Goal: Task Accomplishment & Management: Manage account settings

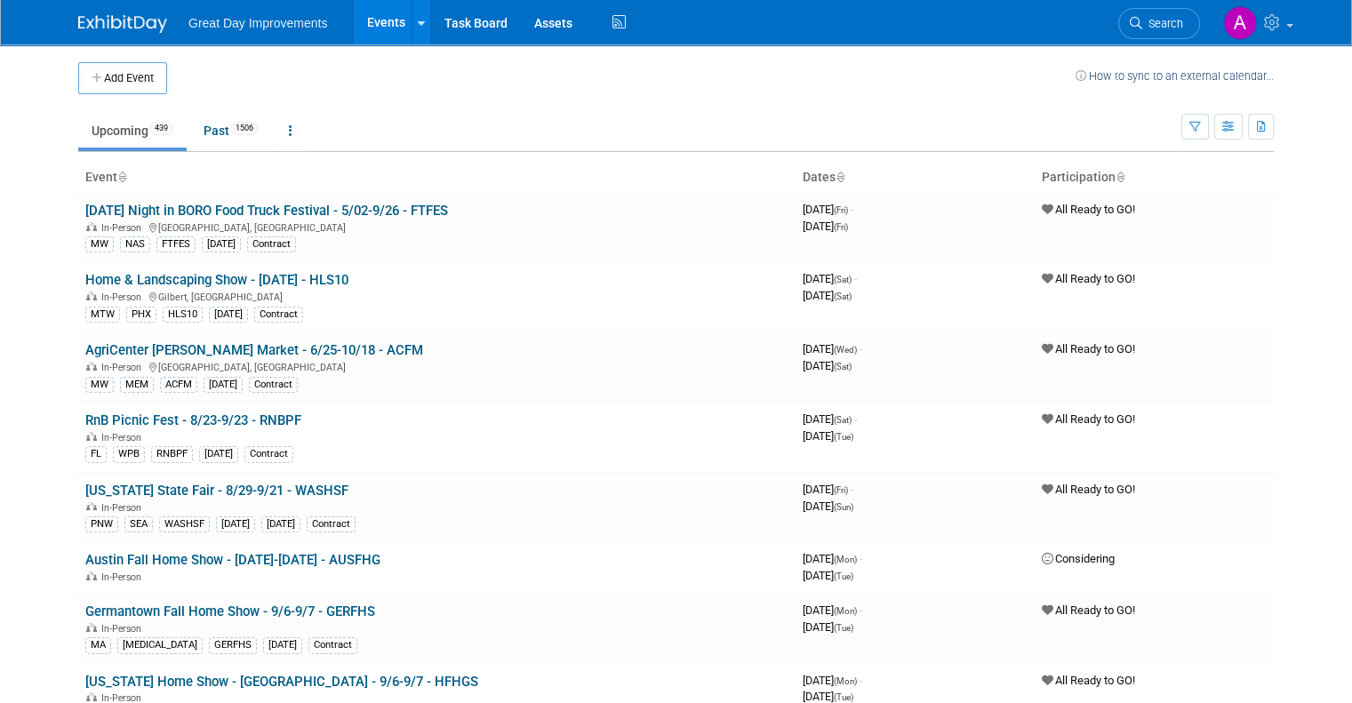
click at [832, 174] on th "Dates" at bounding box center [915, 178] width 239 height 30
click at [845, 181] on icon at bounding box center [840, 178] width 9 height 12
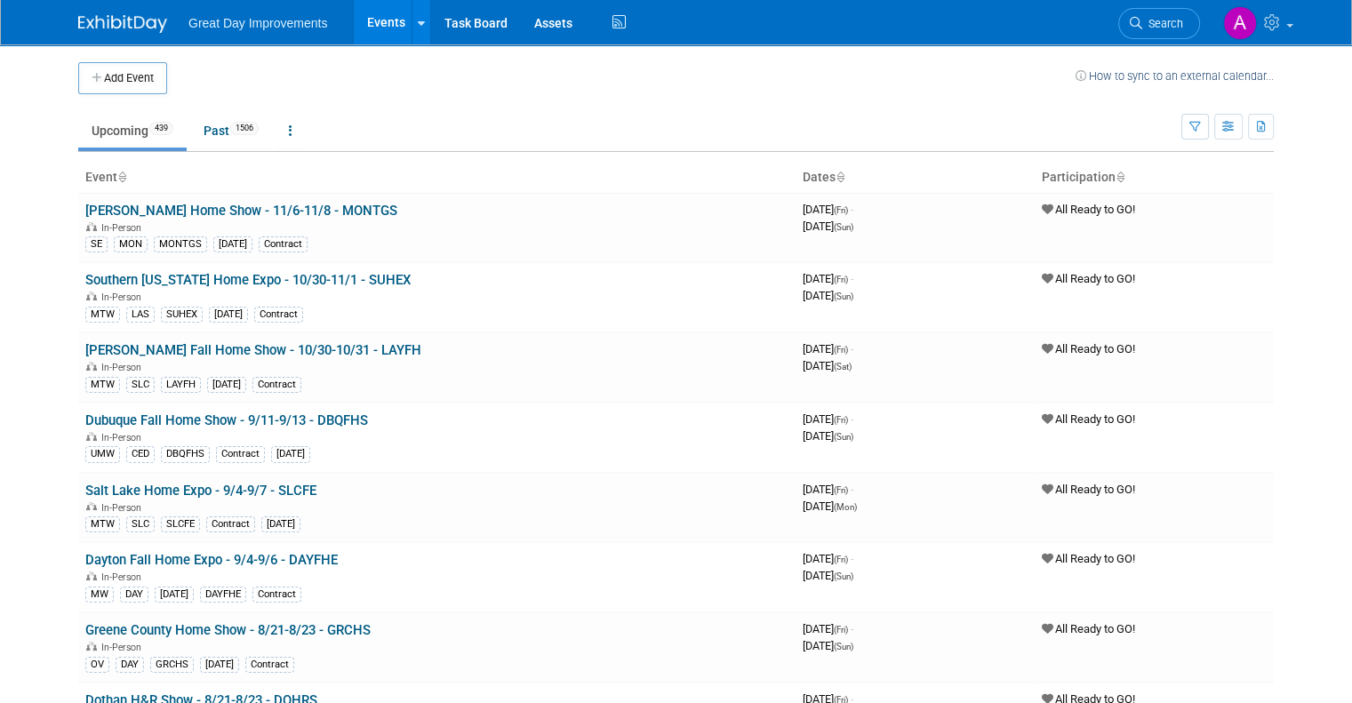
drag, startPoint x: 0, startPoint y: 0, endPoint x: 848, endPoint y: 177, distance: 866.5
click at [845, 177] on icon at bounding box center [840, 178] width 9 height 12
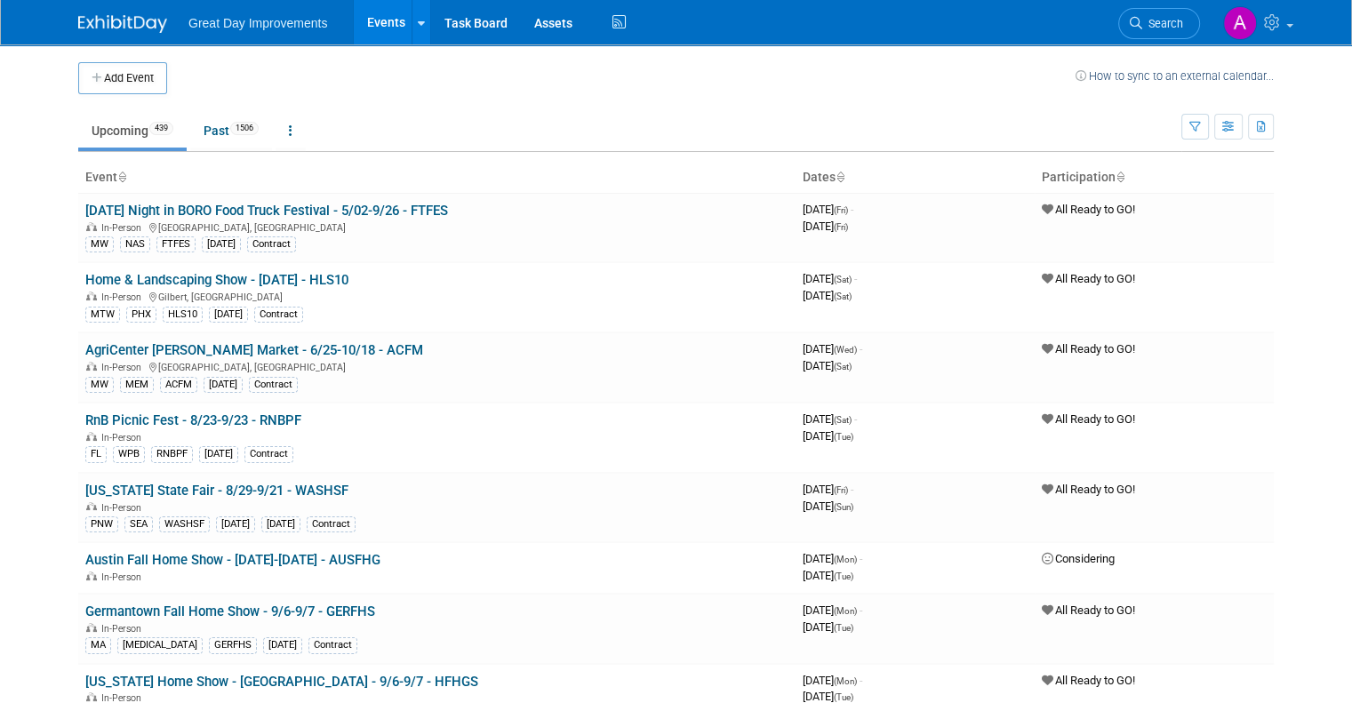
click at [845, 177] on icon at bounding box center [840, 178] width 9 height 12
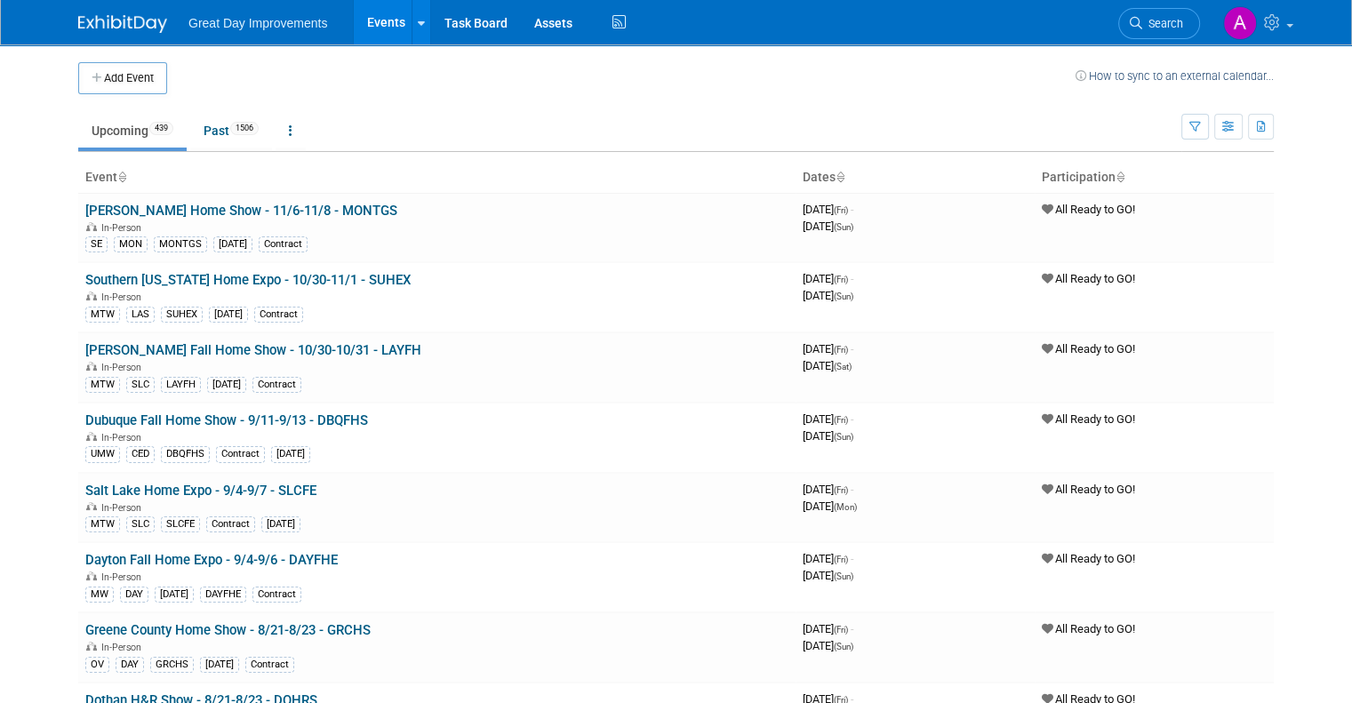
click at [117, 170] on link at bounding box center [121, 177] width 9 height 14
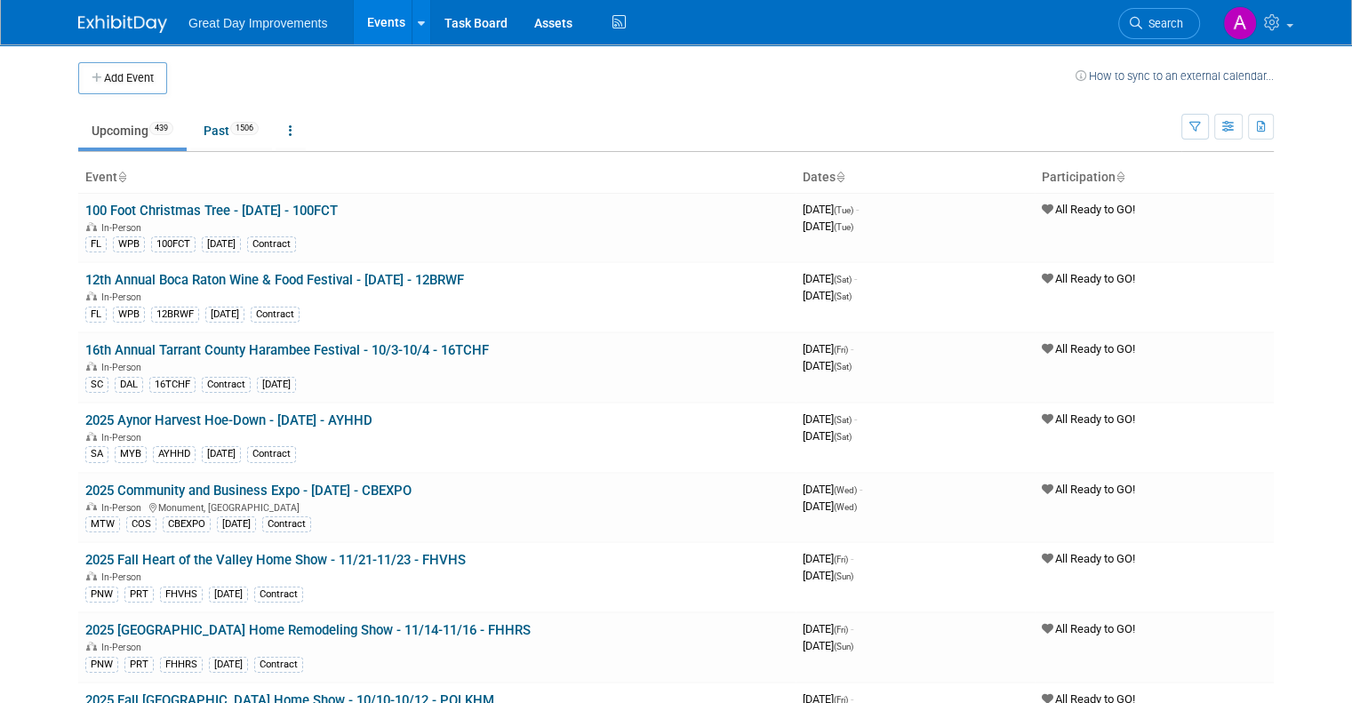
click at [117, 176] on icon at bounding box center [121, 178] width 9 height 12
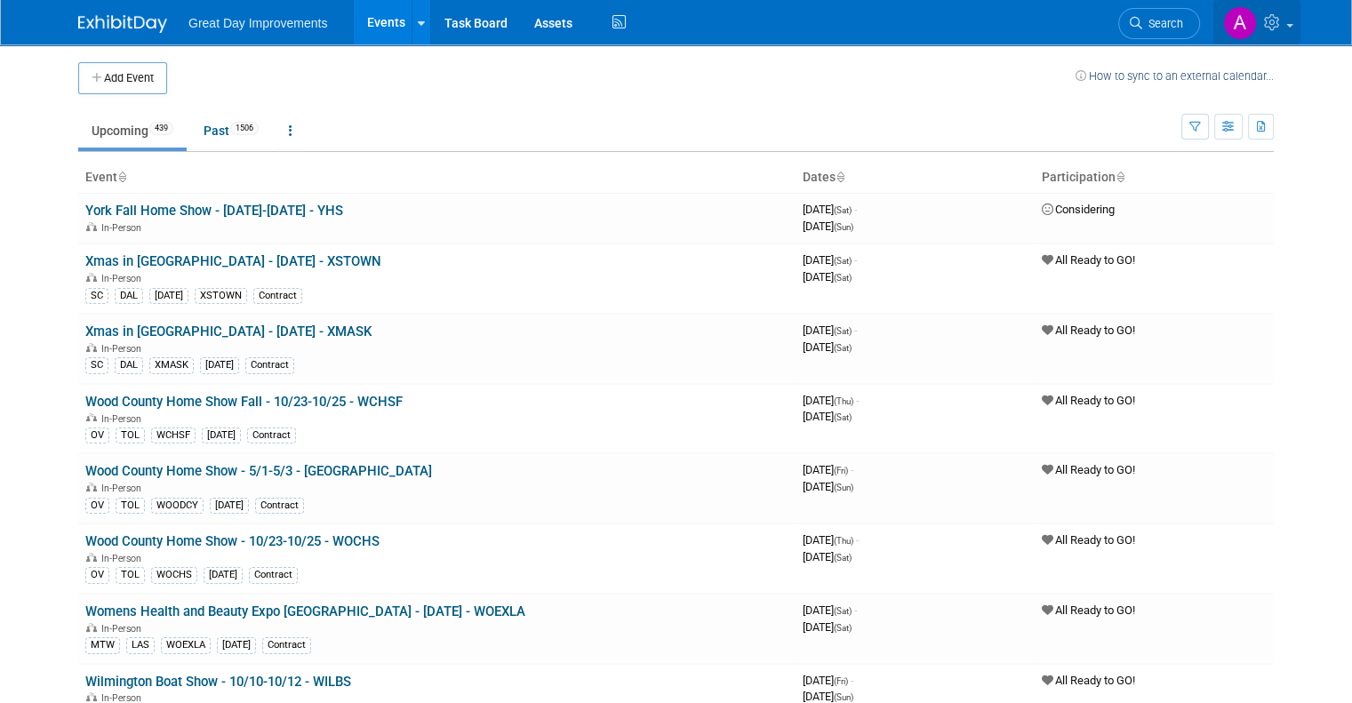
click at [1252, 21] on img at bounding box center [1240, 23] width 34 height 34
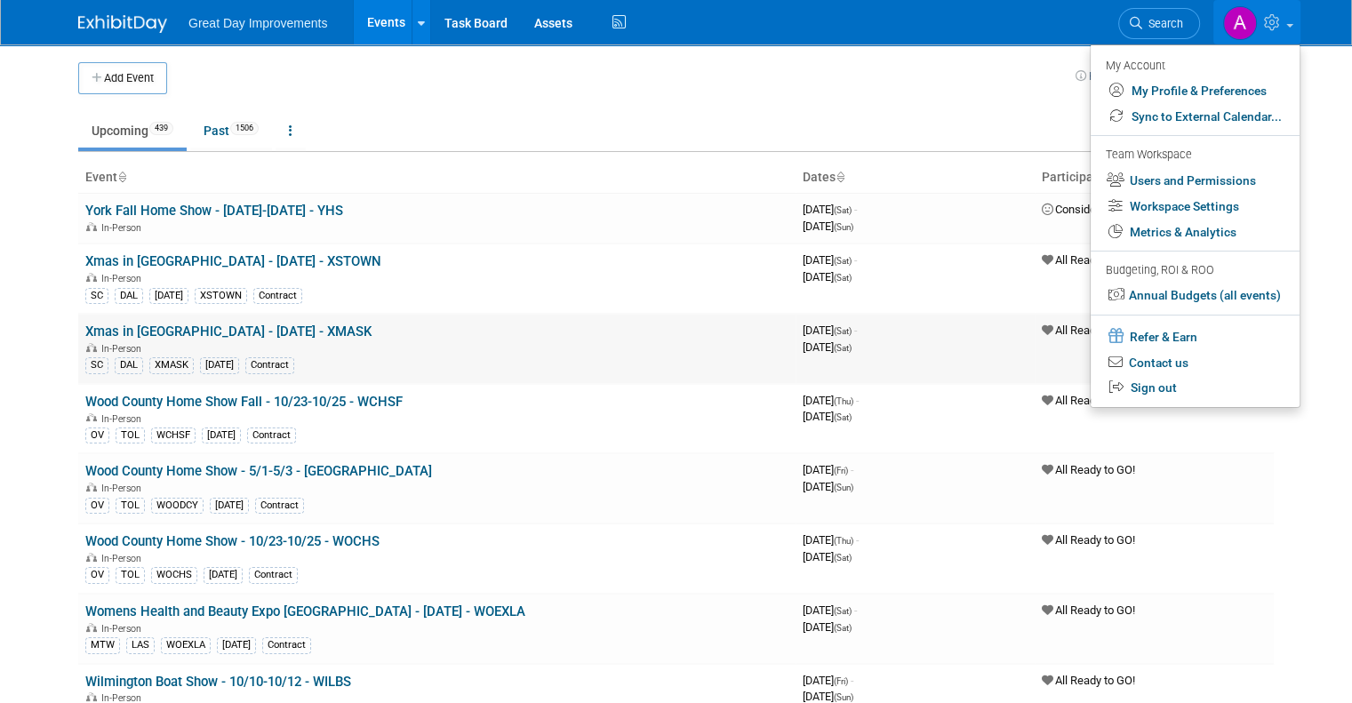
click at [640, 359] on div "SC DAL XMASK NOV25 Contract" at bounding box center [436, 364] width 703 height 19
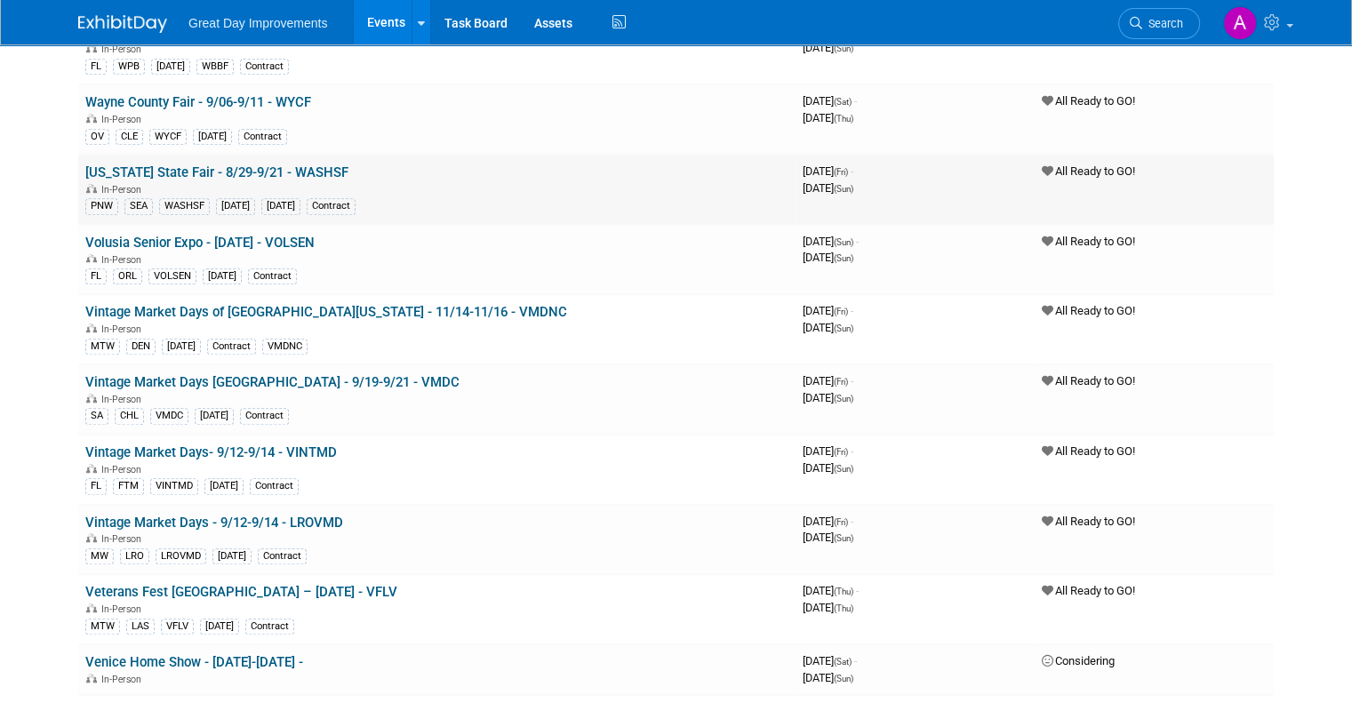
scroll to position [1512, 0]
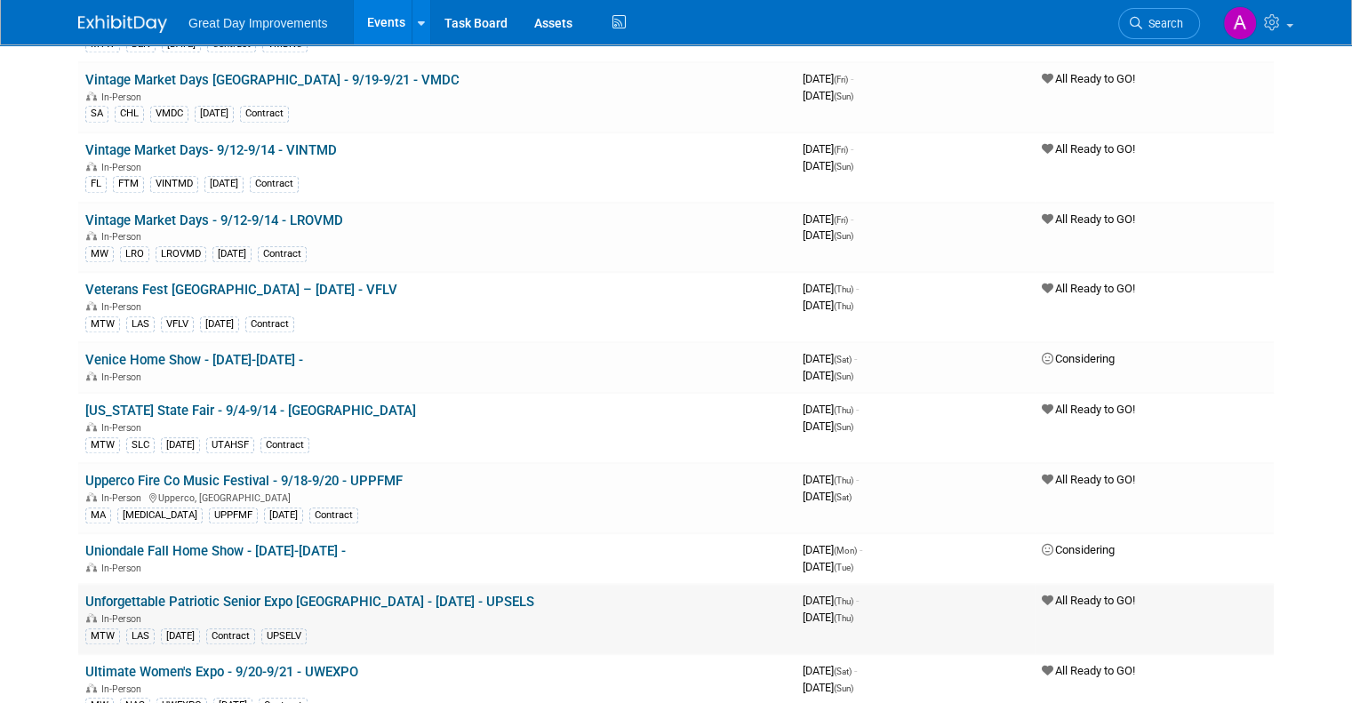
drag, startPoint x: 538, startPoint y: 330, endPoint x: 603, endPoint y: 597, distance: 274.5
click at [603, 611] on div "In-Person" at bounding box center [436, 618] width 703 height 14
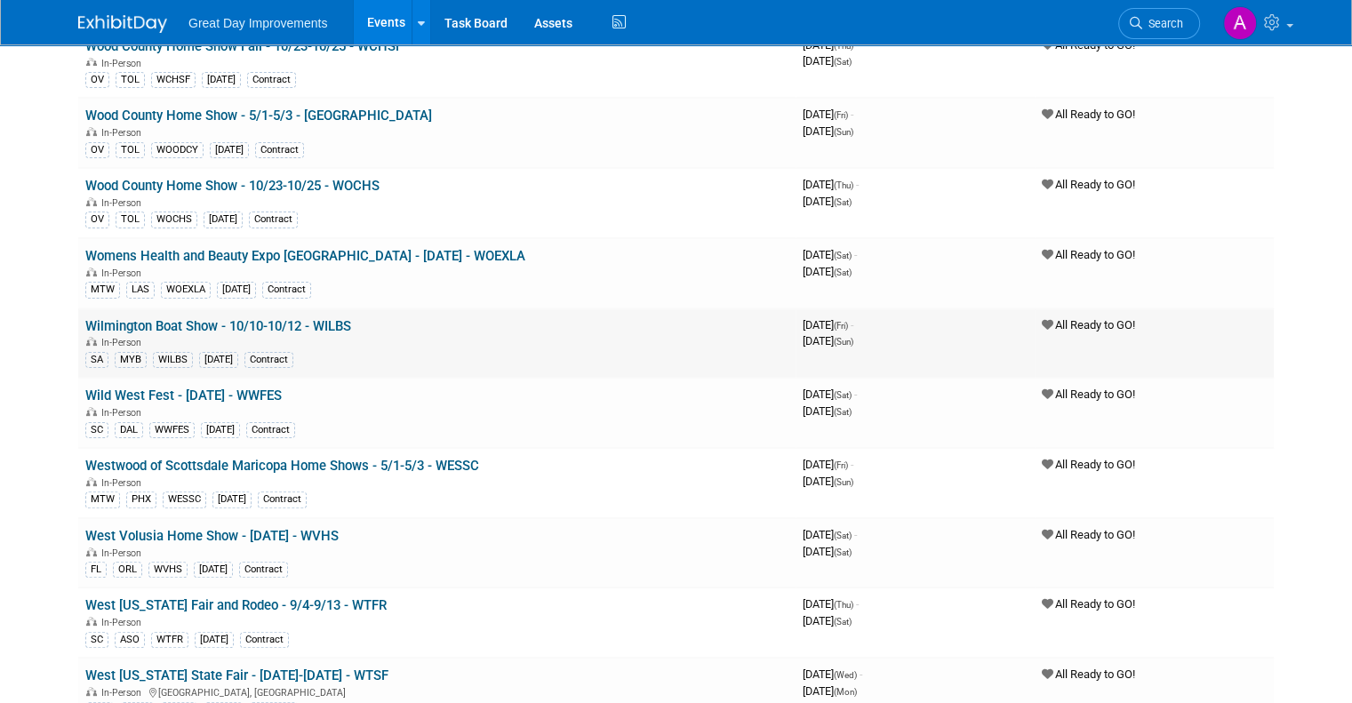
scroll to position [0, 0]
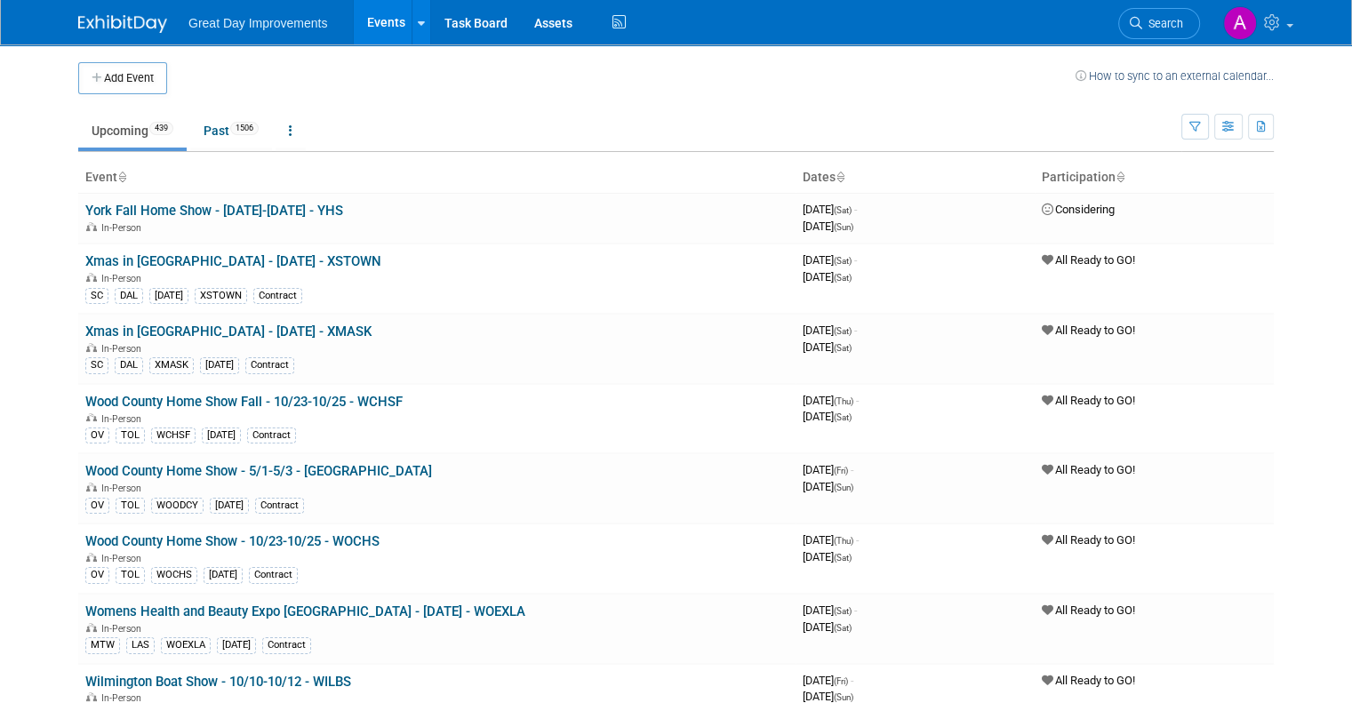
click at [1103, 176] on th "Participation" at bounding box center [1154, 178] width 239 height 30
click at [1125, 174] on icon at bounding box center [1120, 178] width 9 height 12
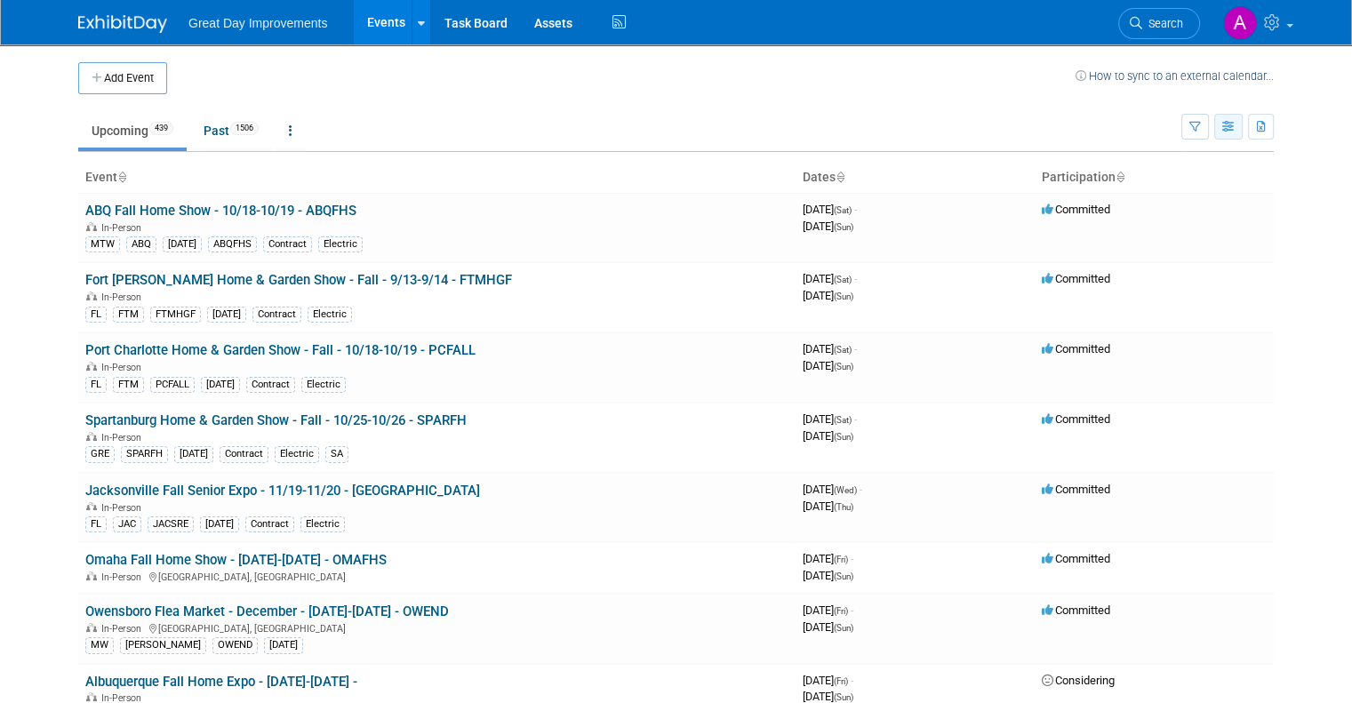
click at [1243, 134] on button "button" at bounding box center [1229, 127] width 28 height 26
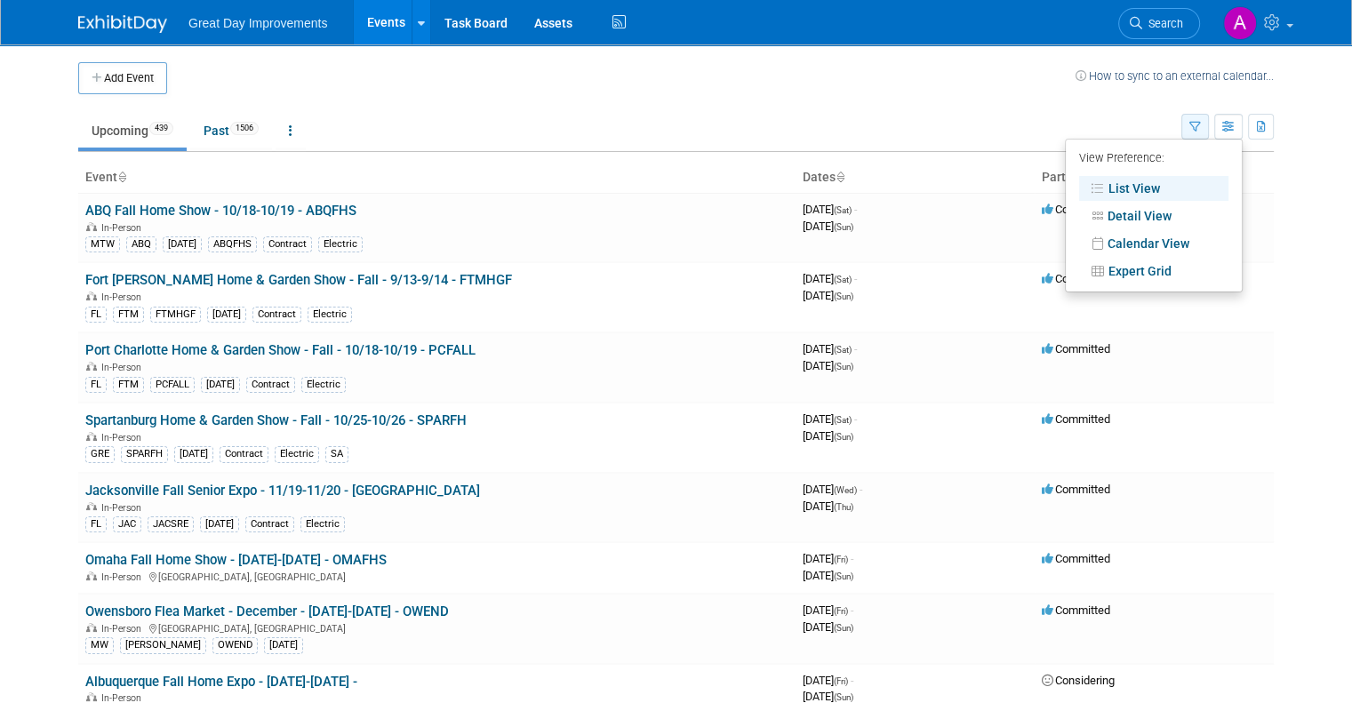
click at [1209, 116] on button "button" at bounding box center [1196, 127] width 28 height 26
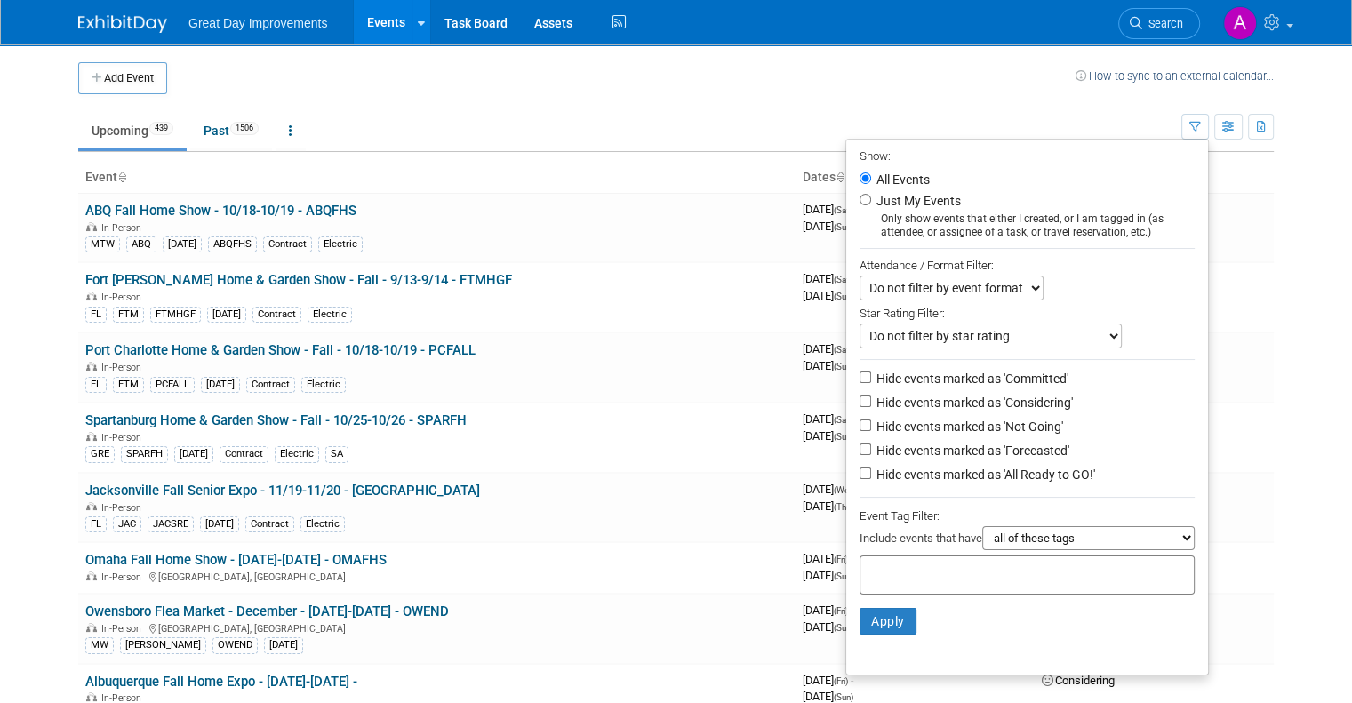
click at [875, 205] on li "Just My Events Only show events that either I created, or I am tagged in (as at…" at bounding box center [1027, 214] width 362 height 49
click at [871, 196] on input "Just My Events" at bounding box center [866, 200] width 12 height 12
radio input "true"
click at [871, 174] on input "All Events" at bounding box center [866, 178] width 12 height 12
radio input "true"
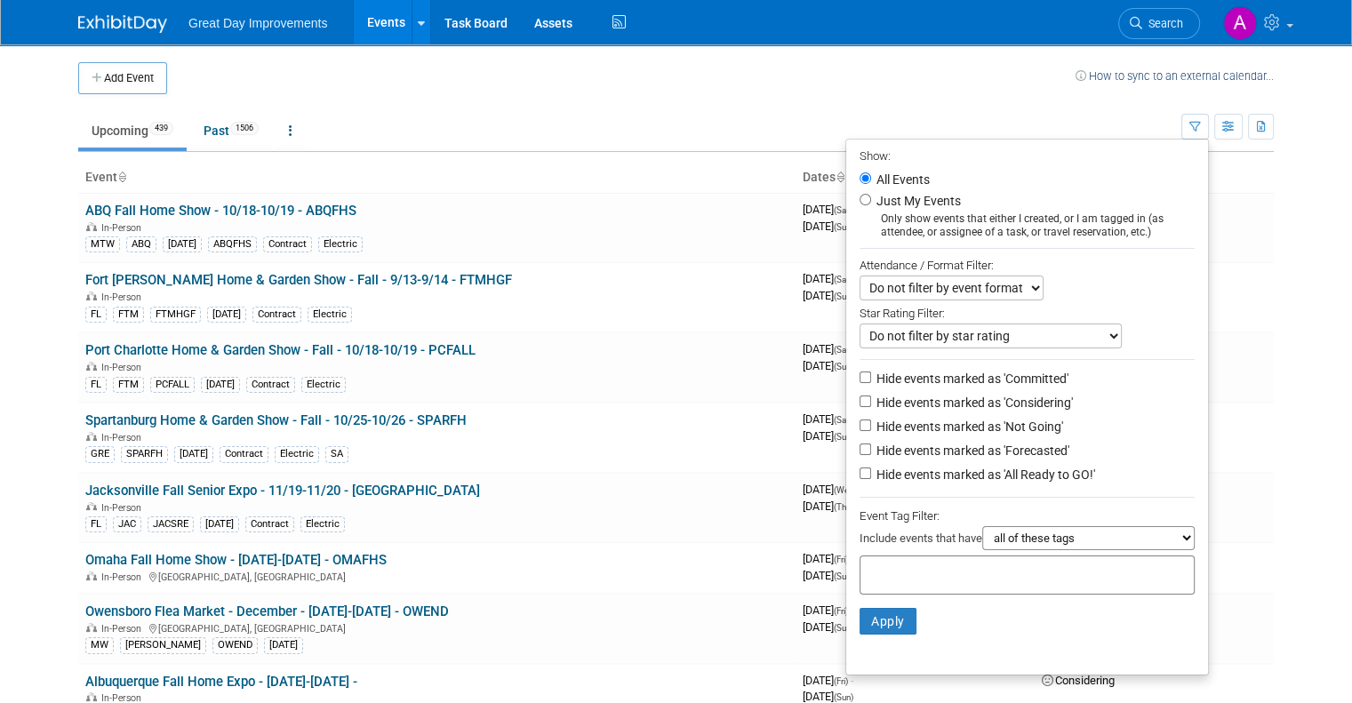
click at [1058, 531] on select "all of these tags any one of these tags only and exactly these specific tags" at bounding box center [1089, 538] width 213 height 24
click at [940, 570] on input "text" at bounding box center [939, 573] width 142 height 18
type input "NE"
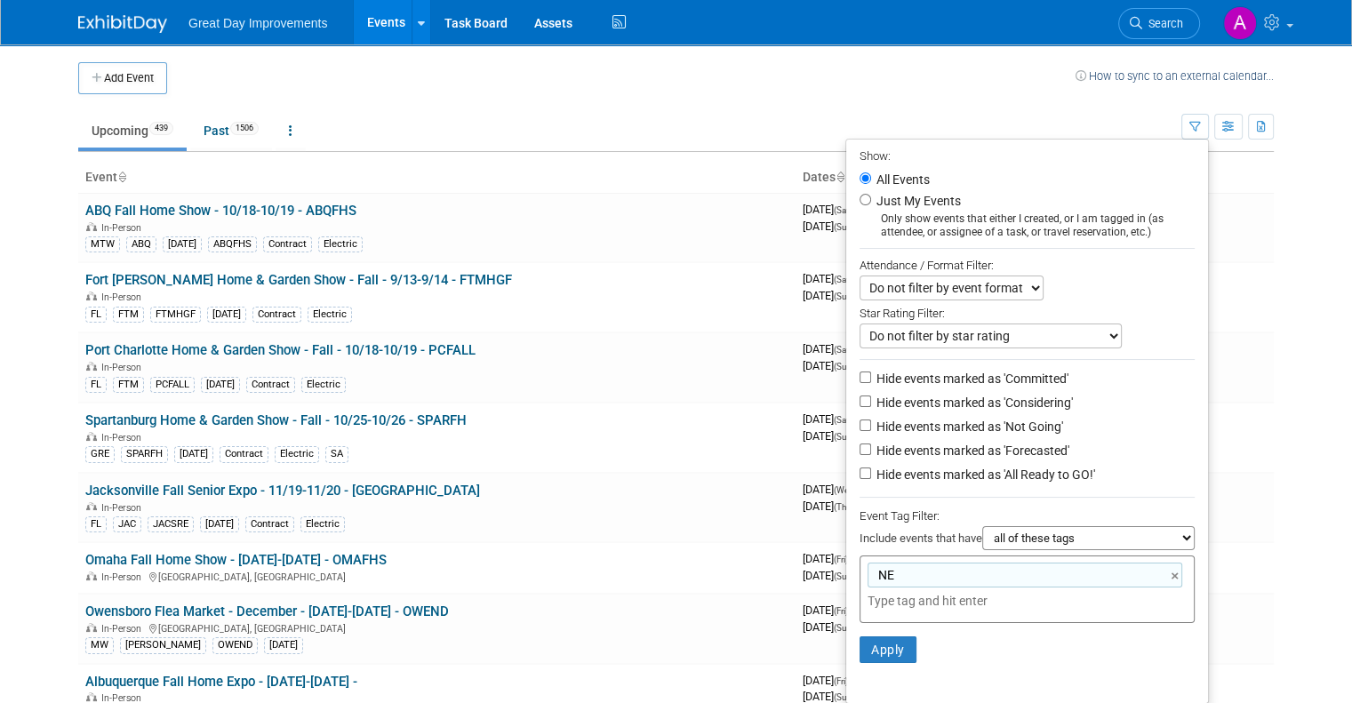
type input "NE"
click at [1183, 627] on li "Apply Clear Filters" at bounding box center [1027, 649] width 362 height 53
click at [886, 646] on button "Apply" at bounding box center [888, 650] width 57 height 27
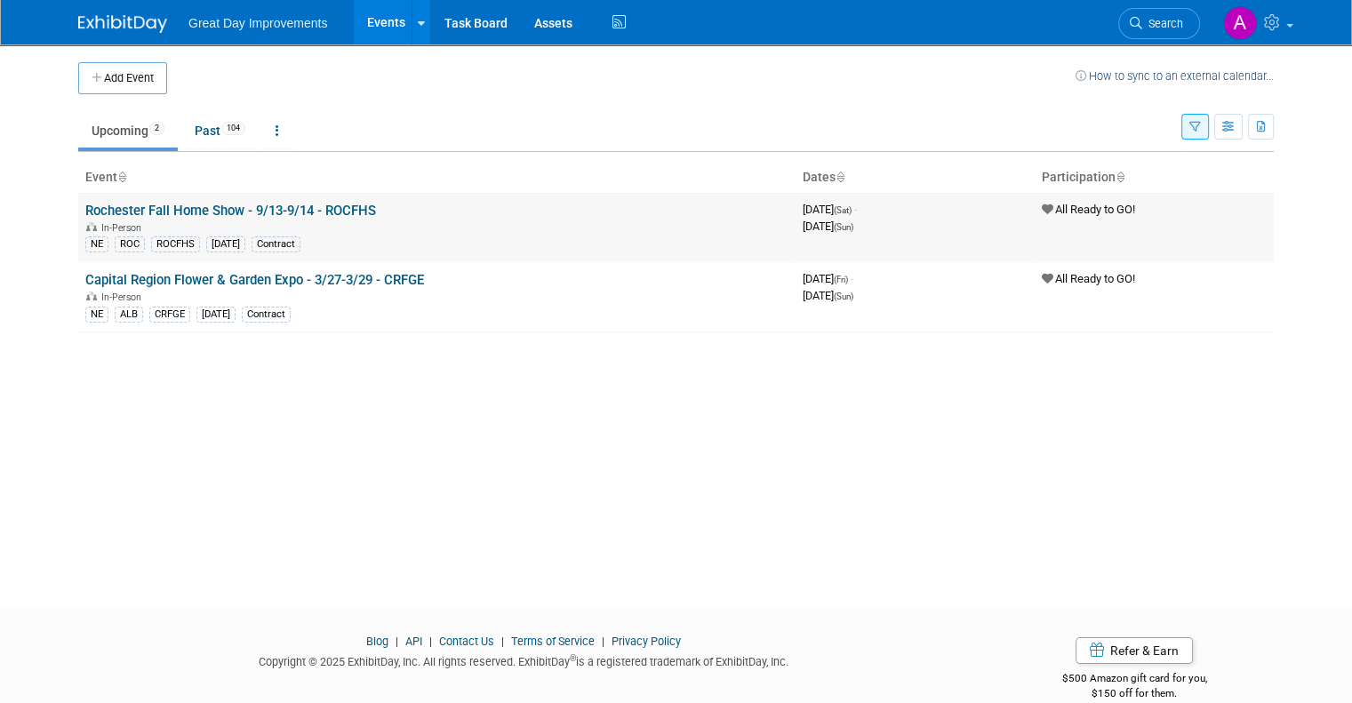
click at [218, 211] on link "Rochester Fall Home Show - 9/13-9/14 - ROCFHS" at bounding box center [230, 211] width 291 height 16
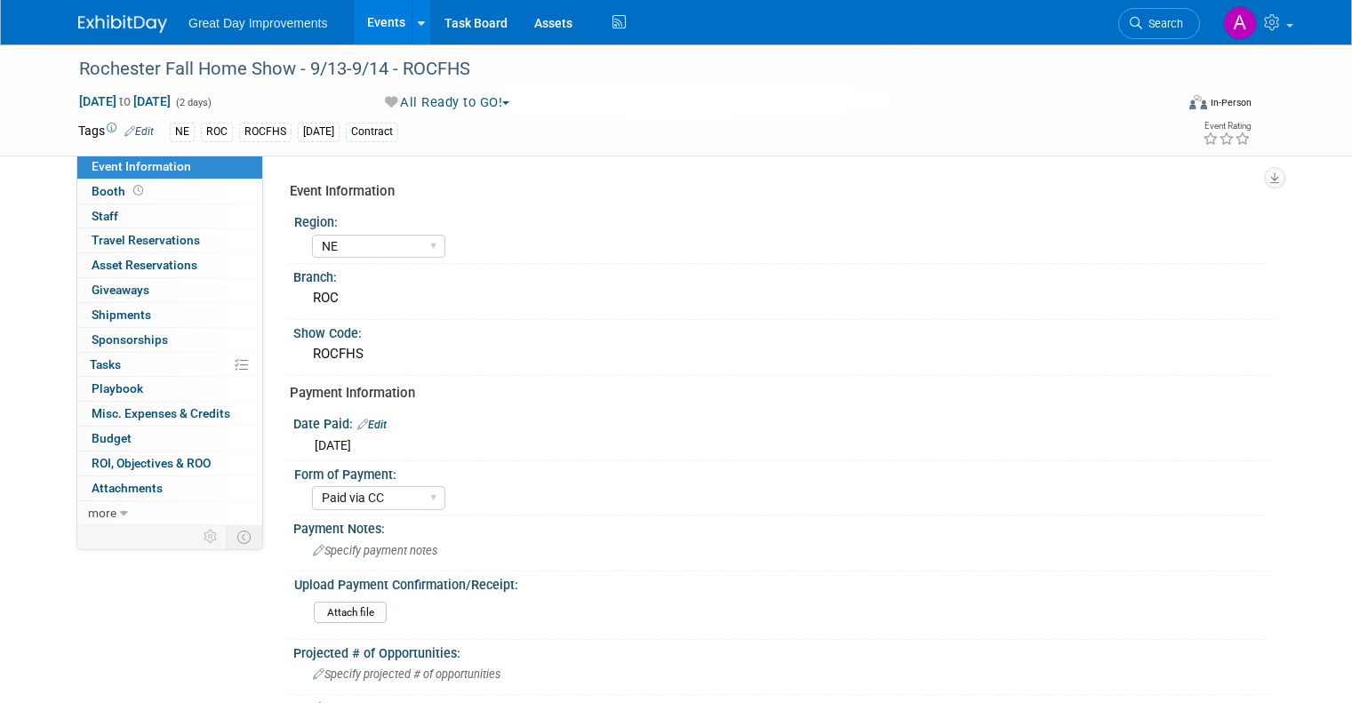
select select "NE"
select select "Paid via CC"
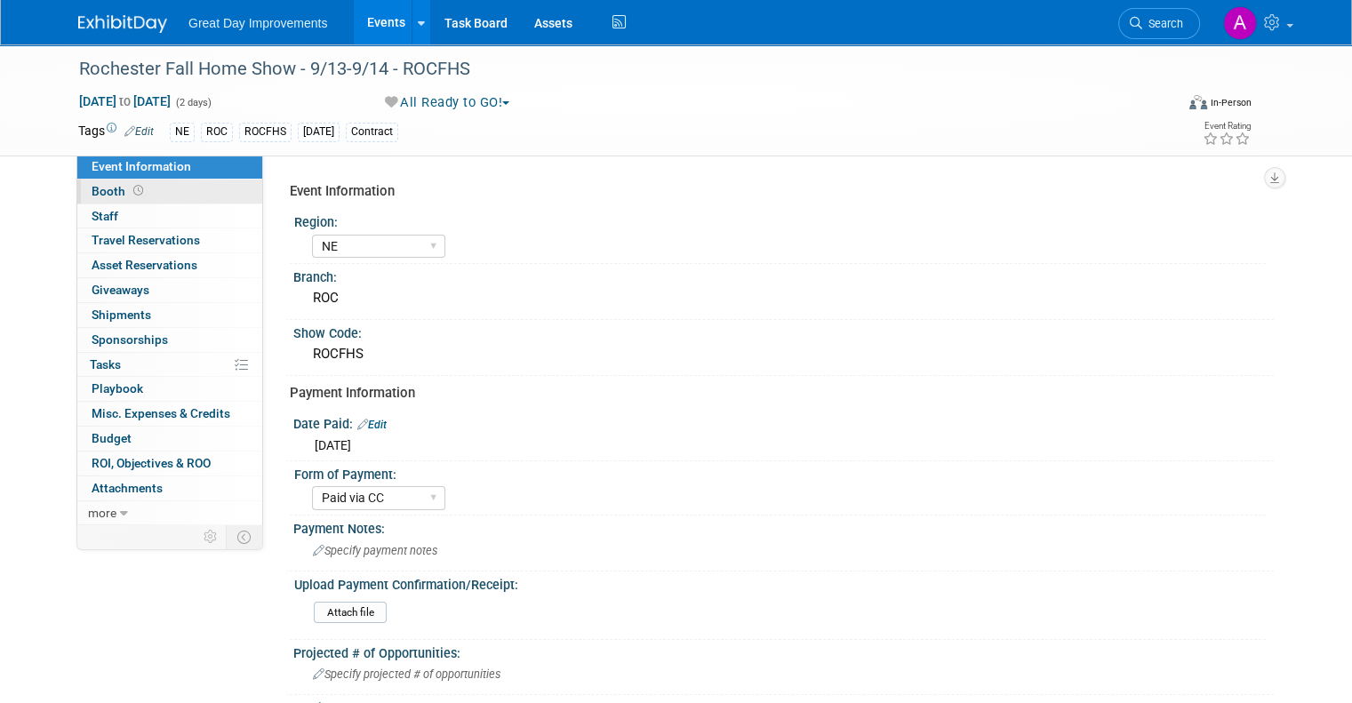
click at [92, 191] on span "Booth" at bounding box center [119, 191] width 55 height 14
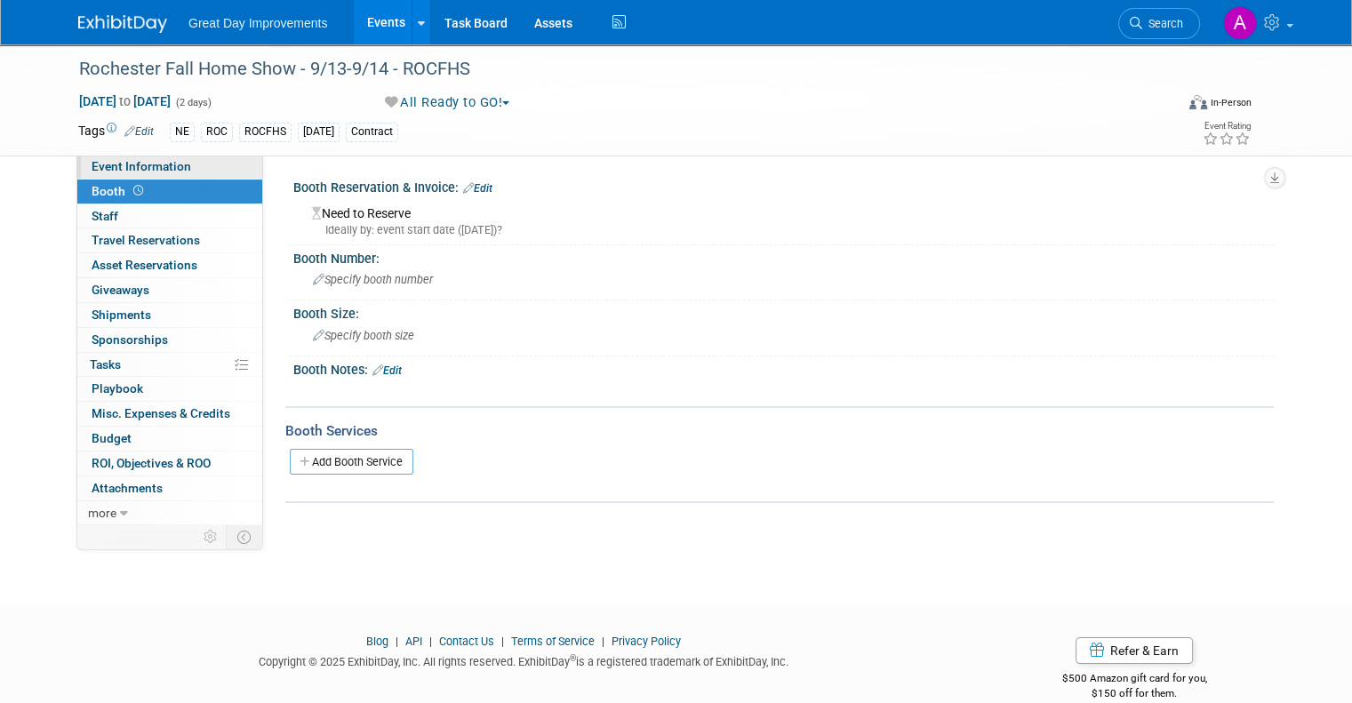
click at [99, 162] on span "Event Information" at bounding box center [142, 166] width 100 height 14
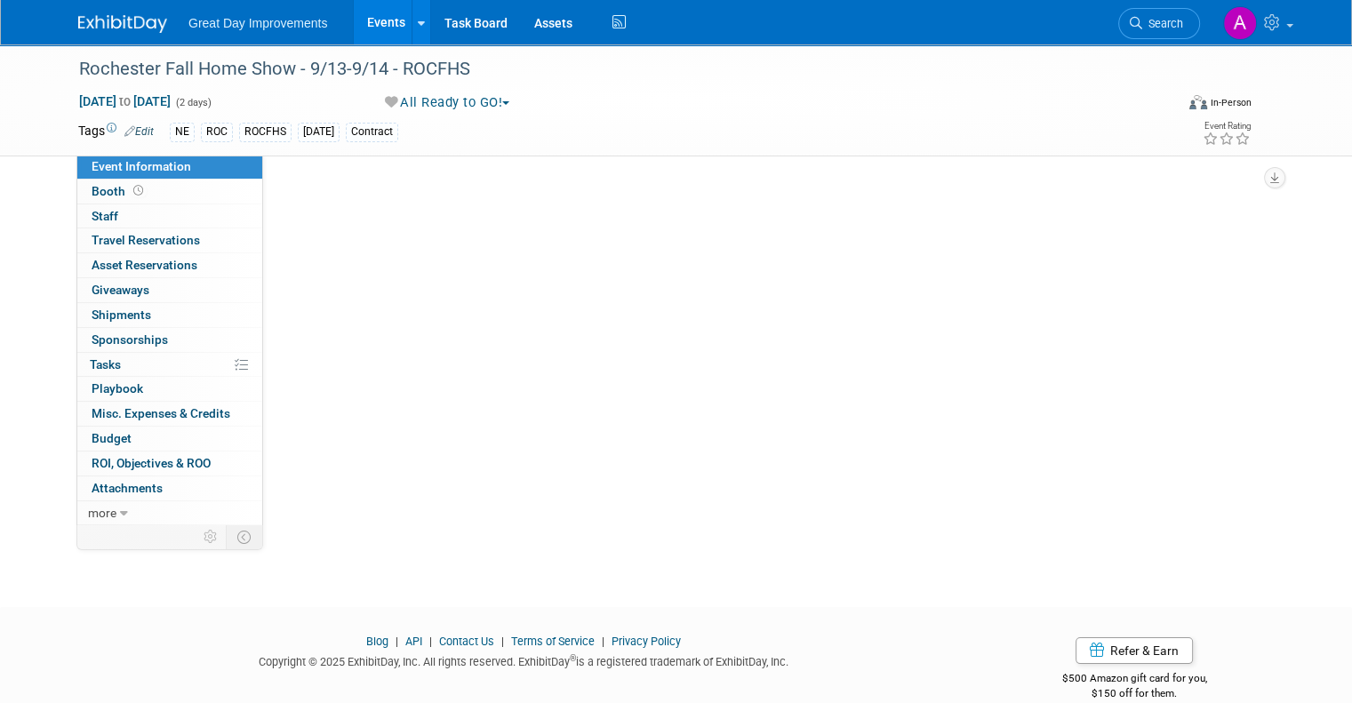
select select "NE"
select select "Paid via CC"
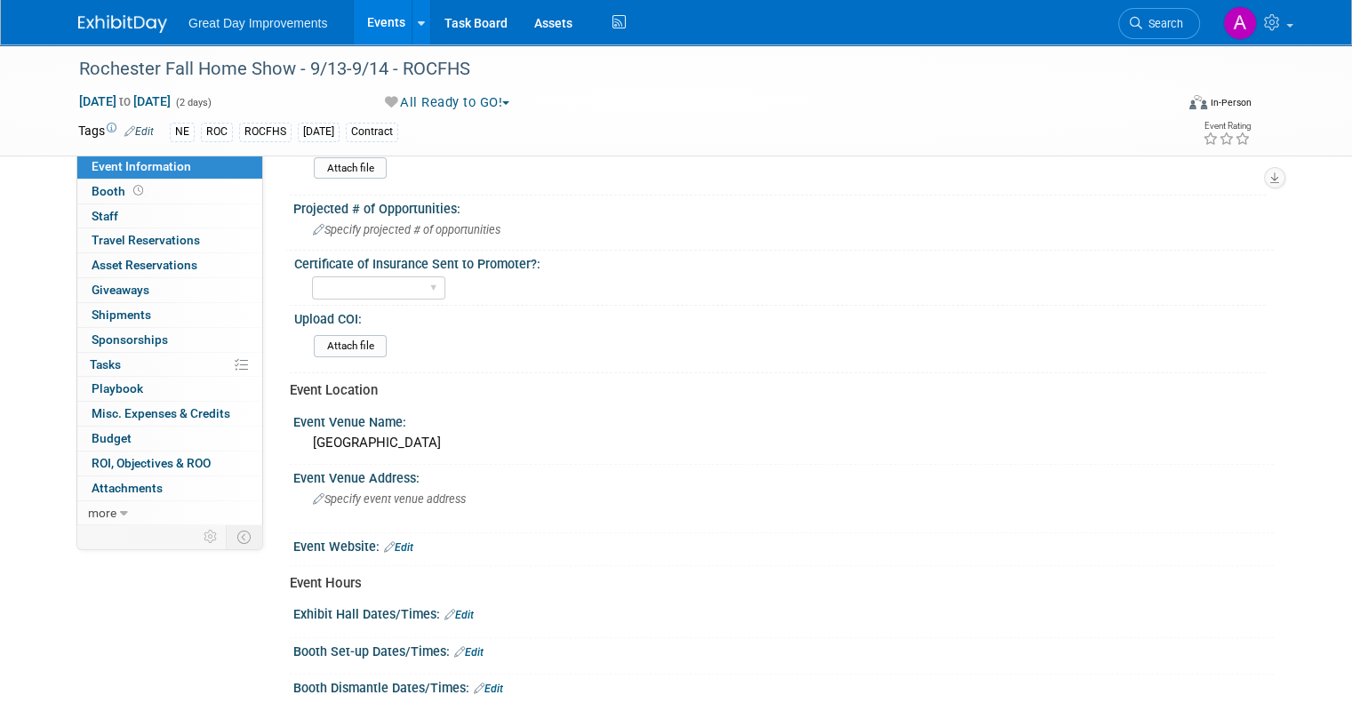
scroll to position [637, 0]
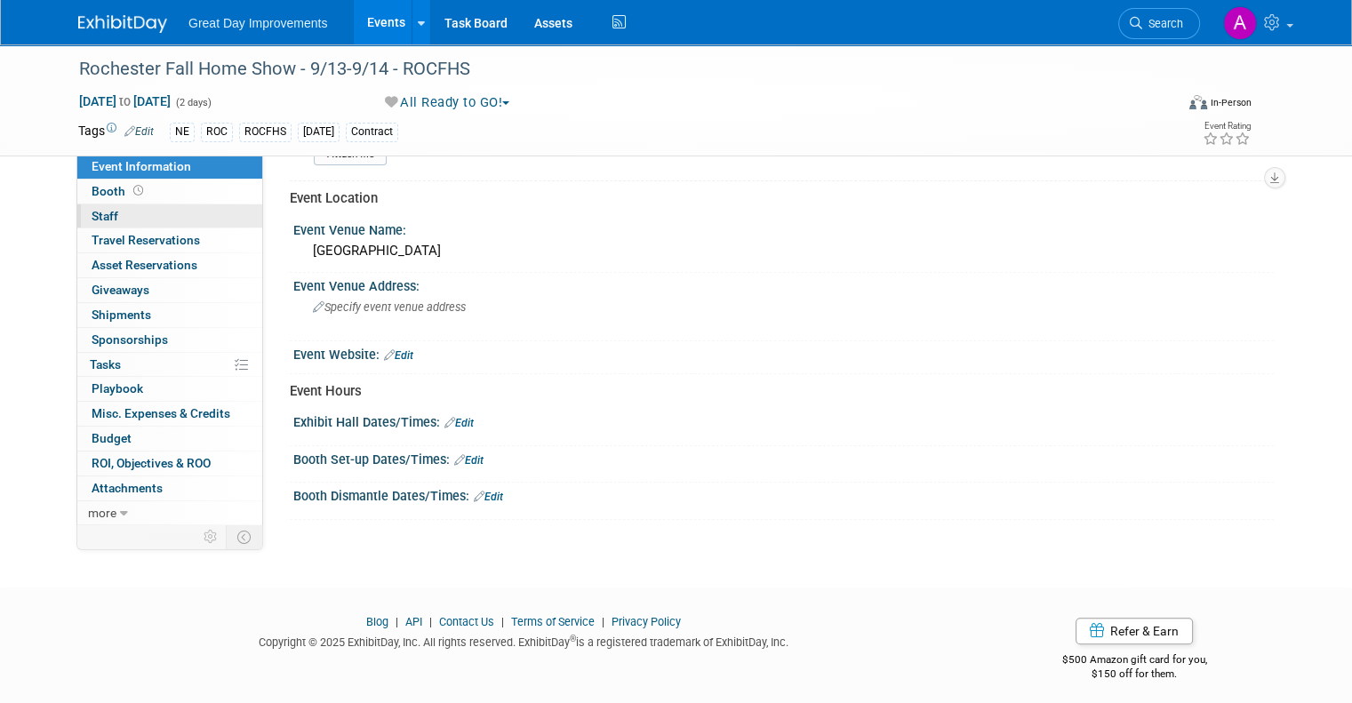
click at [96, 213] on span "Staff 0" at bounding box center [105, 216] width 27 height 14
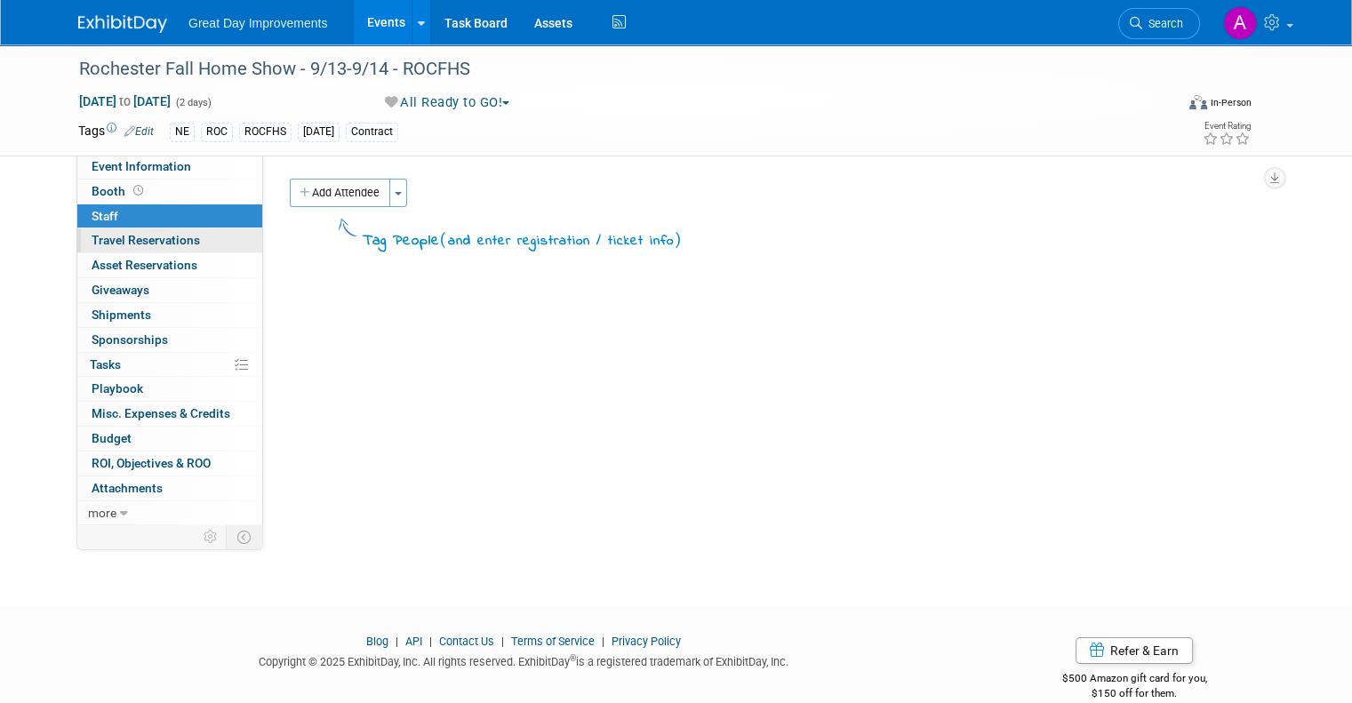
click at [121, 242] on span "Travel Reservations 0" at bounding box center [146, 240] width 108 height 14
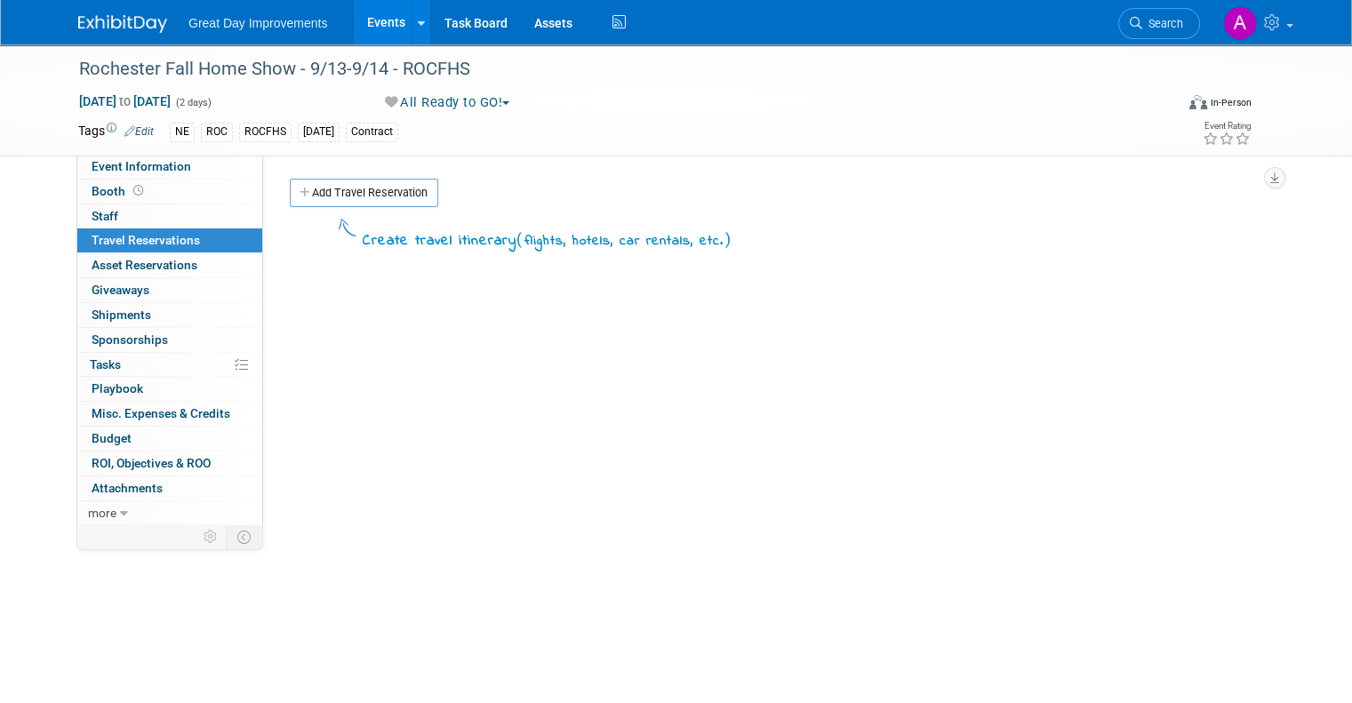
click at [126, 251] on link "0 Travel Reservations 0" at bounding box center [169, 241] width 185 height 24
click at [144, 266] on span "Asset Reservations 0" at bounding box center [145, 265] width 106 height 14
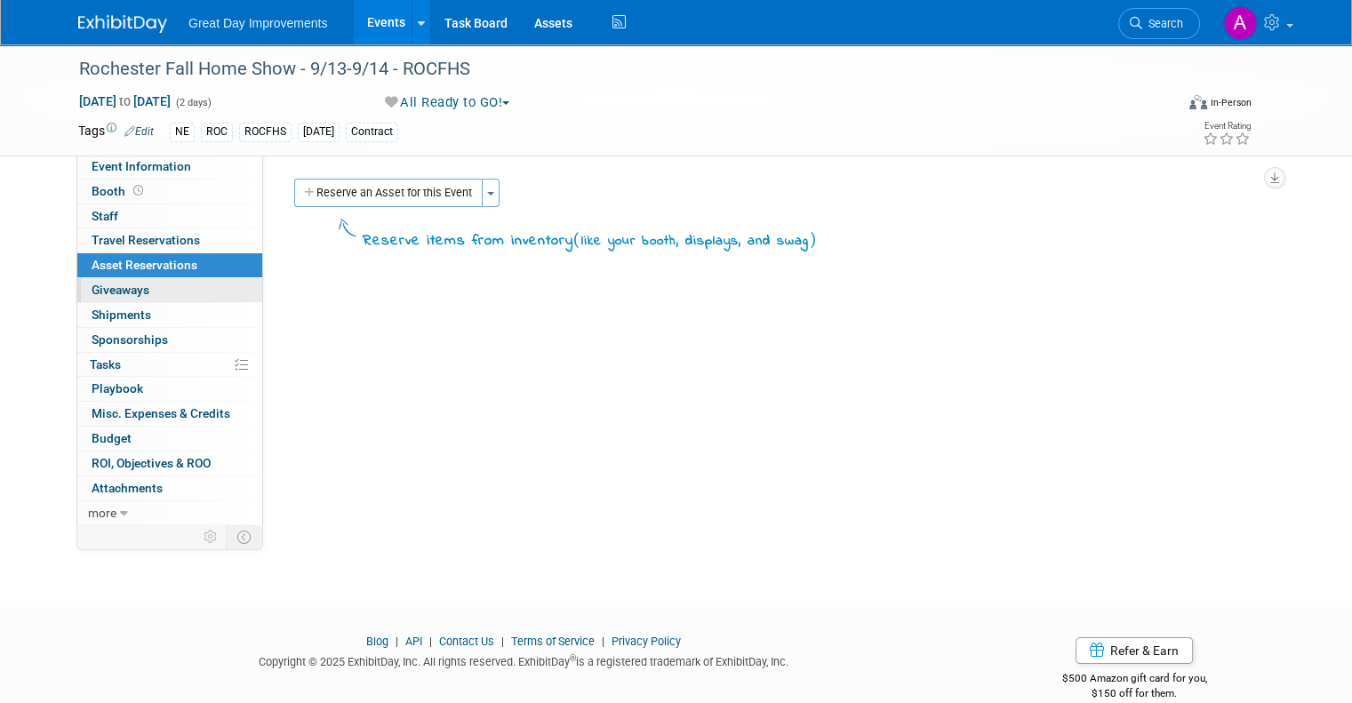
click at [100, 296] on span "Giveaways 0" at bounding box center [121, 290] width 58 height 14
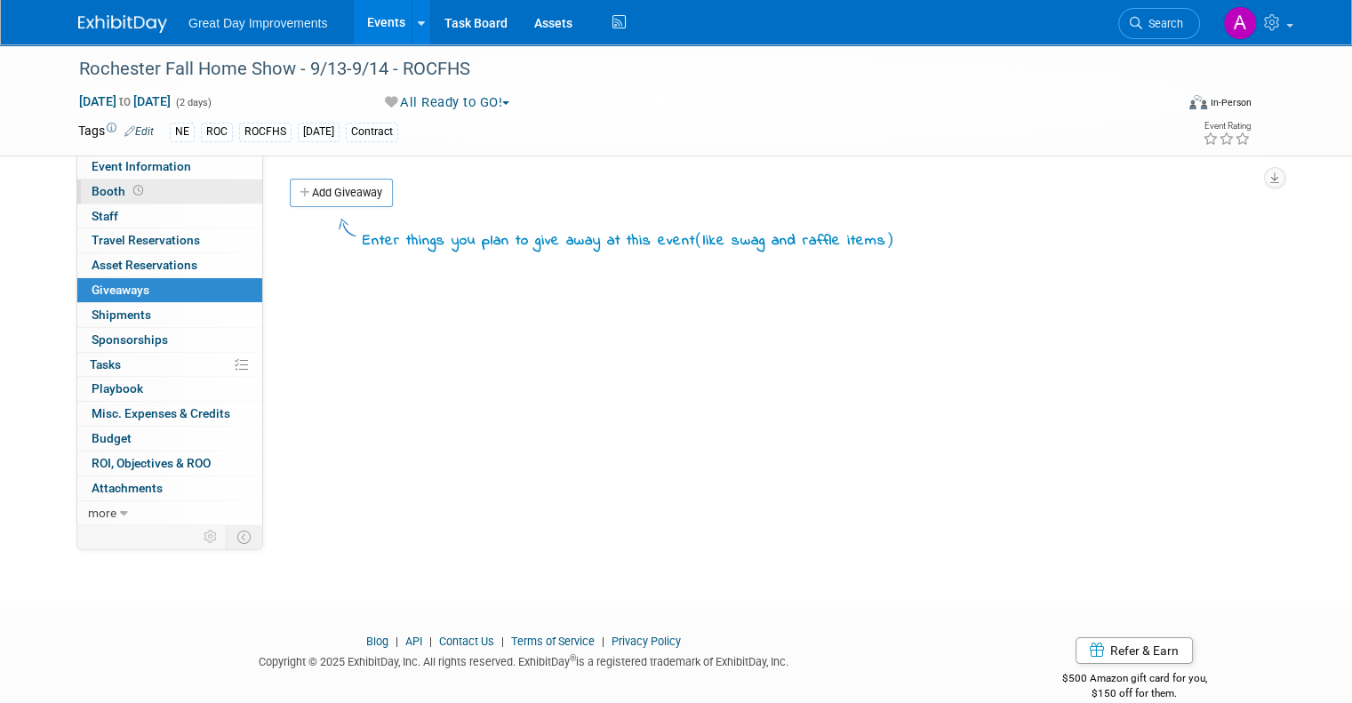
click at [92, 197] on span "Booth" at bounding box center [119, 191] width 55 height 14
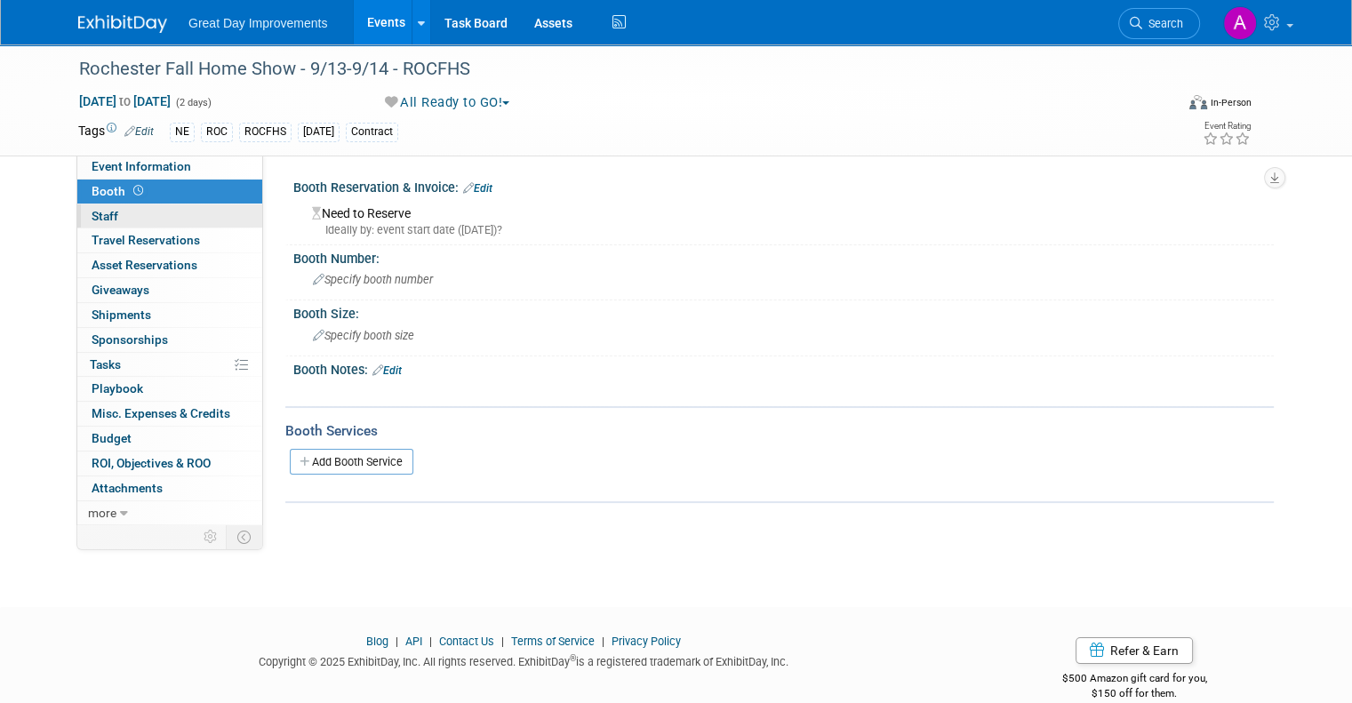
click at [107, 222] on link "0 Staff 0" at bounding box center [169, 217] width 185 height 24
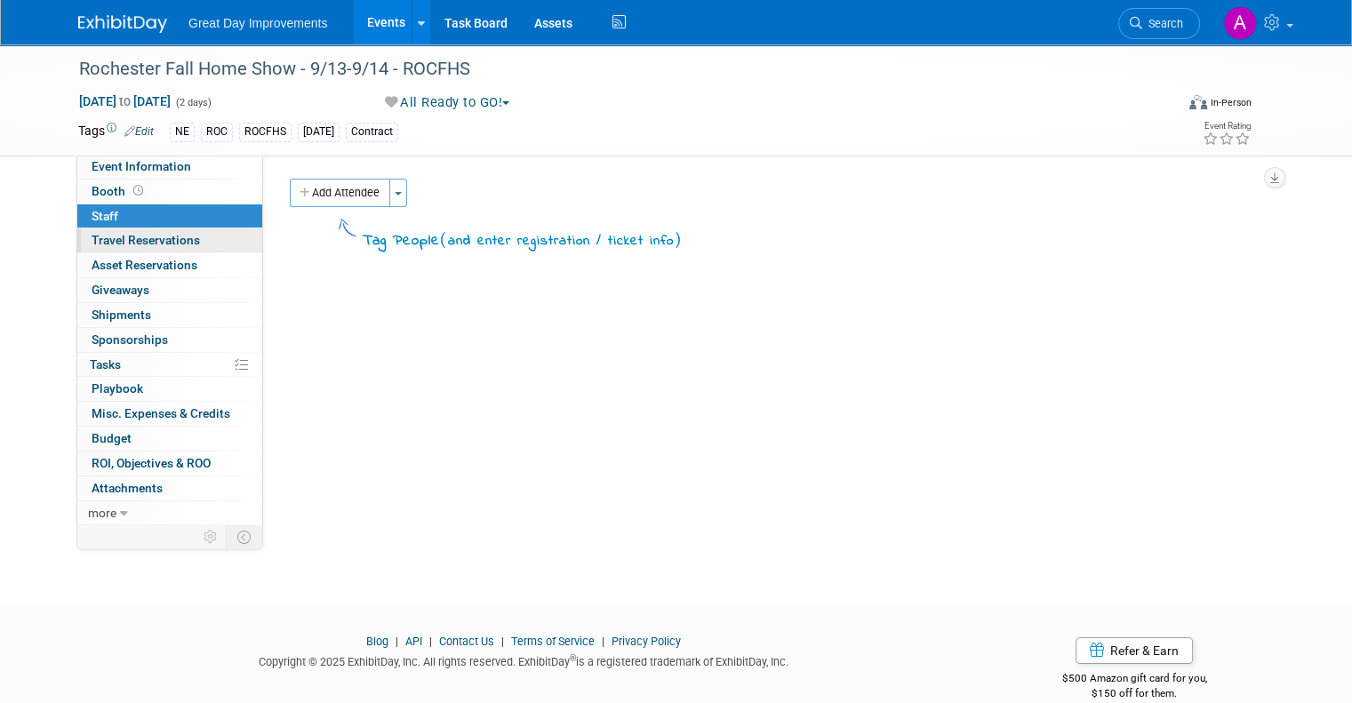
click at [138, 234] on span "Travel Reservations 0" at bounding box center [146, 240] width 108 height 14
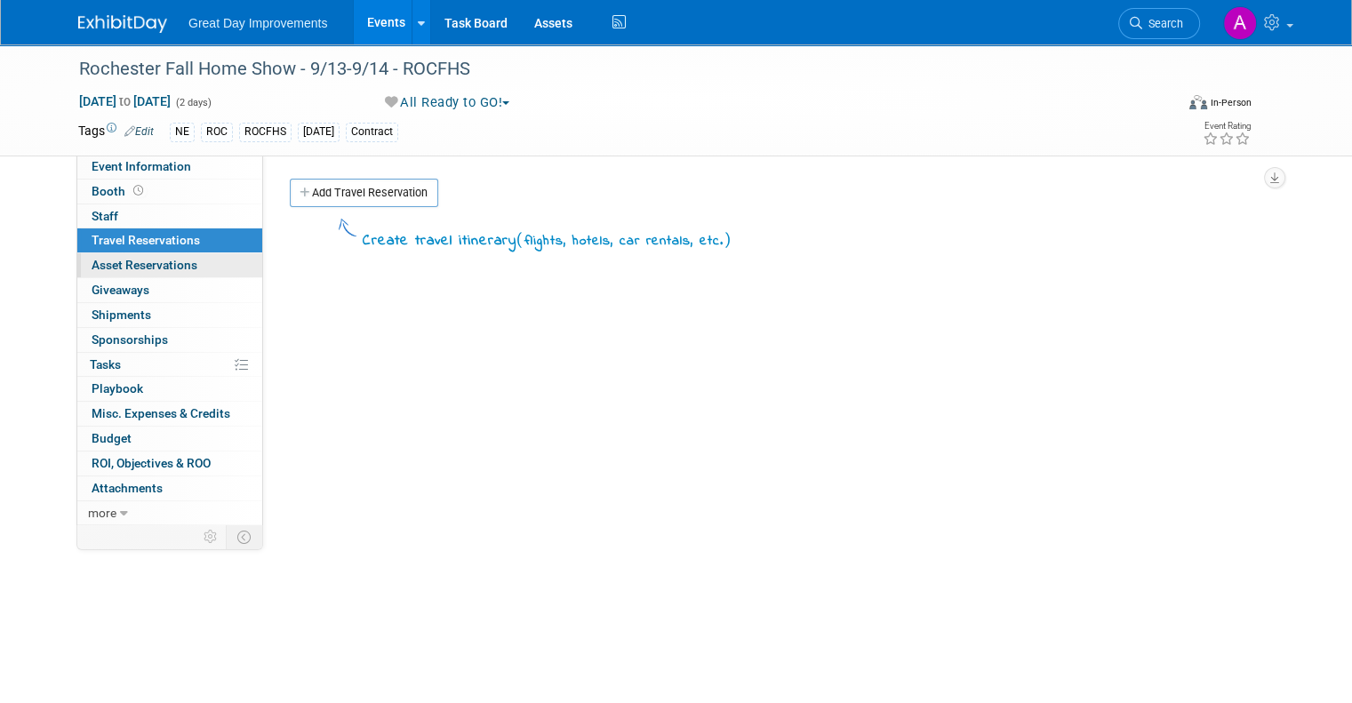
click at [132, 253] on link "0 Asset Reservations 0" at bounding box center [169, 265] width 185 height 24
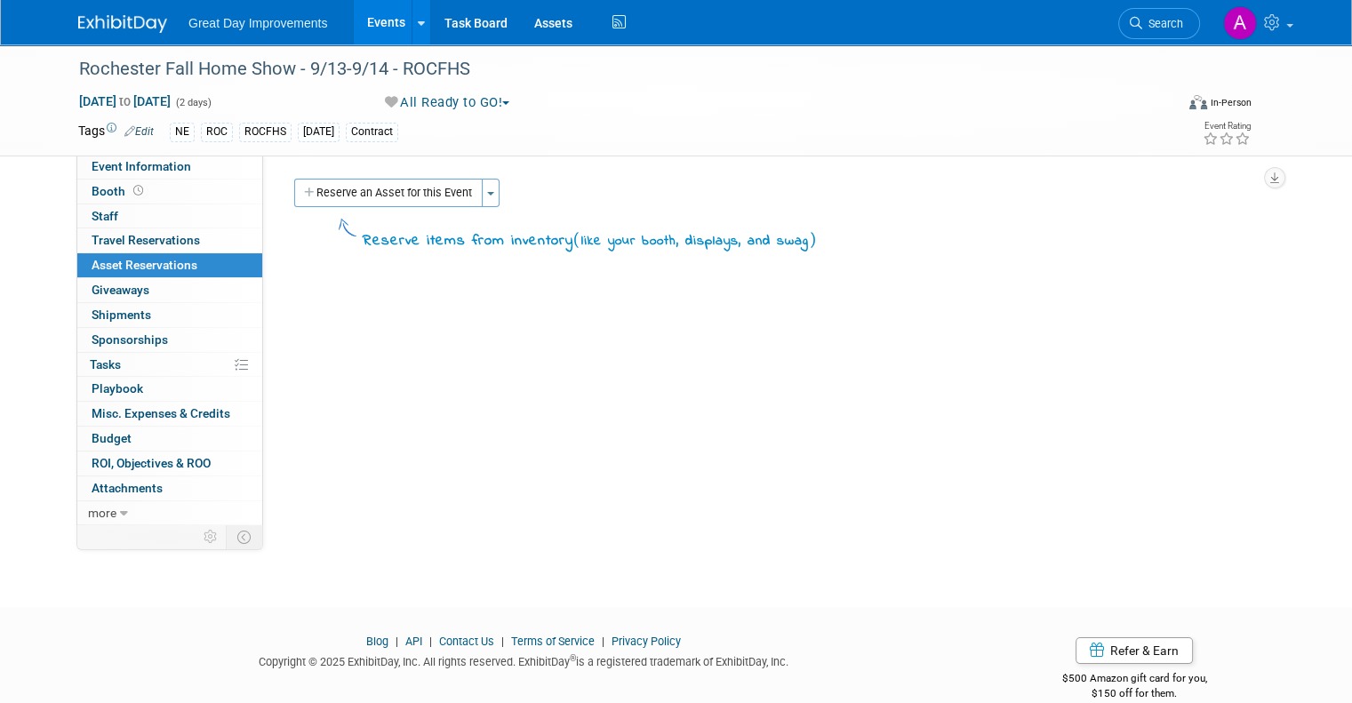
click at [133, 273] on link "0 Asset Reservations 0" at bounding box center [169, 265] width 185 height 24
click at [134, 288] on link "0 Giveaways 0" at bounding box center [169, 290] width 185 height 24
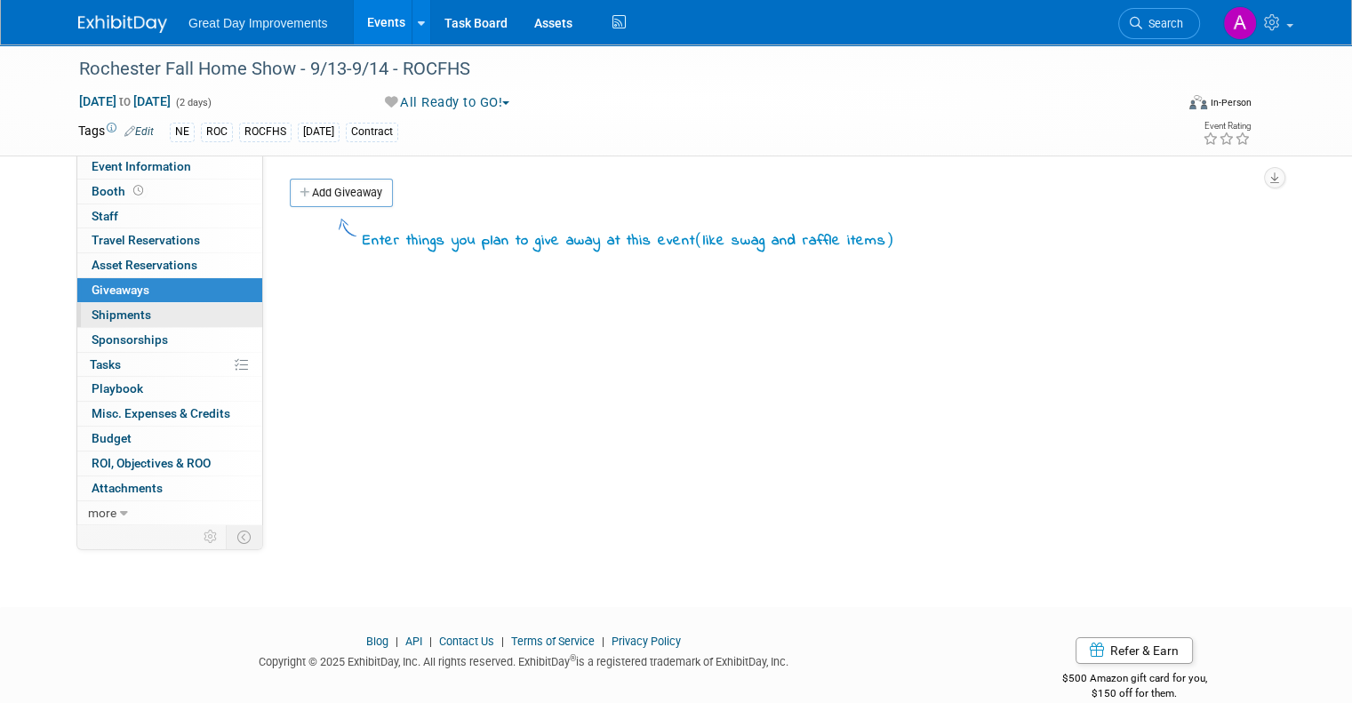
click at [131, 323] on link "0 Shipments 0" at bounding box center [169, 315] width 185 height 24
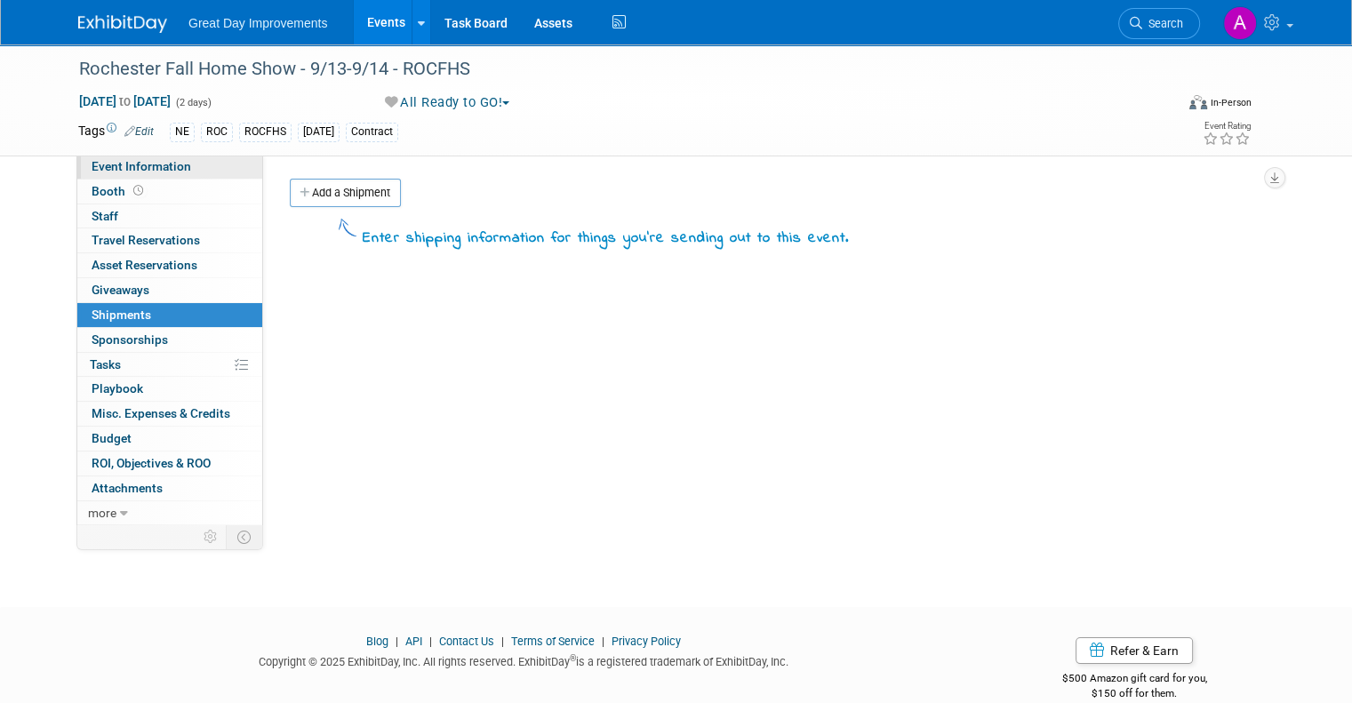
click at [116, 166] on span "Event Information" at bounding box center [142, 166] width 100 height 14
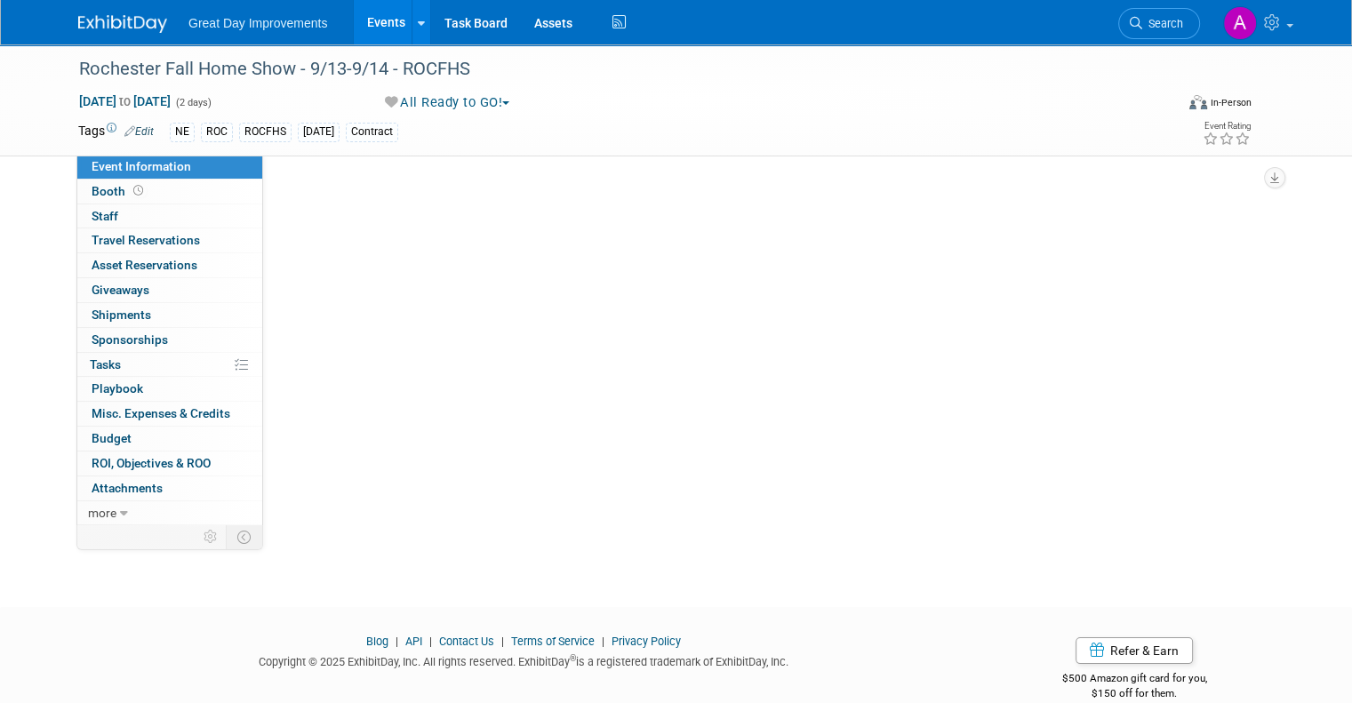
select select "NE"
select select "Paid via CC"
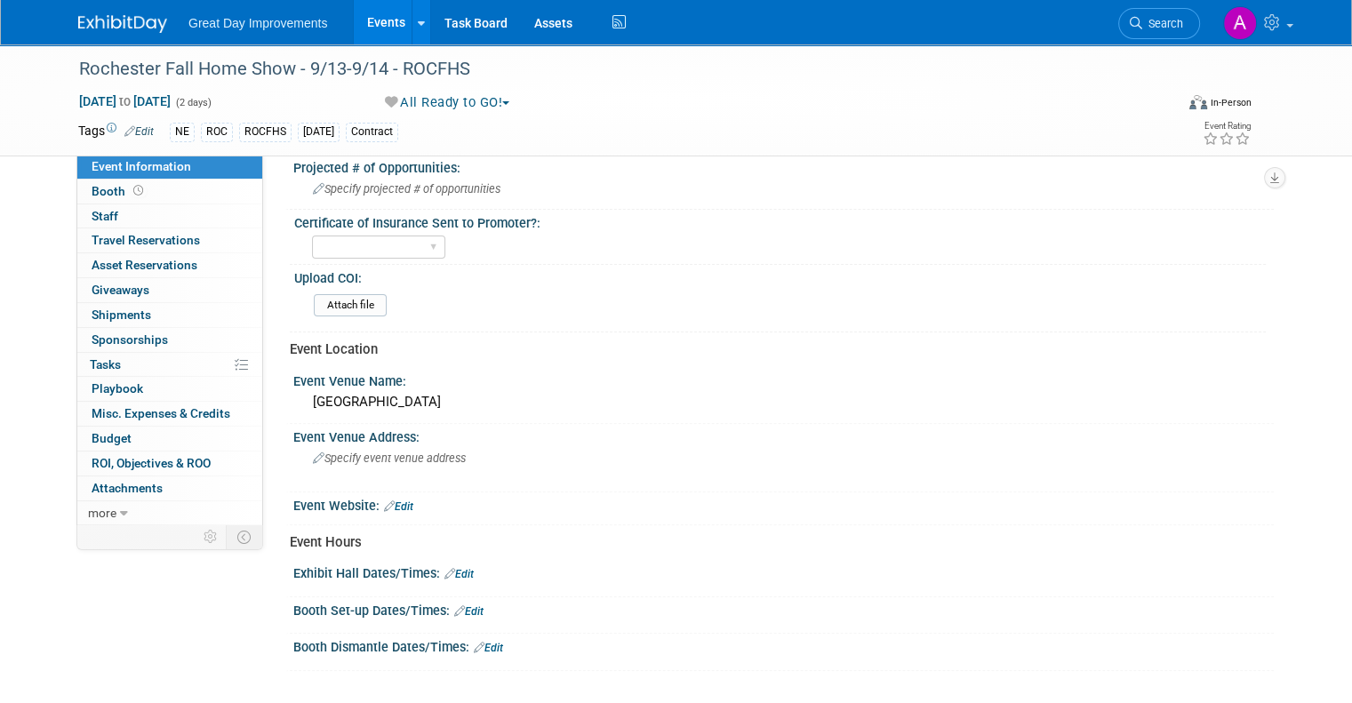
scroll to position [637, 0]
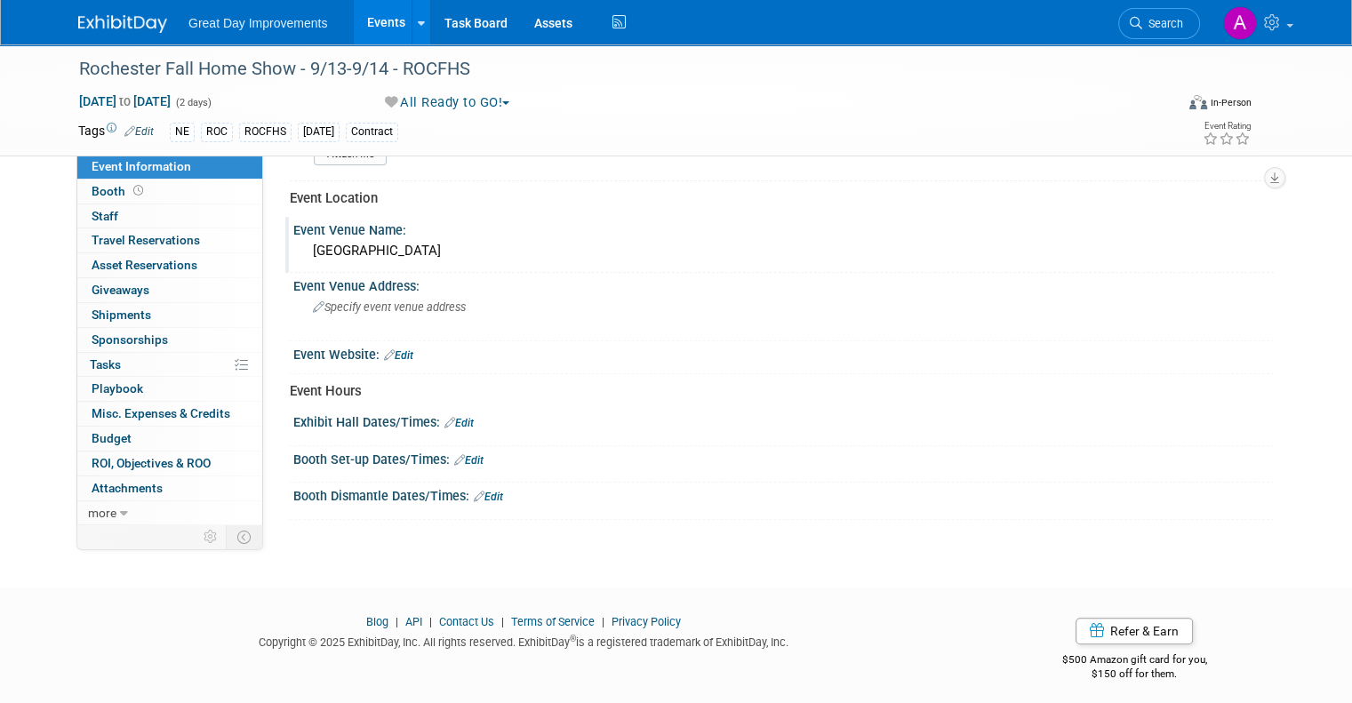
click at [486, 245] on div "[GEOGRAPHIC_DATA]" at bounding box center [784, 251] width 954 height 28
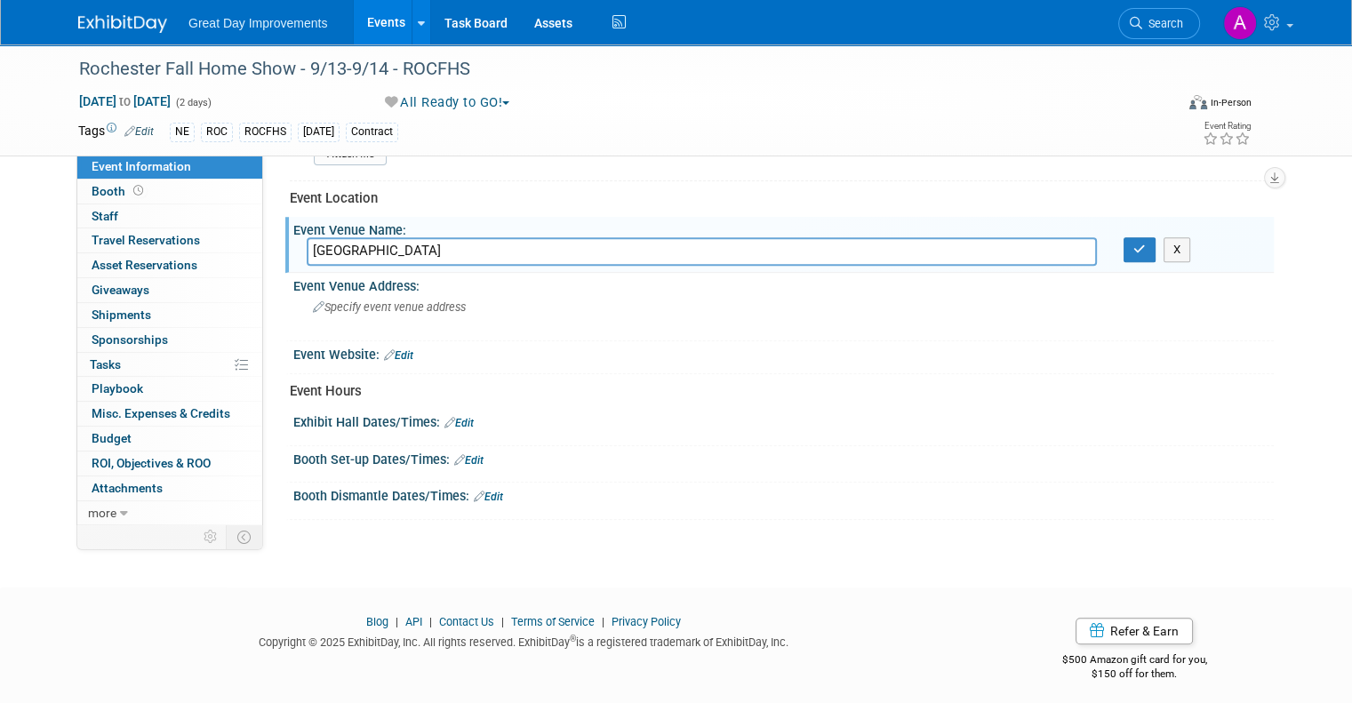
click at [486, 245] on input "[GEOGRAPHIC_DATA]" at bounding box center [702, 251] width 790 height 28
click at [886, 435] on div at bounding box center [784, 437] width 954 height 4
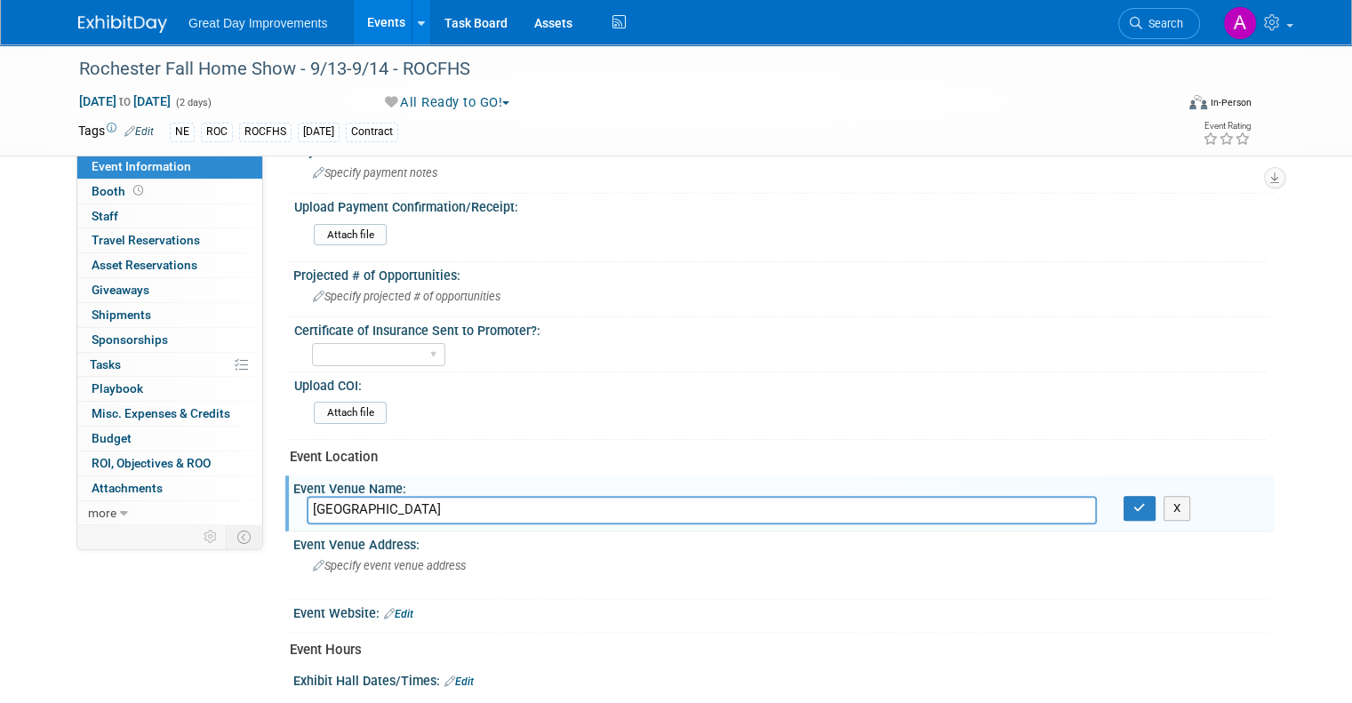
scroll to position [445, 0]
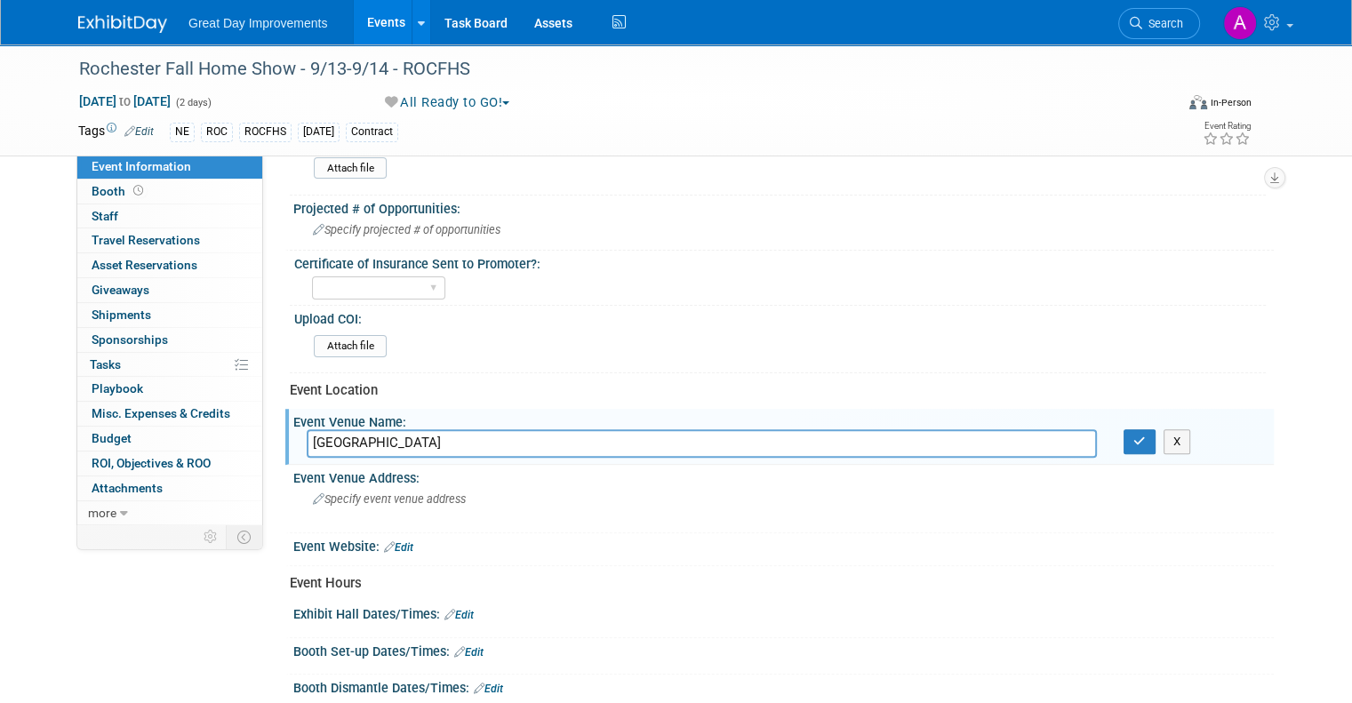
click at [433, 433] on input "[GEOGRAPHIC_DATA]" at bounding box center [702, 443] width 790 height 28
click at [533, 561] on div "Event Information Region: GC MA MW MTW NE NEW OV PL PNW SA SE SC UMW FL" at bounding box center [775, 221] width 971 height 983
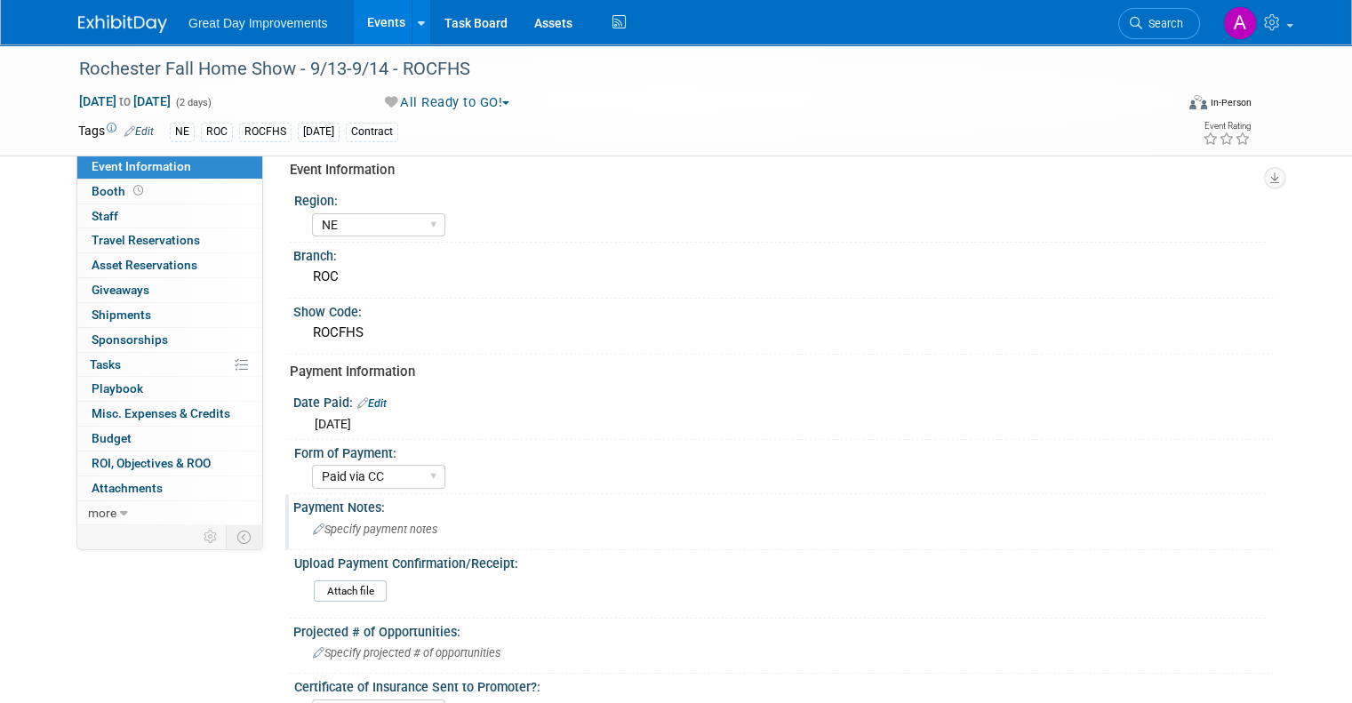
scroll to position [0, 0]
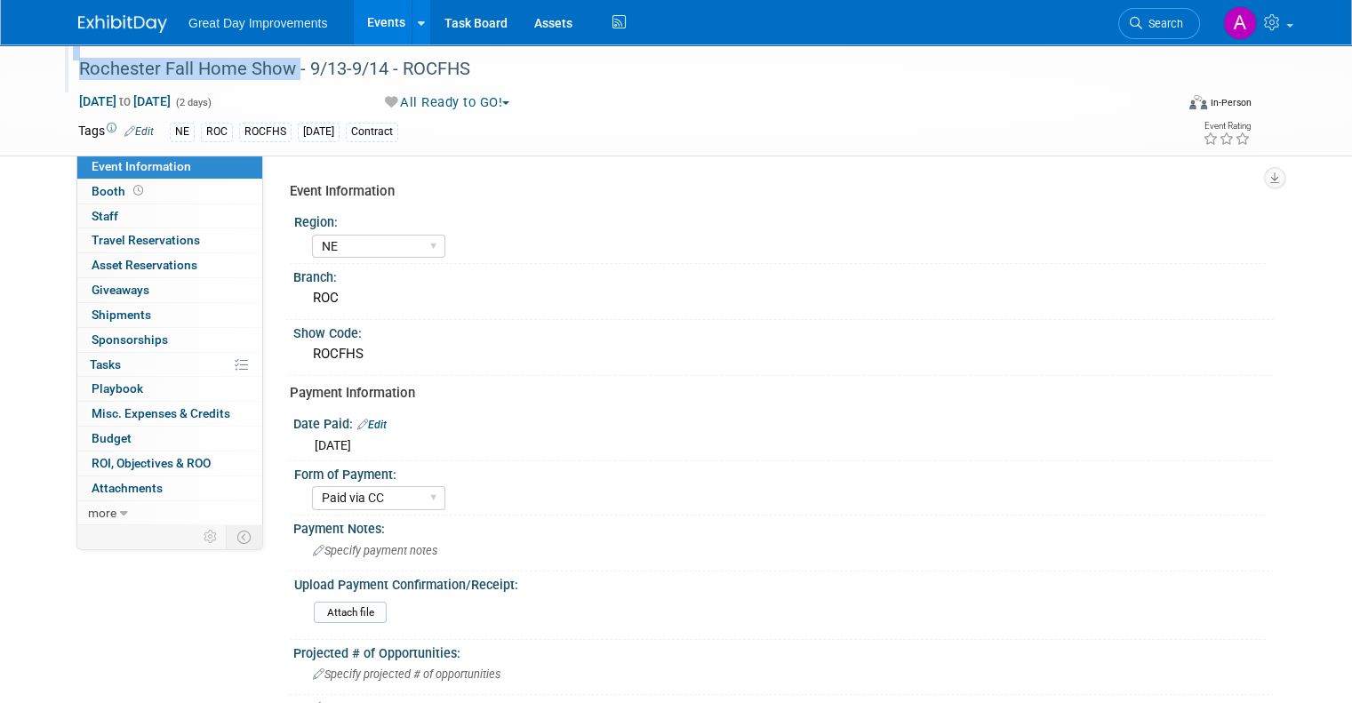
drag, startPoint x: 55, startPoint y: 65, endPoint x: 274, endPoint y: 68, distance: 218.8
click at [274, 68] on div "Rochester Fall Home Show - 9/13-9/14 - ROCFHS" at bounding box center [615, 68] width 1101 height 48
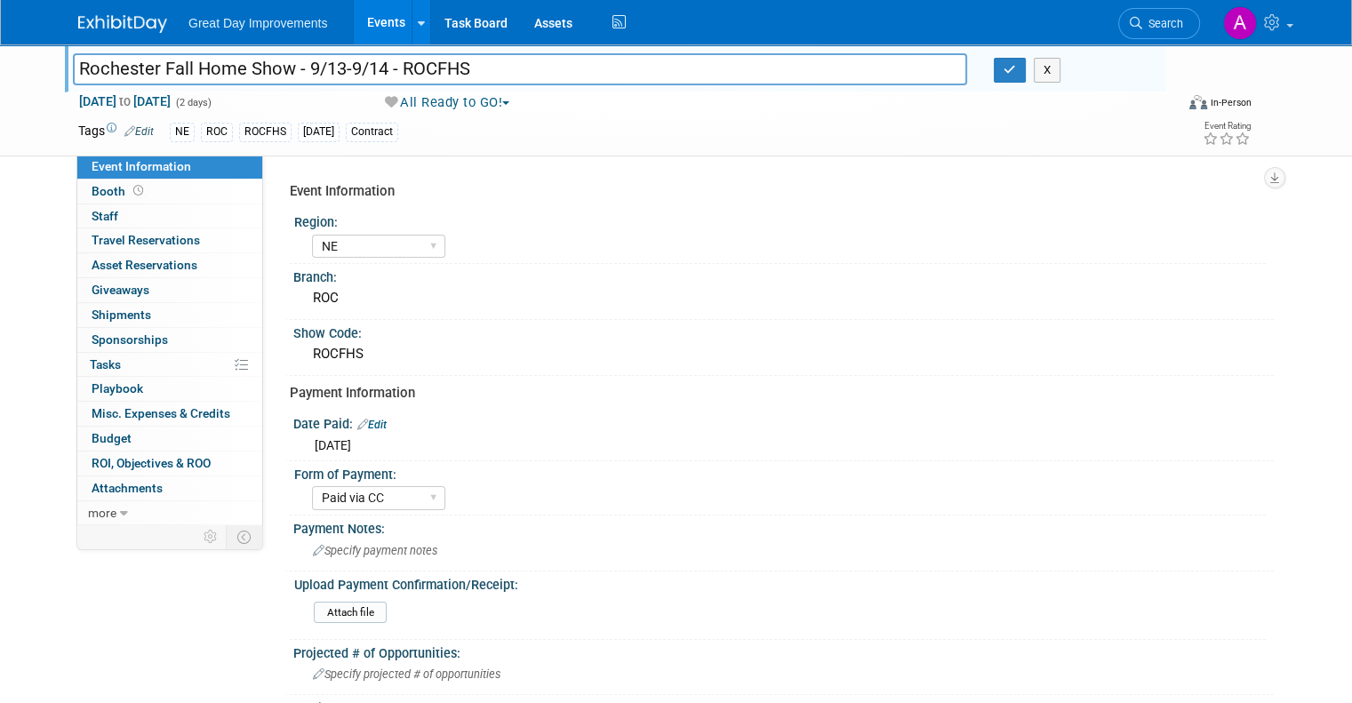
drag, startPoint x: 274, startPoint y: 68, endPoint x: 162, endPoint y: 67, distance: 112.0
click at [162, 67] on input "Rochester Fall Home Show - 9/13-9/14 - ROCFHS" at bounding box center [520, 68] width 894 height 31
click at [164, 64] on input "Rochester Fall Home Show - 9/13-9/14 - ROCFHS" at bounding box center [520, 68] width 894 height 31
drag, startPoint x: 164, startPoint y: 64, endPoint x: 191, endPoint y: 60, distance: 27.9
click at [164, 64] on input "Rochester Fall Home Show - 9/13-9/14 - ROCFHS" at bounding box center [520, 68] width 894 height 31
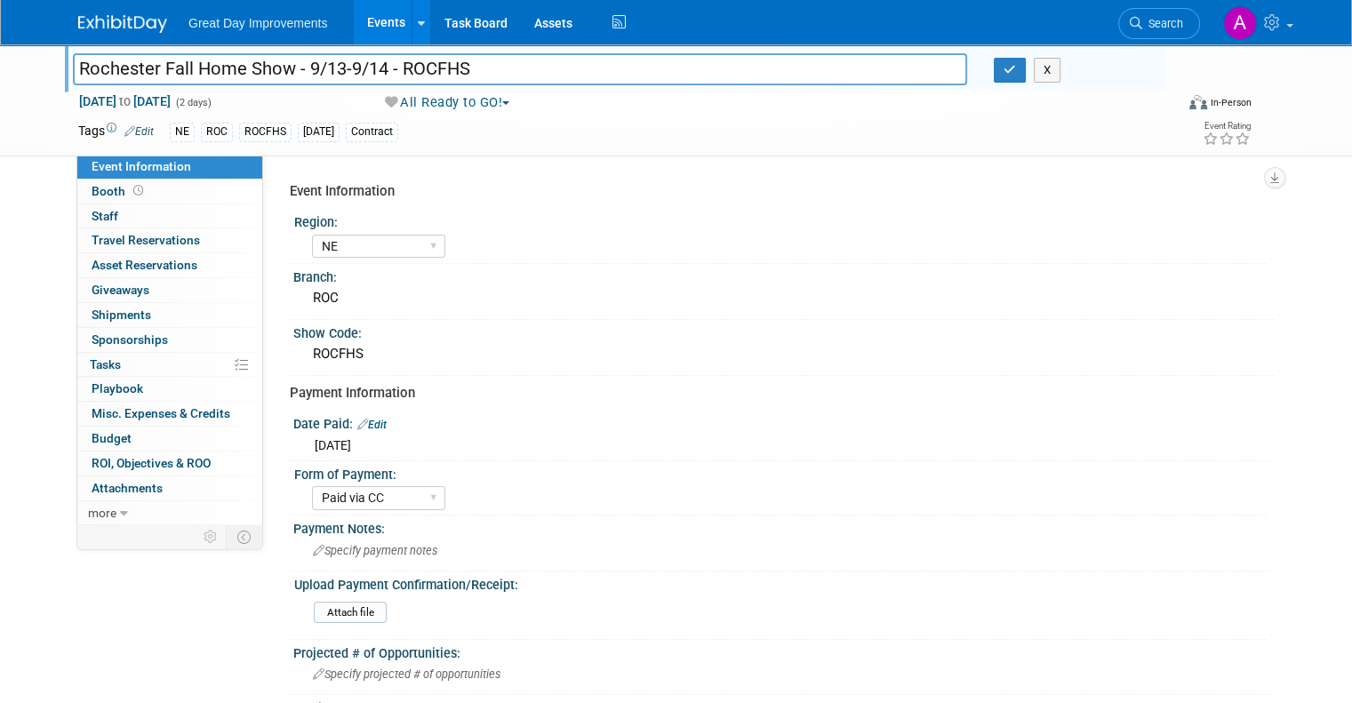
drag, startPoint x: 277, startPoint y: 66, endPoint x: 4, endPoint y: 64, distance: 273.9
click at [4, 64] on div "Rochester Fall Home Show - 9/13-9/14 - ROCFHS Rochester Fall Home Show - 9/13-9…" at bounding box center [676, 100] width 1352 height 112
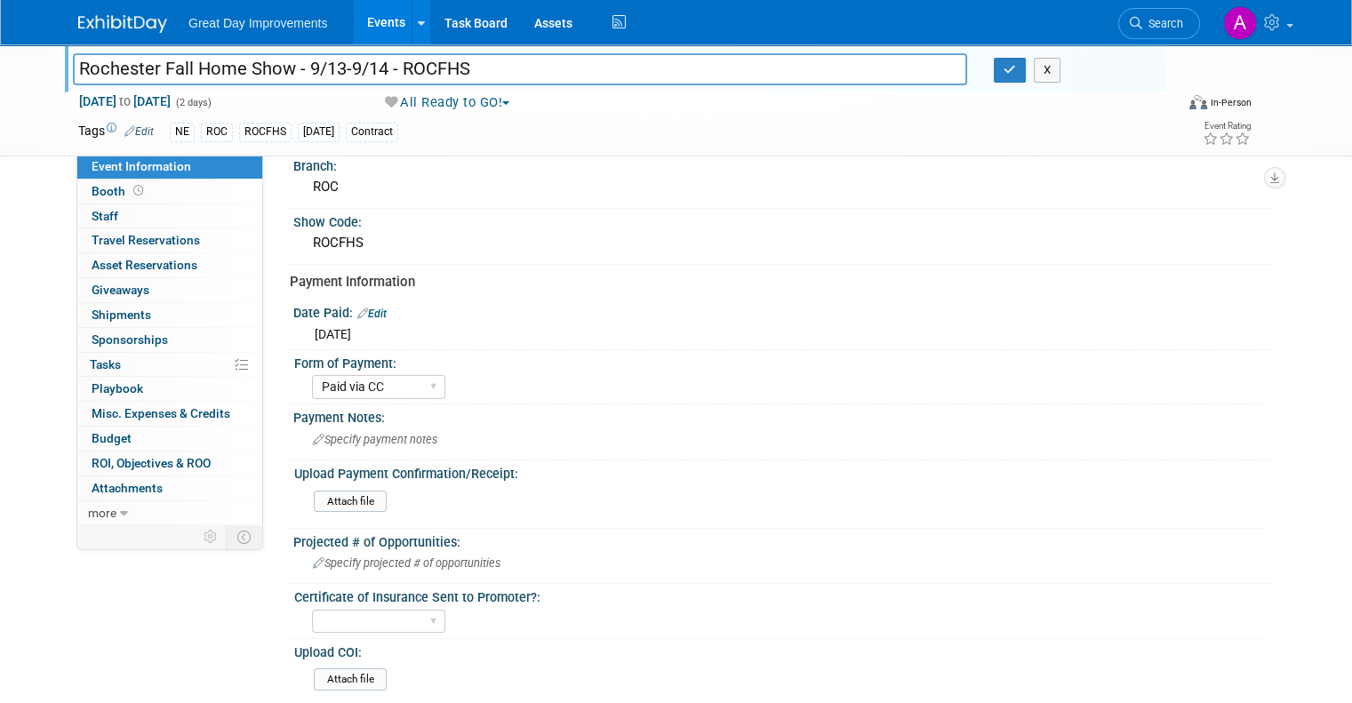
scroll to position [178, 0]
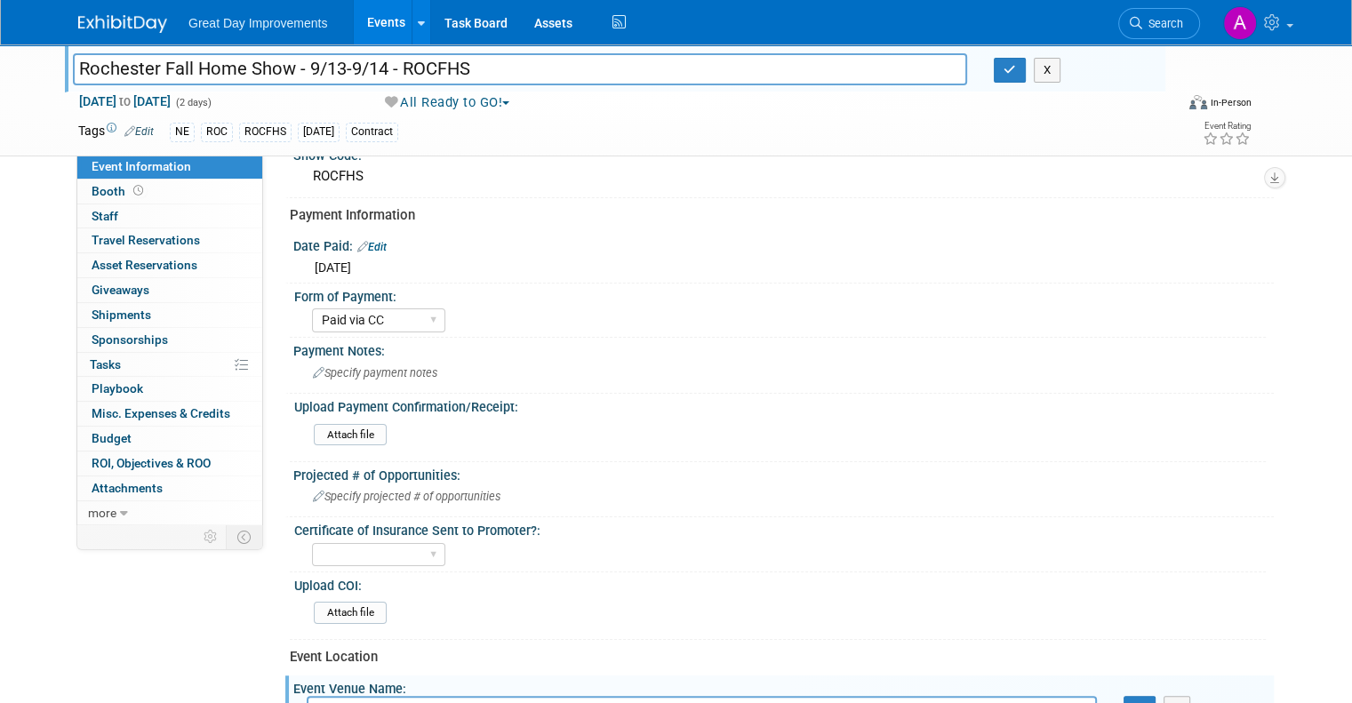
click at [153, 163] on span "Event Information" at bounding box center [142, 166] width 100 height 14
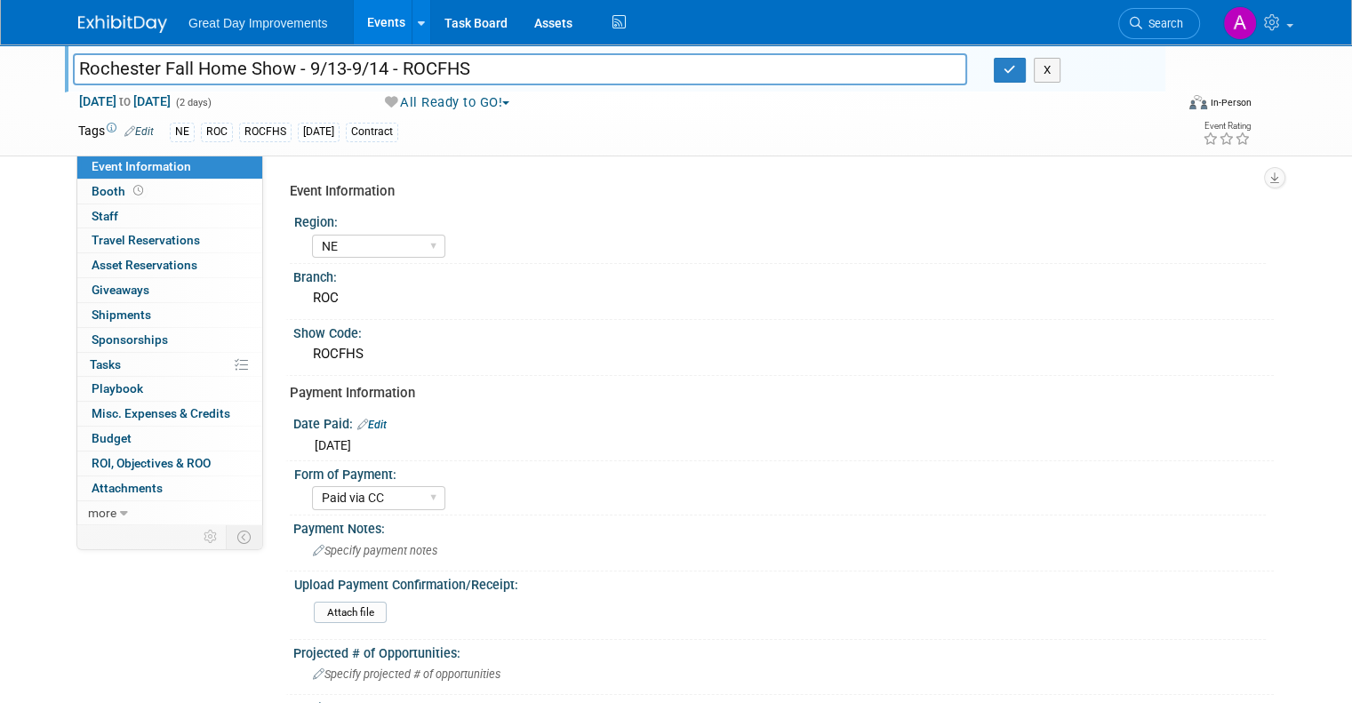
select select "NE"
select select "Paid via CC"
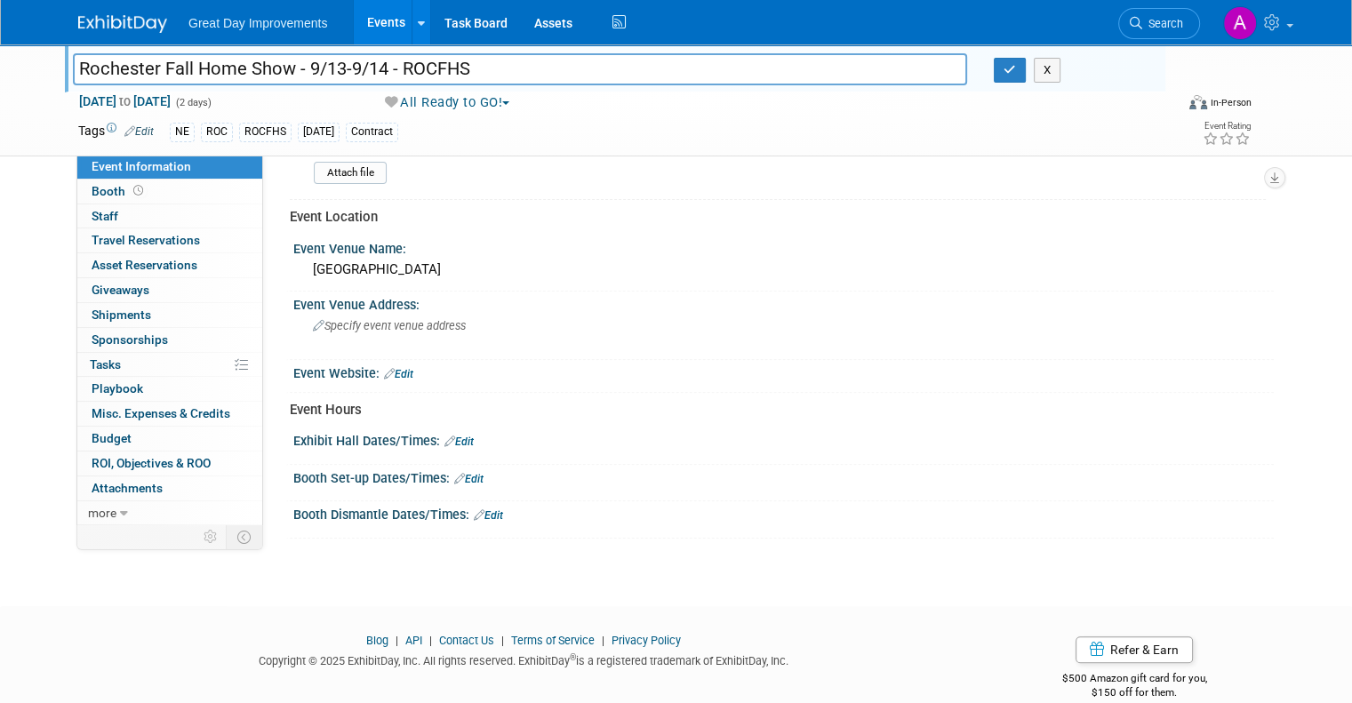
scroll to position [622, 0]
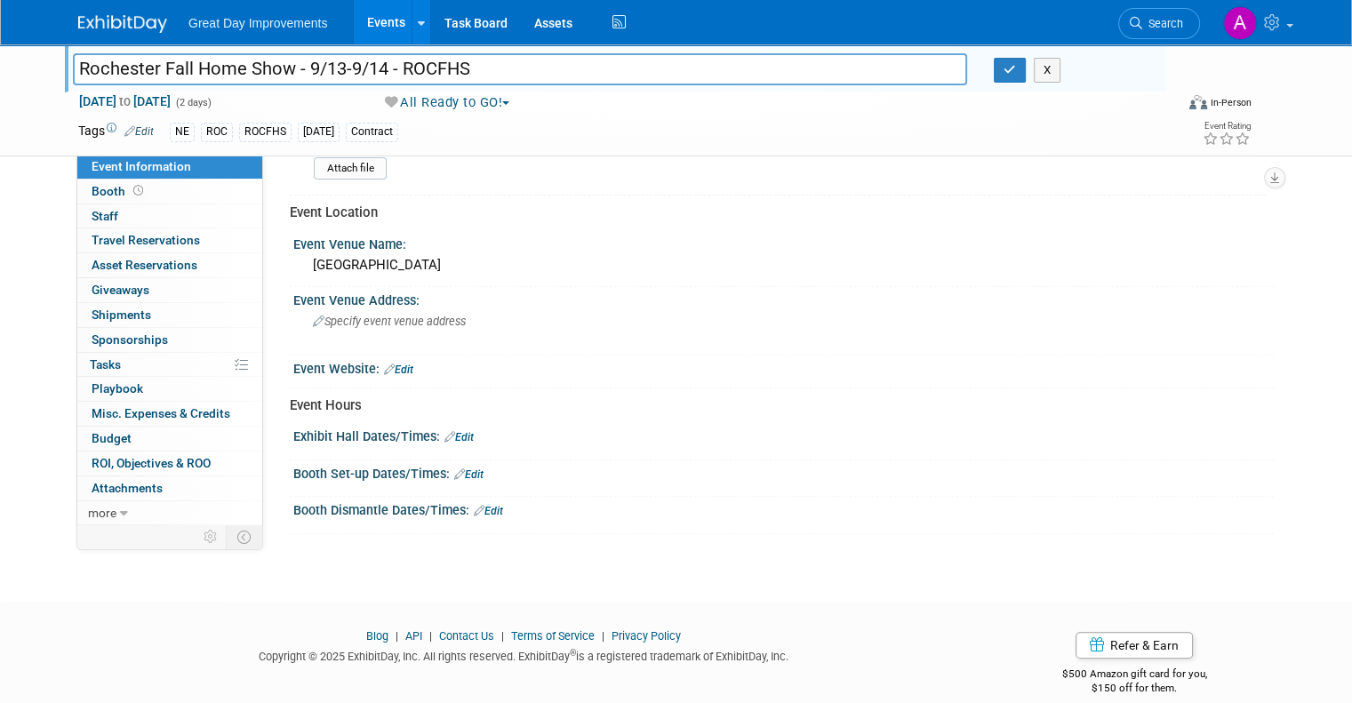
click at [465, 469] on link "Edit" at bounding box center [468, 475] width 29 height 12
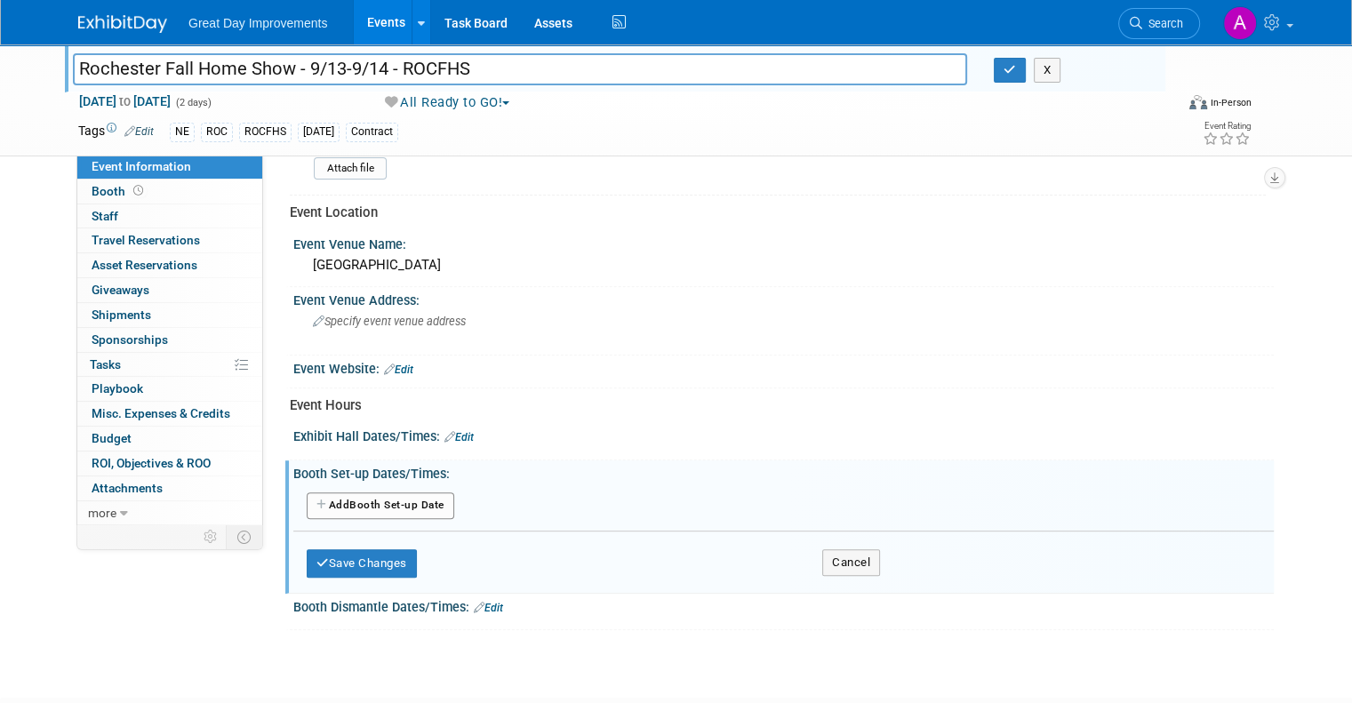
click at [381, 493] on button "Add Another Booth Set-up Date" at bounding box center [381, 506] width 148 height 27
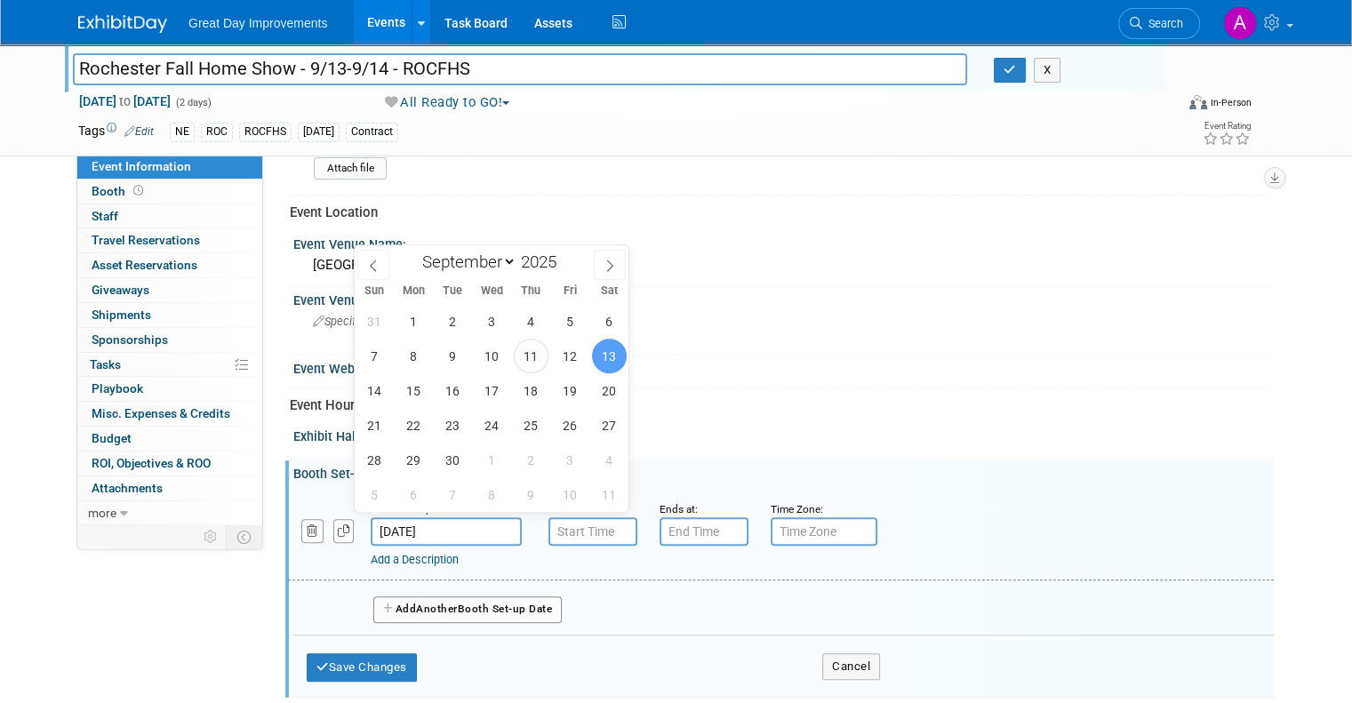
click at [404, 517] on input "[DATE]" at bounding box center [446, 531] width 151 height 28
click at [566, 362] on span "12" at bounding box center [570, 356] width 35 height 35
type input "[DATE]"
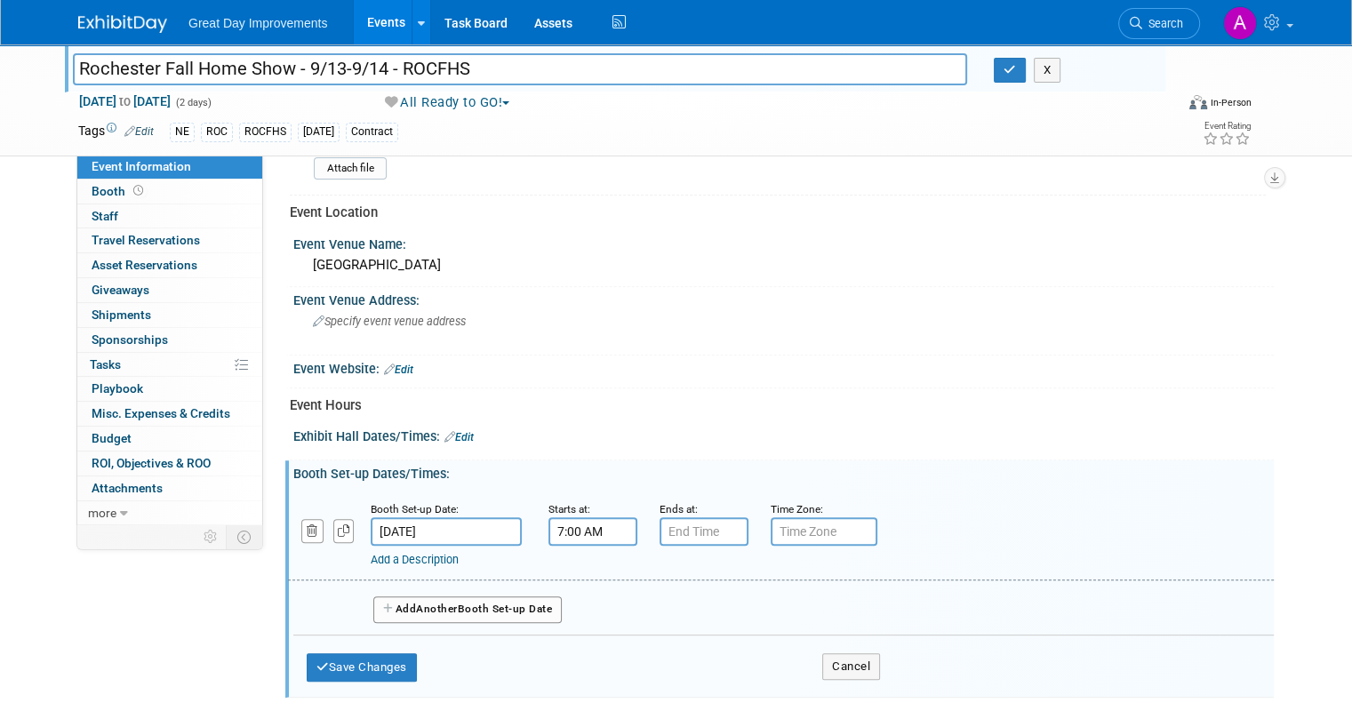
click at [561, 518] on input "7:00 AM" at bounding box center [593, 531] width 89 height 28
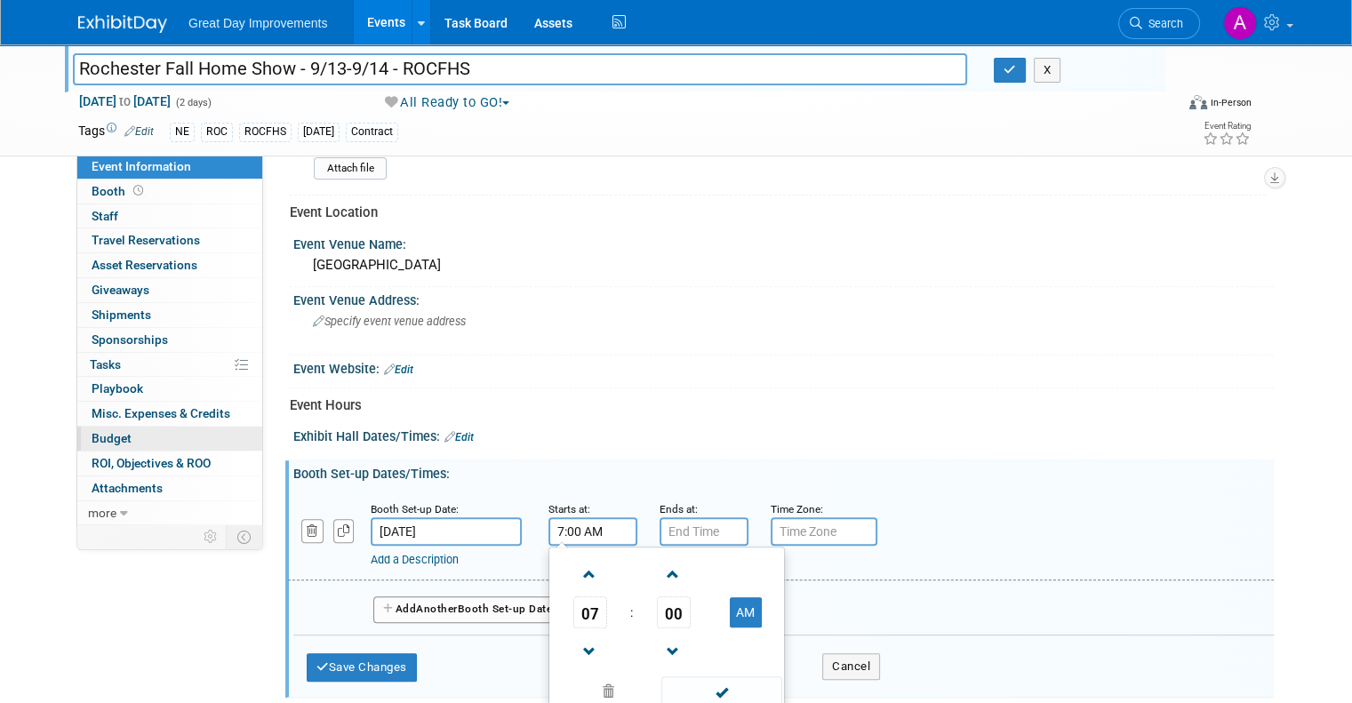
drag, startPoint x: 594, startPoint y: 525, endPoint x: 117, endPoint y: 437, distance: 484.6
click at [118, 437] on div "Event Information Event Info Booth Booth 0 Staff 0 Staff 0 Travel Reservations …" at bounding box center [676, 78] width 1223 height 1312
type input "10:00 AM"
click at [695, 408] on div "Event Information Region: GC MA MW MTW NE NEW OV PL PNW SA SE SC UMW FL" at bounding box center [775, 143] width 971 height 1183
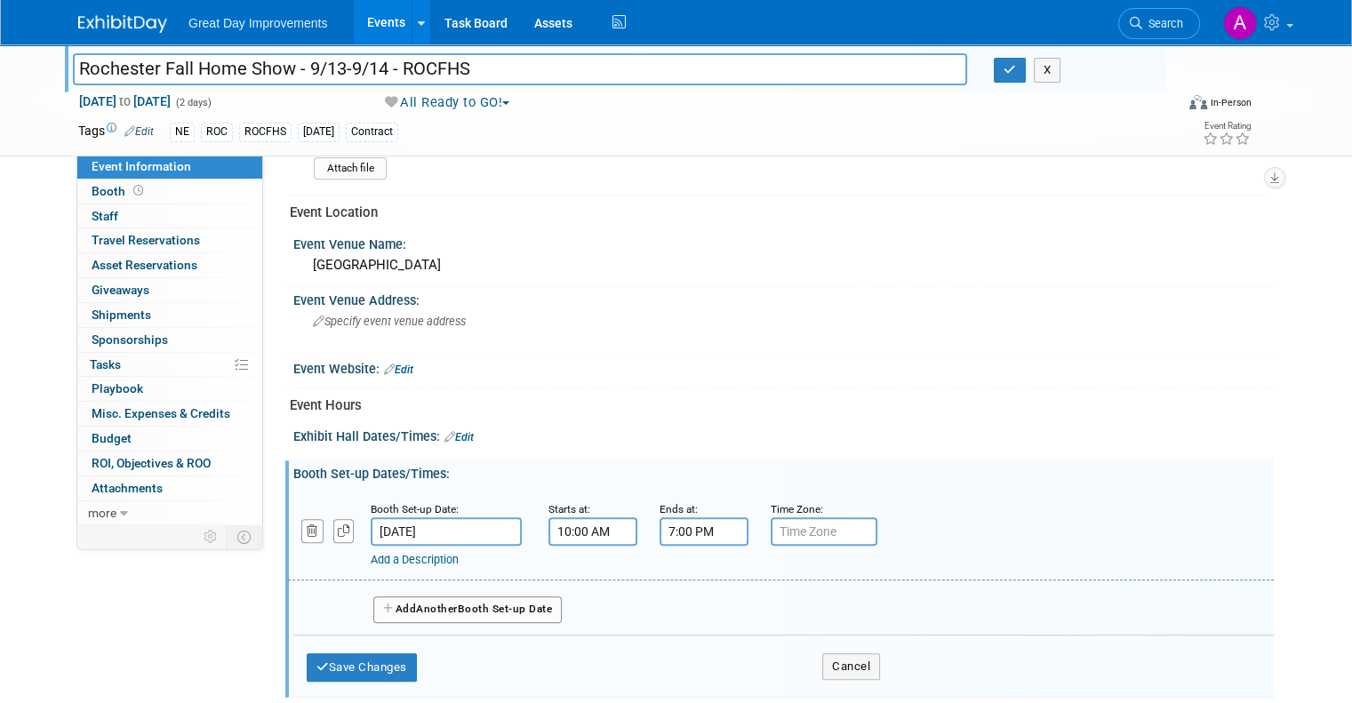
click at [710, 521] on input "7:00 PM" at bounding box center [704, 531] width 89 height 28
click at [687, 571] on span at bounding box center [701, 574] width 31 height 31
click at [687, 650] on span at bounding box center [701, 652] width 31 height 31
click at [687, 649] on span at bounding box center [701, 652] width 31 height 31
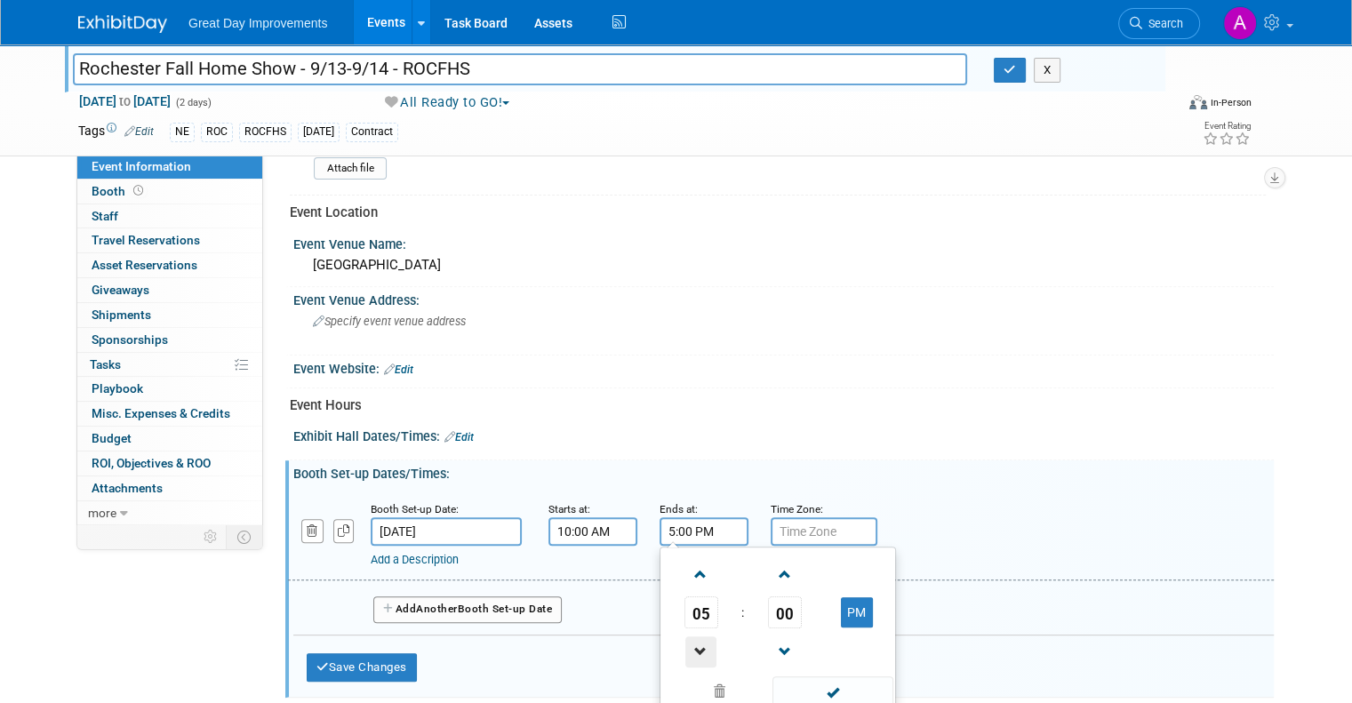
click at [687, 649] on span at bounding box center [701, 652] width 31 height 31
type input "4:00 PM"
click at [707, 414] on div "Event Information Region: GC MA MW MTW NE NEW OV PL PNW SA SE SC UMW FL" at bounding box center [775, 143] width 971 height 1183
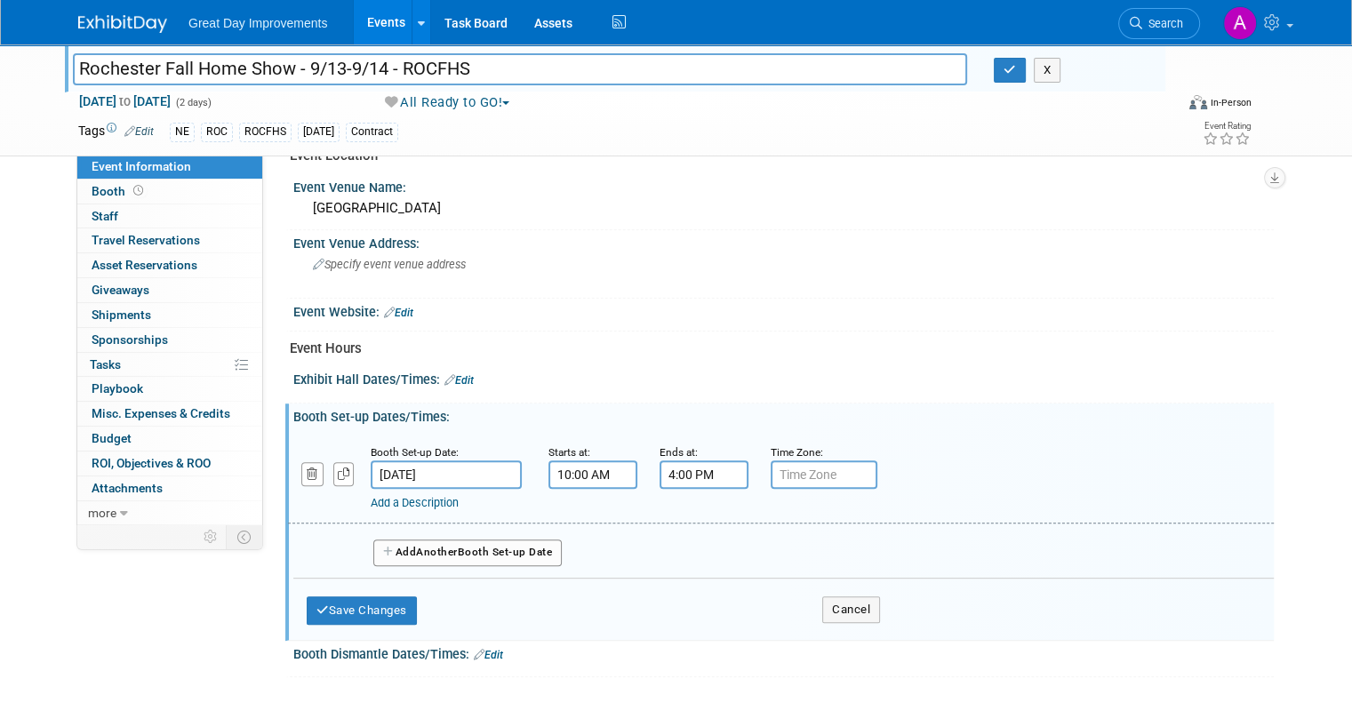
scroll to position [800, 0]
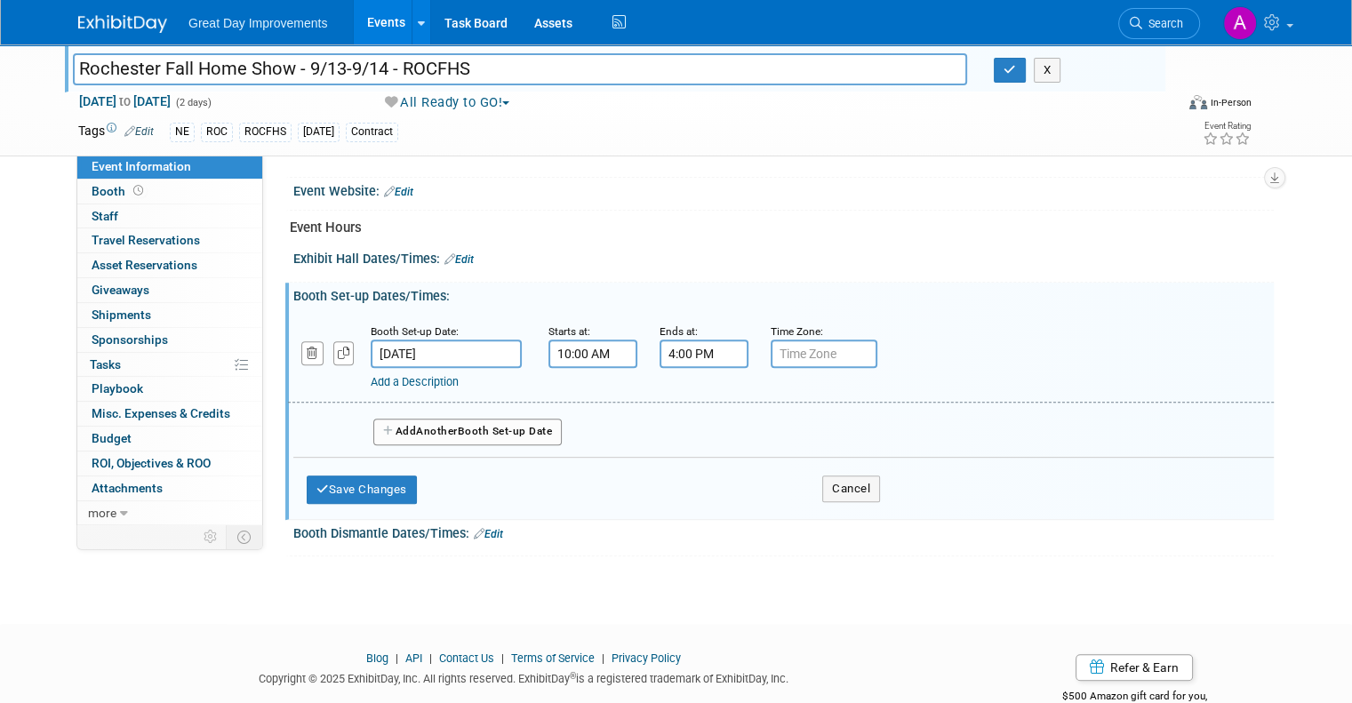
click at [309, 368] on div "Add a Description Description:" at bounding box center [697, 379] width 844 height 22
click at [334, 483] on button "Save Changes" at bounding box center [362, 490] width 110 height 28
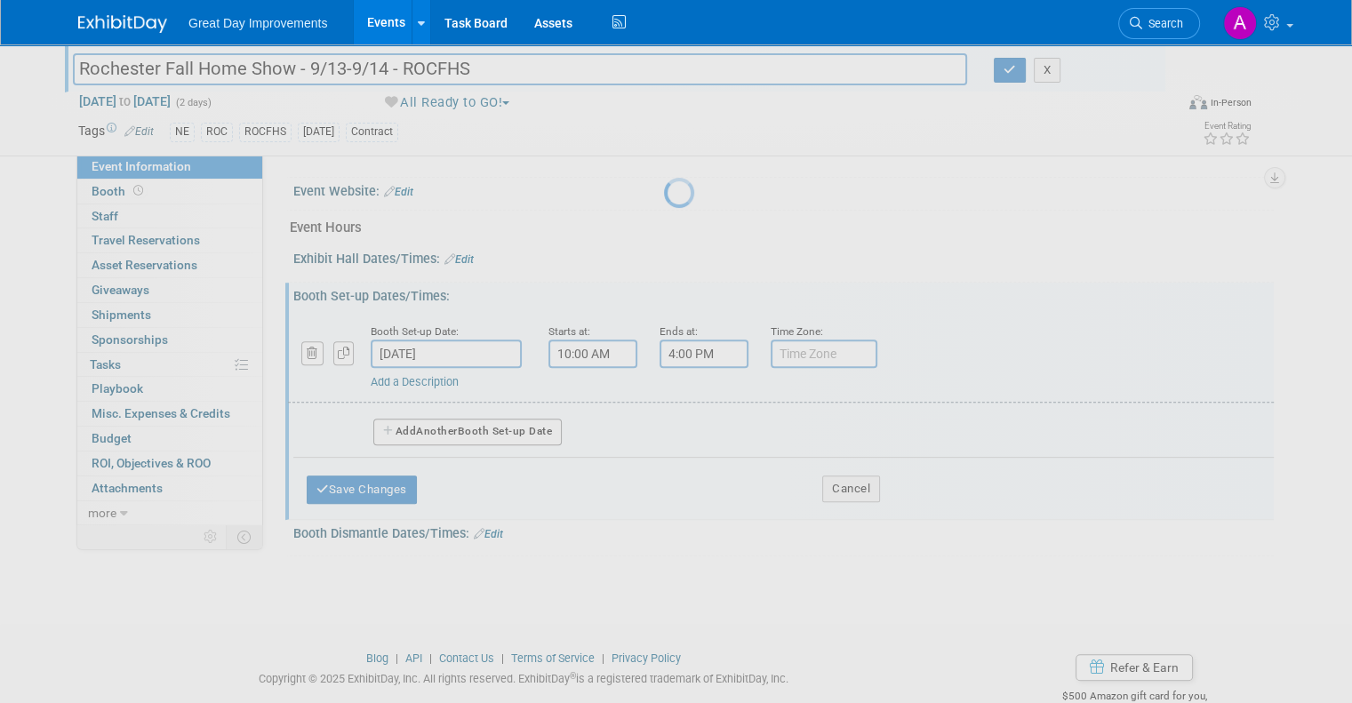
scroll to position [632, 0]
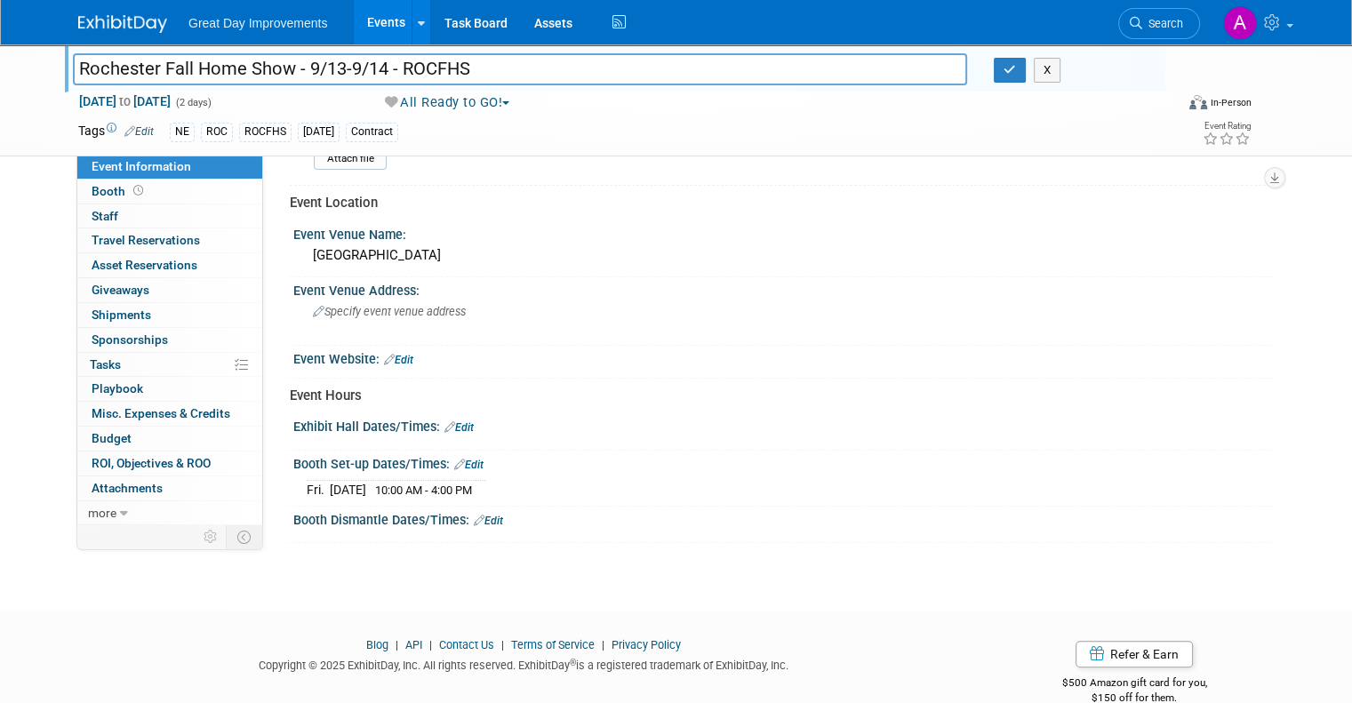
click at [474, 515] on link "Edit" at bounding box center [488, 521] width 29 height 12
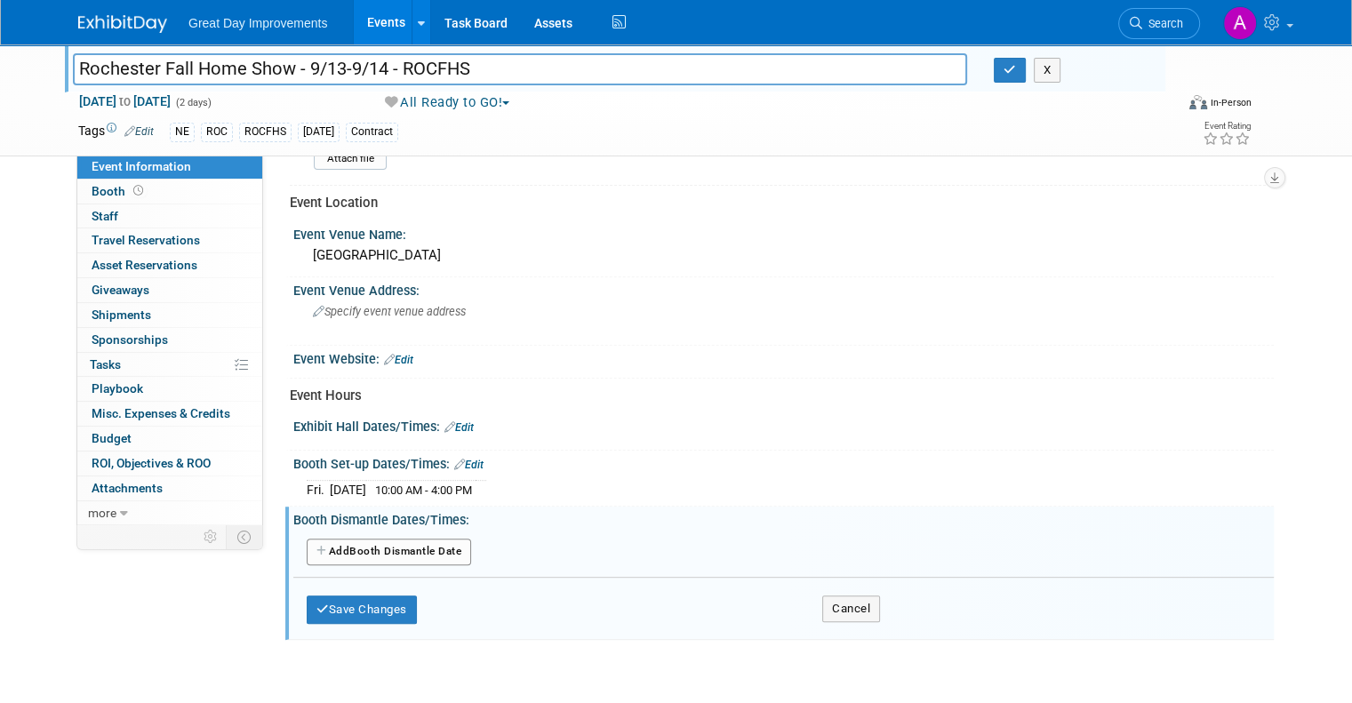
click at [371, 543] on button "Add Another Booth Dismantle Date" at bounding box center [389, 552] width 164 height 27
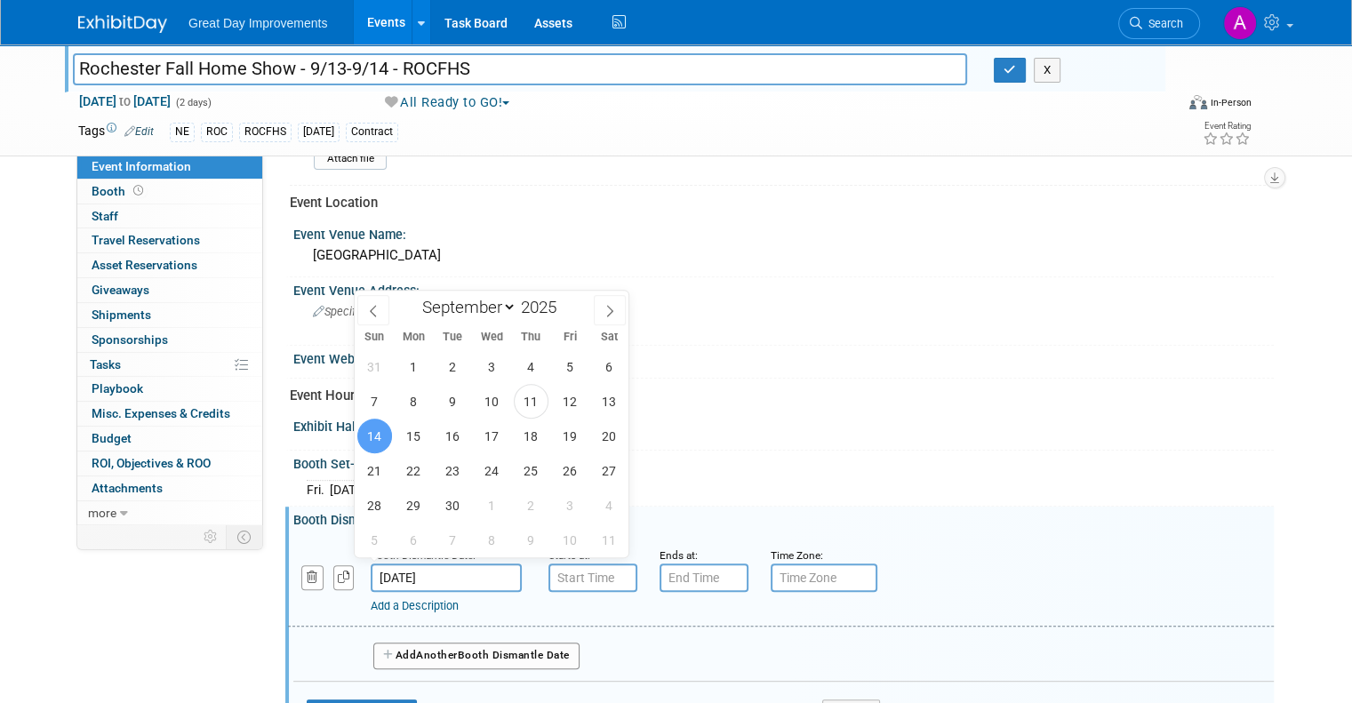
click at [429, 566] on input "[DATE]" at bounding box center [446, 578] width 151 height 28
click at [376, 439] on span "14" at bounding box center [374, 436] width 35 height 35
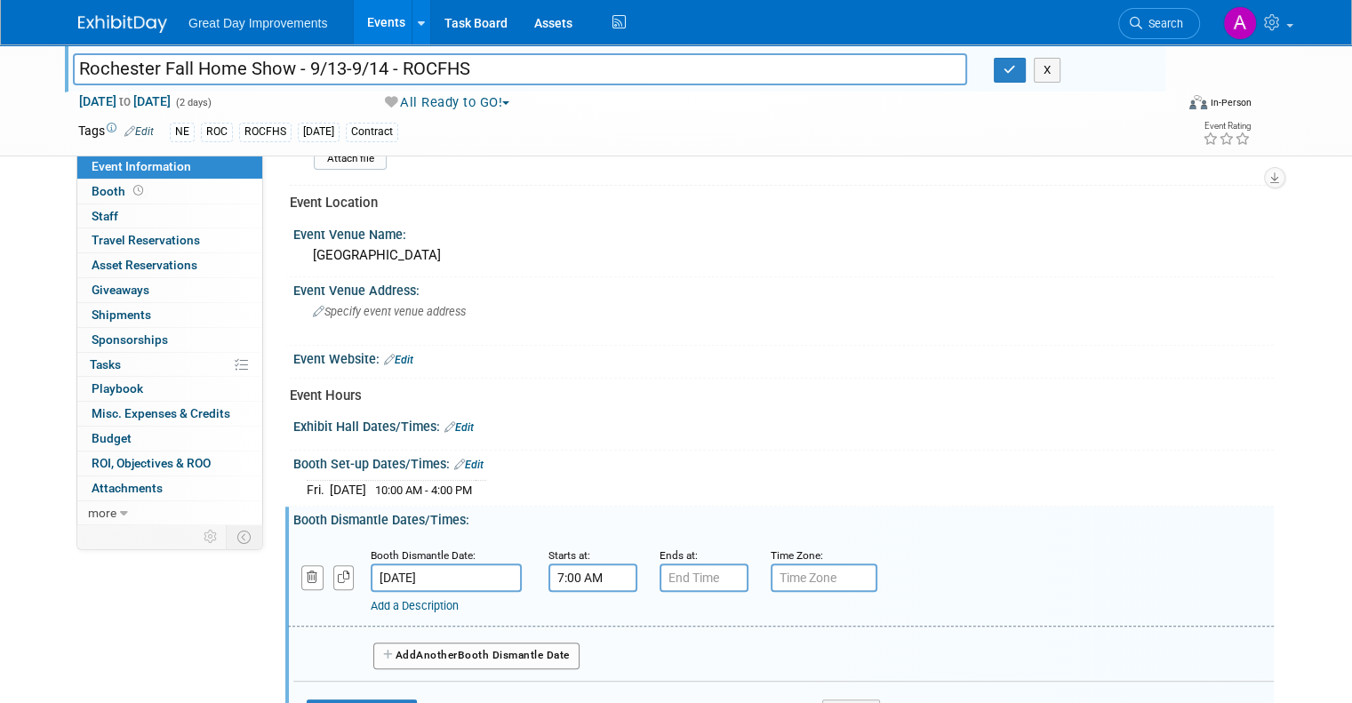
click at [574, 567] on input "7:00 AM" at bounding box center [593, 578] width 89 height 28
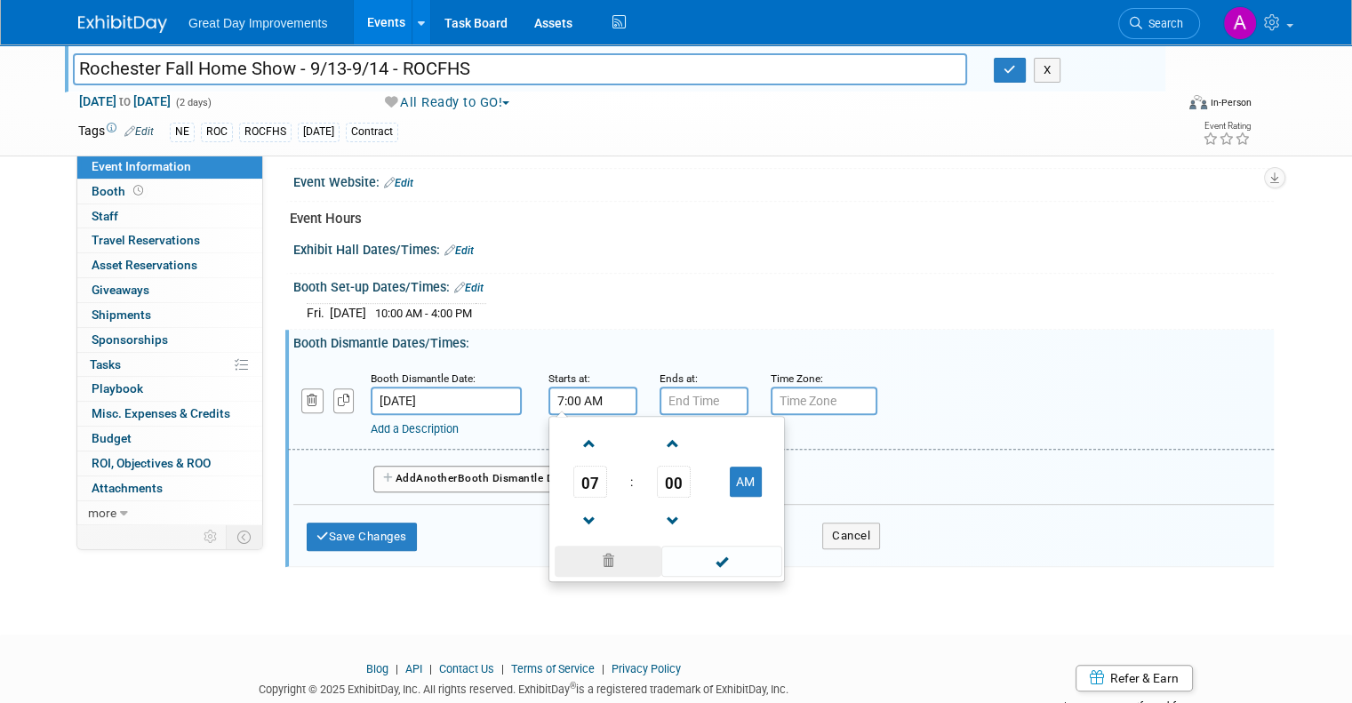
scroll to position [810, 0]
click at [588, 505] on span at bounding box center [589, 520] width 31 height 31
click at [730, 474] on button "AM" at bounding box center [746, 481] width 32 height 30
type input "5:00 PM"
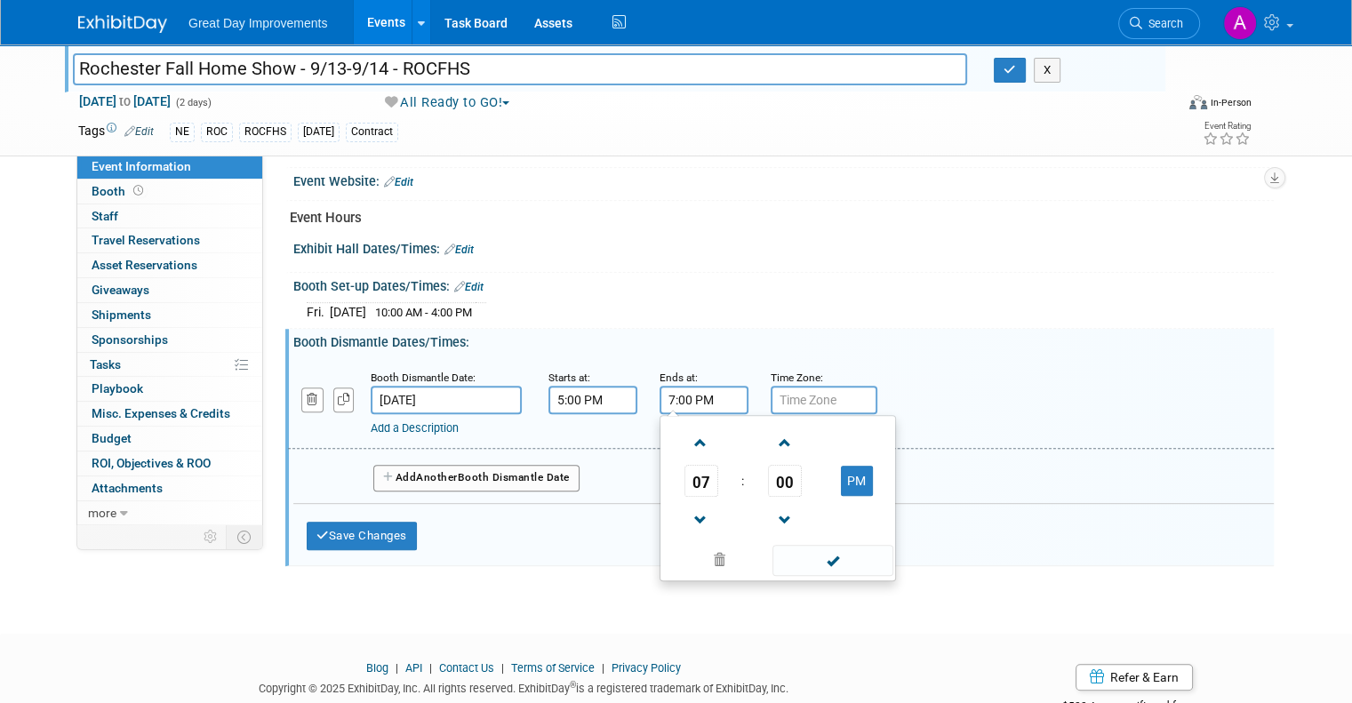
click at [706, 387] on input "7:00 PM" at bounding box center [704, 400] width 89 height 28
click at [690, 508] on span at bounding box center [701, 520] width 31 height 31
click at [694, 442] on span at bounding box center [701, 443] width 31 height 31
click at [694, 437] on span at bounding box center [701, 443] width 31 height 31
type input "8:00 PM"
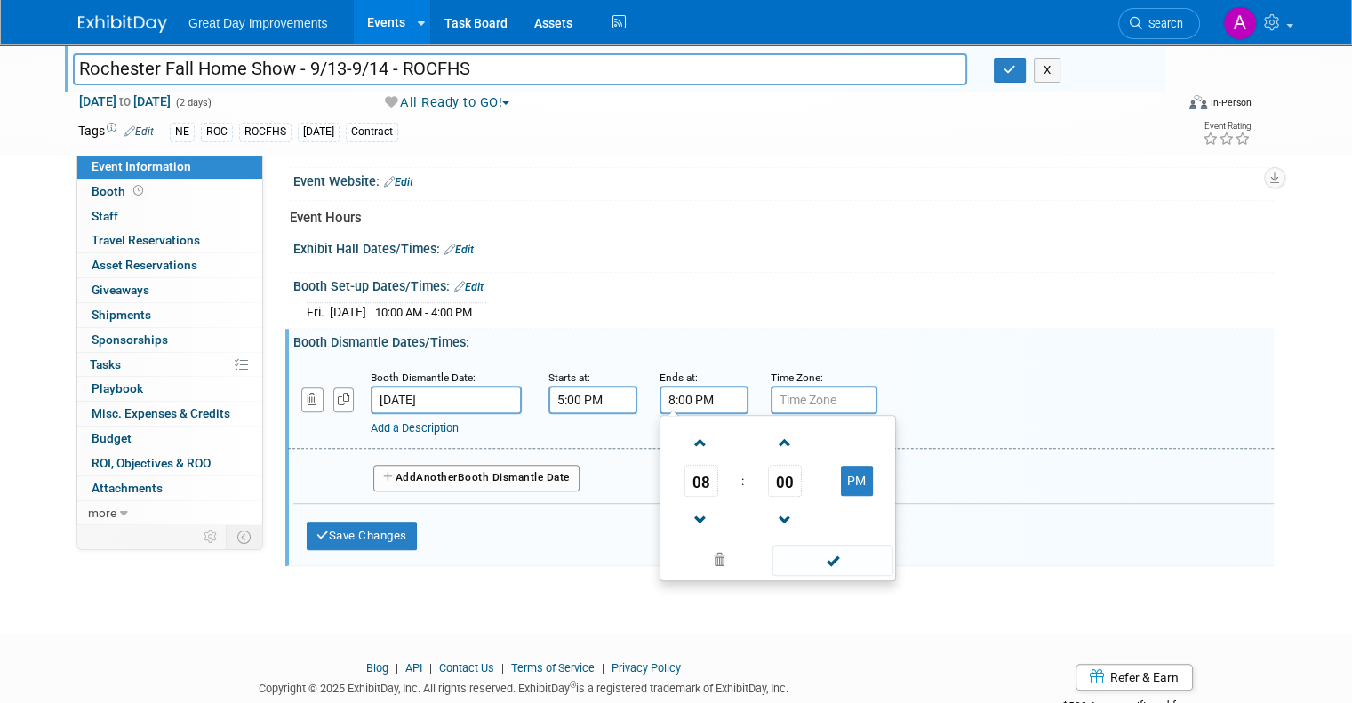
drag, startPoint x: 850, startPoint y: 555, endPoint x: 914, endPoint y: 560, distance: 64.2
click at [850, 555] on span at bounding box center [833, 560] width 120 height 31
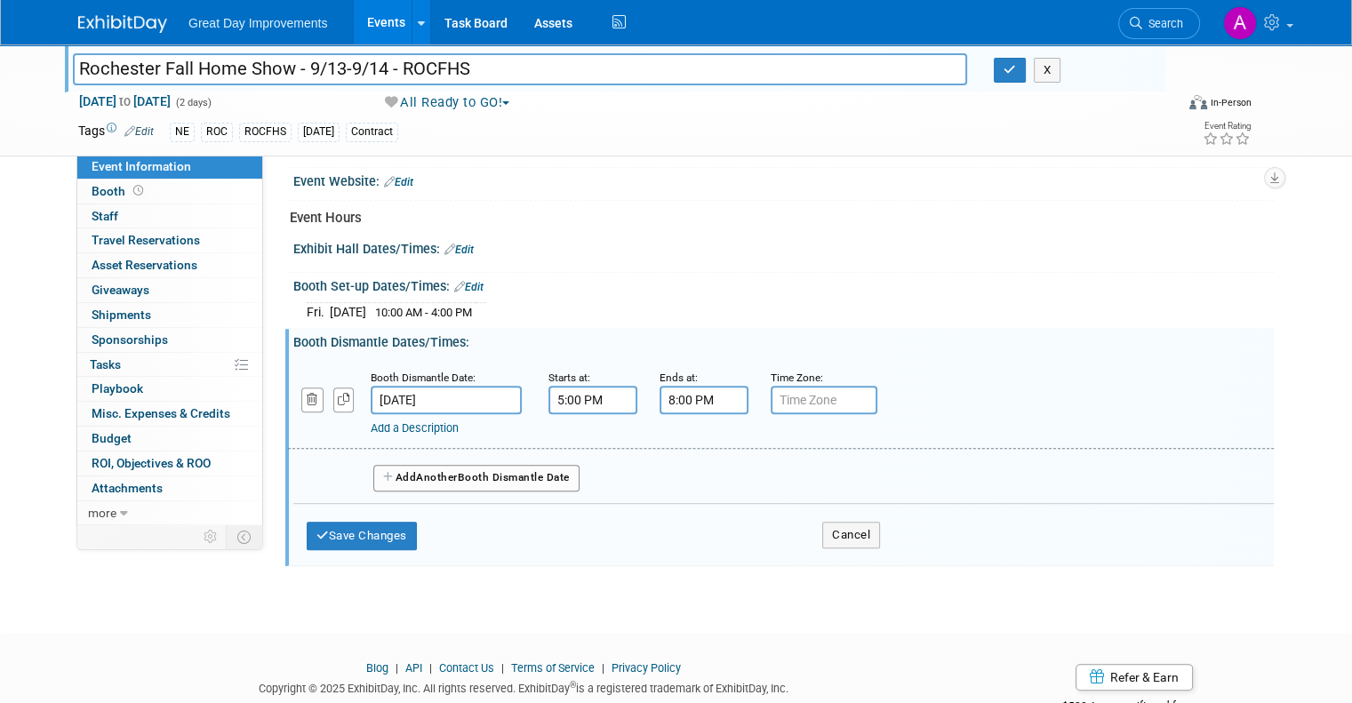
click at [373, 525] on button "Save Changes" at bounding box center [362, 536] width 110 height 28
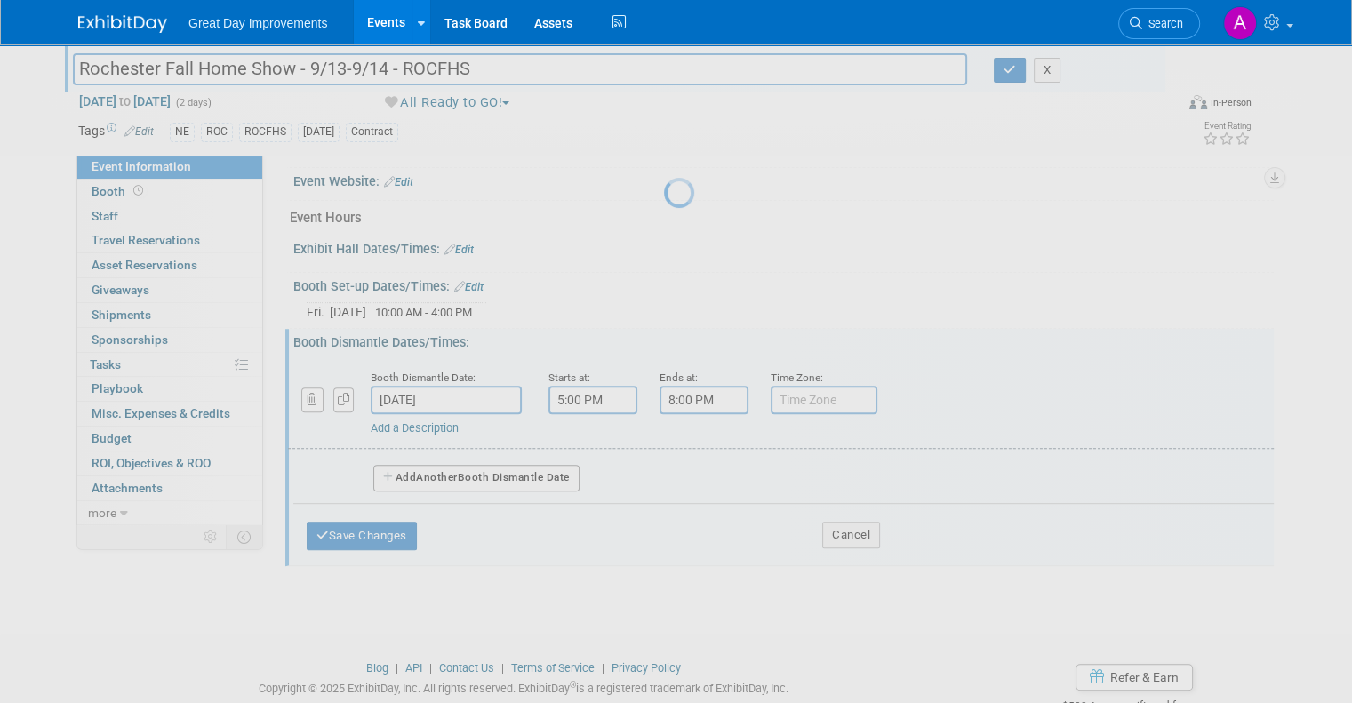
scroll to position [651, 0]
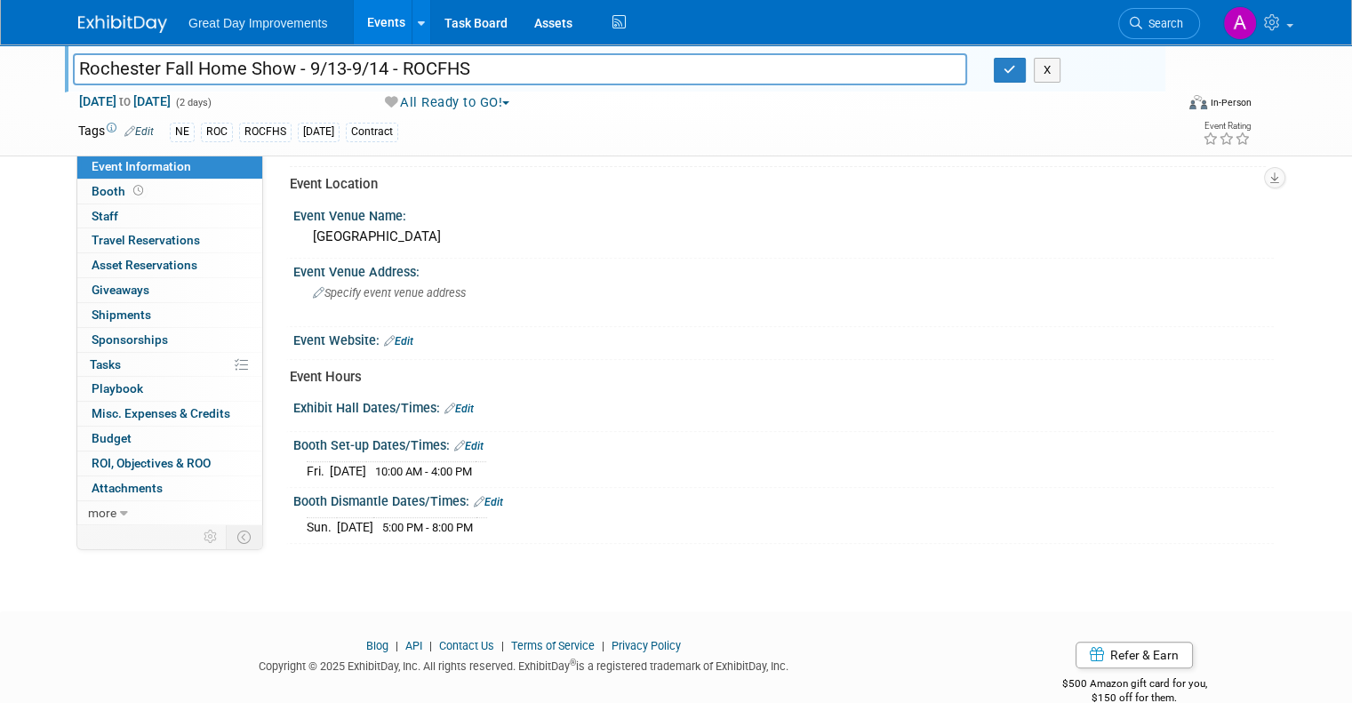
drag, startPoint x: 108, startPoint y: 597, endPoint x: 36, endPoint y: 62, distance: 539.2
click at [110, 12] on link at bounding box center [133, 15] width 110 height 14
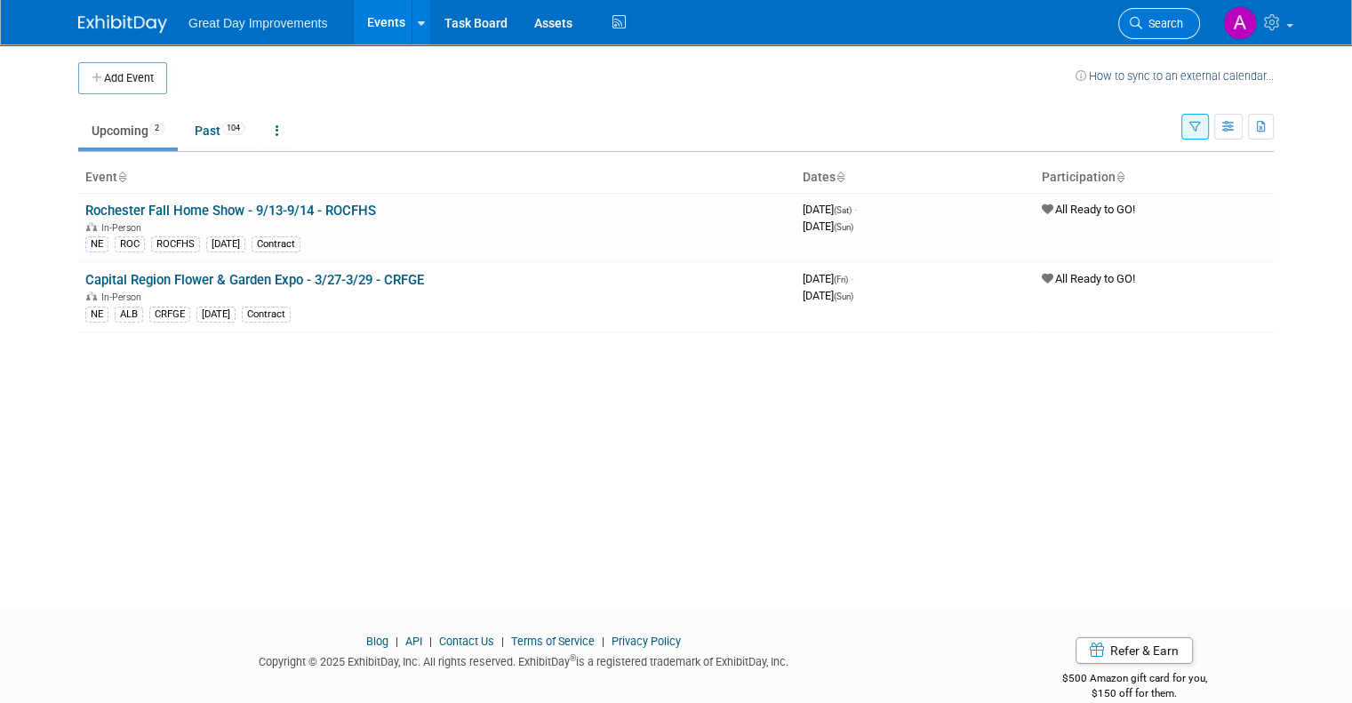
click at [1184, 35] on link "Search" at bounding box center [1160, 23] width 82 height 31
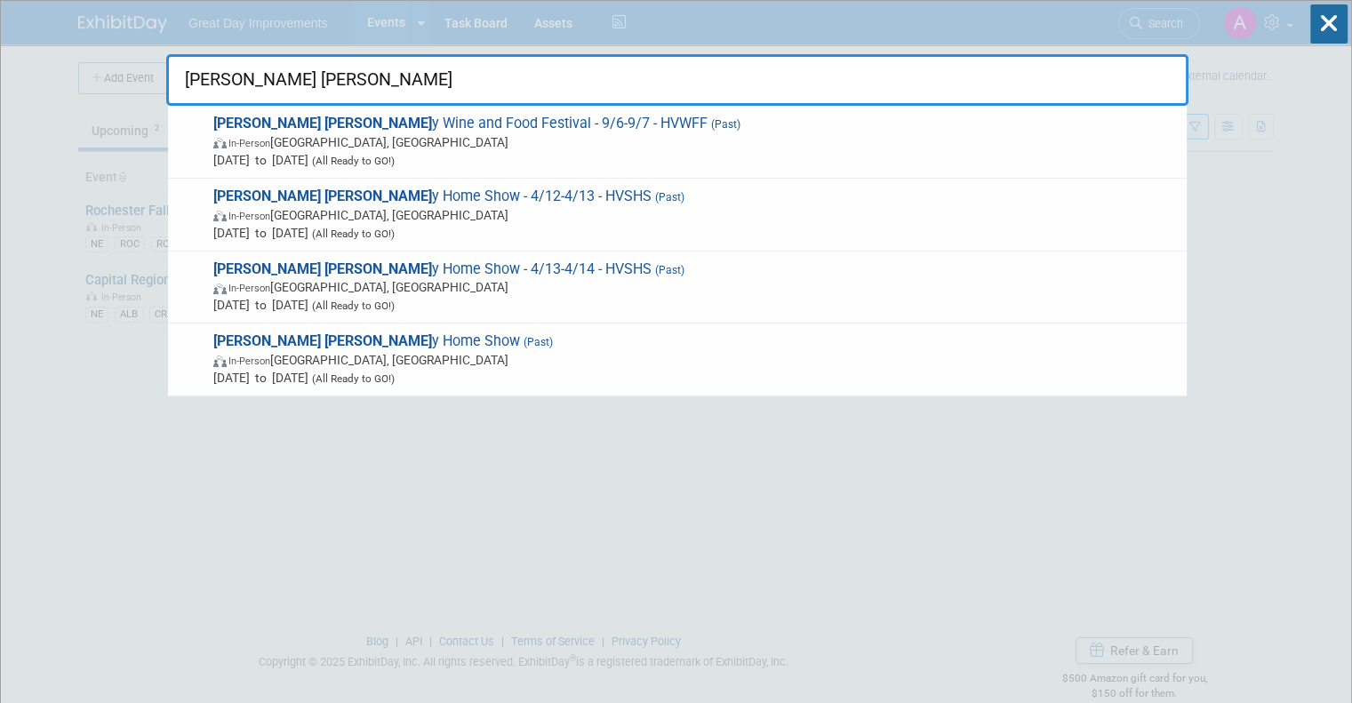
type input "[PERSON_NAME] [PERSON_NAME]"
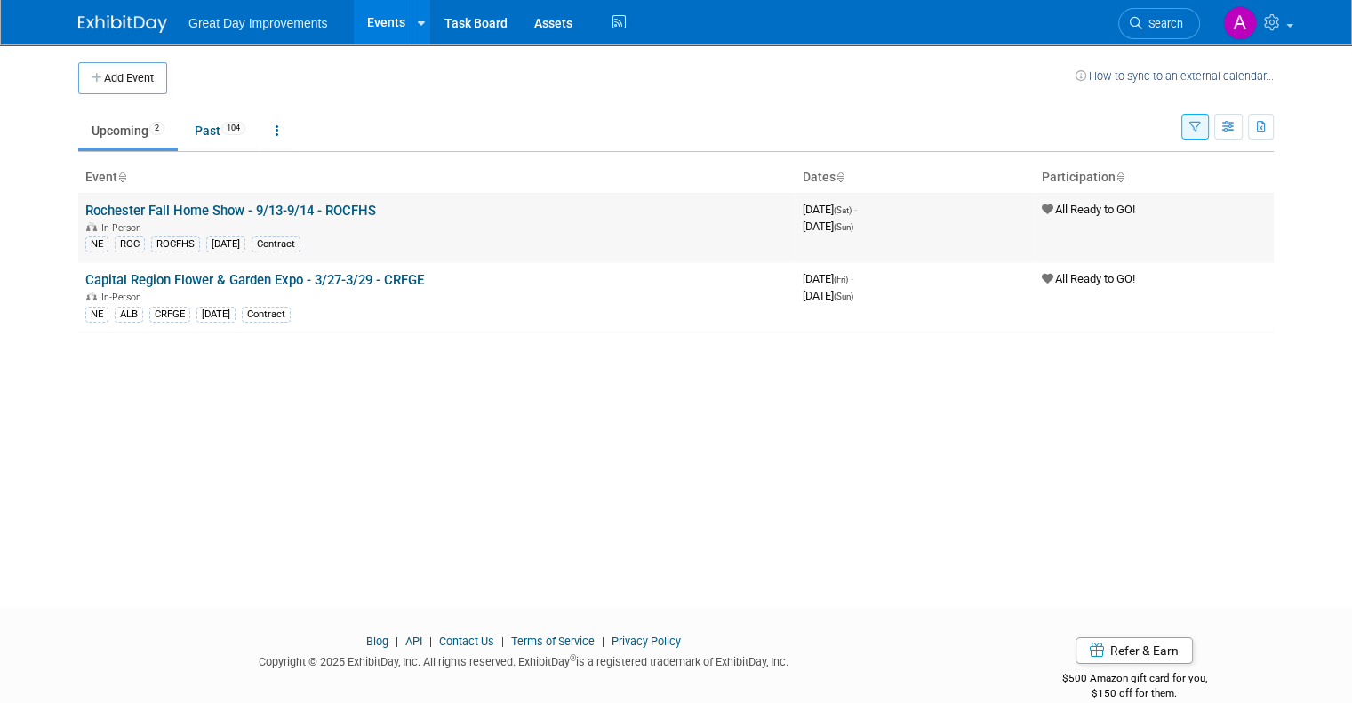
click at [199, 206] on link "Rochester Fall Home Show - 9/13-9/14 - ROCFHS" at bounding box center [230, 211] width 291 height 16
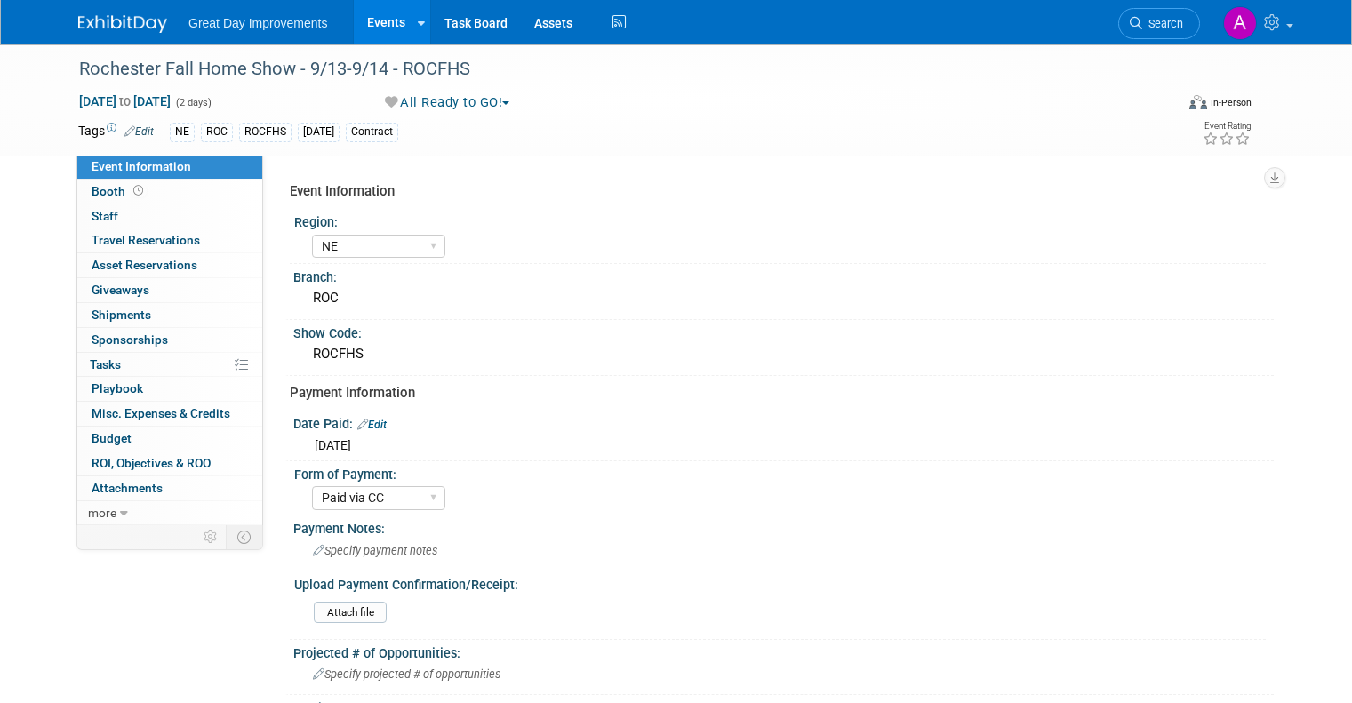
select select "NE"
select select "Paid via CC"
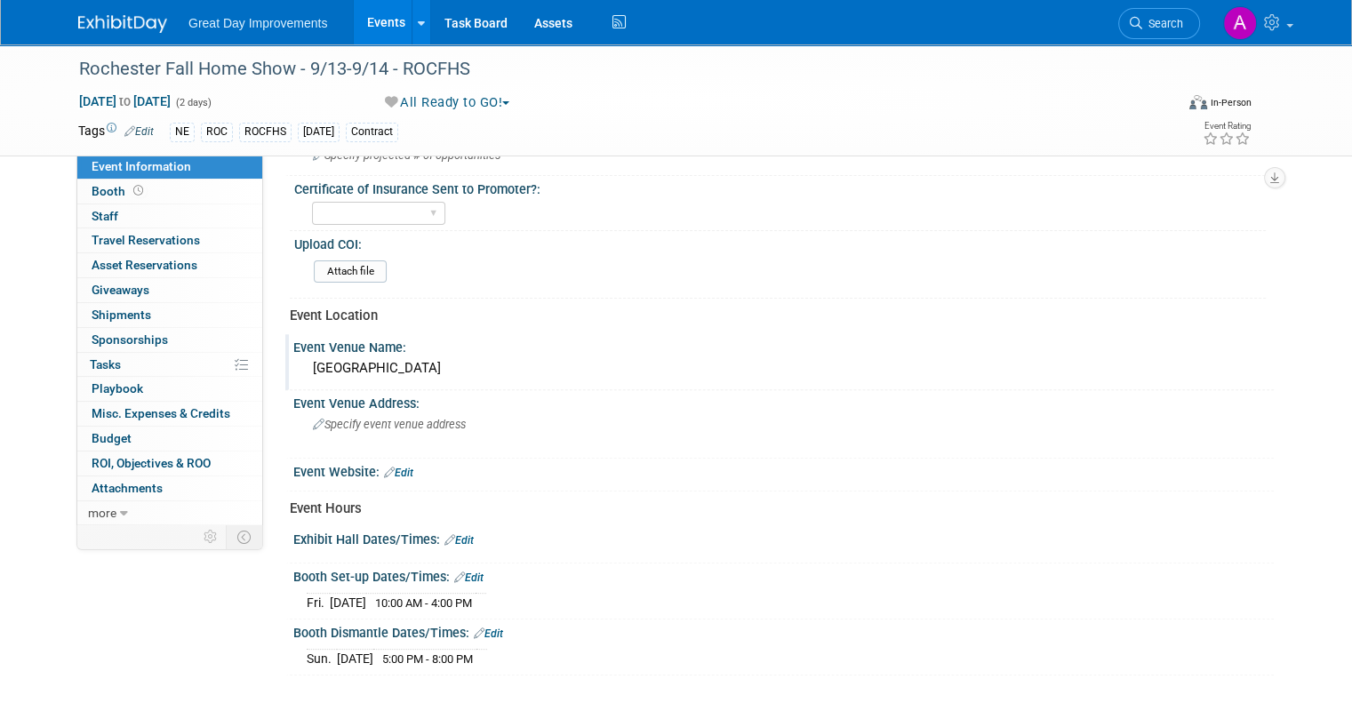
scroll to position [674, 0]
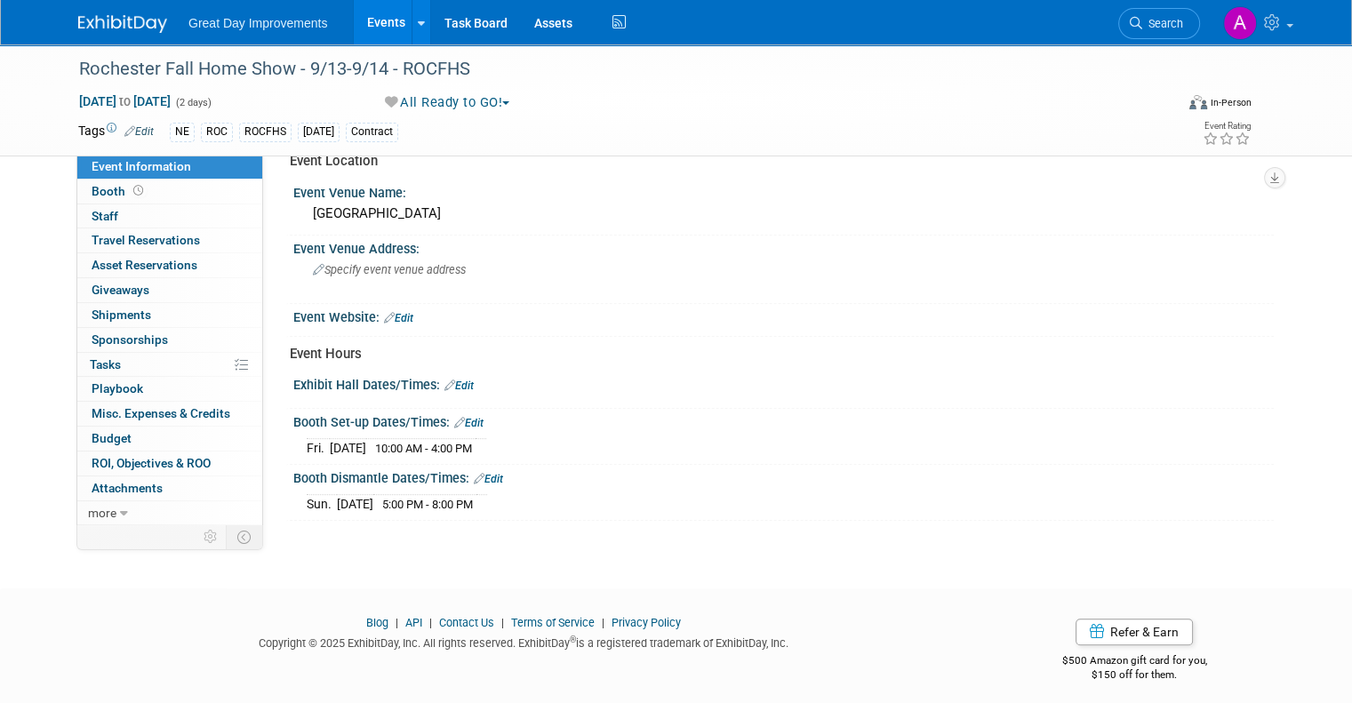
click at [452, 381] on link "Edit" at bounding box center [459, 386] width 29 height 12
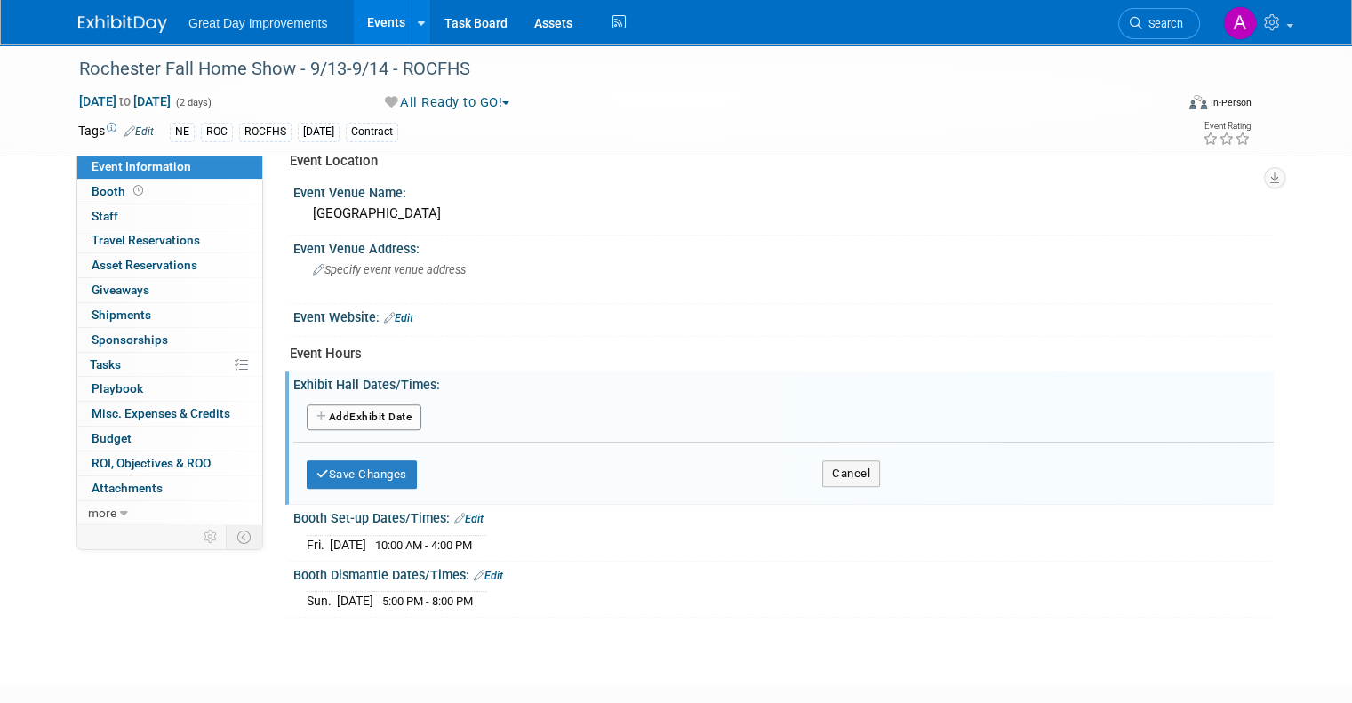
drag, startPoint x: 356, startPoint y: 402, endPoint x: 537, endPoint y: 406, distance: 181.4
click at [356, 405] on button "Add Another Exhibit Date" at bounding box center [364, 418] width 115 height 27
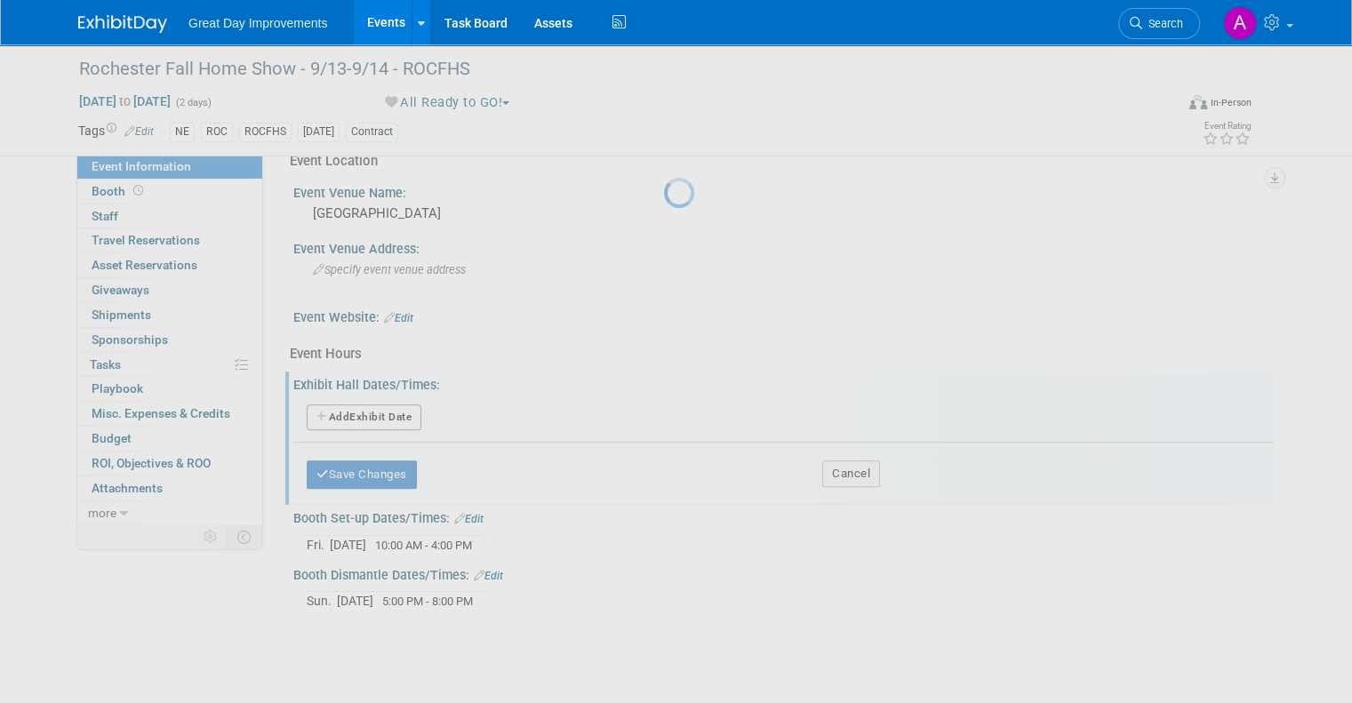
select select "8"
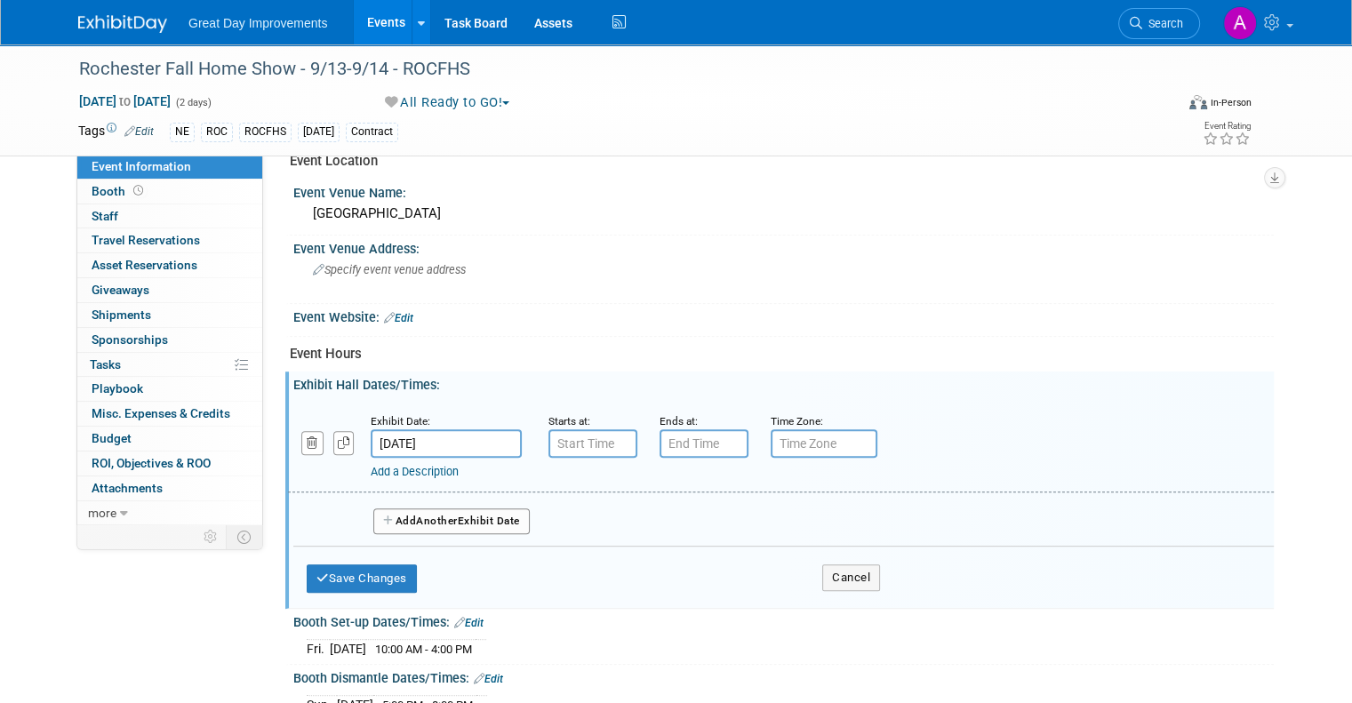
click at [430, 440] on input "[DATE]" at bounding box center [446, 443] width 151 height 28
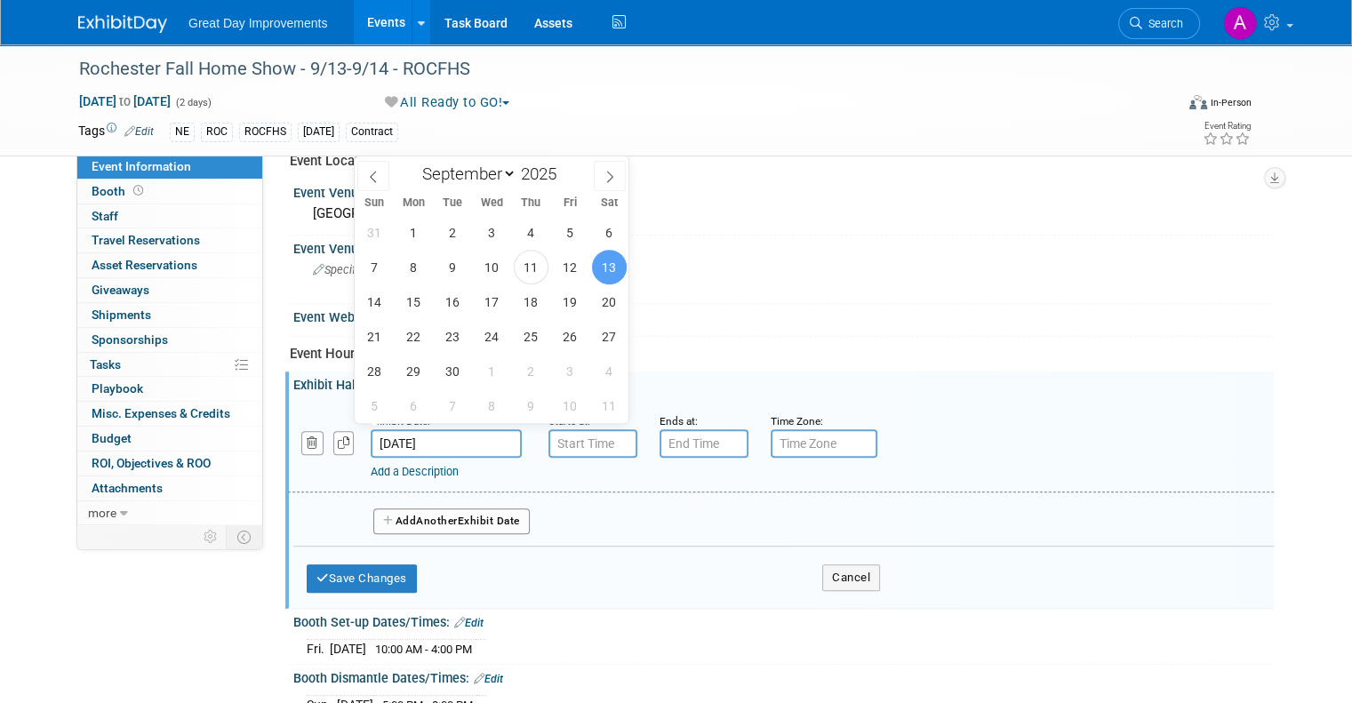
click at [605, 273] on span "13" at bounding box center [609, 267] width 35 height 35
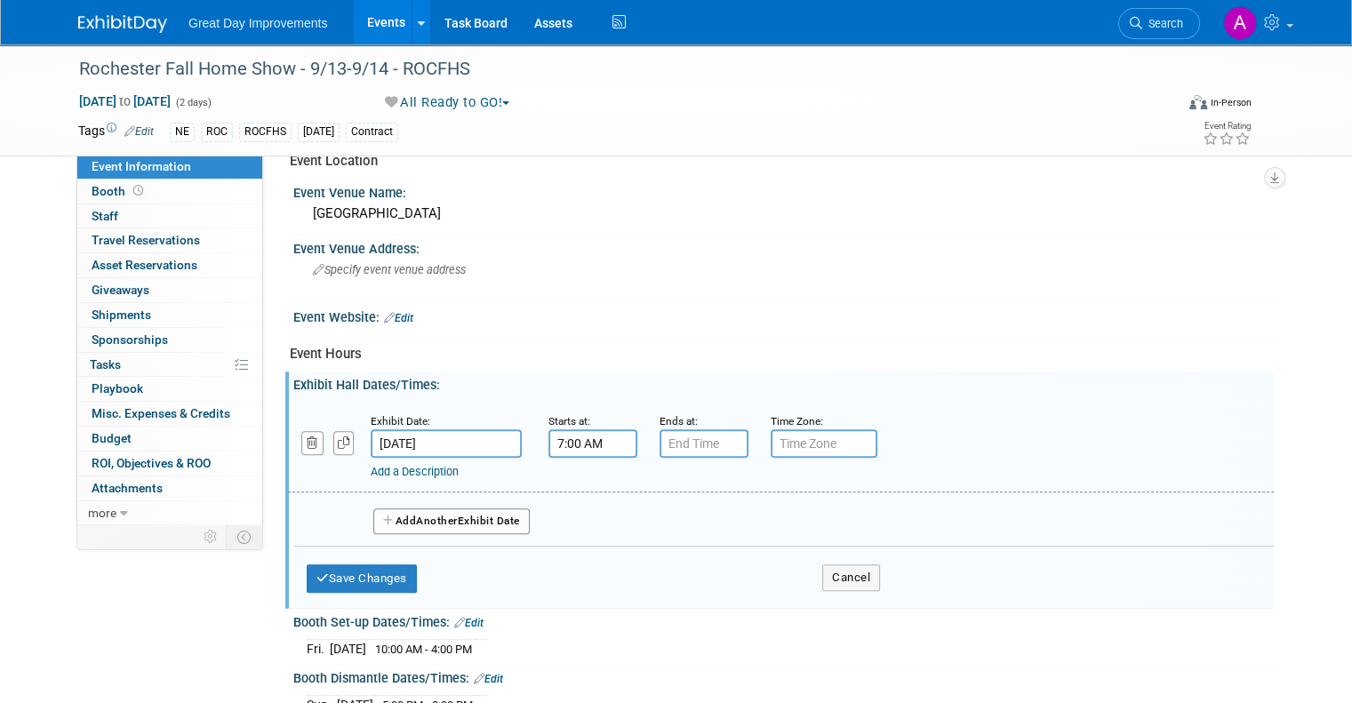
click at [583, 436] on input "7:00 AM" at bounding box center [593, 443] width 89 height 28
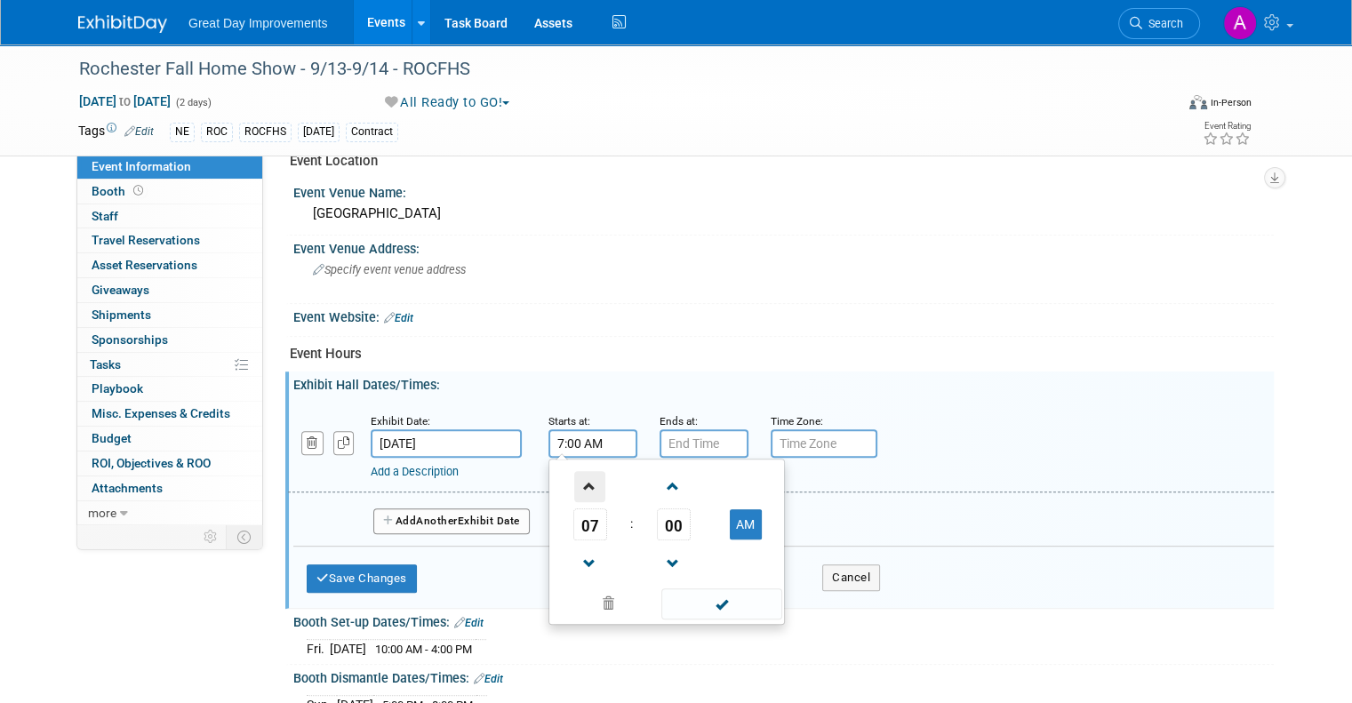
click at [582, 476] on span at bounding box center [589, 486] width 31 height 31
type input "10:00 AM"
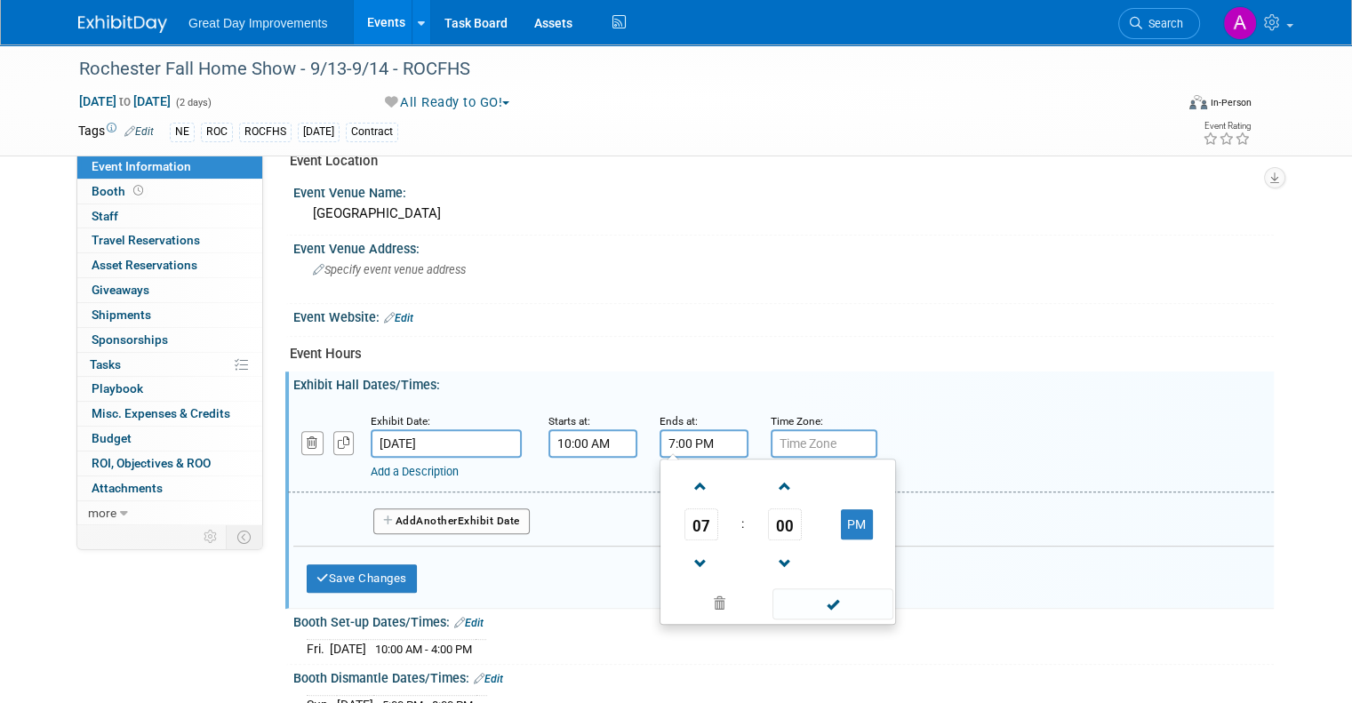
click at [706, 429] on input "7:00 PM" at bounding box center [704, 443] width 89 height 28
click at [691, 561] on span at bounding box center [701, 564] width 31 height 31
type input "6:00 PM"
click at [907, 458] on div "Add a Description Description:" at bounding box center [738, 469] width 734 height 22
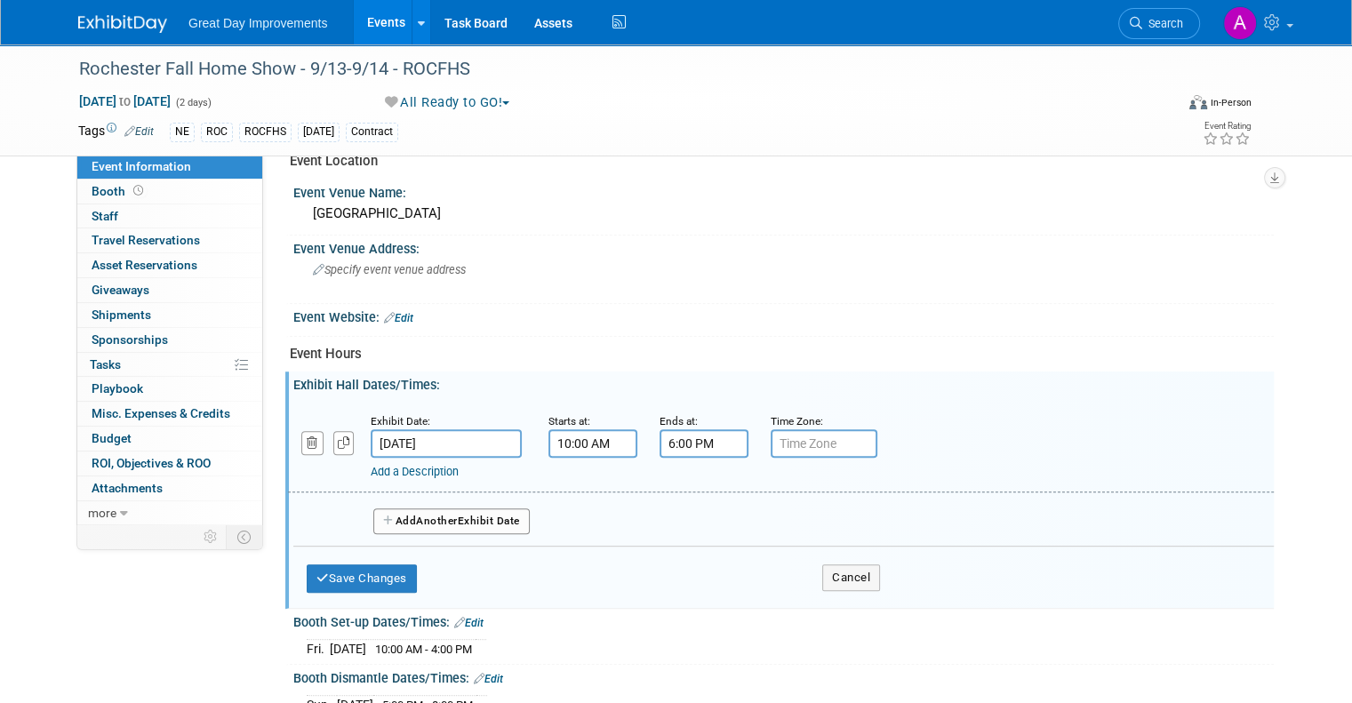
click at [411, 509] on button "Add Another Exhibit Date" at bounding box center [451, 522] width 156 height 27
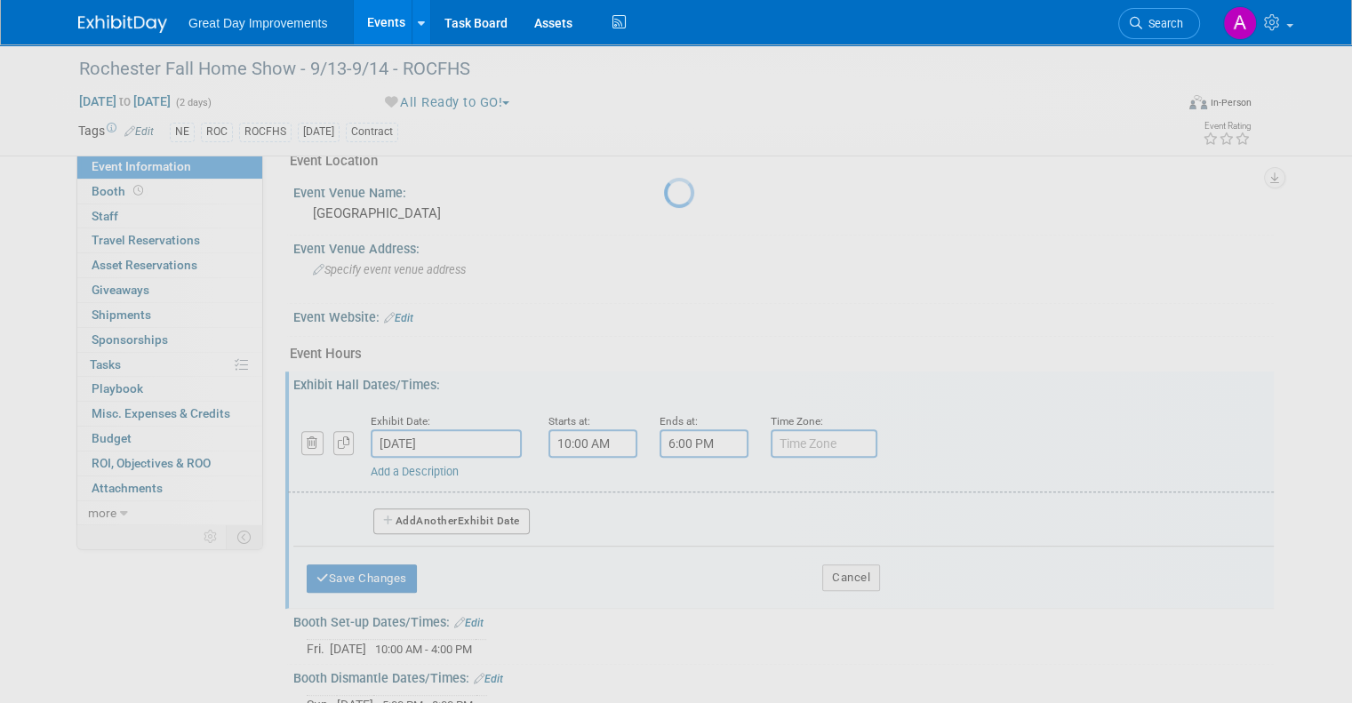
select select "8"
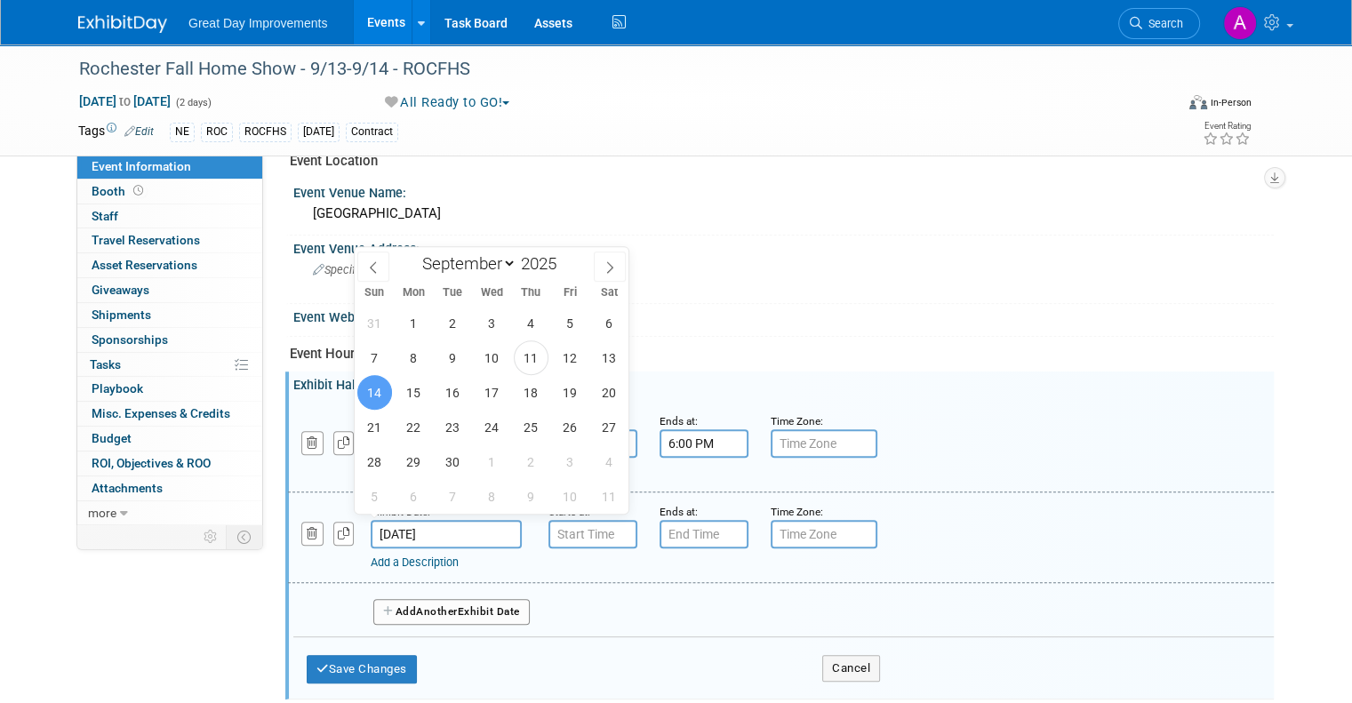
click at [415, 522] on input "[DATE]" at bounding box center [446, 534] width 151 height 28
click at [378, 392] on span "14" at bounding box center [374, 392] width 35 height 35
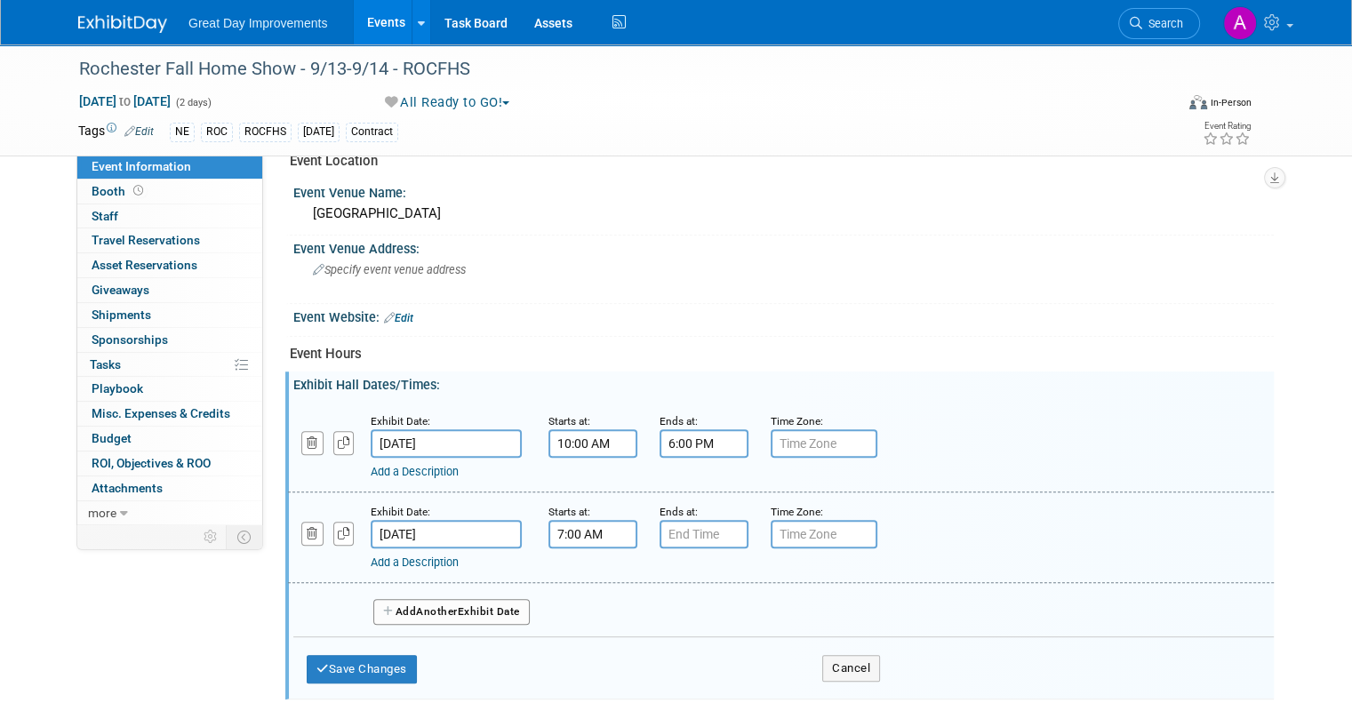
click at [578, 520] on input "7:00 AM" at bounding box center [593, 534] width 89 height 28
click at [574, 639] on span at bounding box center [589, 654] width 31 height 31
click at [576, 639] on span at bounding box center [589, 654] width 31 height 31
click at [581, 574] on span at bounding box center [589, 577] width 31 height 31
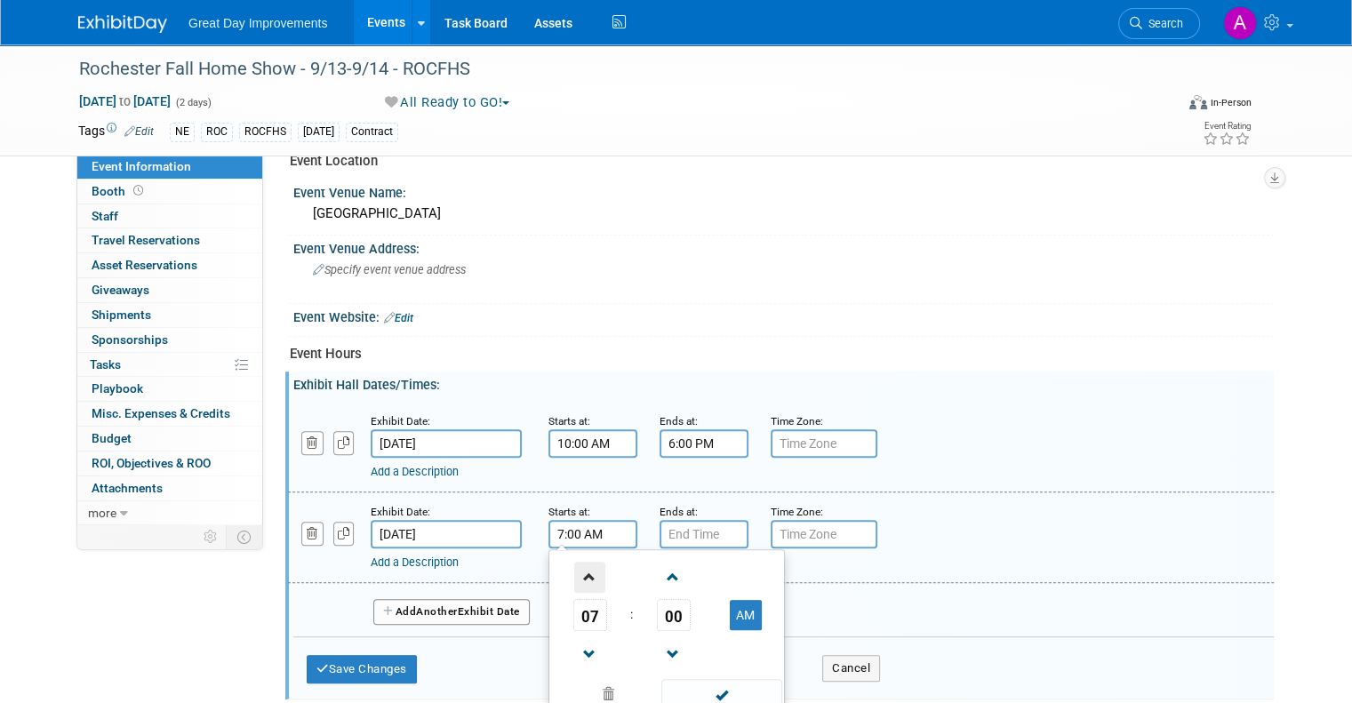
click at [581, 574] on span at bounding box center [589, 577] width 31 height 31
click at [581, 573] on span at bounding box center [589, 577] width 31 height 31
click at [582, 573] on span at bounding box center [589, 577] width 31 height 31
type input "10:00 AM"
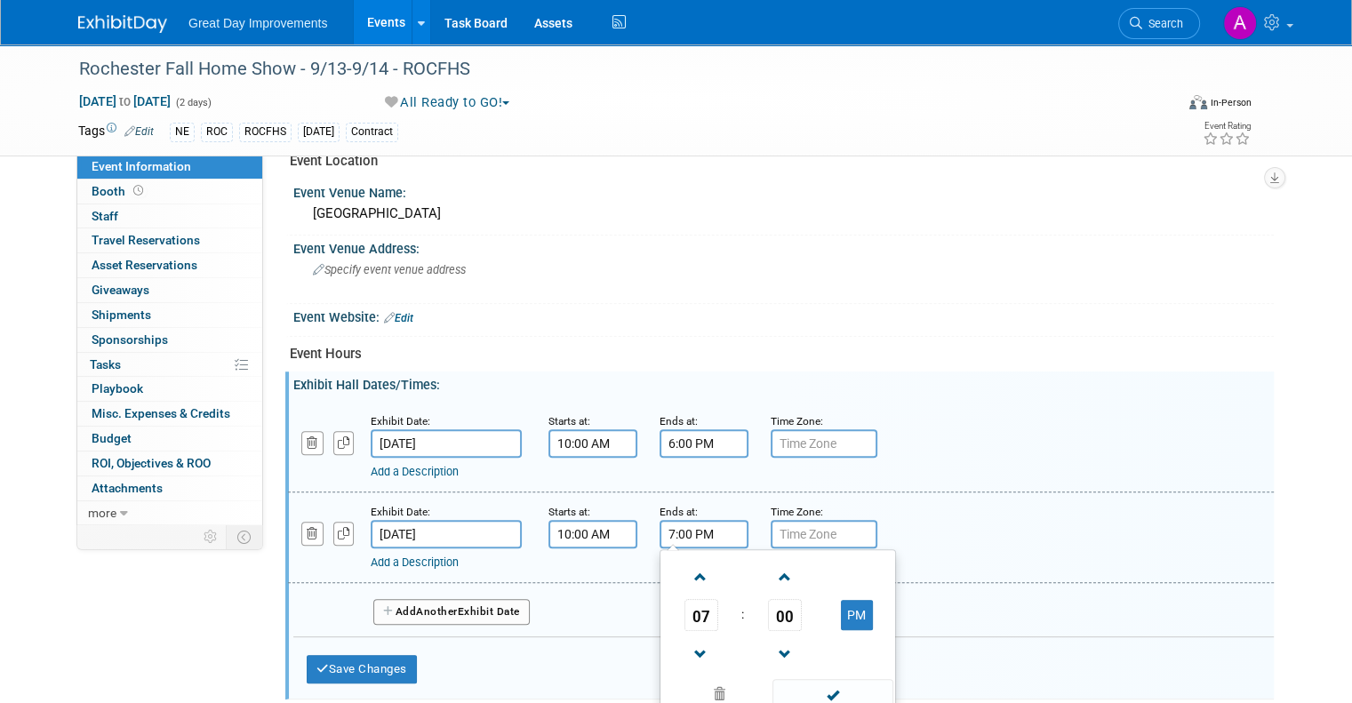
click at [708, 528] on input "7:00 PM" at bounding box center [704, 534] width 89 height 28
click at [692, 641] on span at bounding box center [701, 654] width 31 height 31
click at [692, 640] on span at bounding box center [701, 654] width 31 height 31
type input "5:00 PM"
click at [925, 558] on div "Add a Description" at bounding box center [738, 563] width 734 height 16
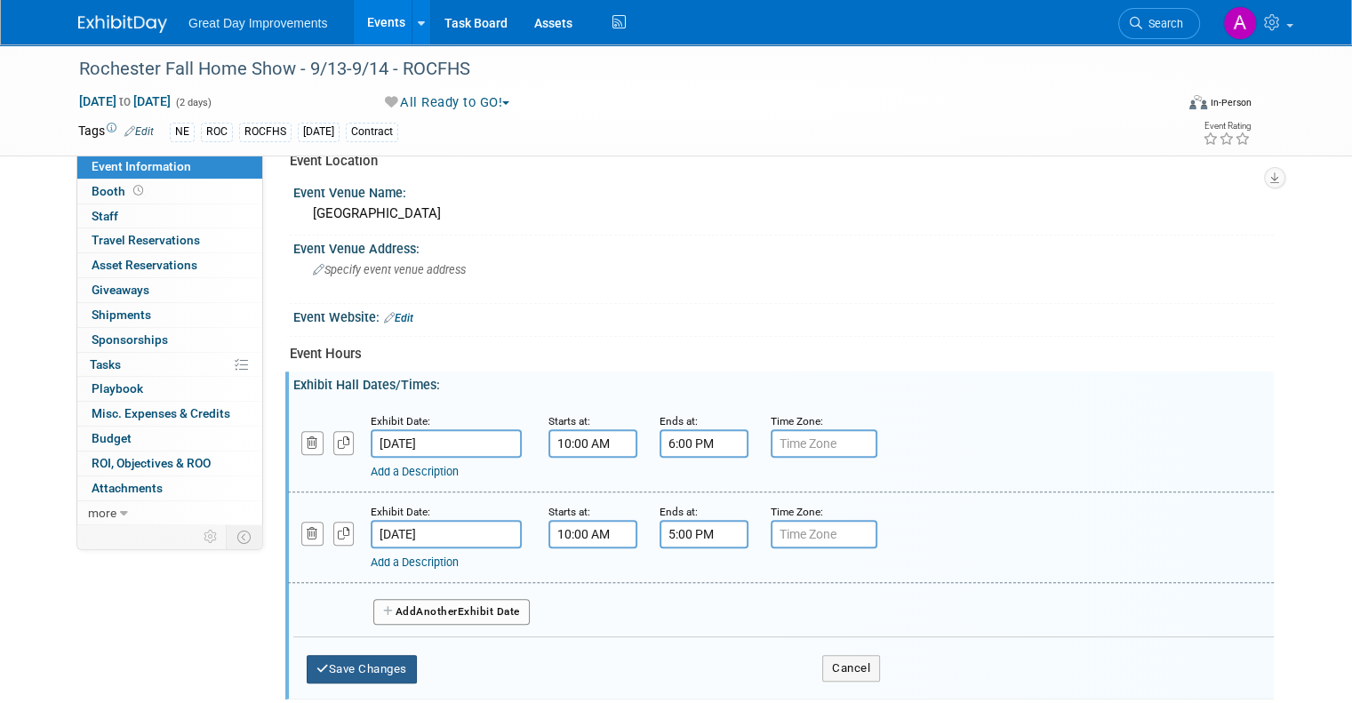
click at [338, 662] on button "Save Changes" at bounding box center [362, 669] width 110 height 28
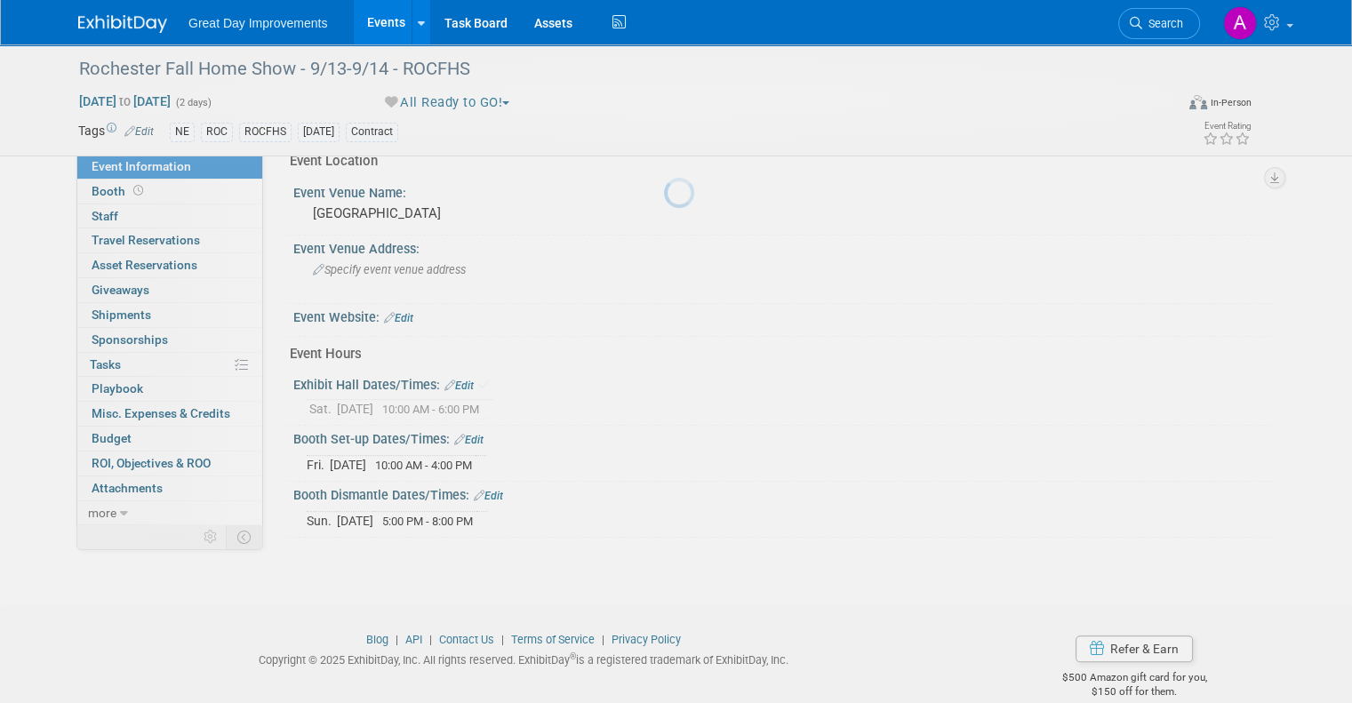
scroll to position [670, 0]
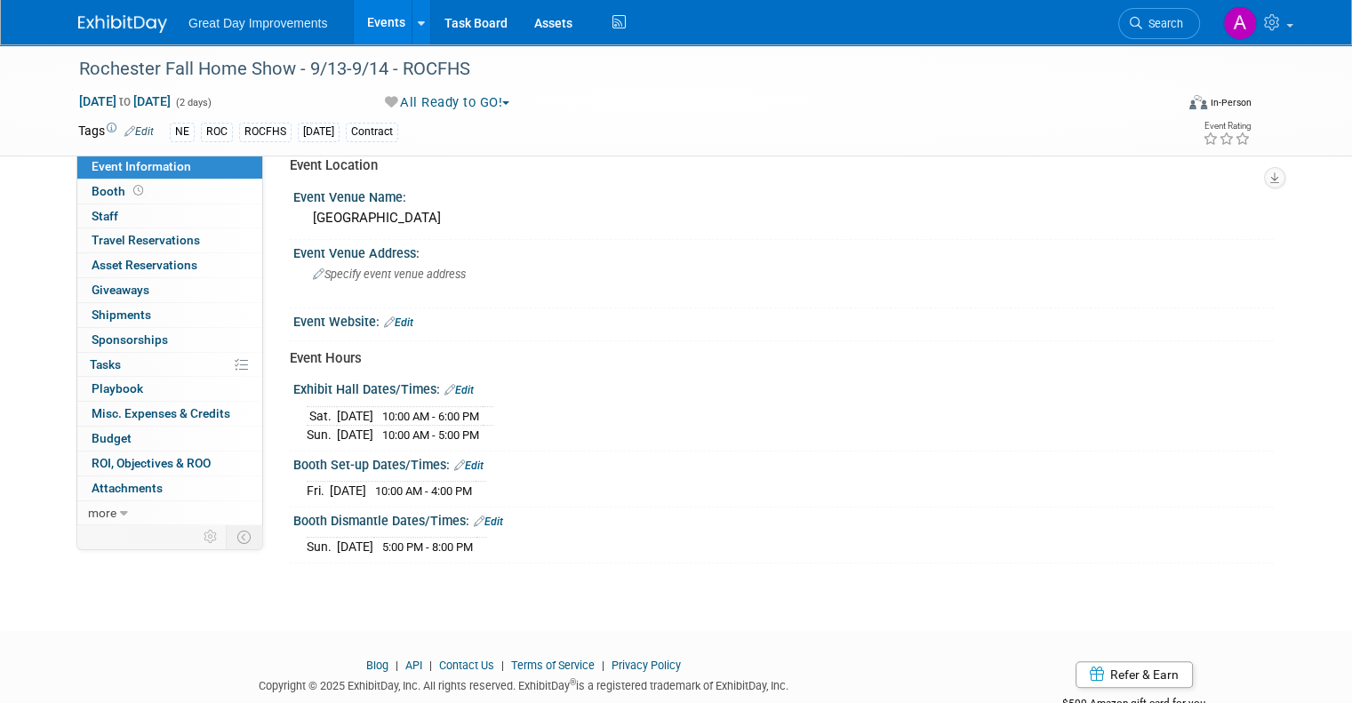
click at [464, 410] on span "10:00 AM - 6:00 PM" at bounding box center [430, 416] width 97 height 13
click at [447, 384] on link "Edit" at bounding box center [459, 390] width 29 height 12
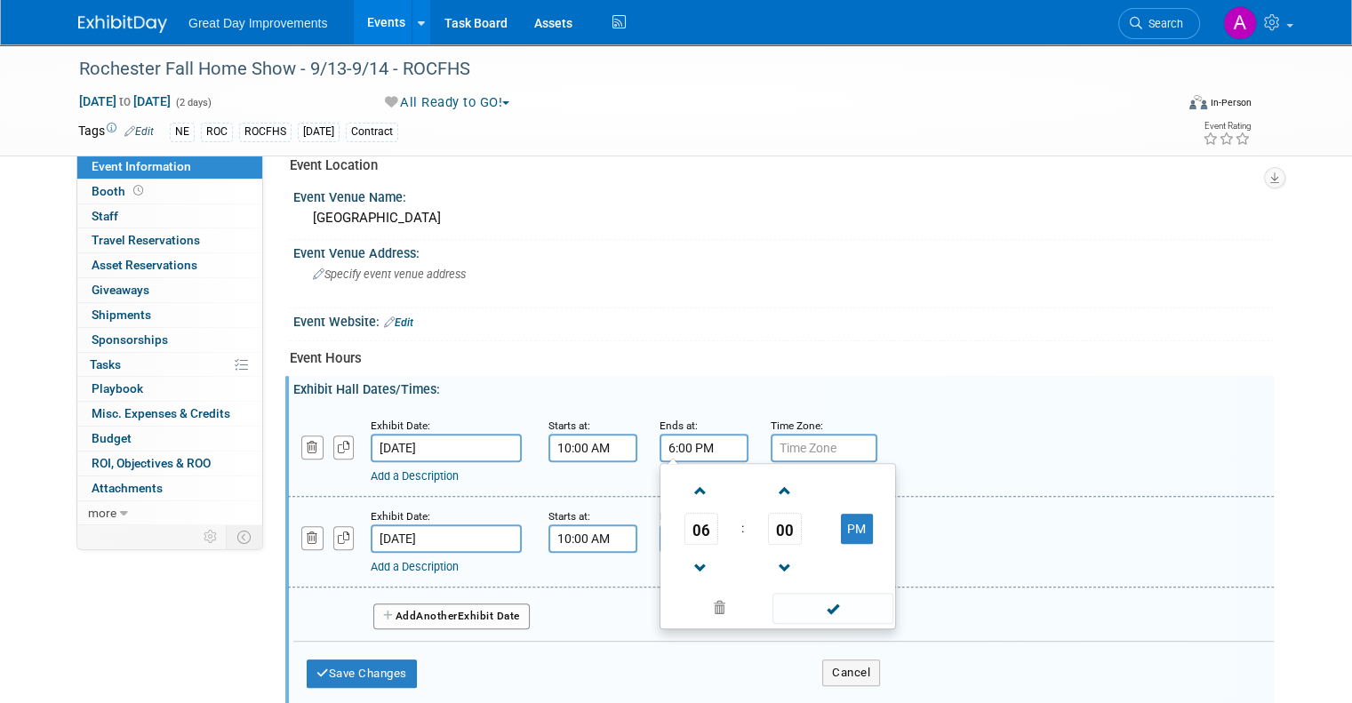
click at [704, 434] on input "6:00 PM" at bounding box center [704, 448] width 89 height 28
click at [693, 477] on span at bounding box center [701, 491] width 31 height 31
type input "8:00 PM"
click at [816, 596] on span at bounding box center [833, 608] width 120 height 31
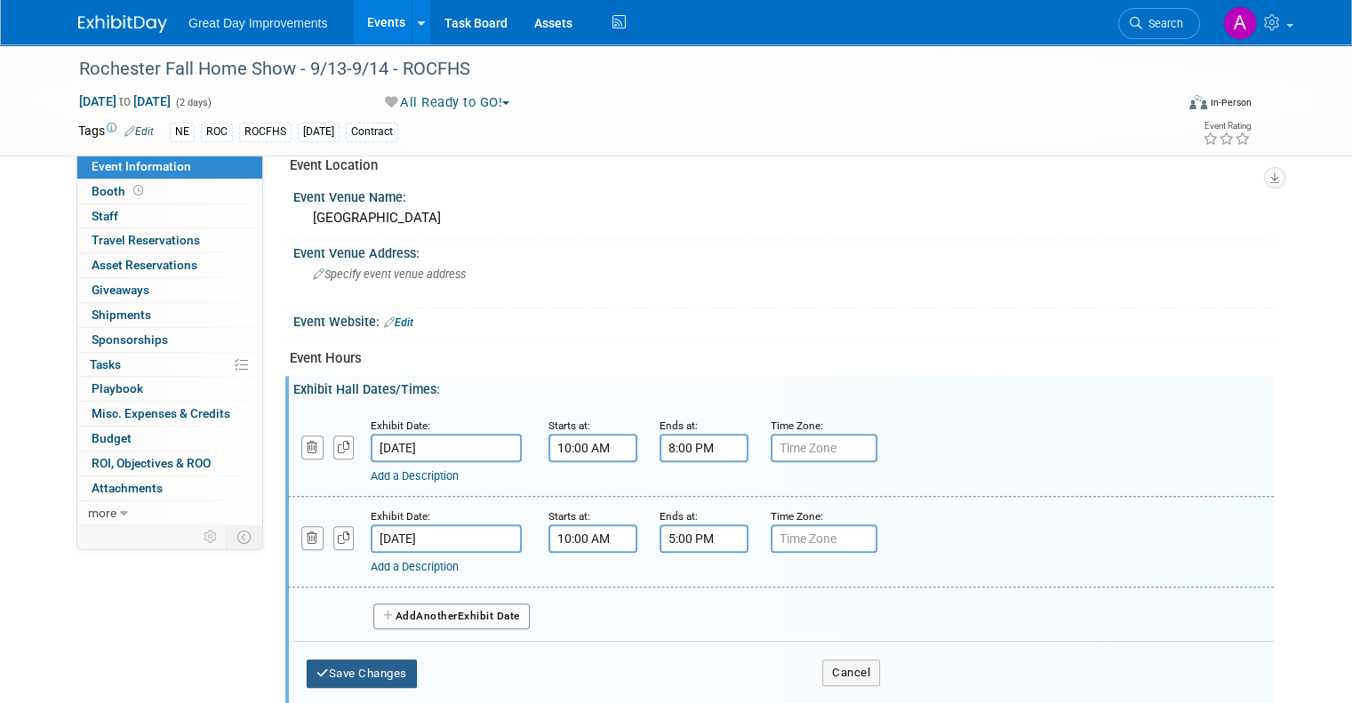
click at [326, 660] on button "Save Changes" at bounding box center [362, 674] width 110 height 28
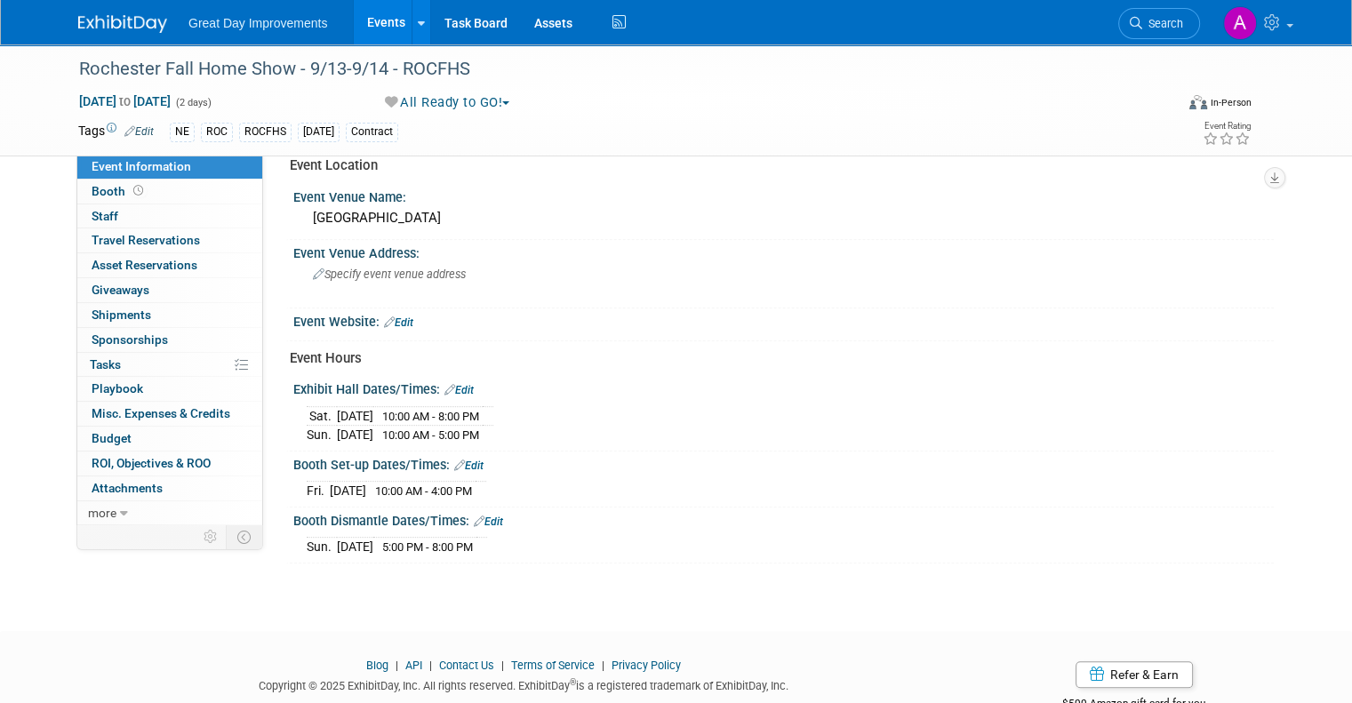
click at [389, 317] on link "Edit" at bounding box center [398, 323] width 29 height 12
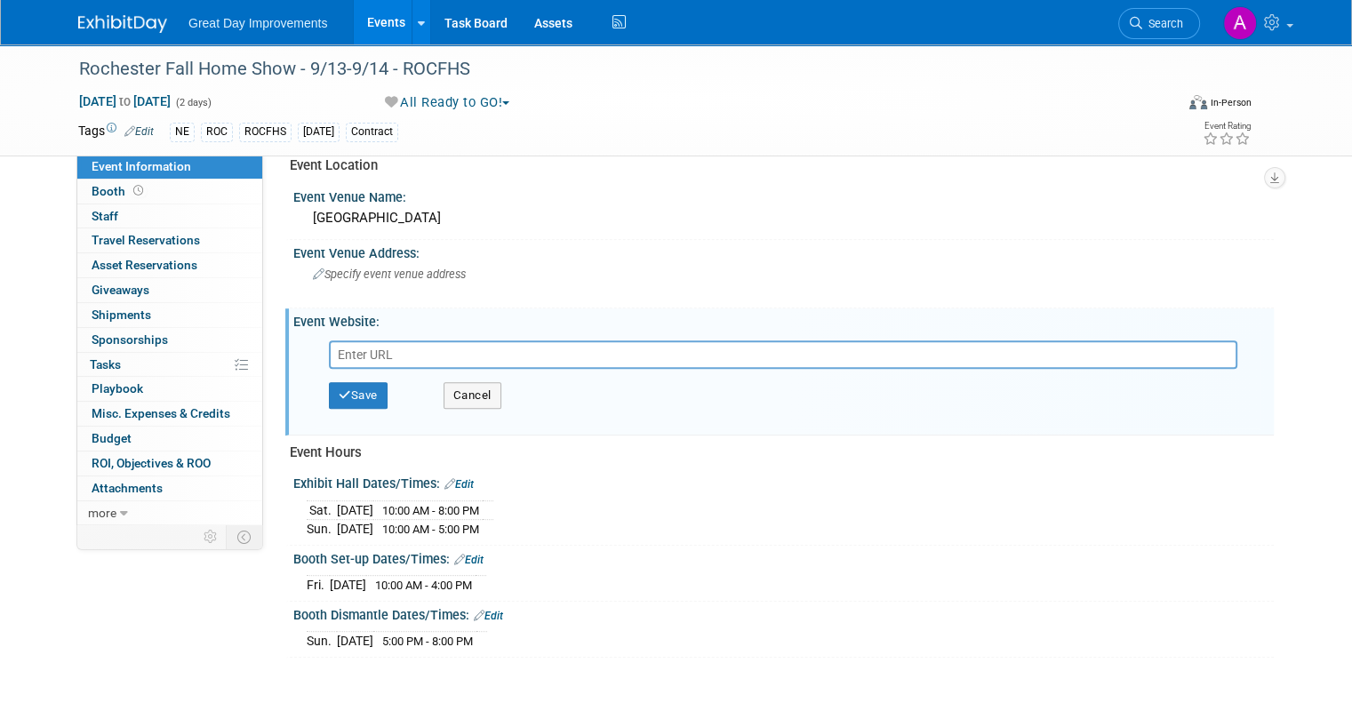
paste input "[URL][DOMAIN_NAME]"
type input "[URL][DOMAIN_NAME]"
click at [359, 382] on button "Save" at bounding box center [358, 395] width 59 height 27
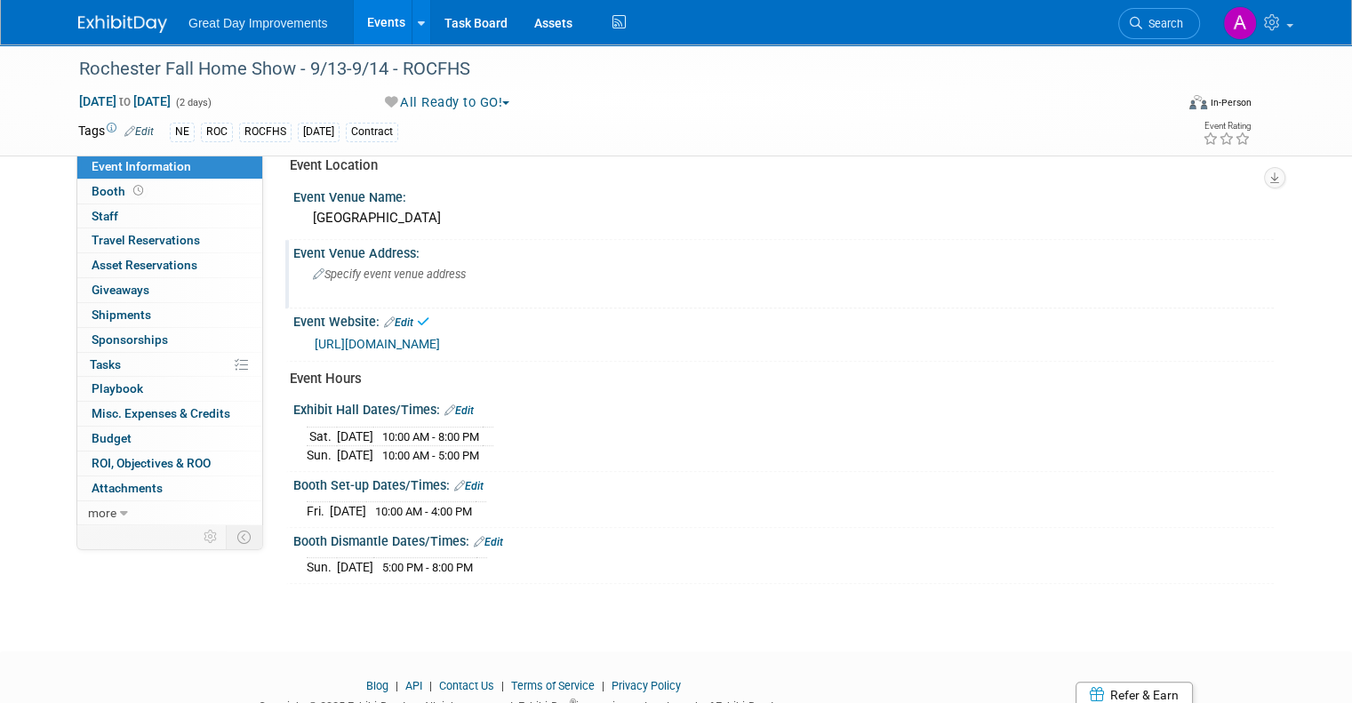
click at [394, 277] on div "Specify event venue address" at bounding box center [498, 281] width 382 height 41
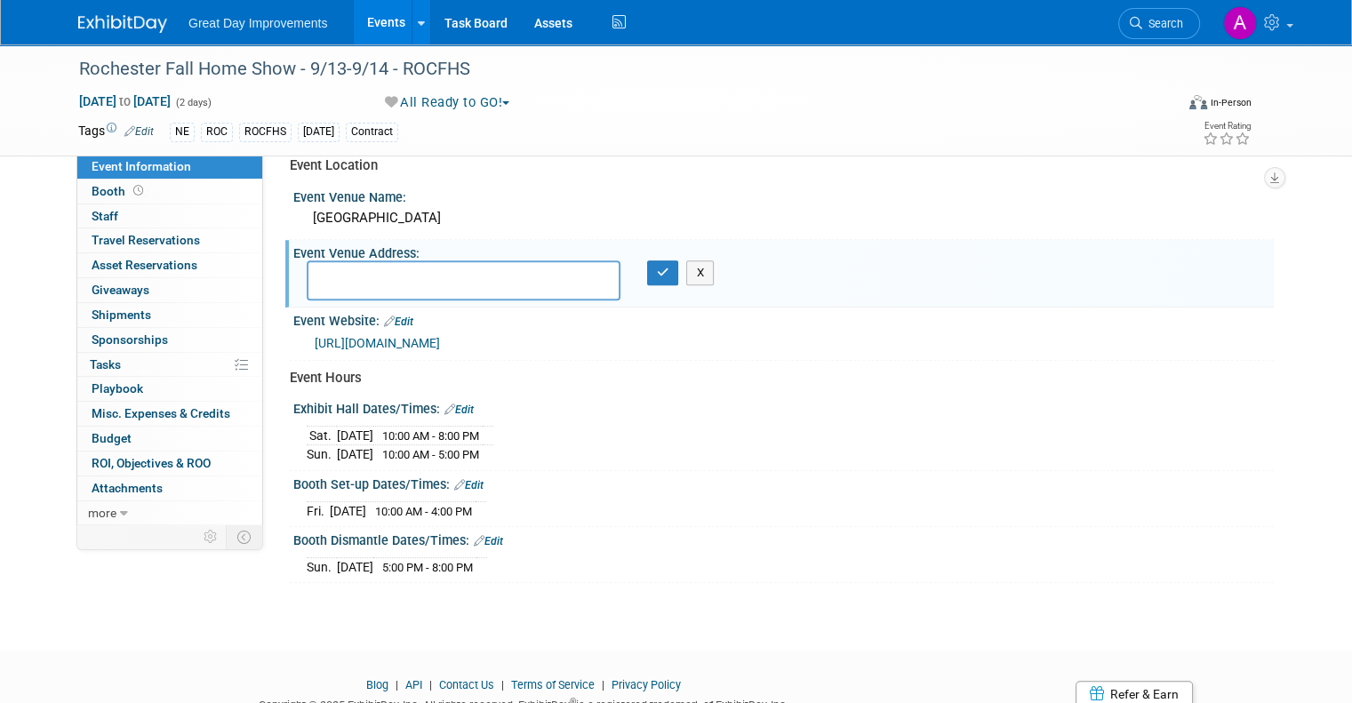
paste textarea "[STREET_ADDRESS]"
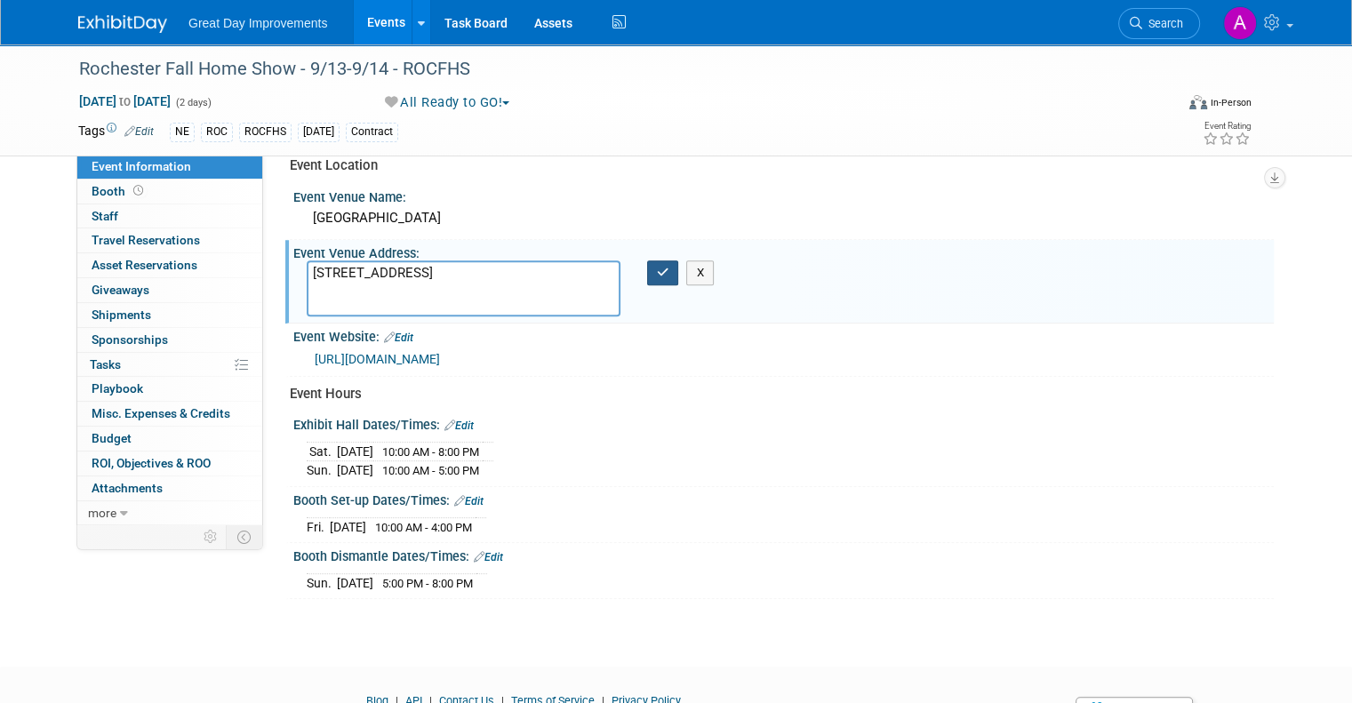
type textarea "[STREET_ADDRESS]"
click at [661, 267] on icon "button" at bounding box center [663, 273] width 12 height 12
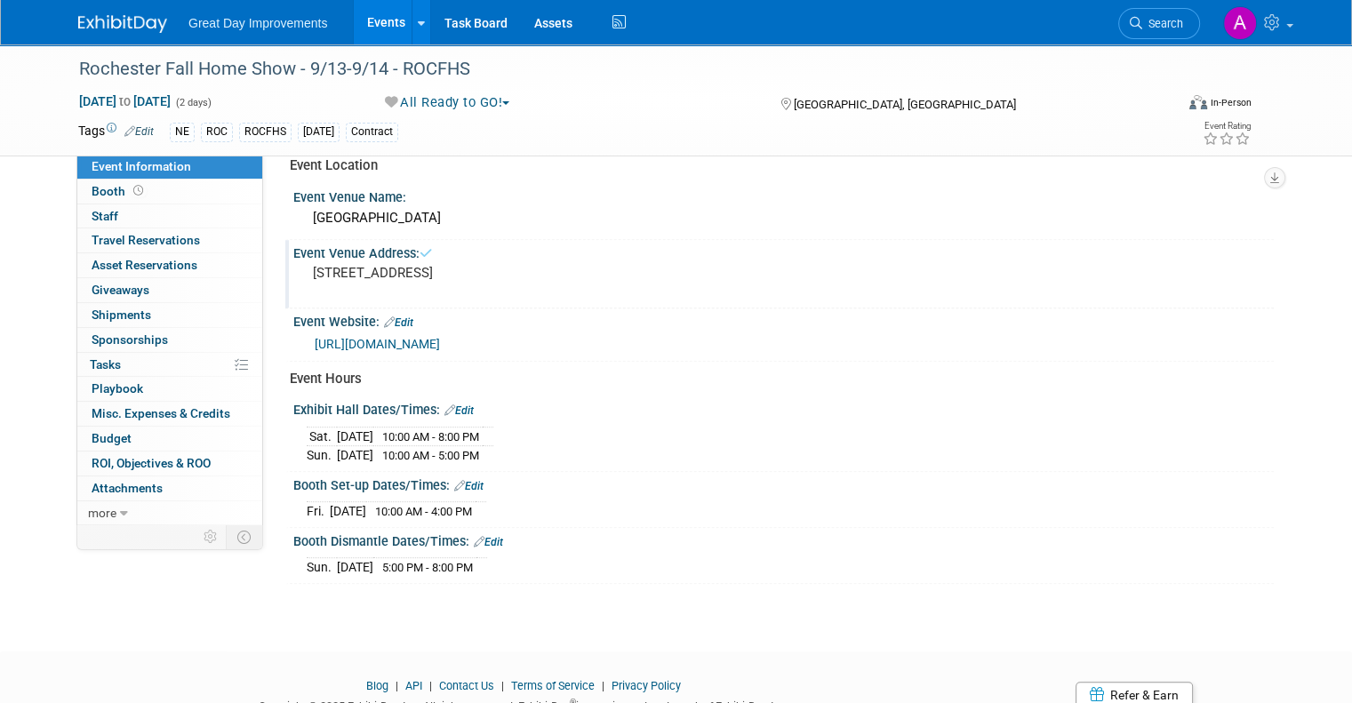
click at [638, 432] on div "[DATE] 10:00 AM - 8:00 PM [DATE] 10:00 AM - 5:00 PM" at bounding box center [784, 443] width 954 height 43
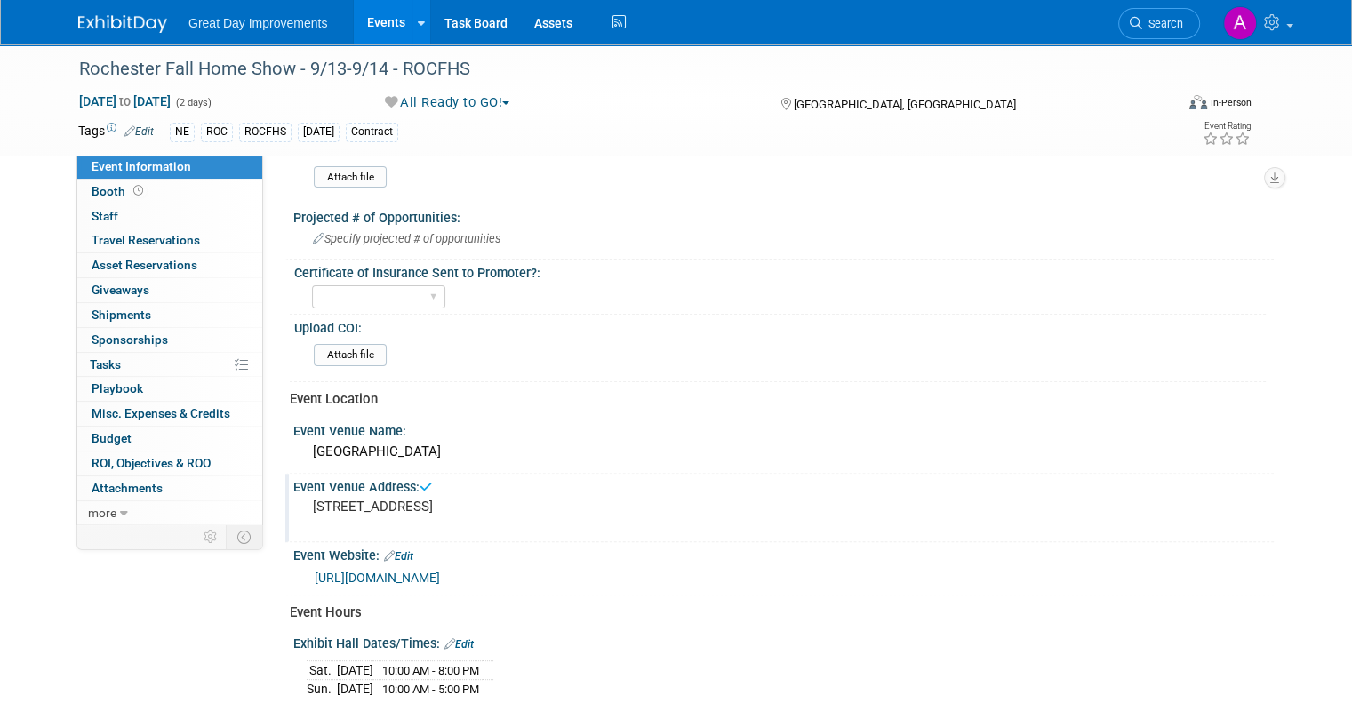
scroll to position [403, 0]
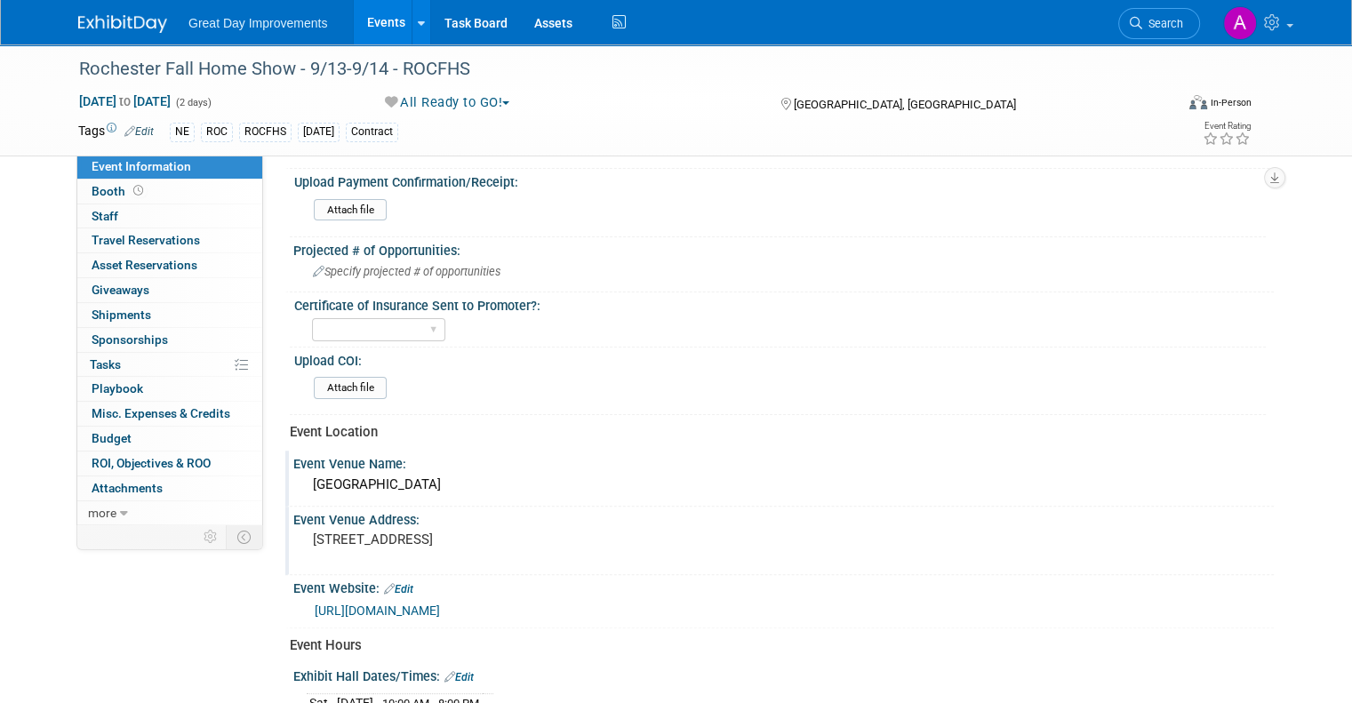
click at [341, 476] on div "[GEOGRAPHIC_DATA]" at bounding box center [784, 485] width 954 height 28
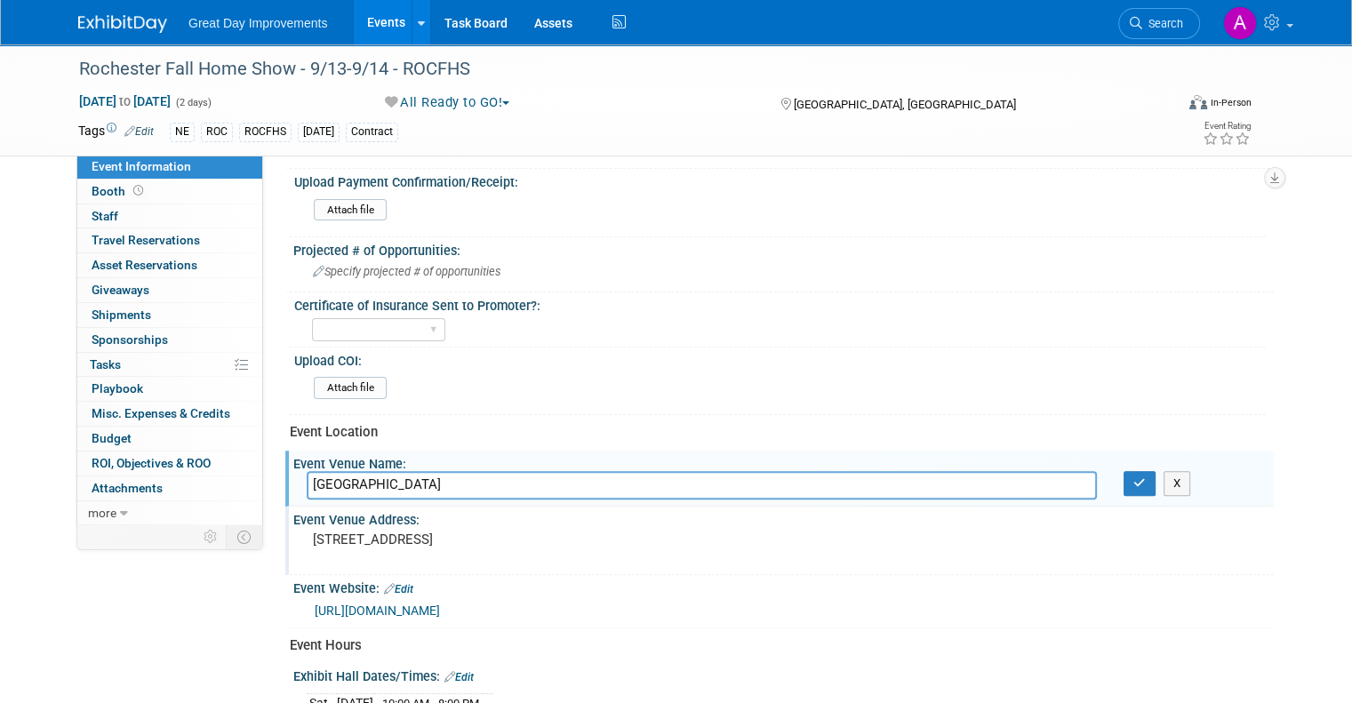
click at [341, 475] on input "[GEOGRAPHIC_DATA]" at bounding box center [702, 485] width 790 height 28
type input "[PERSON_NAME][GEOGRAPHIC_DATA] & Activities Center at [GEOGRAPHIC_DATA]"
click at [1146, 477] on icon "button" at bounding box center [1140, 483] width 12 height 12
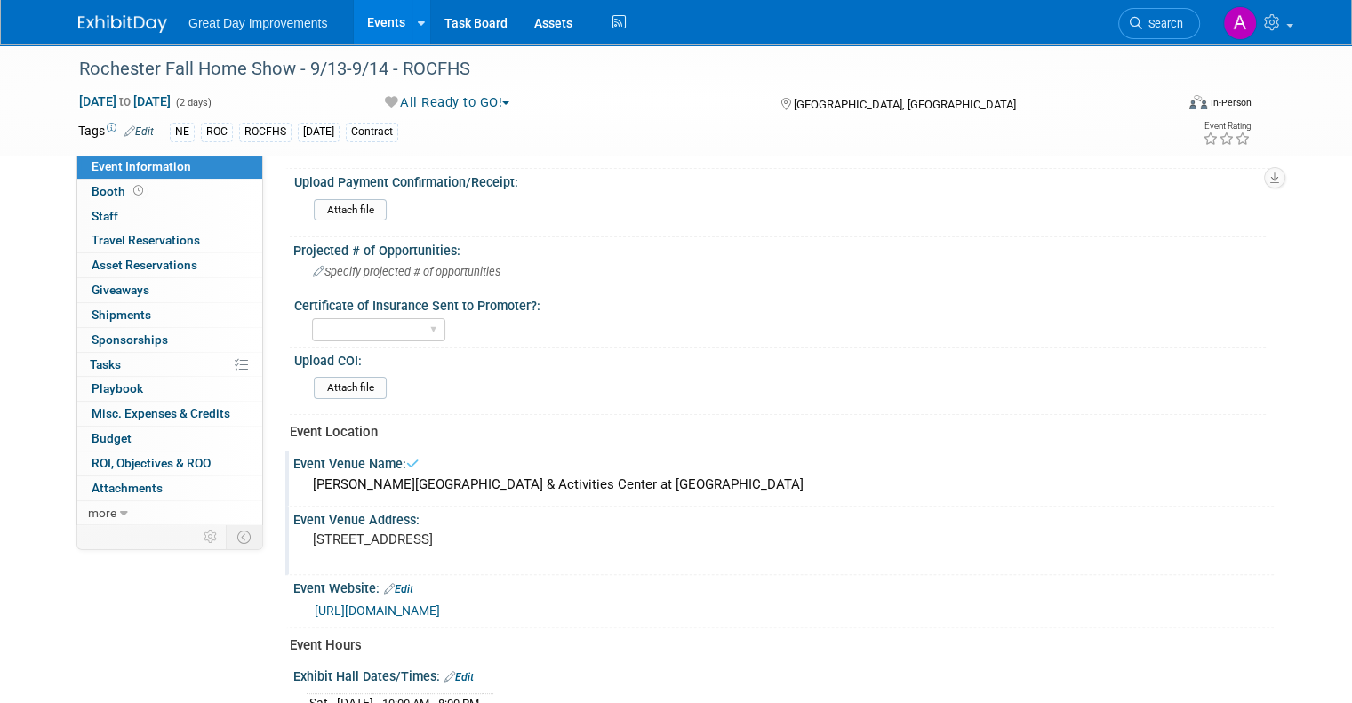
click at [746, 333] on div "Yes No Not Required" at bounding box center [789, 328] width 954 height 28
click at [551, 471] on div "[PERSON_NAME][GEOGRAPHIC_DATA] & Activities Center at [GEOGRAPHIC_DATA]" at bounding box center [784, 485] width 954 height 28
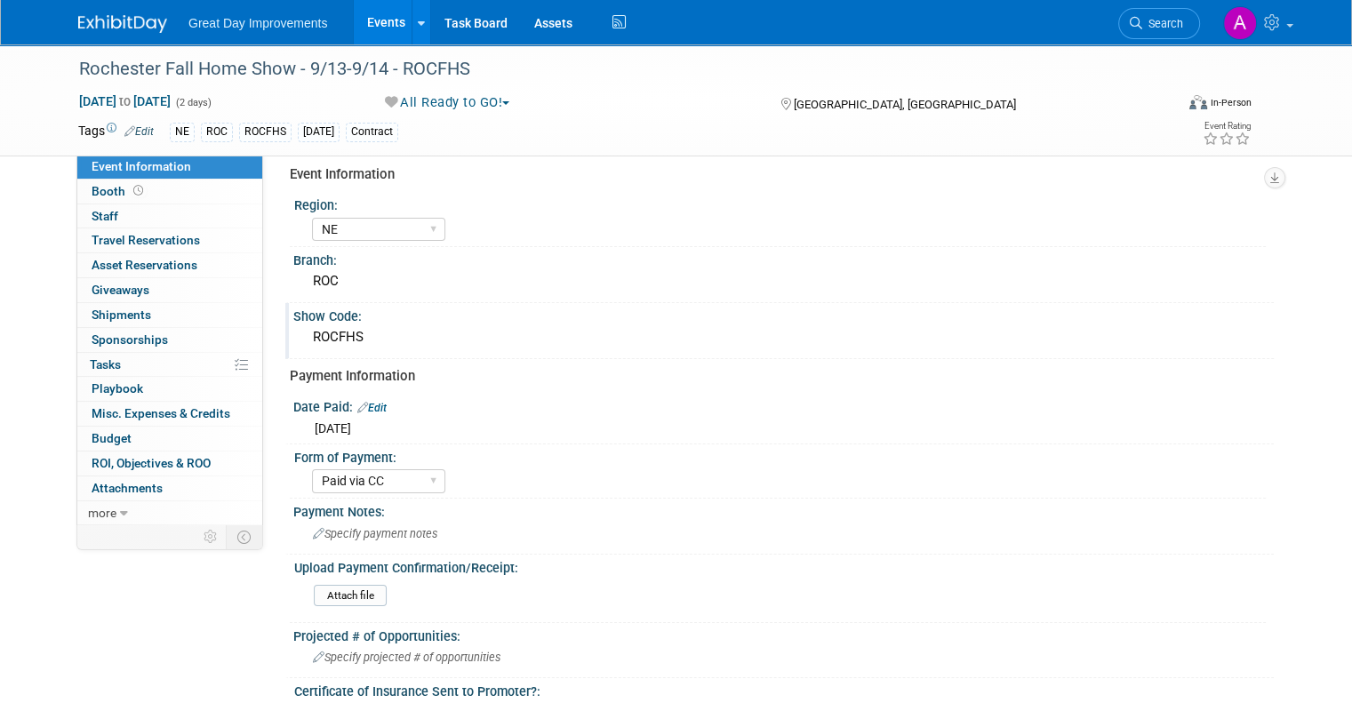
scroll to position [0, 0]
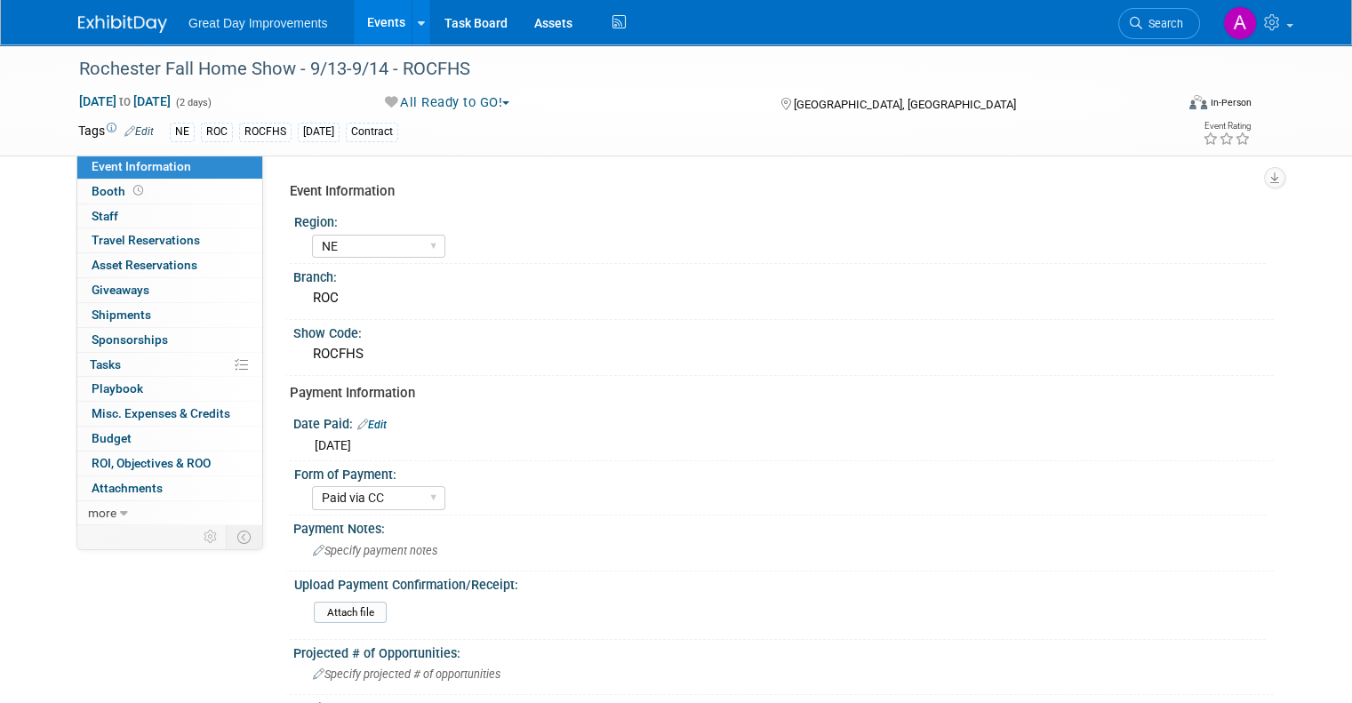
click at [550, 447] on div "[DATE]" at bounding box center [784, 443] width 954 height 22
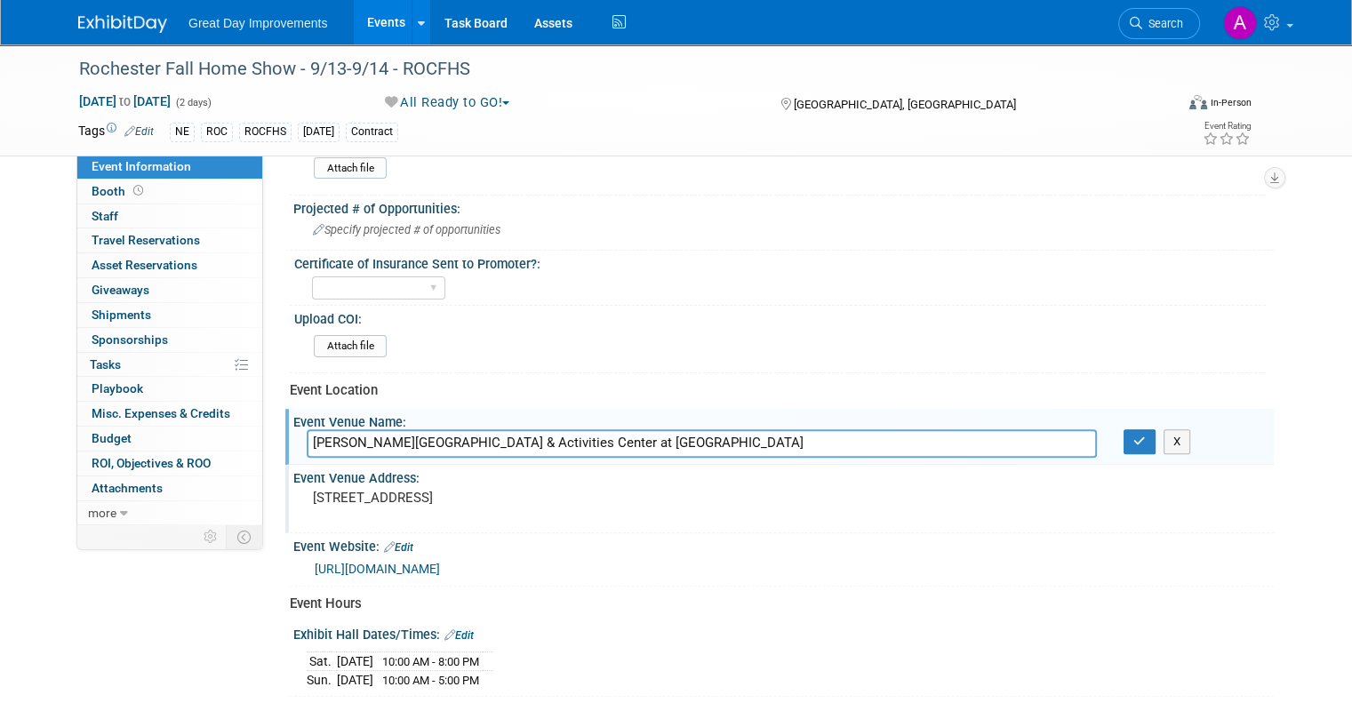
scroll to position [732, 0]
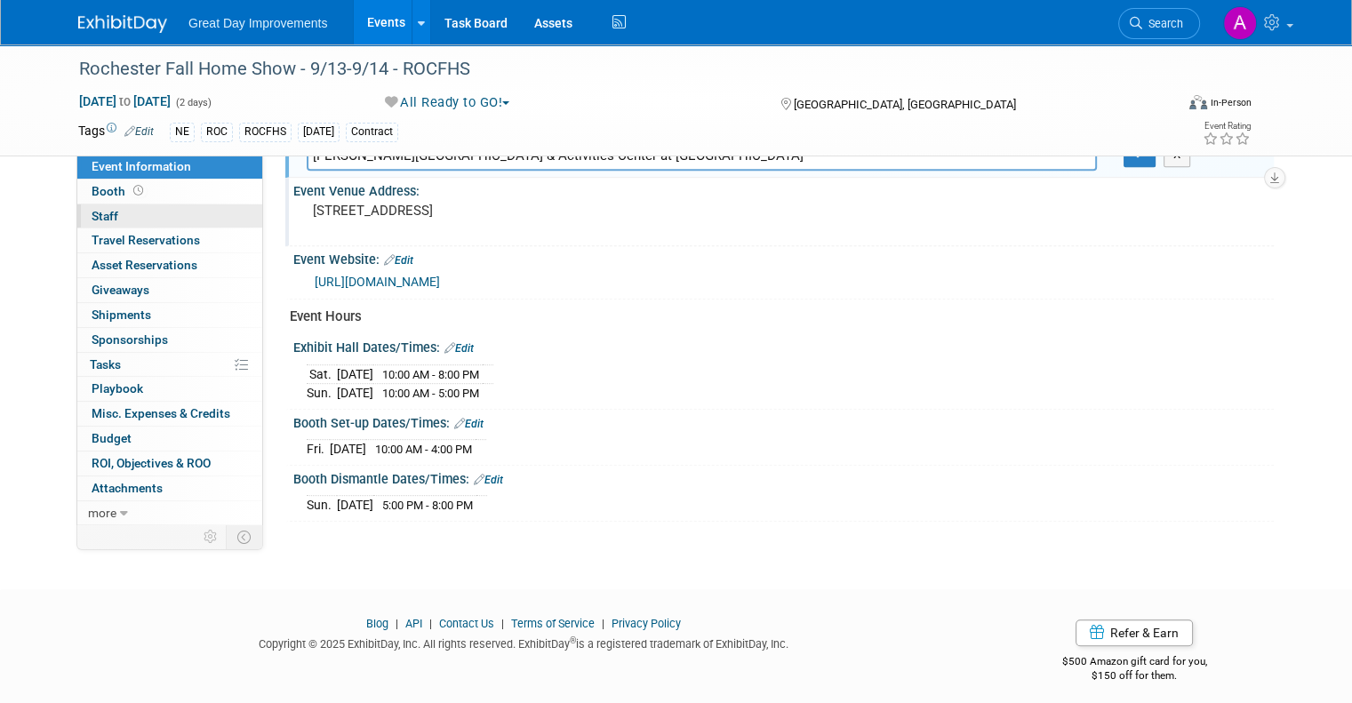
click at [92, 221] on span "Staff 0" at bounding box center [105, 216] width 27 height 14
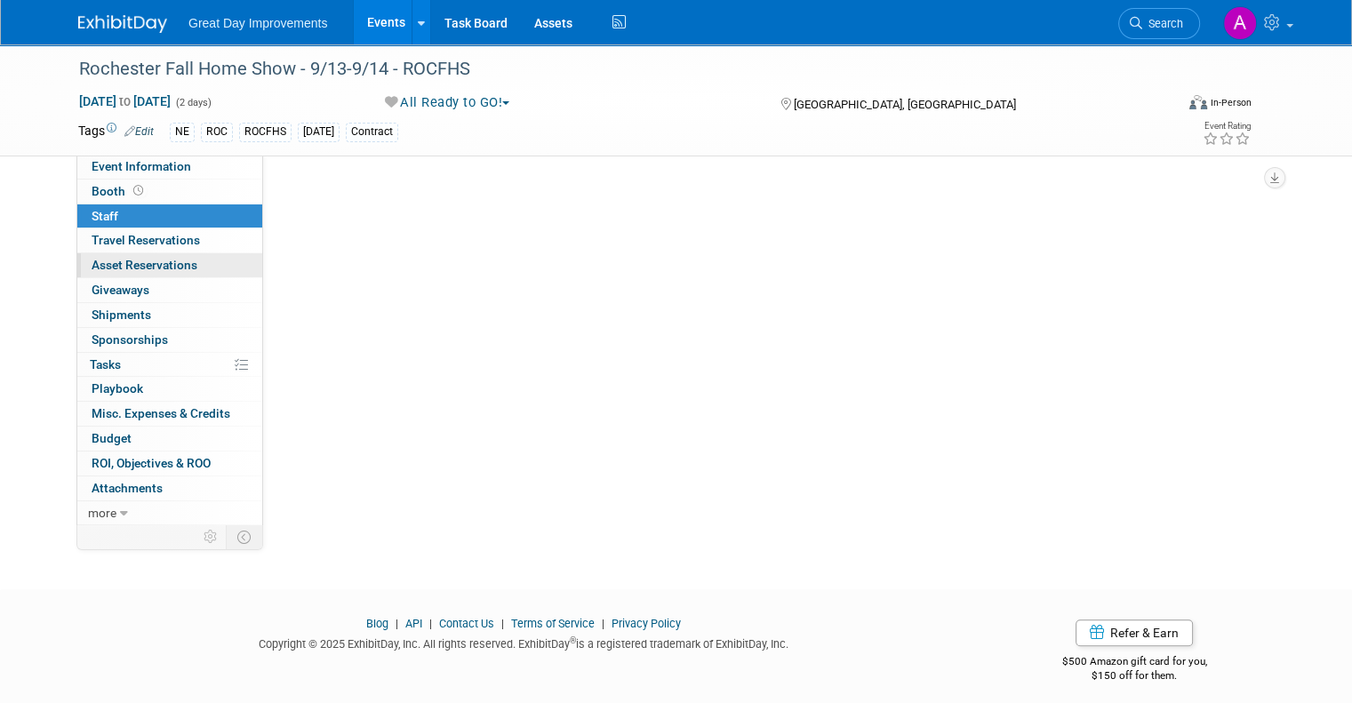
scroll to position [0, 0]
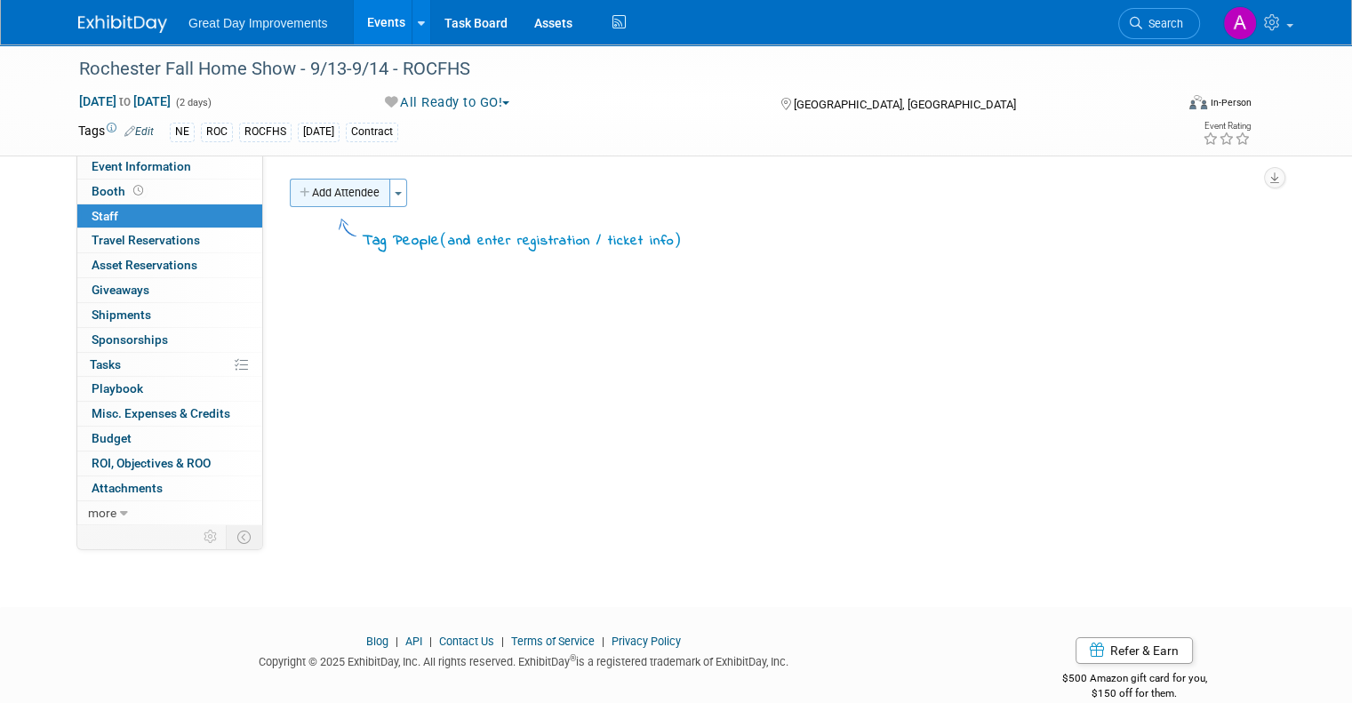
click at [342, 188] on button "Add Attendee" at bounding box center [340, 193] width 100 height 28
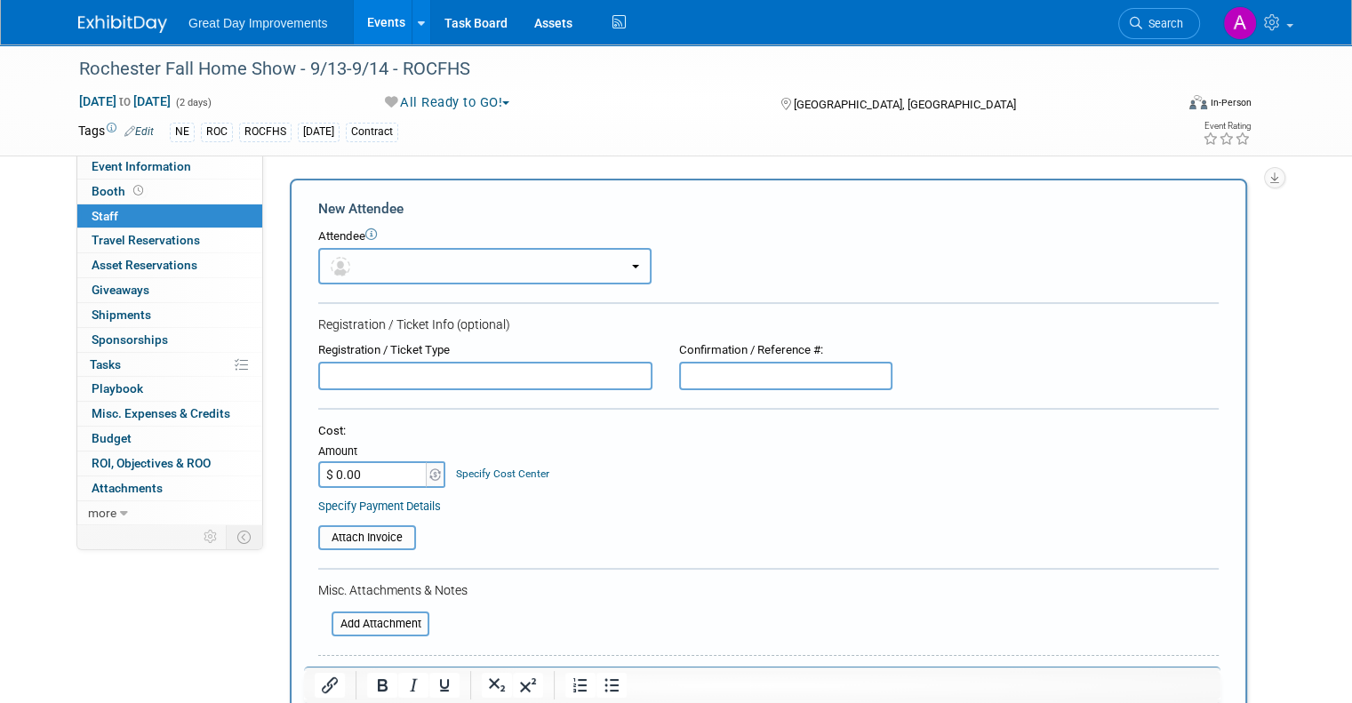
click at [350, 274] on button "button" at bounding box center [484, 266] width 333 height 36
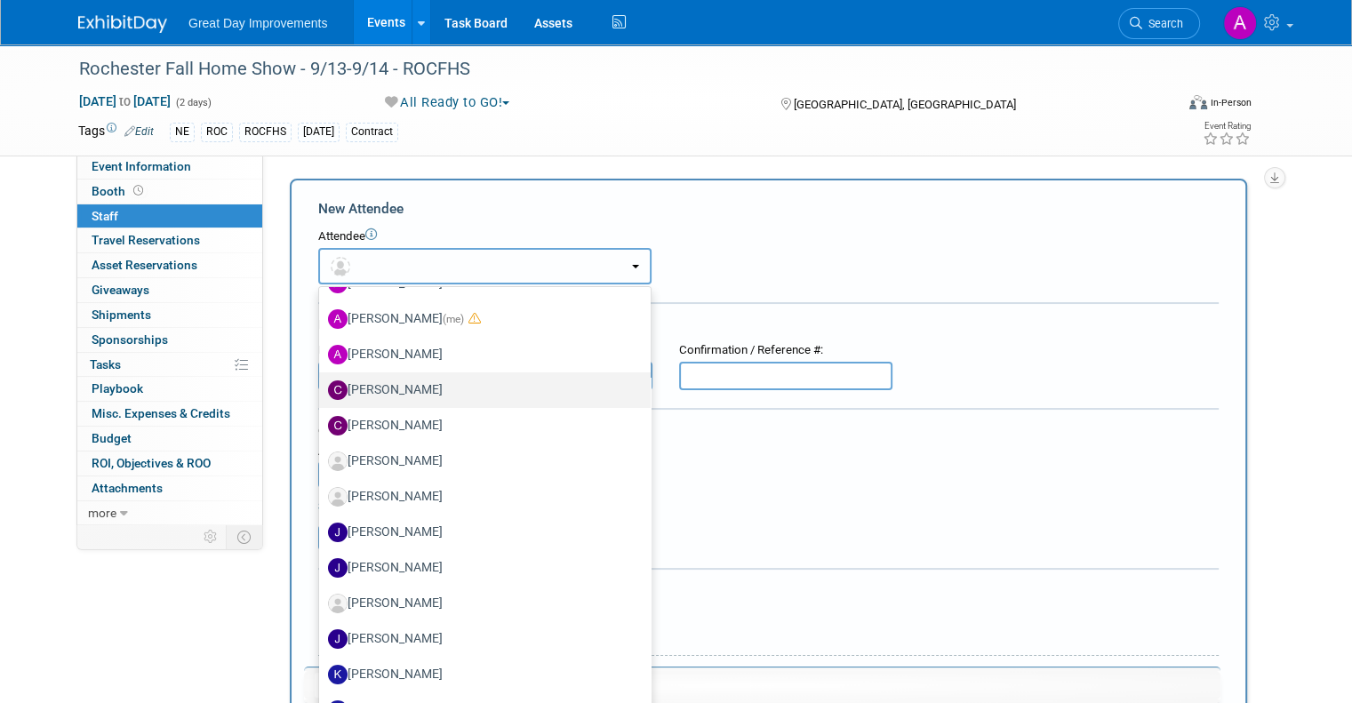
scroll to position [178, 0]
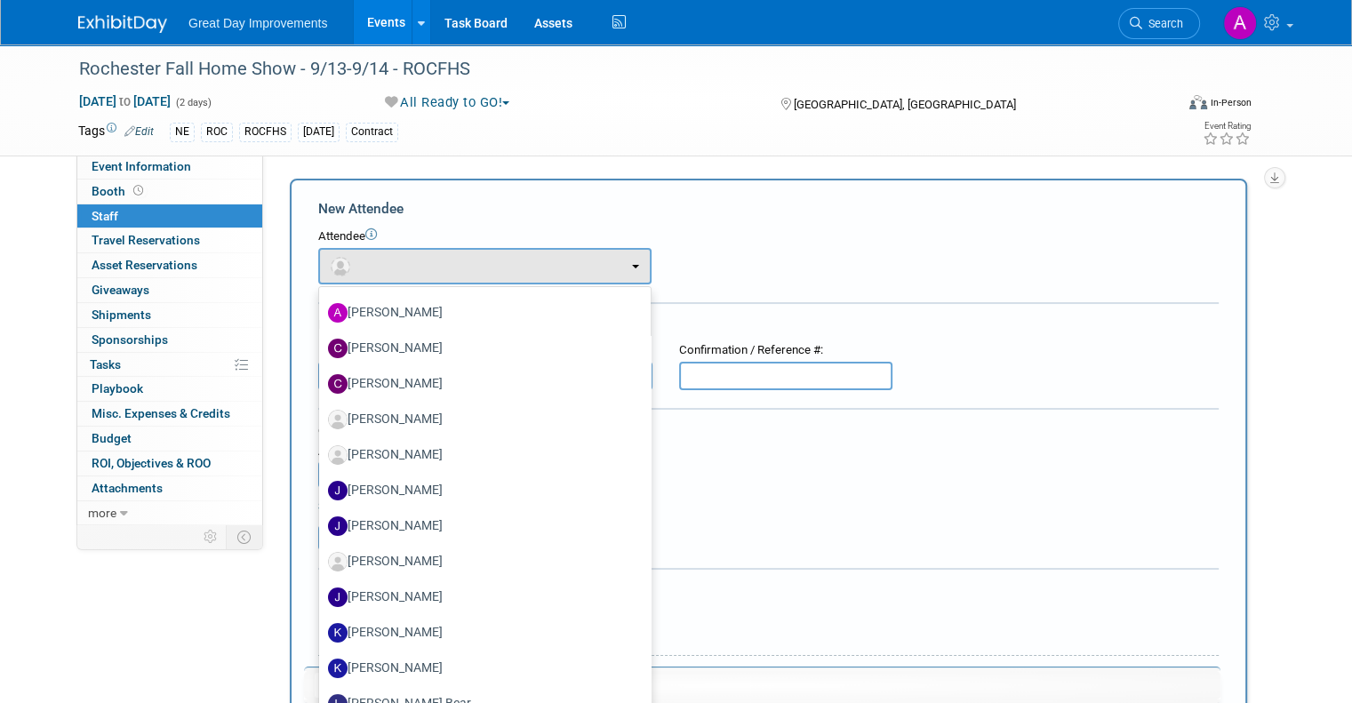
click at [608, 232] on div "Attendee" at bounding box center [768, 237] width 901 height 17
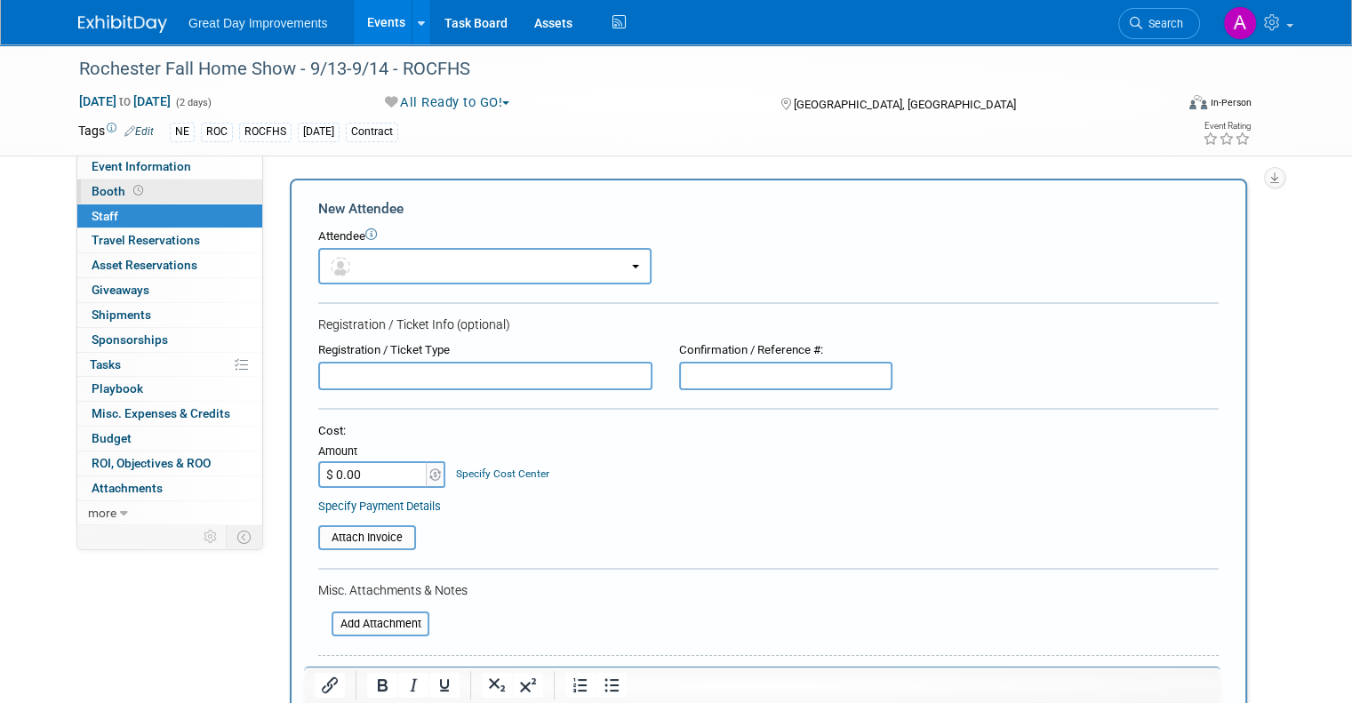
click at [95, 199] on link "Booth" at bounding box center [169, 192] width 185 height 24
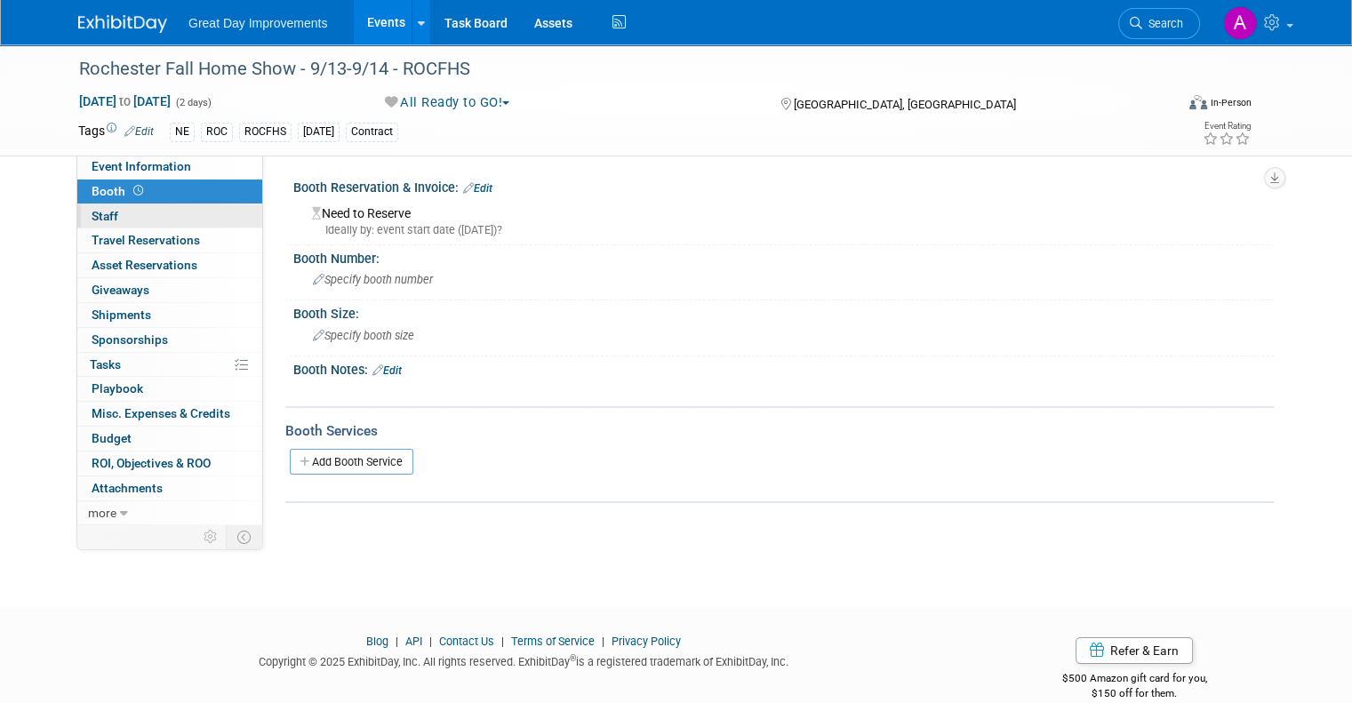
click at [100, 214] on span "Staff 0" at bounding box center [105, 216] width 27 height 14
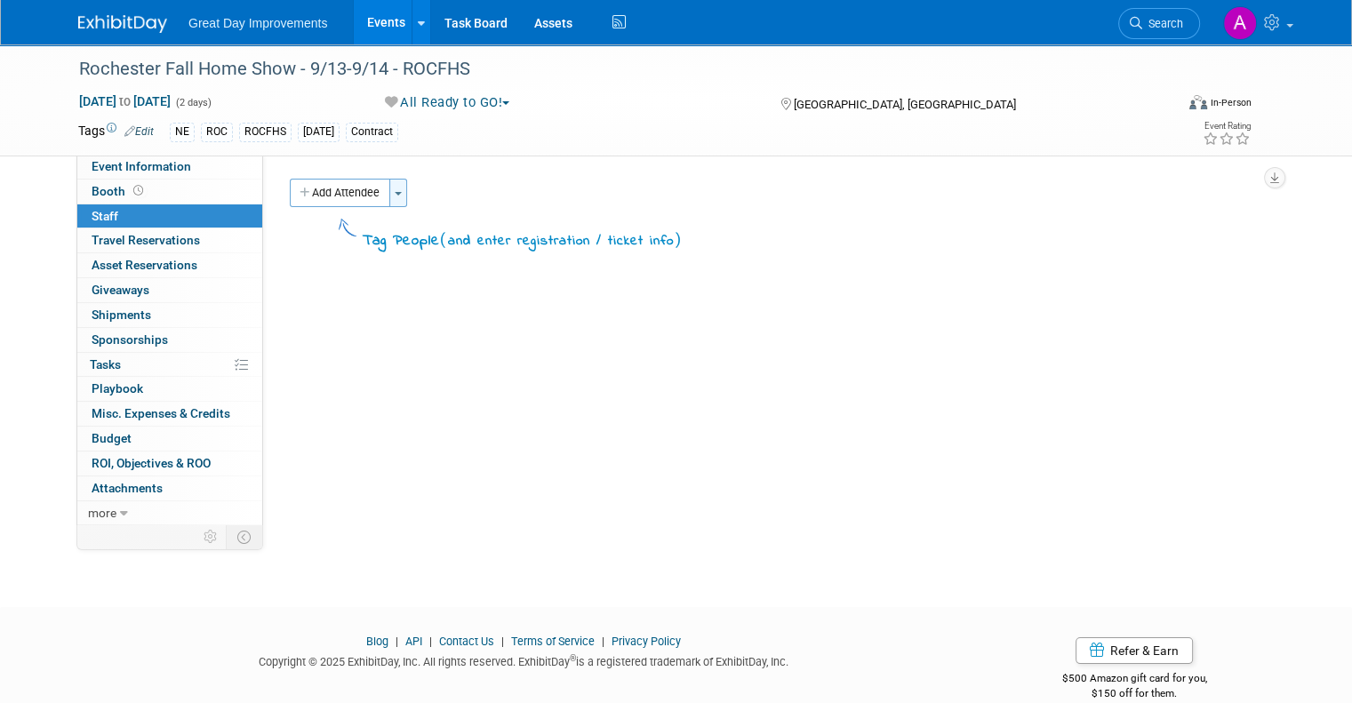
click at [389, 187] on button "Toggle Dropdown" at bounding box center [398, 193] width 18 height 28
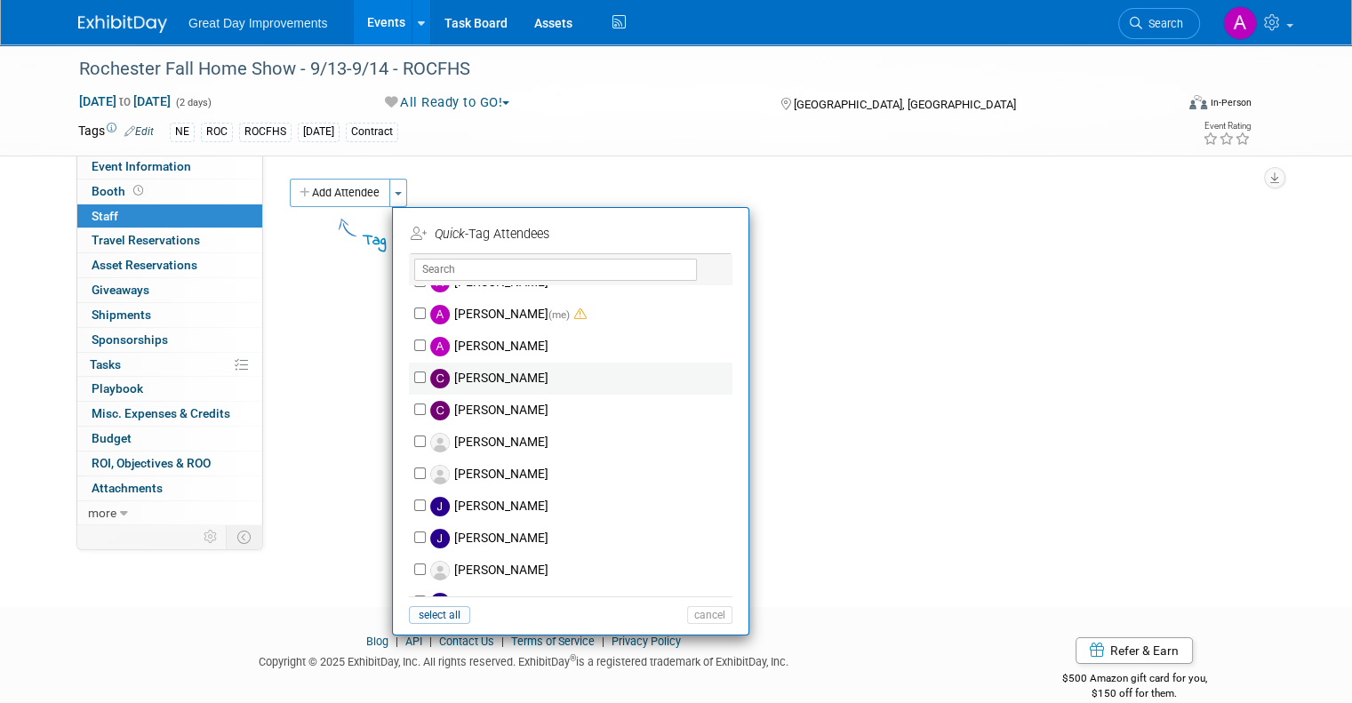
scroll to position [0, 0]
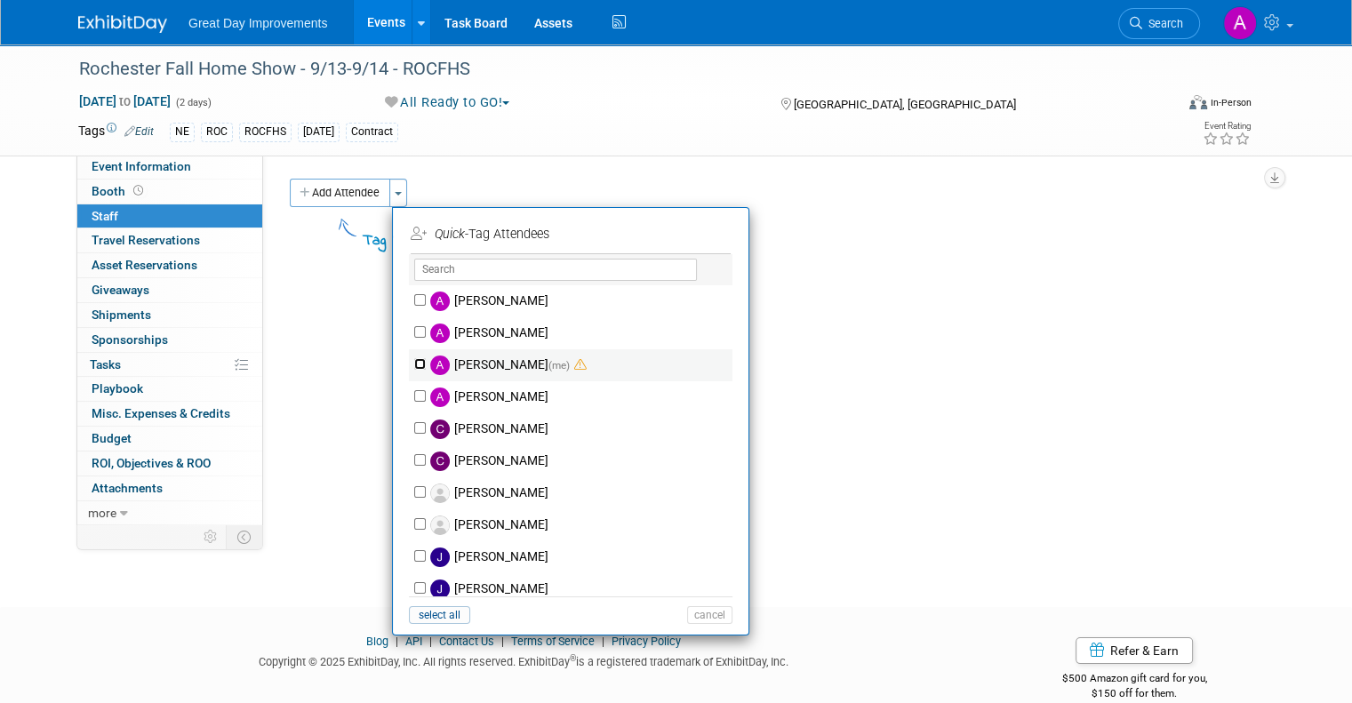
click at [414, 365] on input "[PERSON_NAME] (me)" at bounding box center [420, 364] width 12 height 12
checkbox input "true"
click at [702, 233] on button "Apply" at bounding box center [704, 234] width 54 height 26
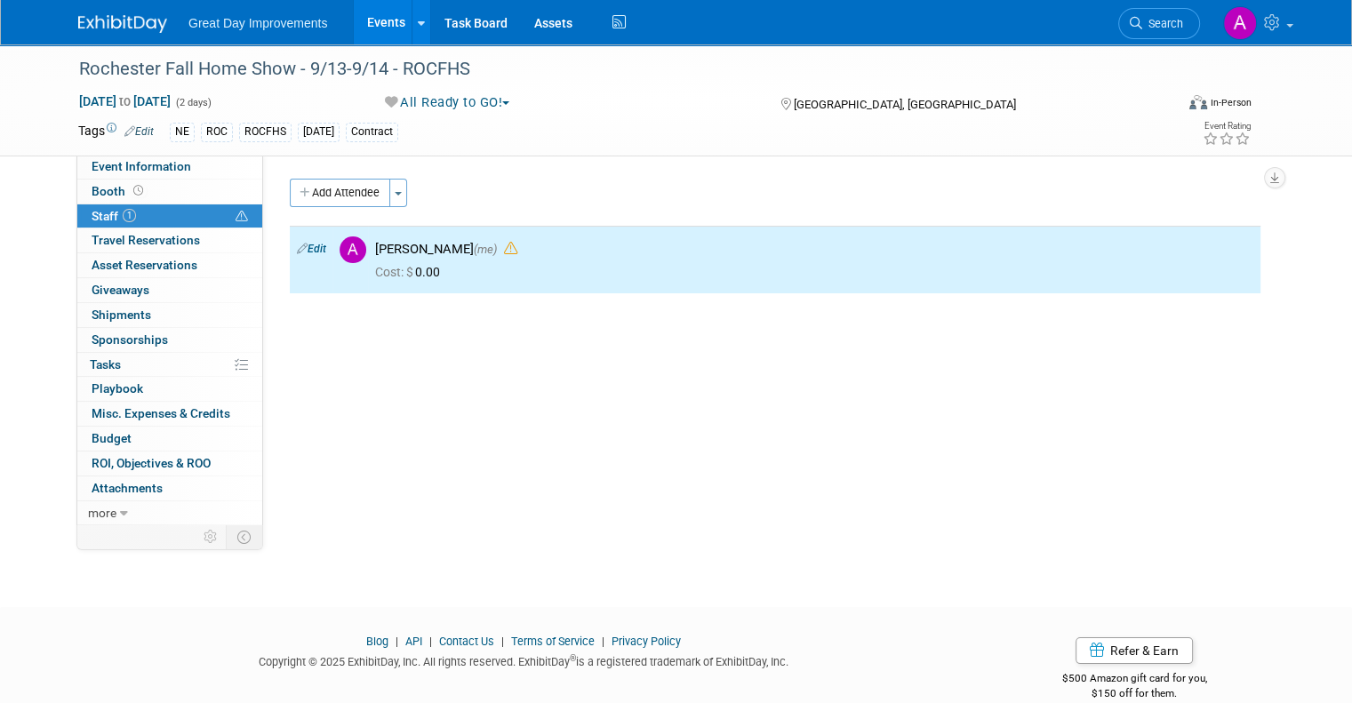
click at [352, 372] on div "Event Information Region: GC MA MW MTW NE NEW OV PL PNW SA SE SC UMW FL Branch:…" at bounding box center [768, 339] width 1011 height 369
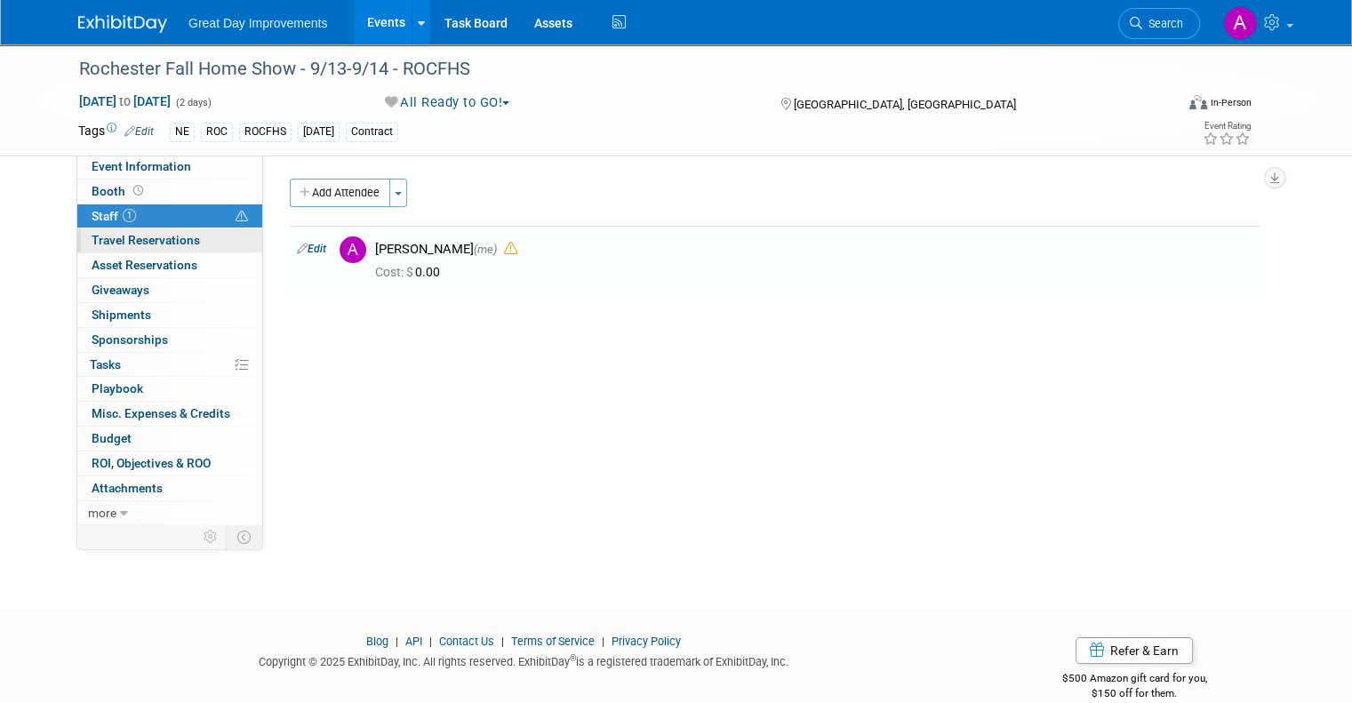
click at [130, 241] on span "Travel Reservations 0" at bounding box center [146, 240] width 108 height 14
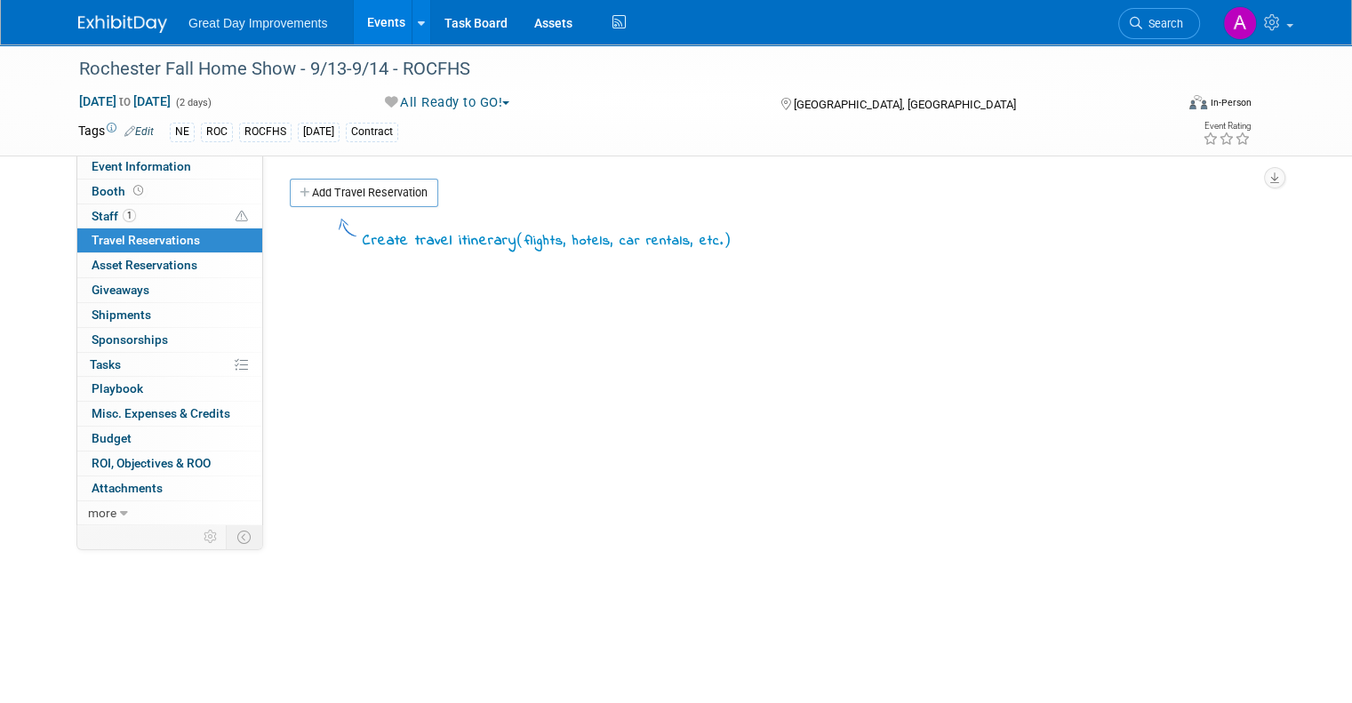
click at [309, 194] on link "Add Travel Reservation" at bounding box center [364, 193] width 148 height 28
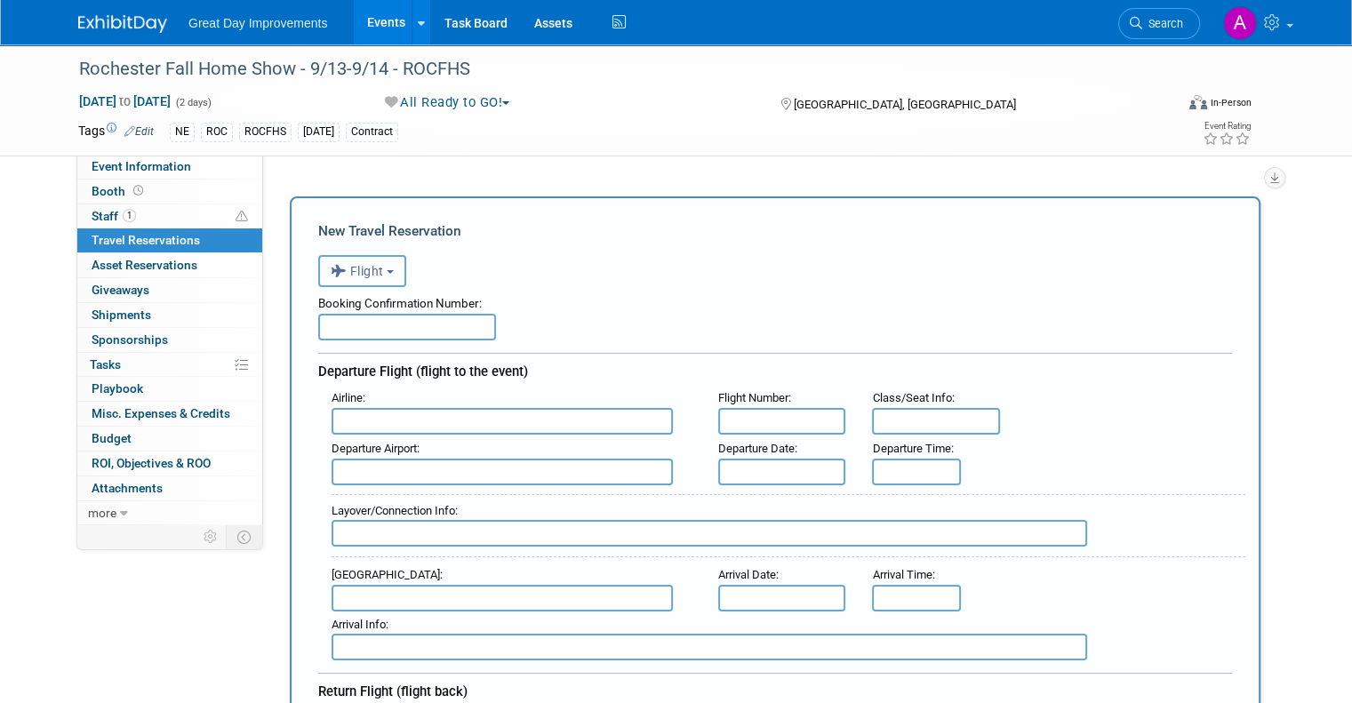
click at [351, 269] on span "Flight" at bounding box center [357, 271] width 53 height 14
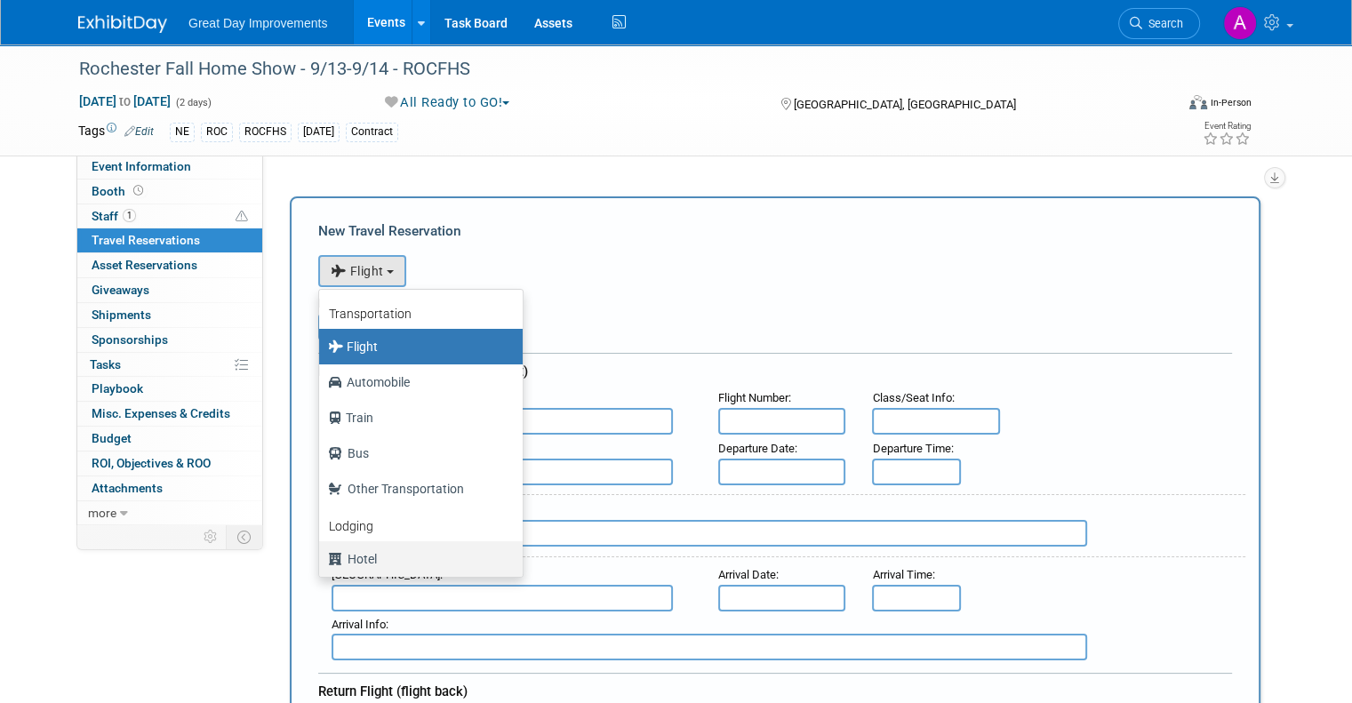
click at [347, 558] on label "Hotel" at bounding box center [416, 559] width 177 height 28
click at [322, 558] on input "Hotel" at bounding box center [316, 557] width 12 height 12
select select "6"
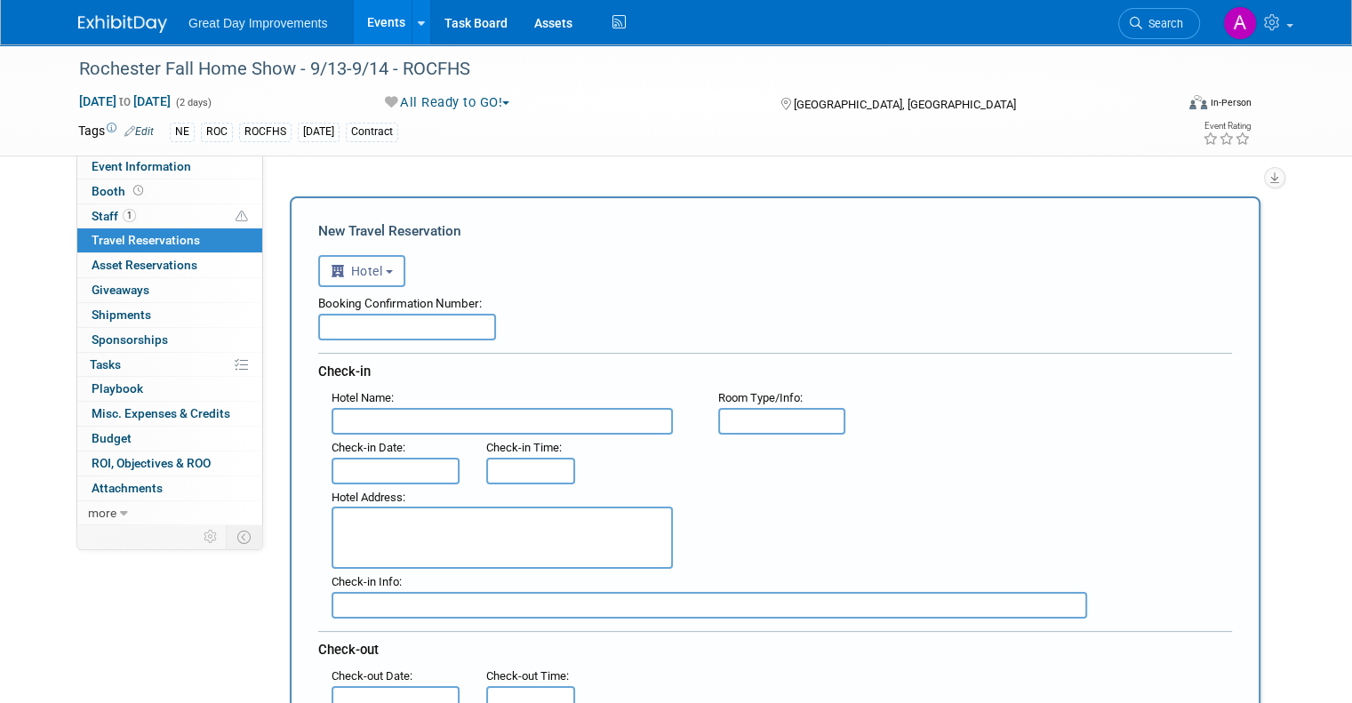
click at [402, 321] on input "text" at bounding box center [407, 327] width 178 height 27
click at [444, 410] on input "text" at bounding box center [502, 421] width 341 height 27
click at [402, 465] on input "text" at bounding box center [396, 471] width 128 height 27
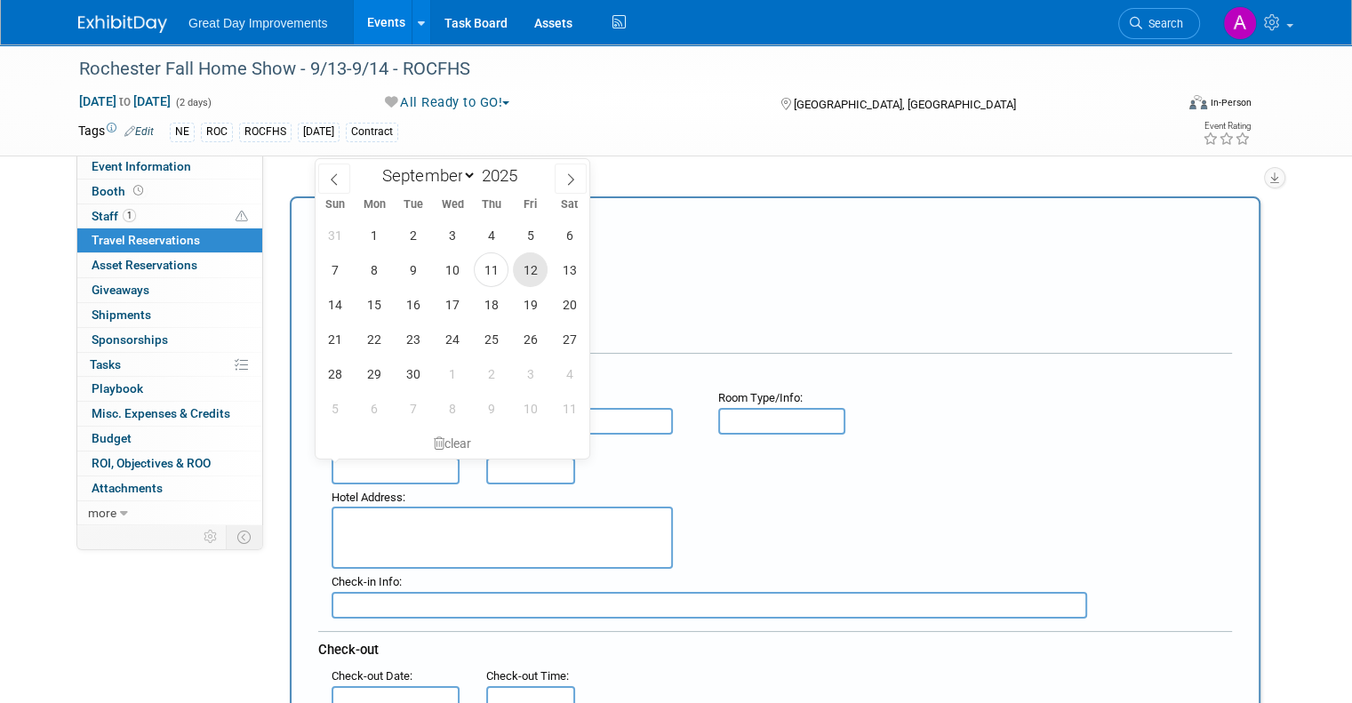
click at [533, 274] on span "12" at bounding box center [530, 270] width 35 height 35
type input "[DATE]"
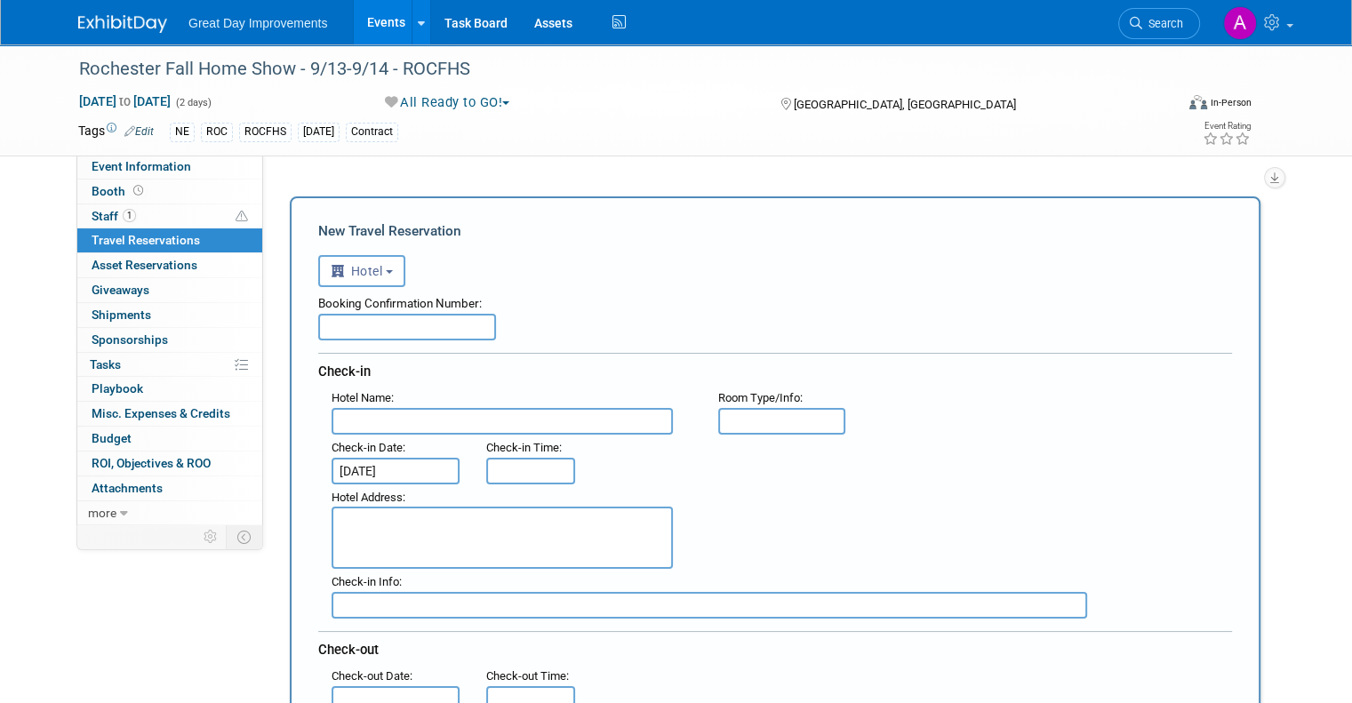
type input "3:00 PM"
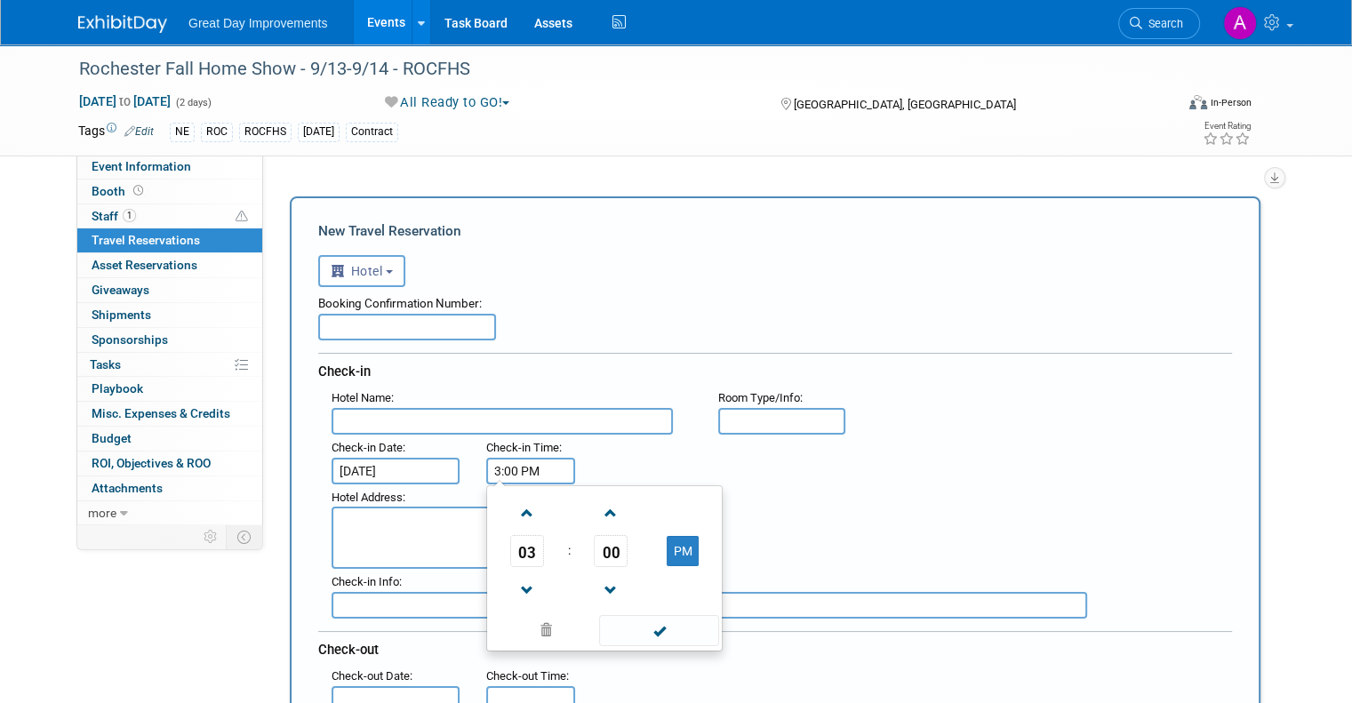
click at [538, 465] on input "3:00 PM" at bounding box center [530, 471] width 89 height 27
click at [626, 445] on div ": Check-in Date : [DATE] Check-in Time : 3:00 PM 03 : 00 PM 12 01 02 03 04 05 0…" at bounding box center [781, 460] width 927 height 50
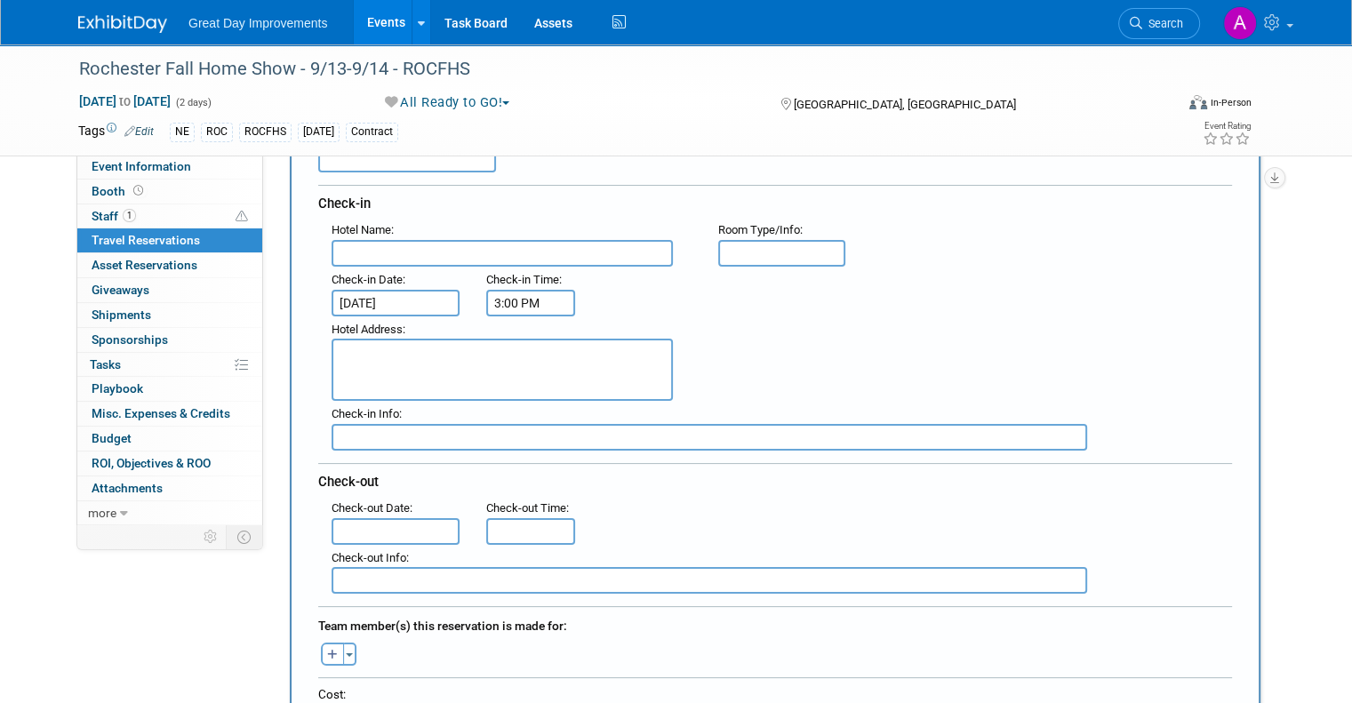
scroll to position [356, 0]
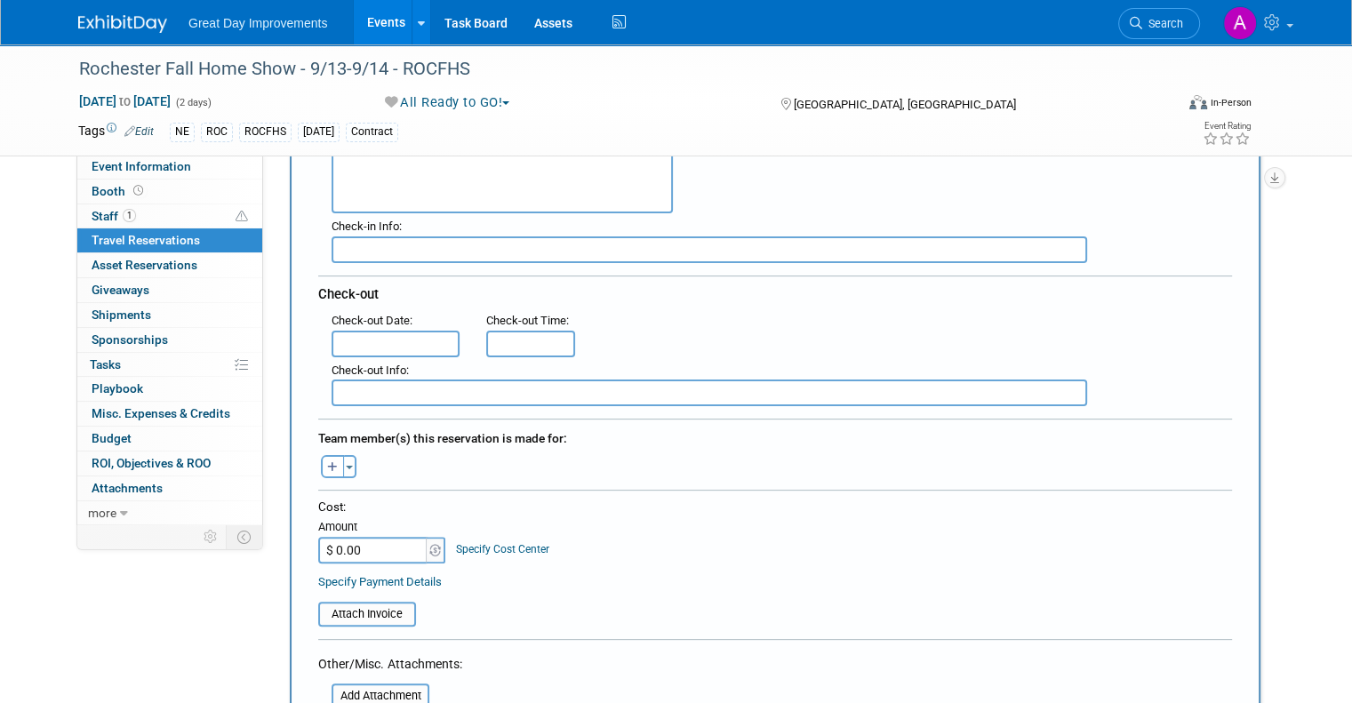
click at [378, 331] on input "text" at bounding box center [396, 344] width 128 height 27
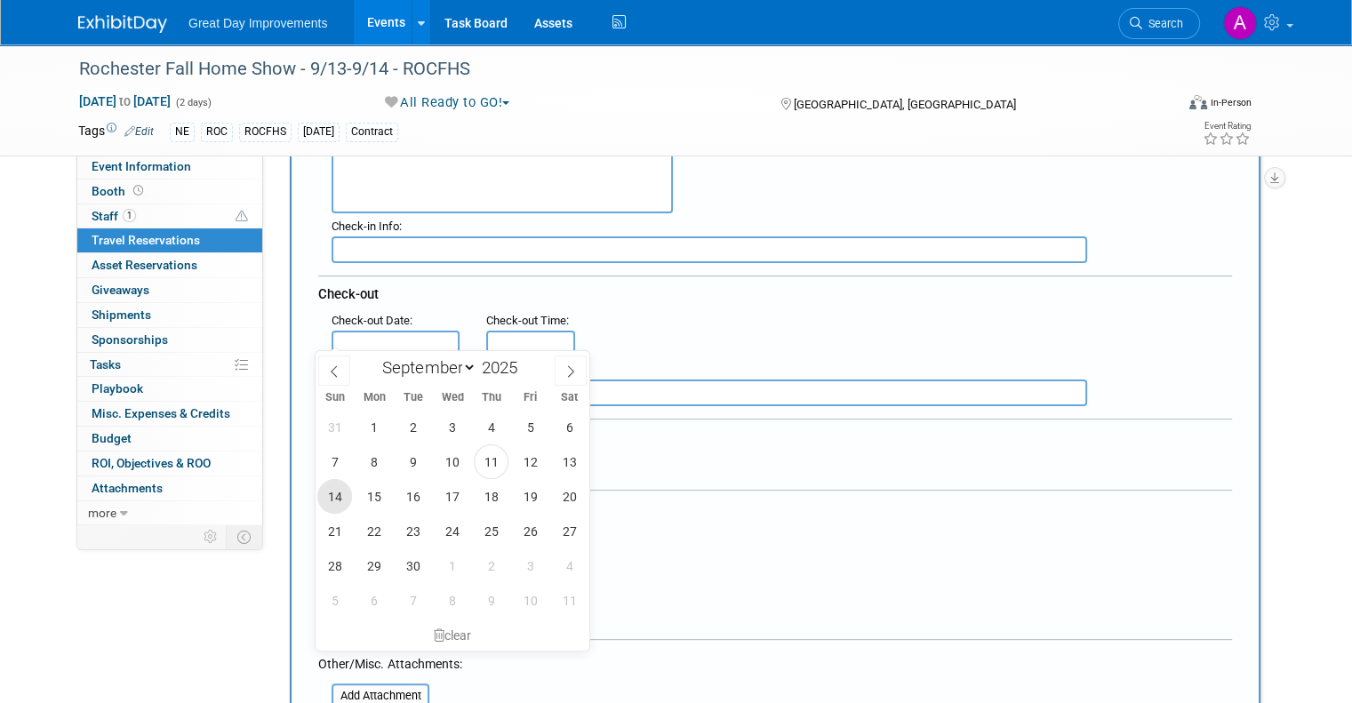
click at [344, 493] on span "14" at bounding box center [334, 496] width 35 height 35
type input "[DATE]"
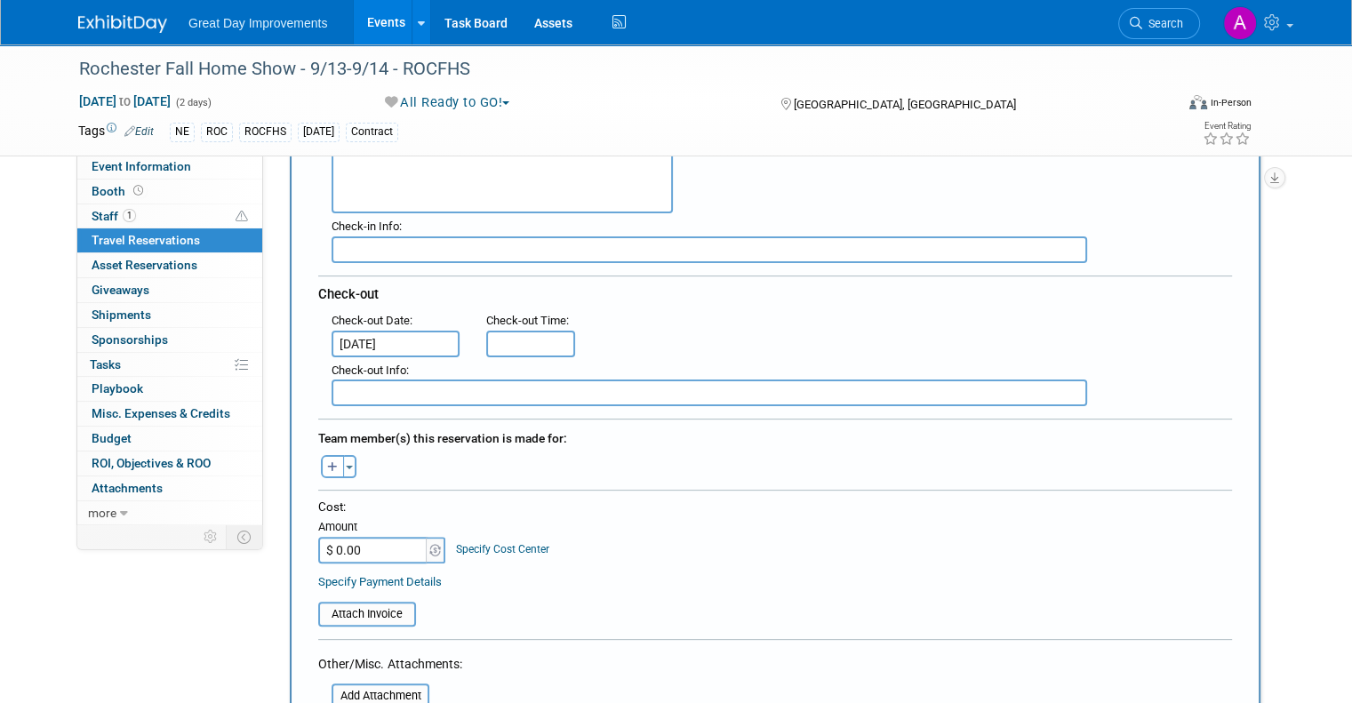
type input "11:00 AM"
click at [503, 349] on input "11:00 AM" at bounding box center [530, 344] width 89 height 27
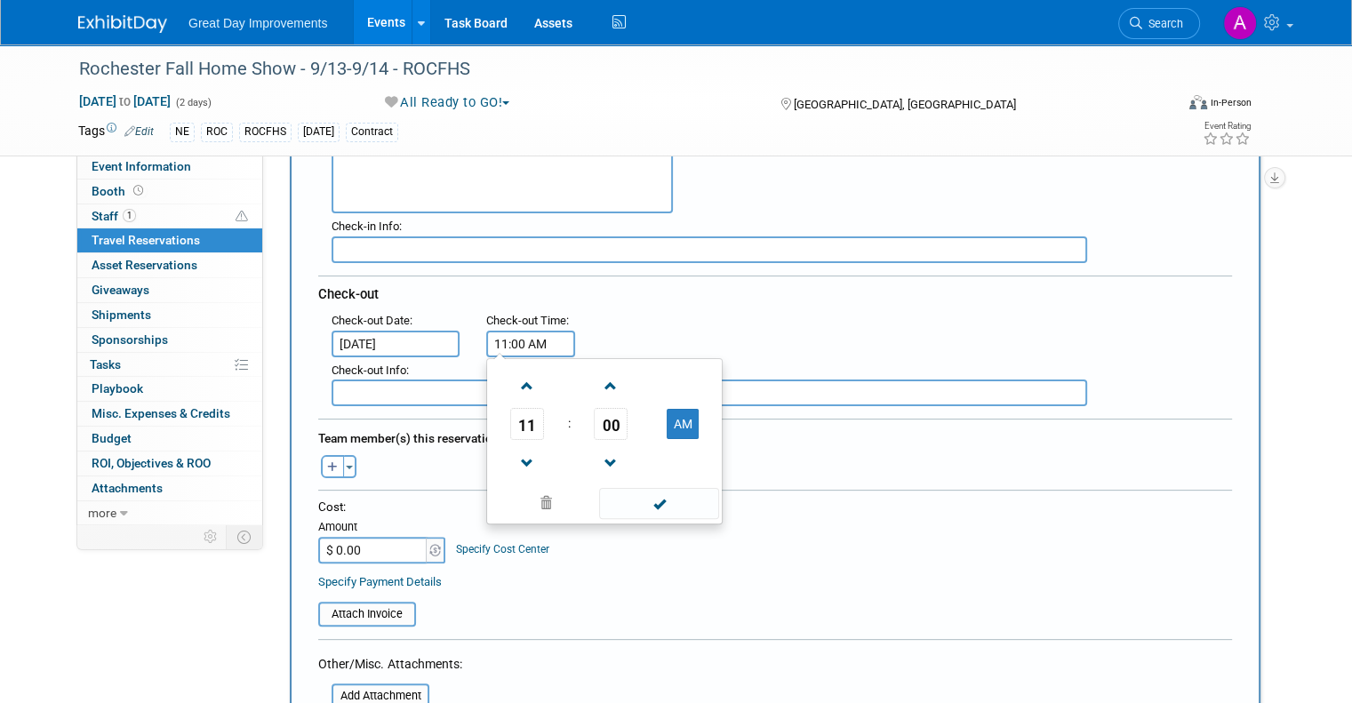
click at [757, 325] on div ": Check-out Date : [DATE] Check-out Time : 11:00 AM 11 : 00 AM 12 01 02 03 04 0…" at bounding box center [781, 333] width 927 height 50
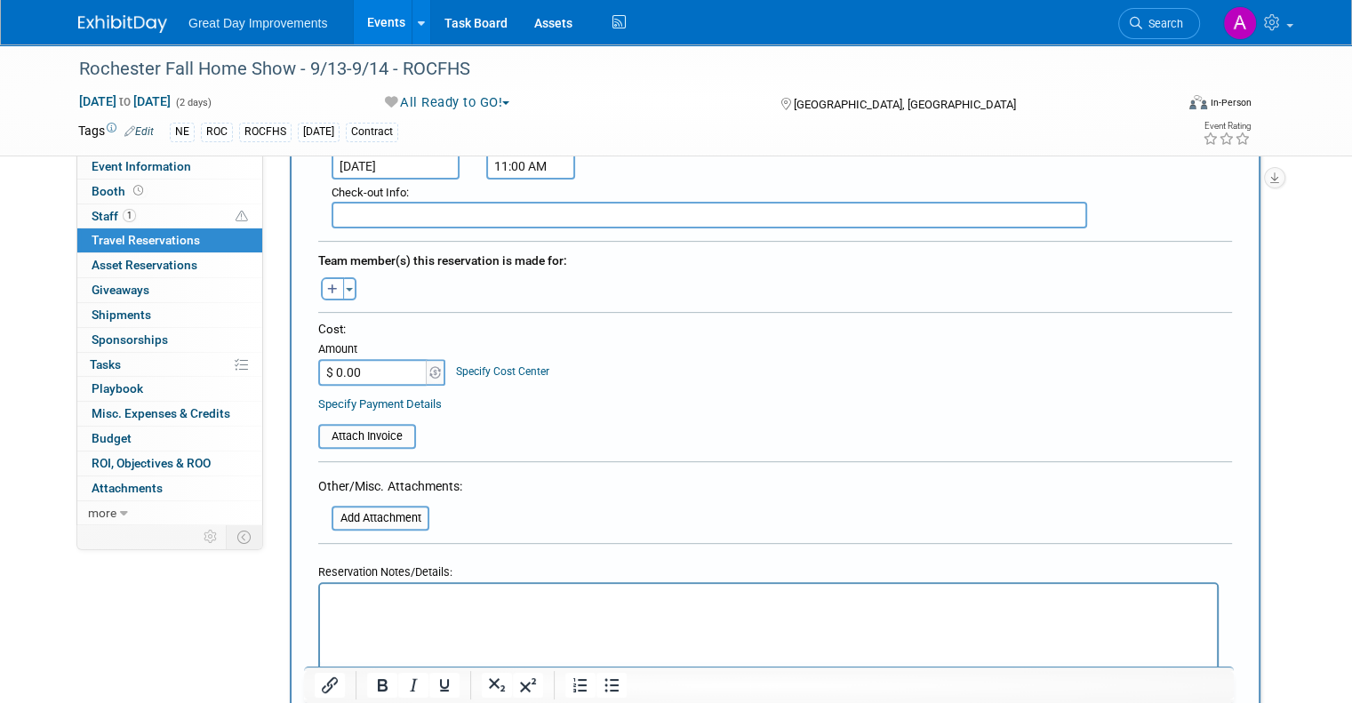
scroll to position [800, 0]
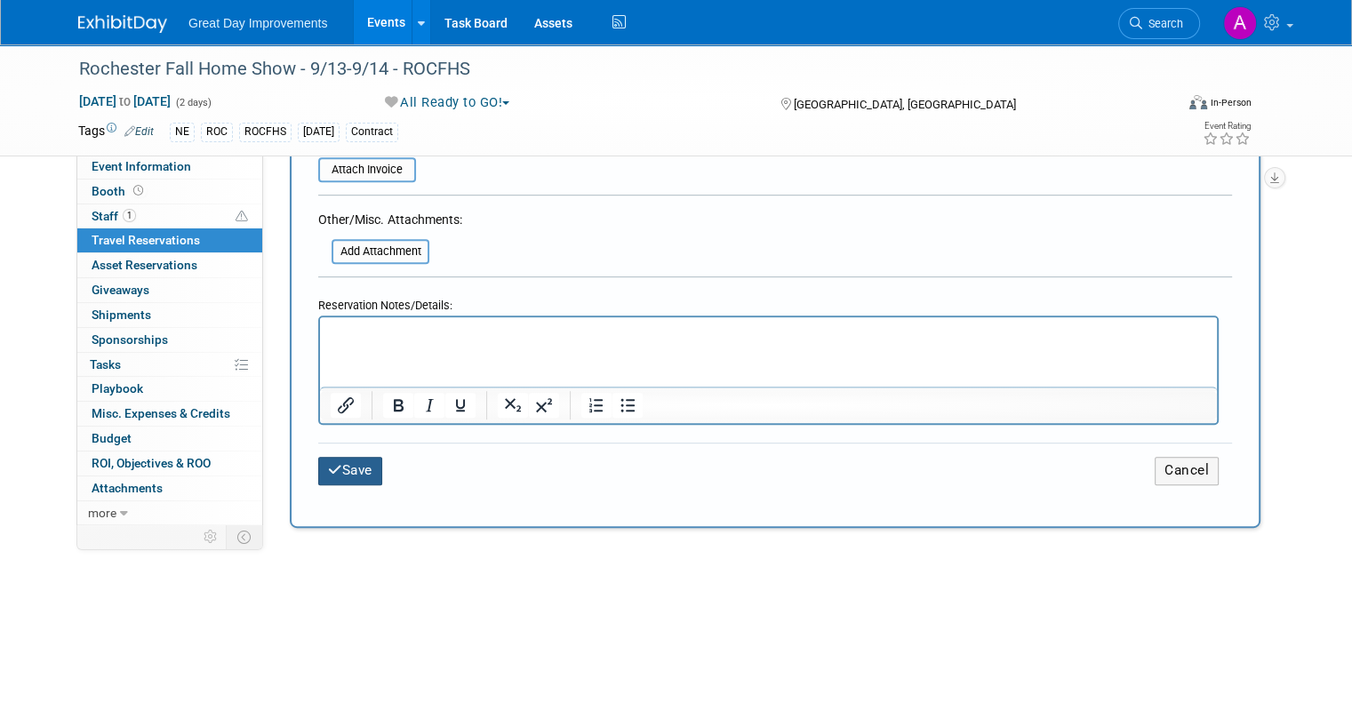
click at [325, 466] on button "Save" at bounding box center [350, 471] width 64 height 28
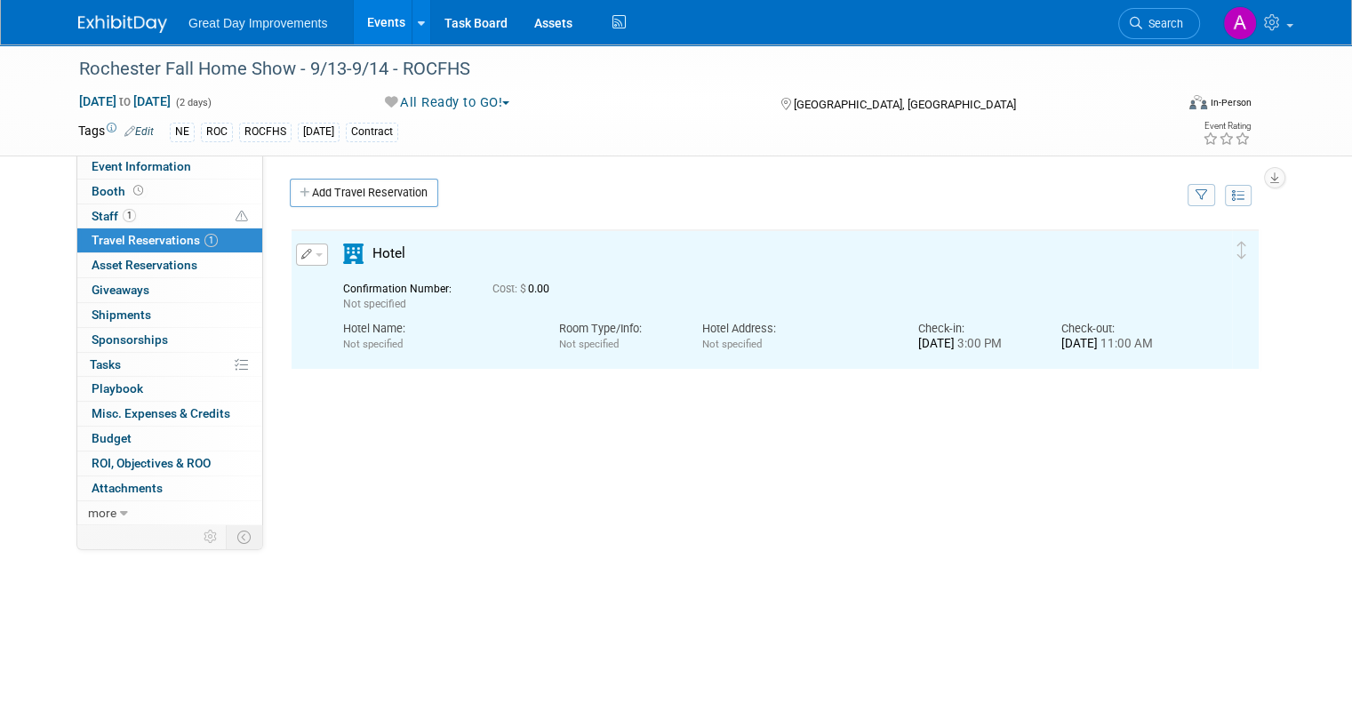
scroll to position [0, 0]
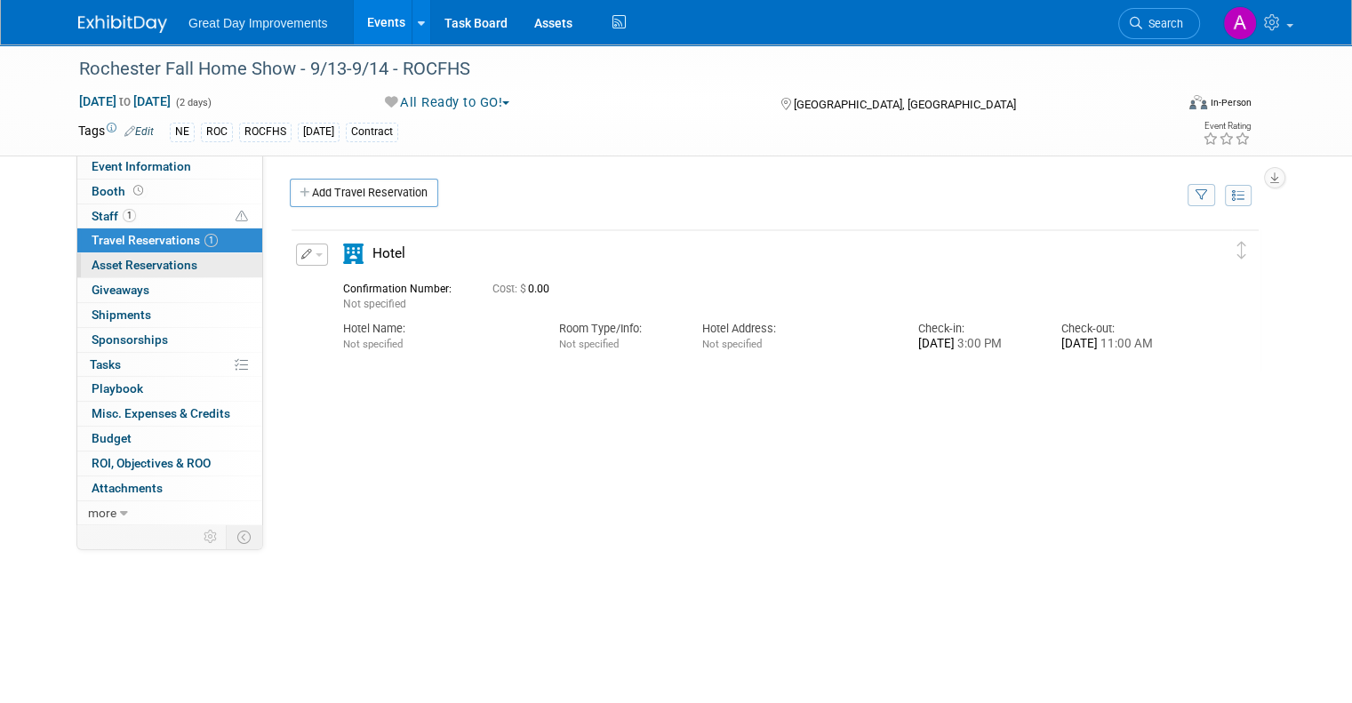
click at [121, 267] on span "Asset Reservations 0" at bounding box center [145, 265] width 106 height 14
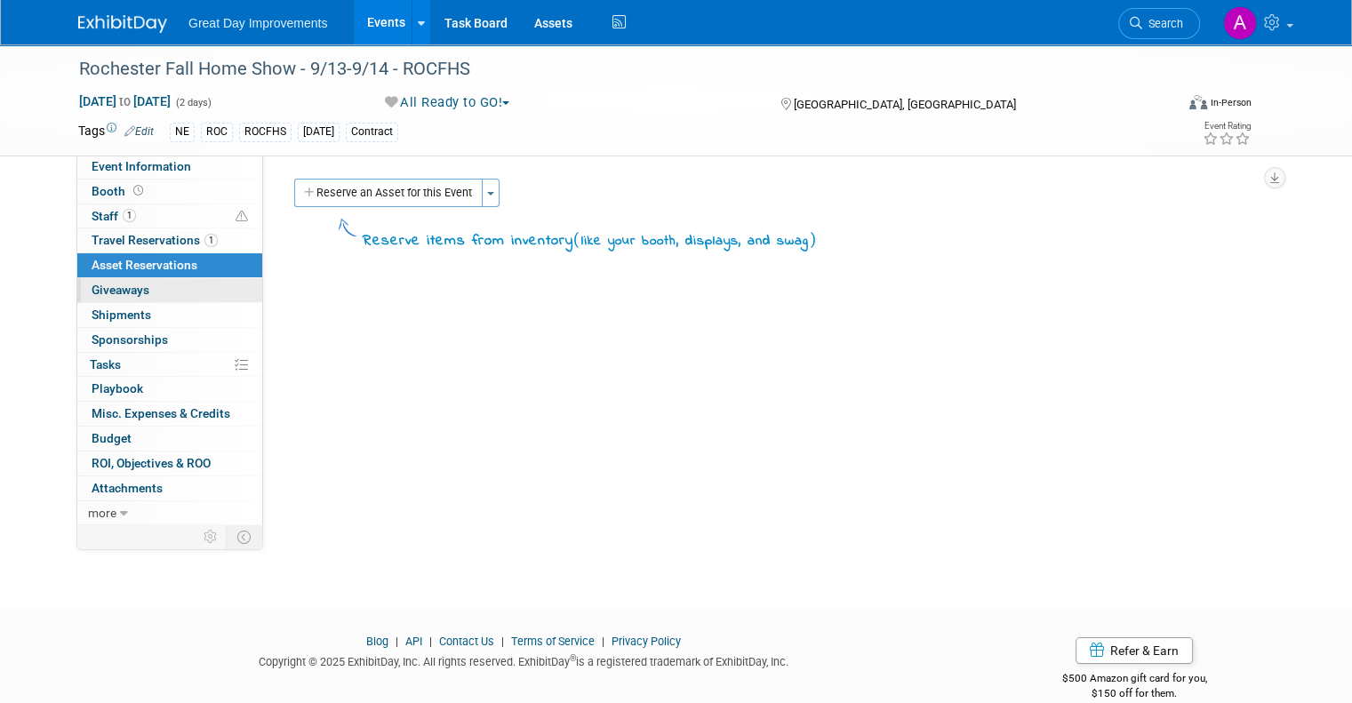
click at [124, 281] on link "0 Giveaways 0" at bounding box center [169, 290] width 185 height 24
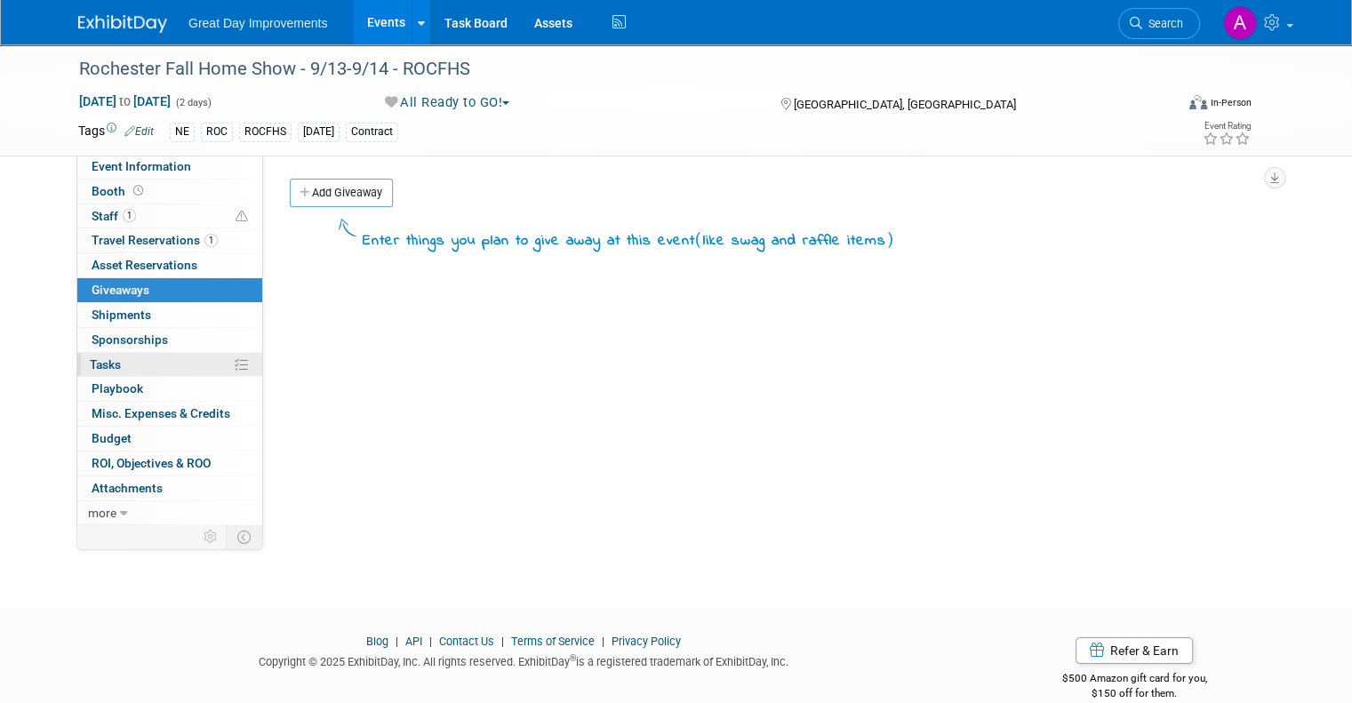
click at [117, 353] on link "0% Tasks 0%" at bounding box center [169, 365] width 185 height 24
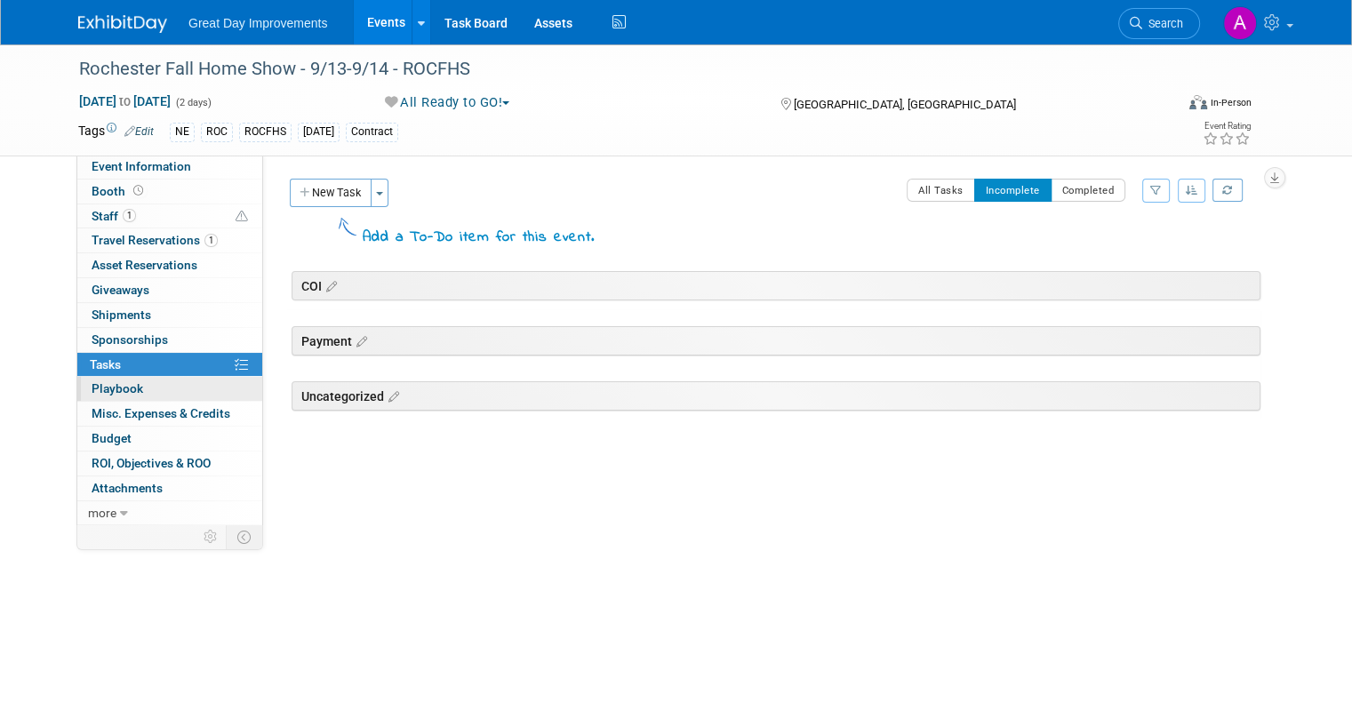
click at [110, 388] on span "Playbook 0" at bounding box center [118, 388] width 52 height 14
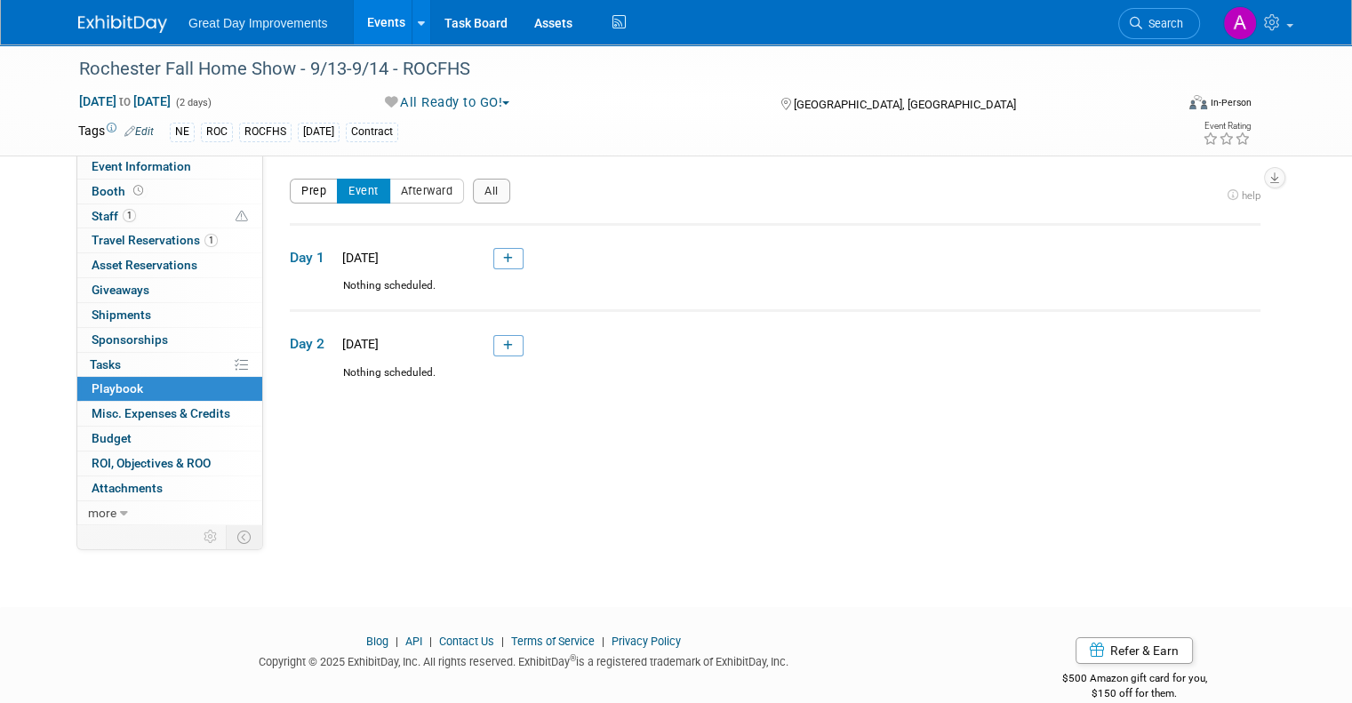
click at [309, 187] on button "Prep" at bounding box center [314, 191] width 48 height 25
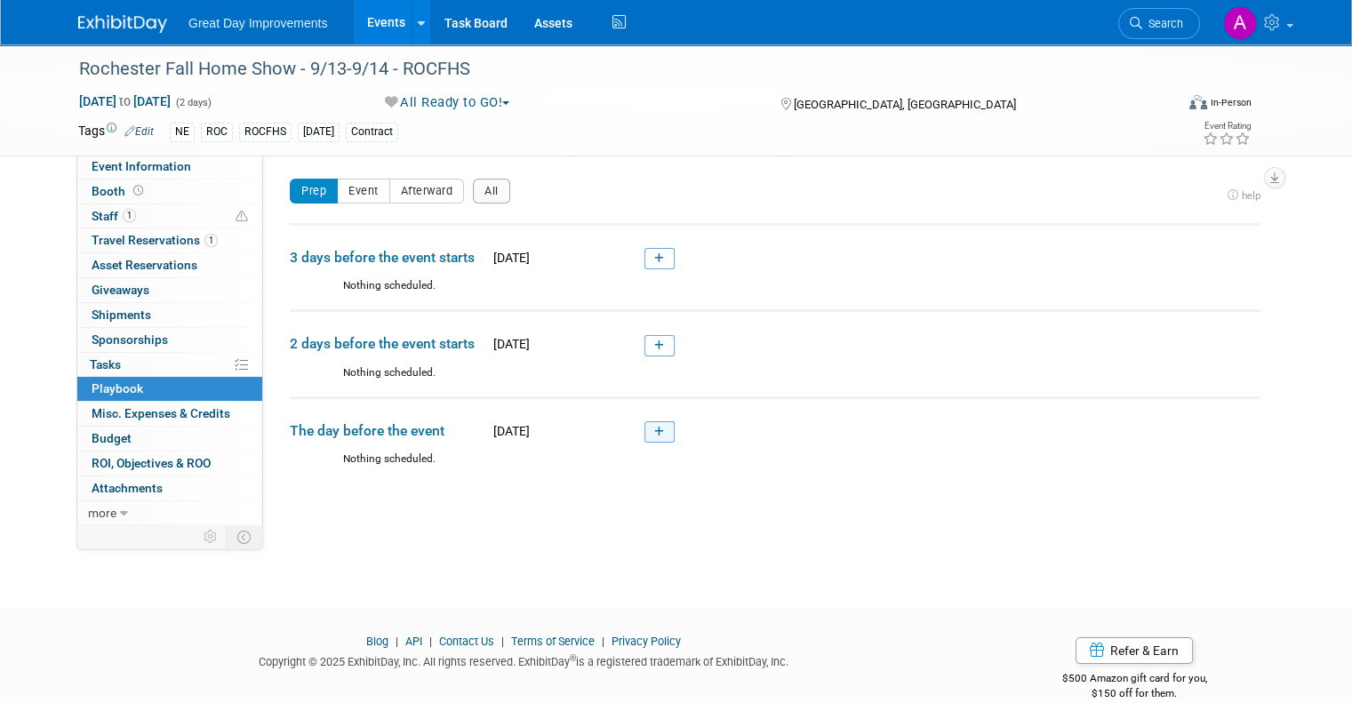
click at [654, 433] on icon at bounding box center [659, 432] width 10 height 11
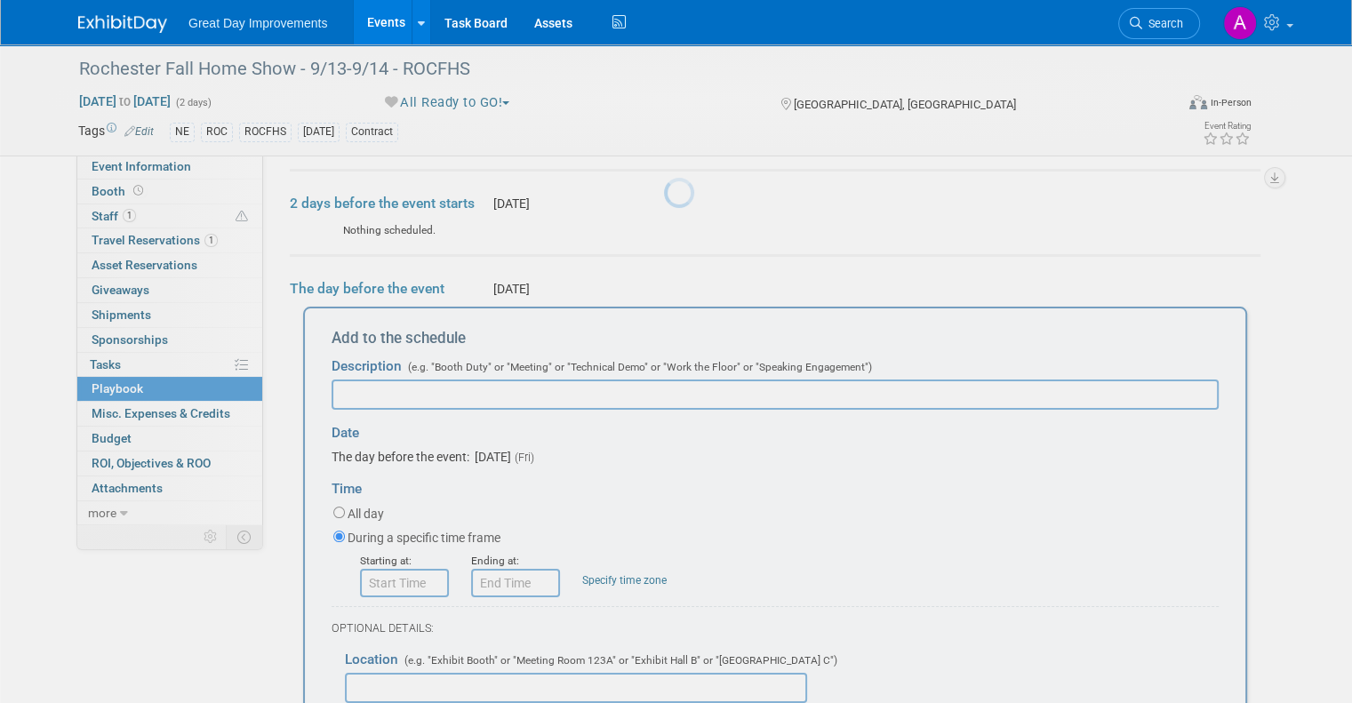
scroll to position [229, 0]
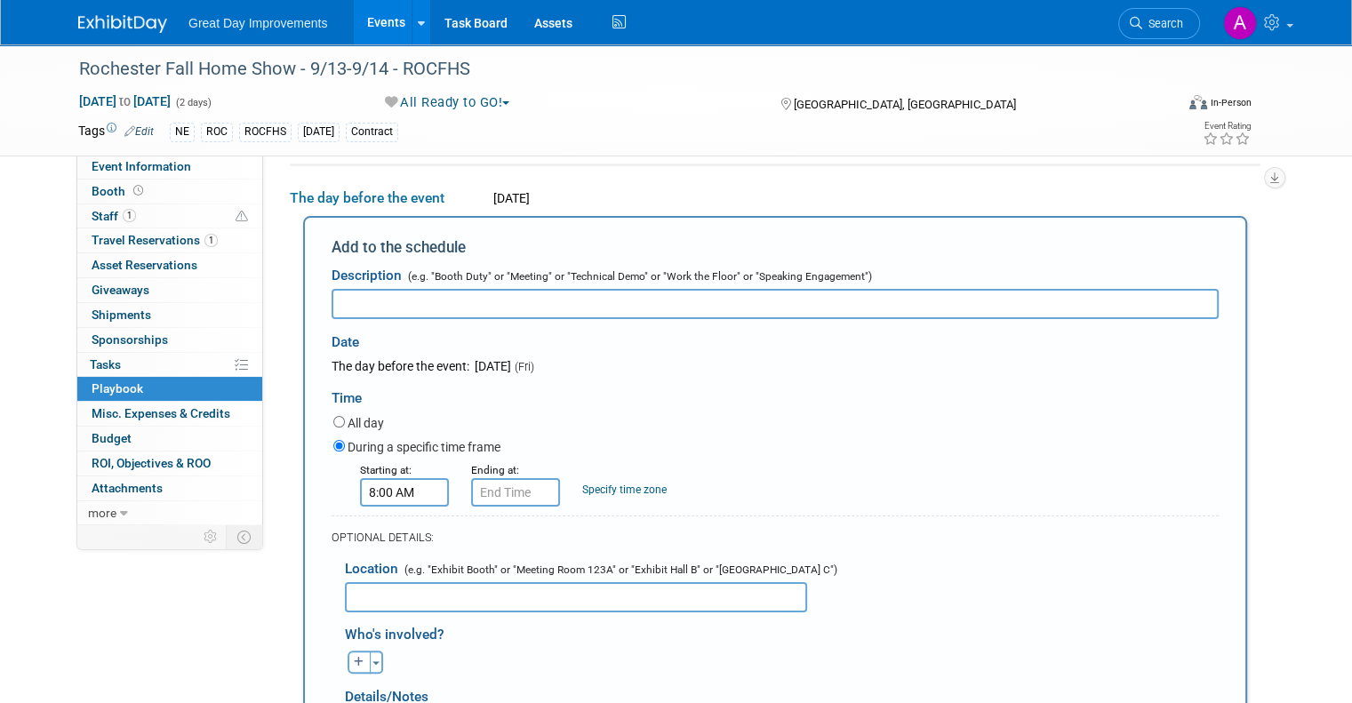
click at [381, 487] on input "8:00 AM" at bounding box center [404, 492] width 89 height 28
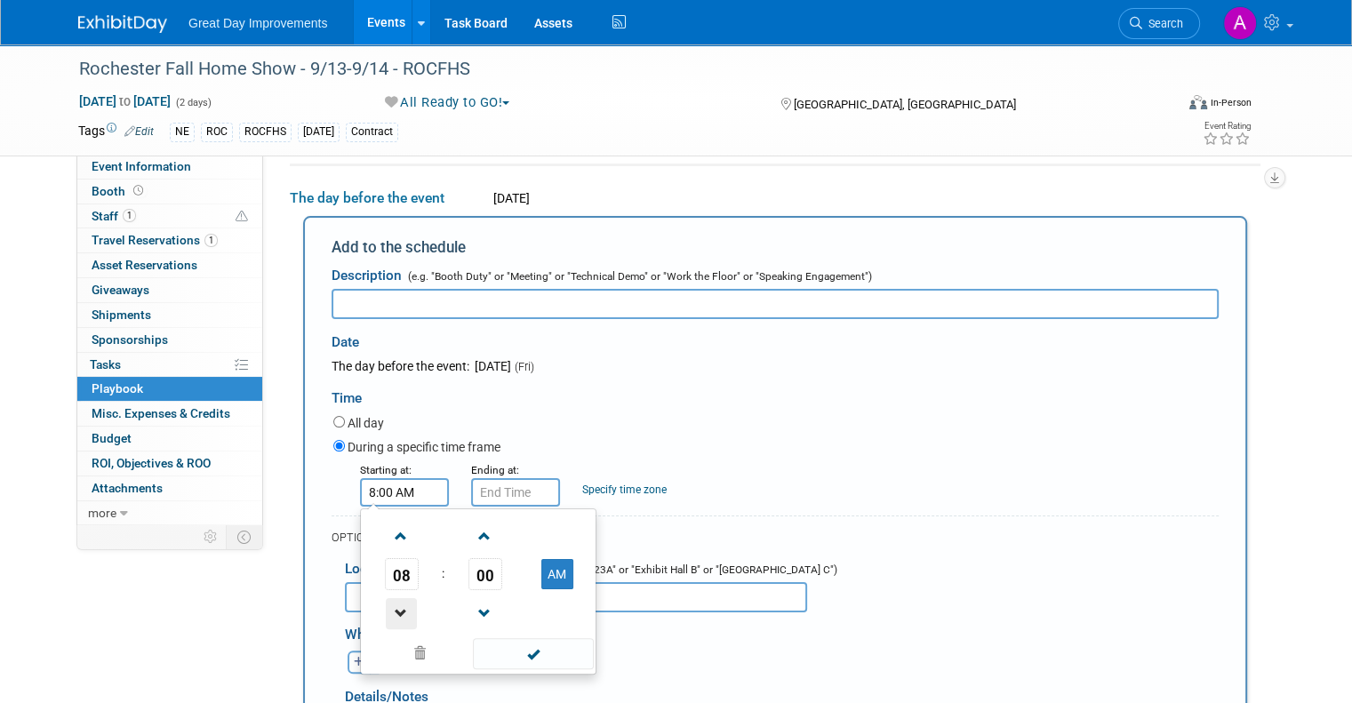
click at [386, 607] on span at bounding box center [401, 613] width 31 height 31
click at [386, 533] on span at bounding box center [401, 536] width 31 height 31
type input "9:00 AM"
click at [585, 417] on div "All day" at bounding box center [776, 425] width 886 height 24
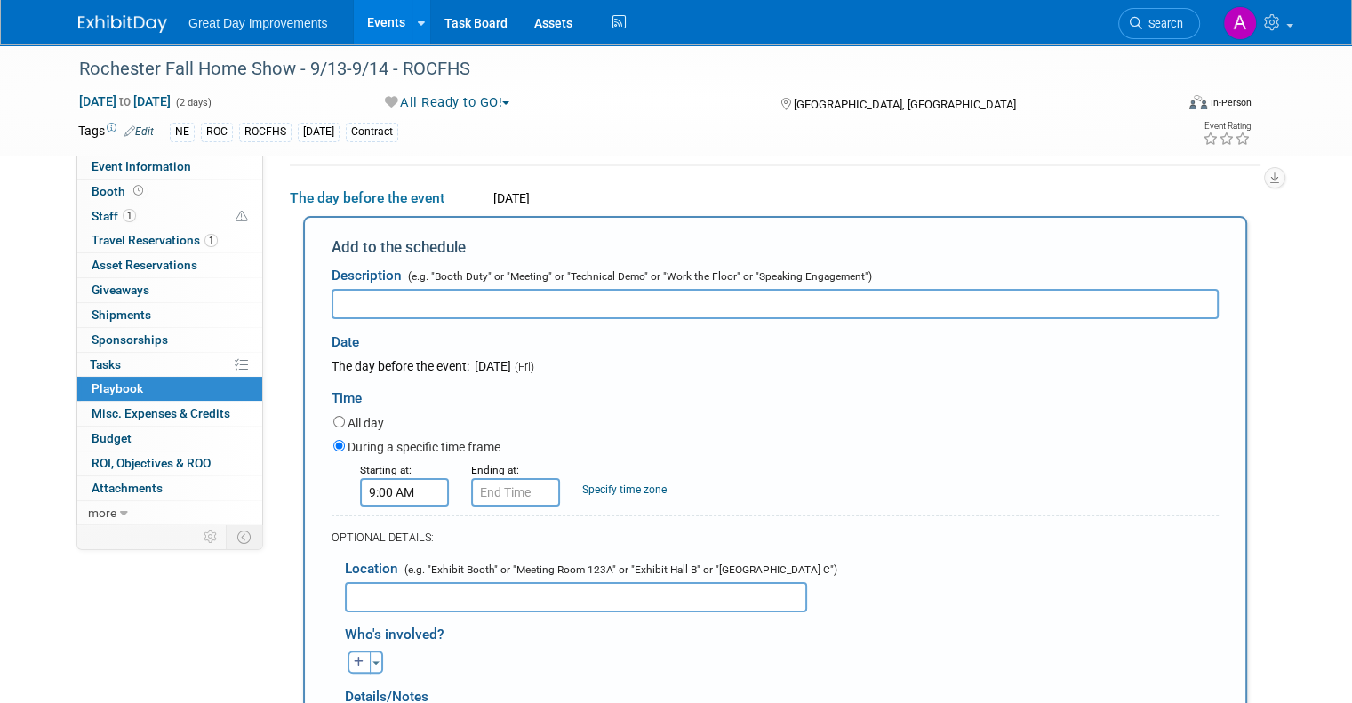
type input "9:00 AM"
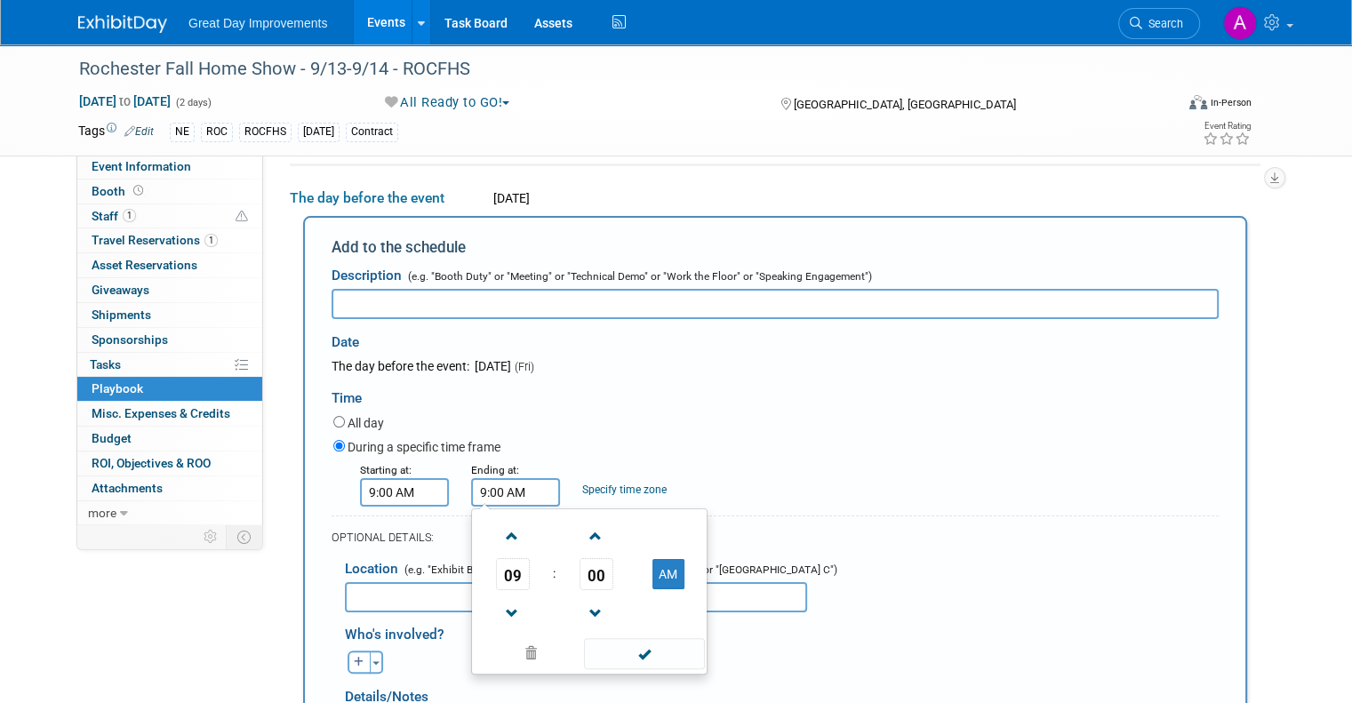
click at [502, 483] on input "9:00 AM" at bounding box center [515, 492] width 89 height 28
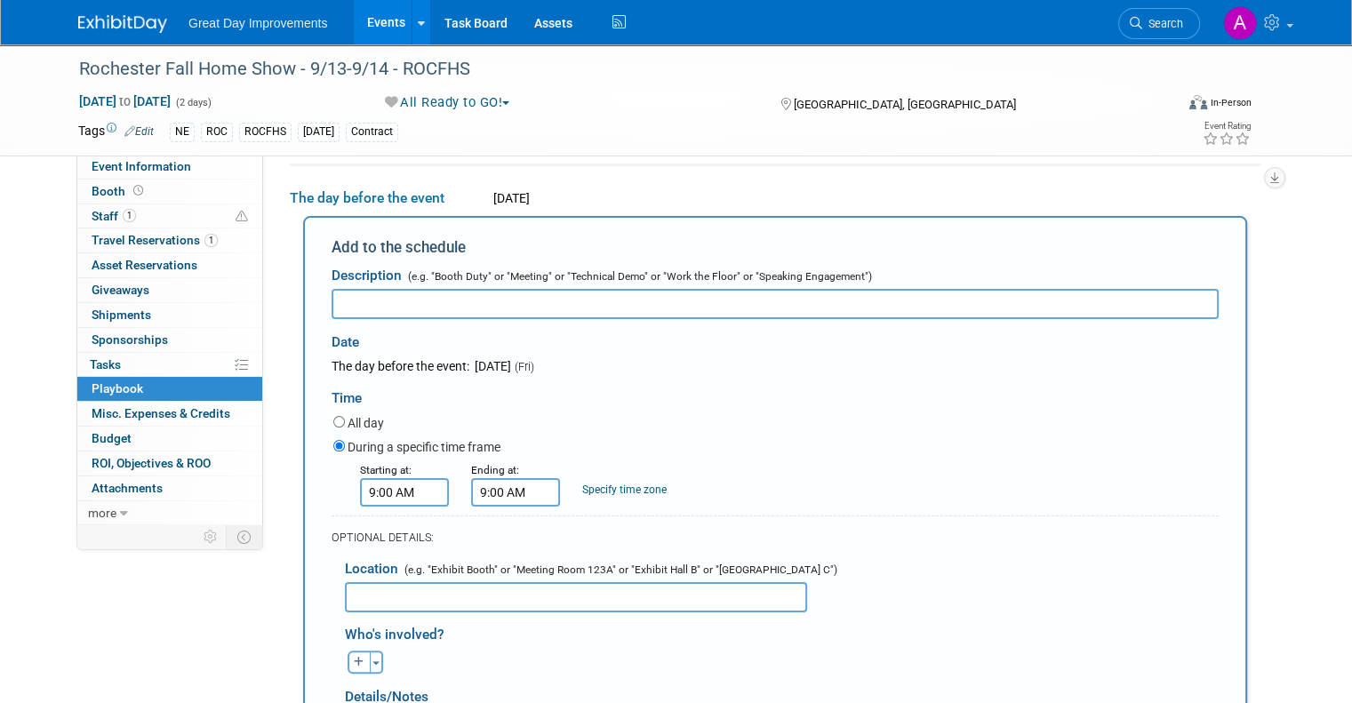
click at [550, 384] on div "Time" at bounding box center [775, 393] width 887 height 37
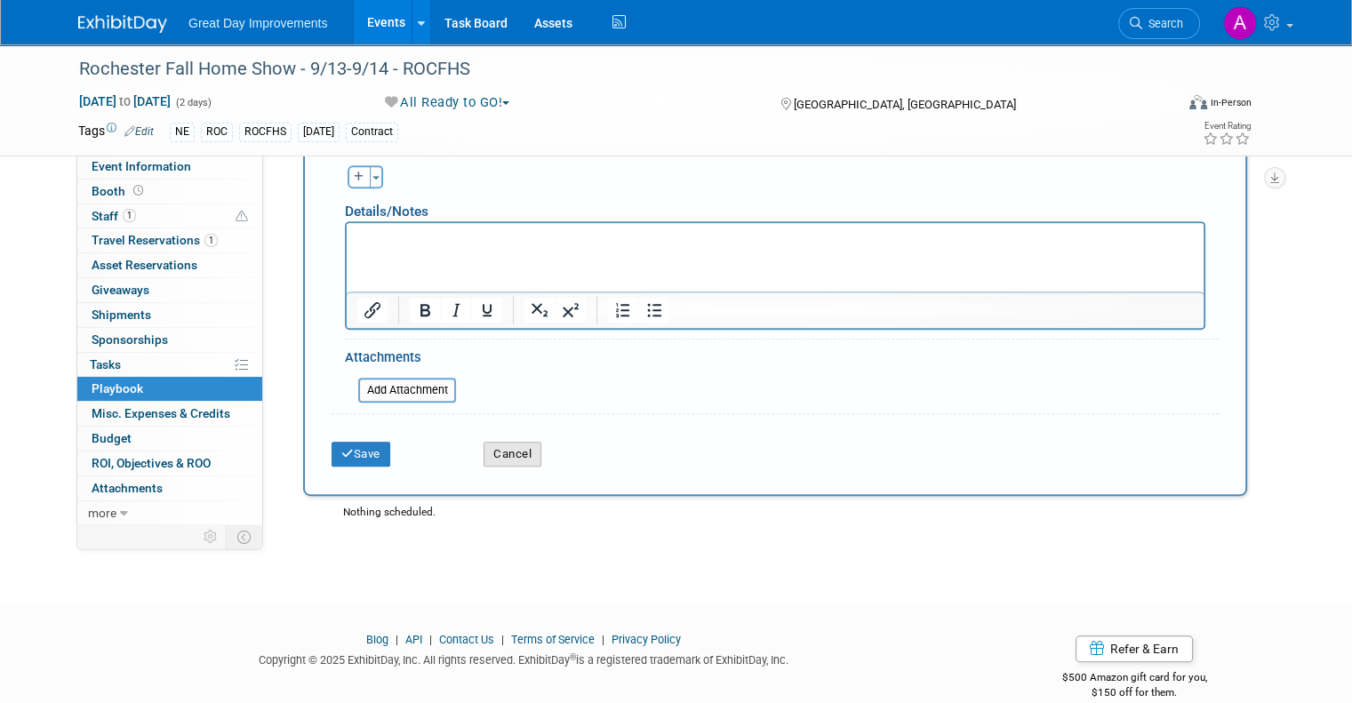
click at [487, 453] on button "Cancel" at bounding box center [513, 454] width 58 height 25
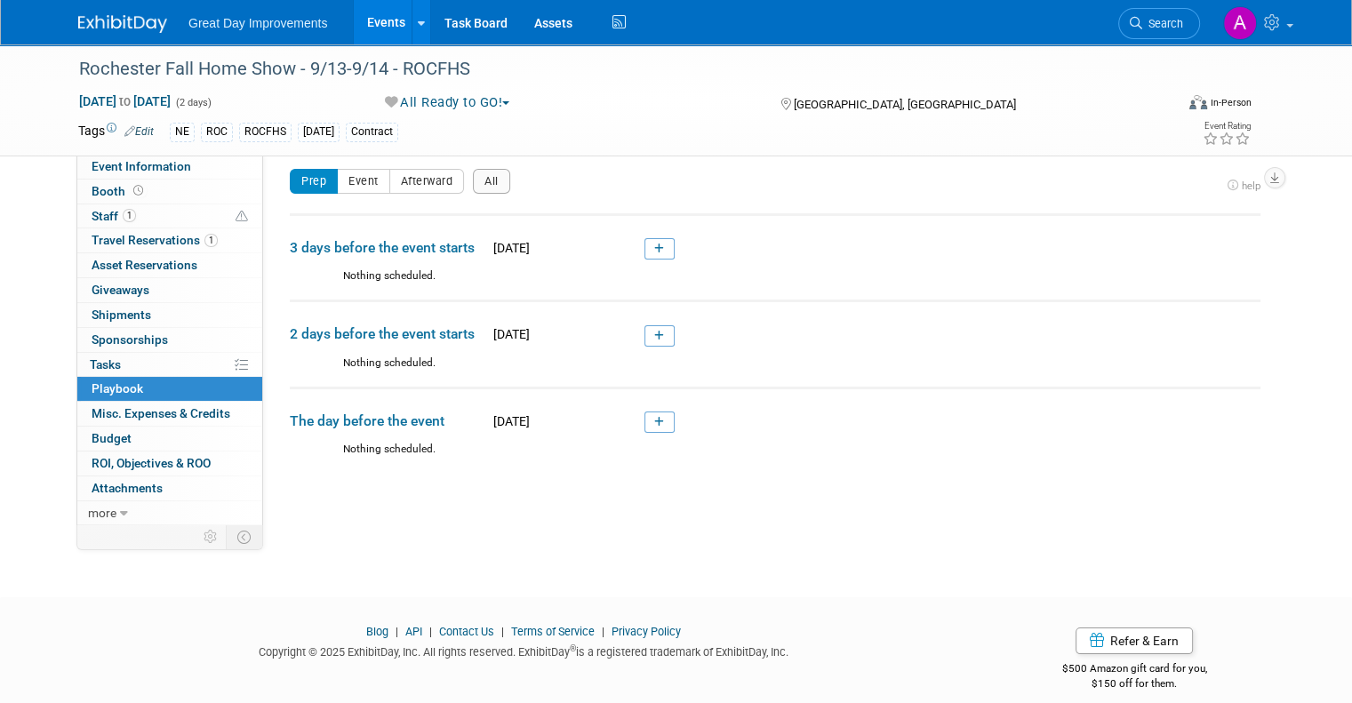
scroll to position [0, 0]
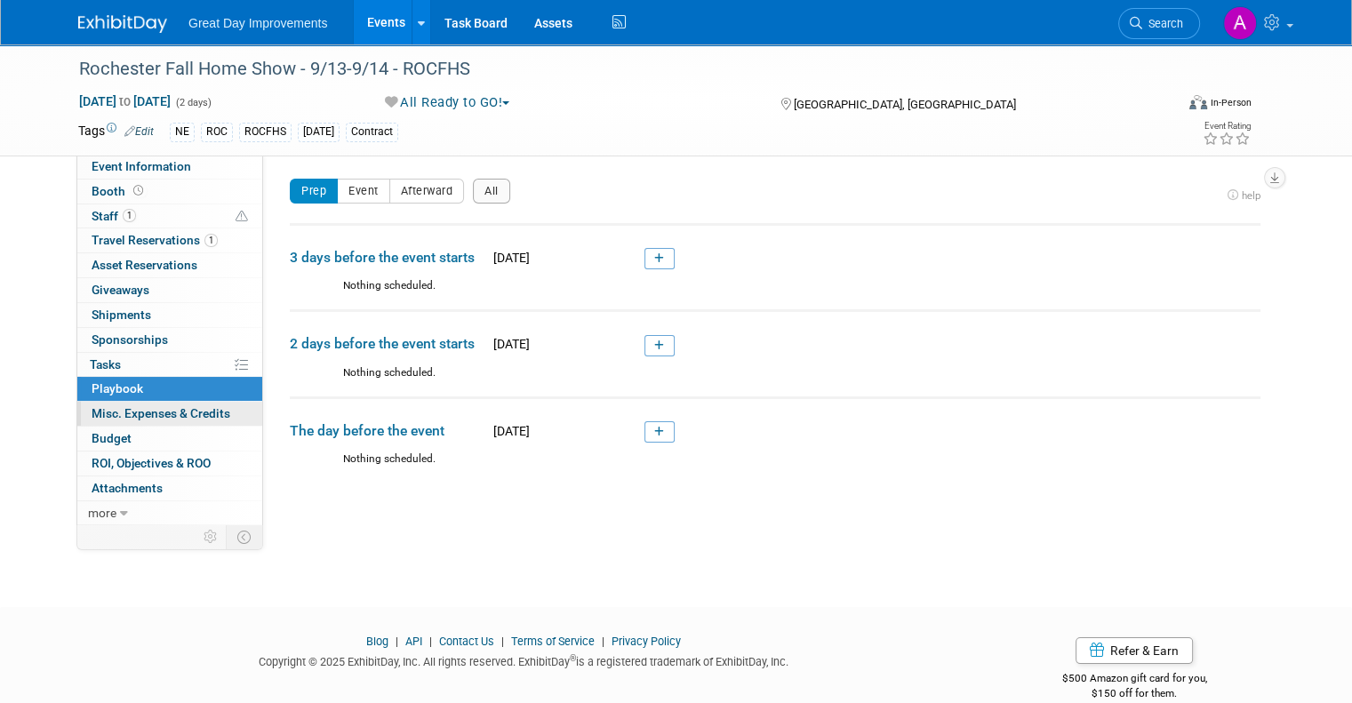
click at [123, 420] on link "0 Misc. Expenses & Credits 0" at bounding box center [169, 414] width 185 height 24
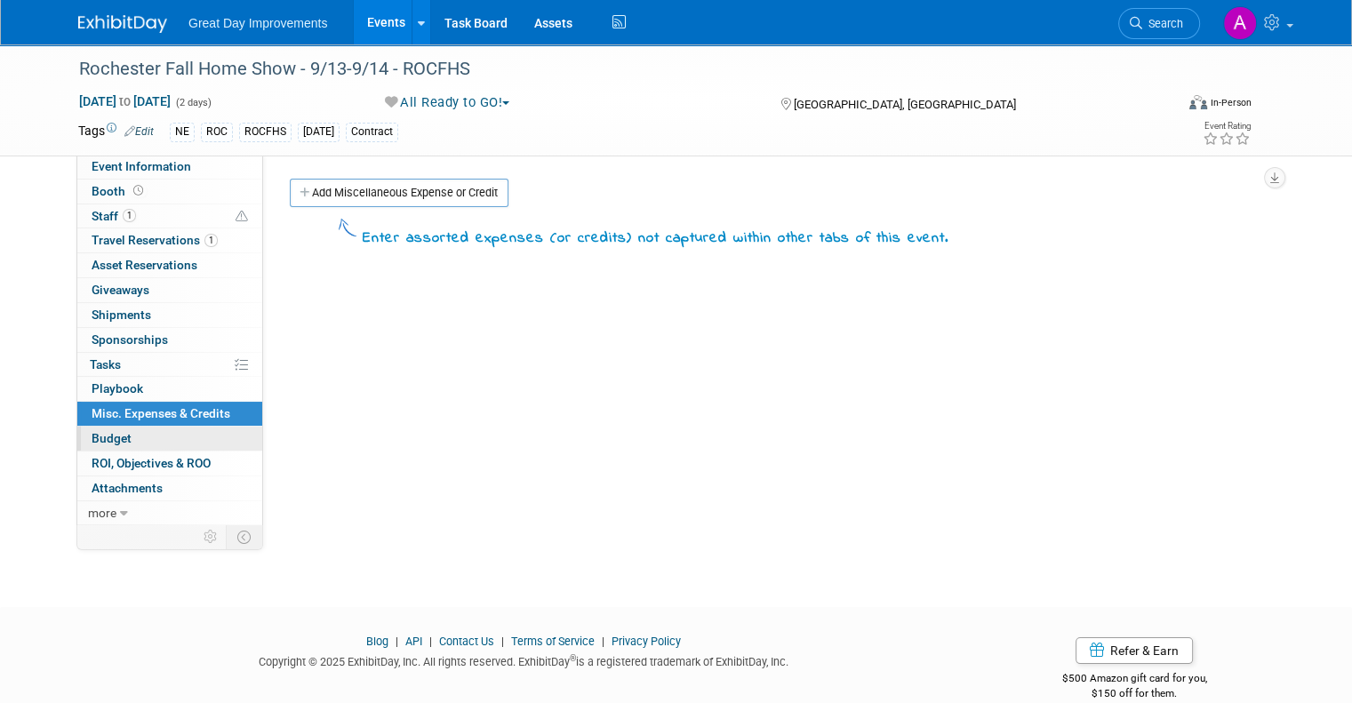
click at [97, 442] on span "Budget" at bounding box center [112, 438] width 40 height 14
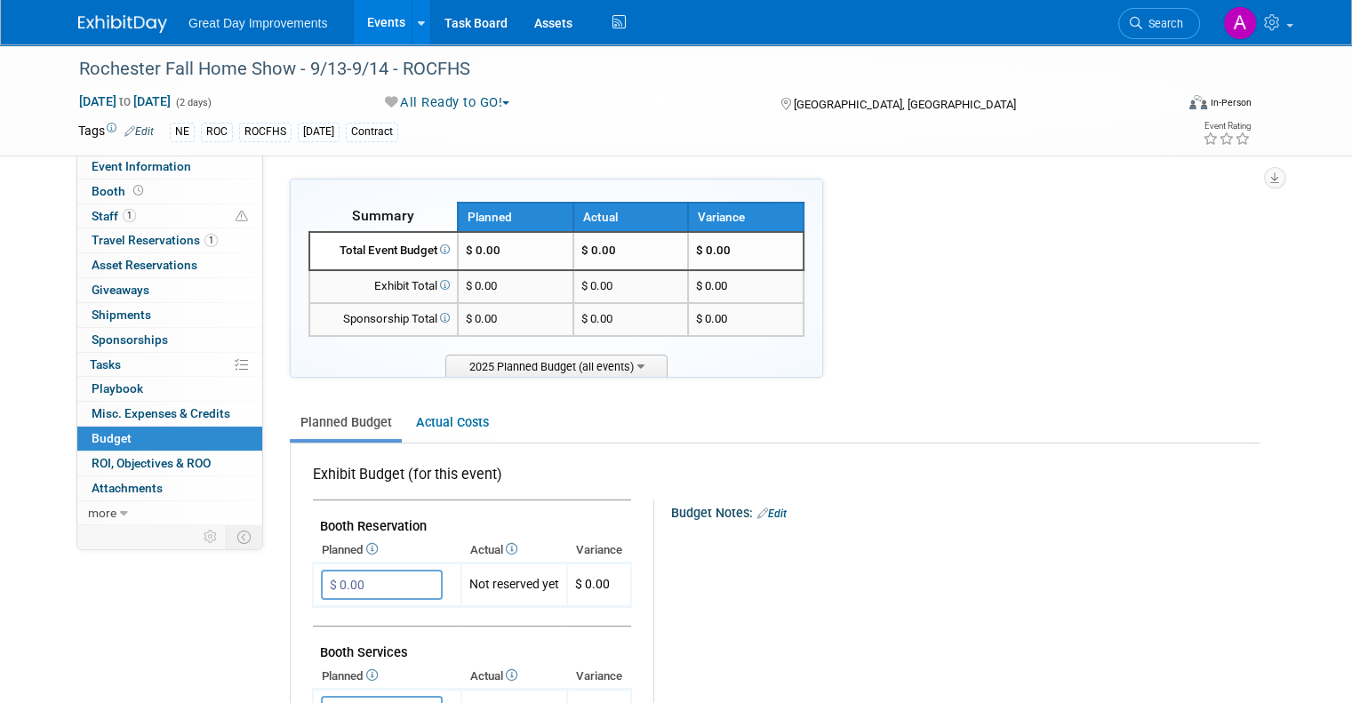
click at [102, 445] on link "Budget" at bounding box center [169, 439] width 185 height 24
click at [128, 218] on link "1 Staff 1" at bounding box center [169, 217] width 185 height 24
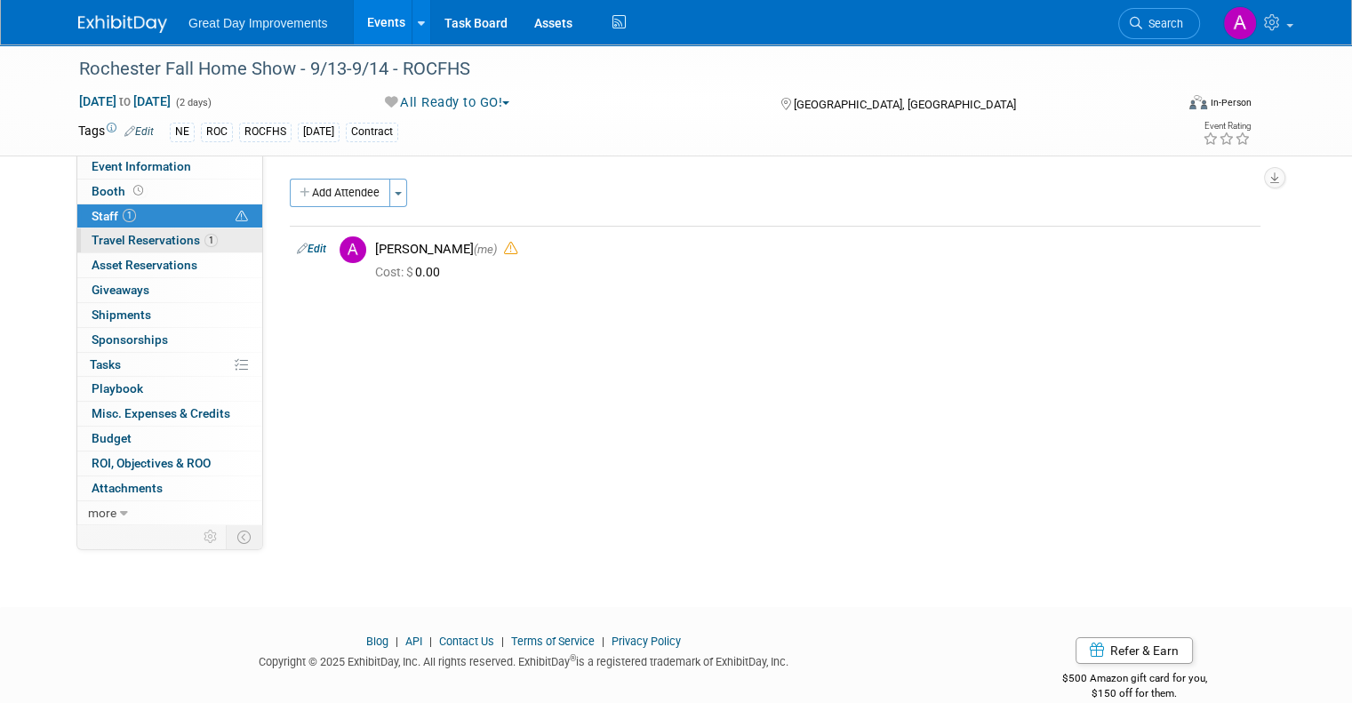
click at [150, 245] on span "Travel Reservations 1" at bounding box center [155, 240] width 126 height 14
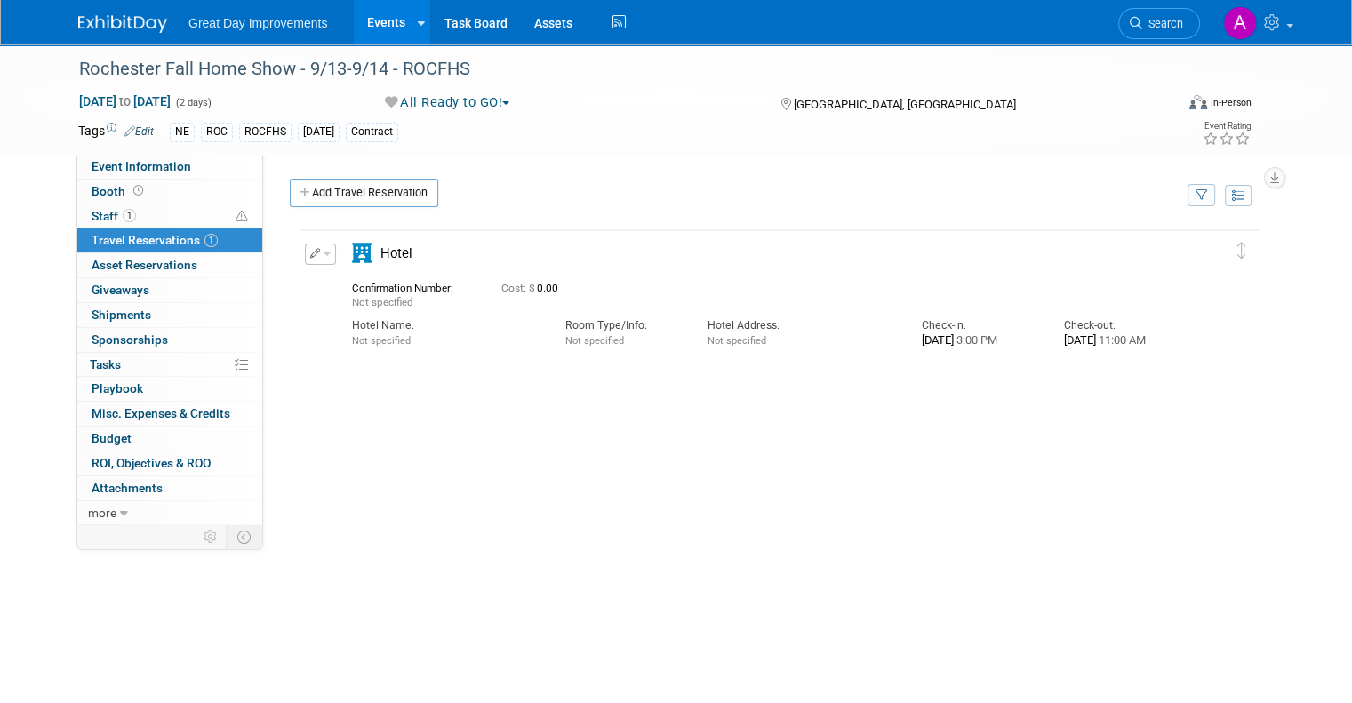
click at [305, 253] on button "button" at bounding box center [320, 254] width 31 height 21
click at [350, 315] on span "Delete Reservation" at bounding box center [392, 314] width 110 height 14
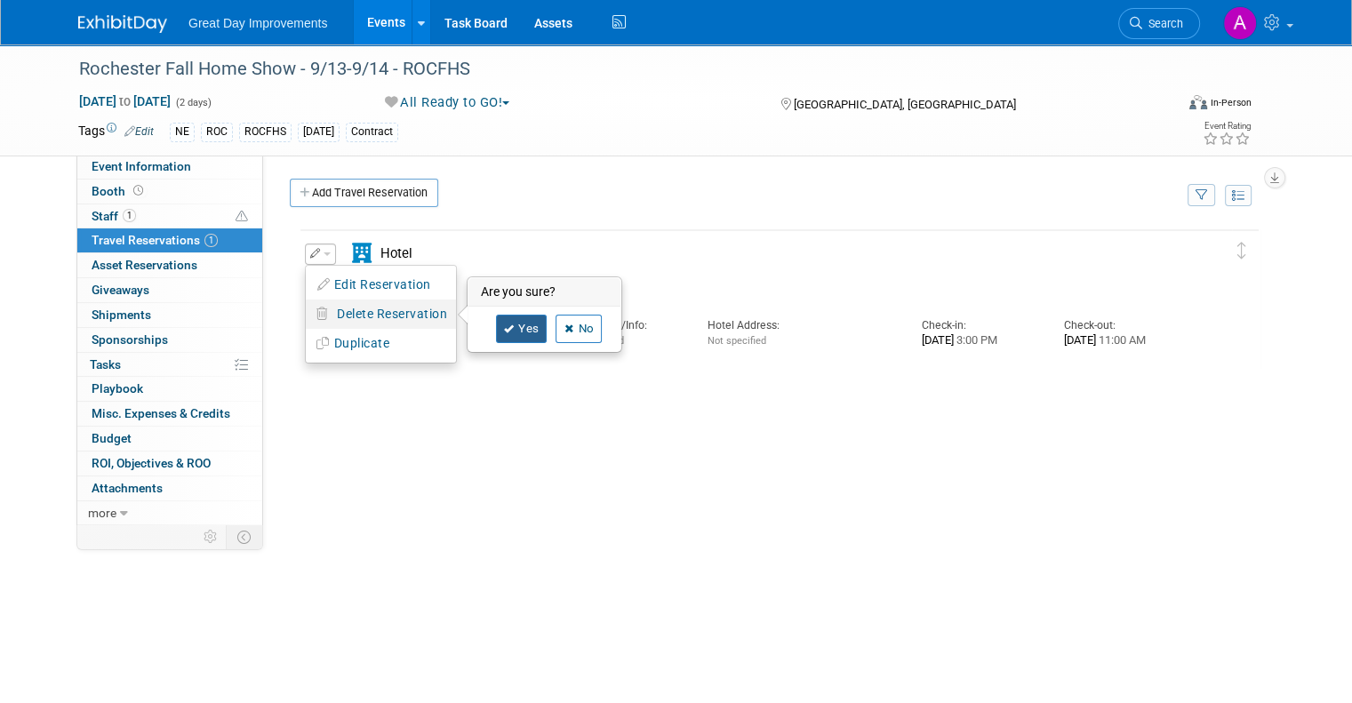
click at [514, 331] on link "Yes" at bounding box center [522, 329] width 52 height 28
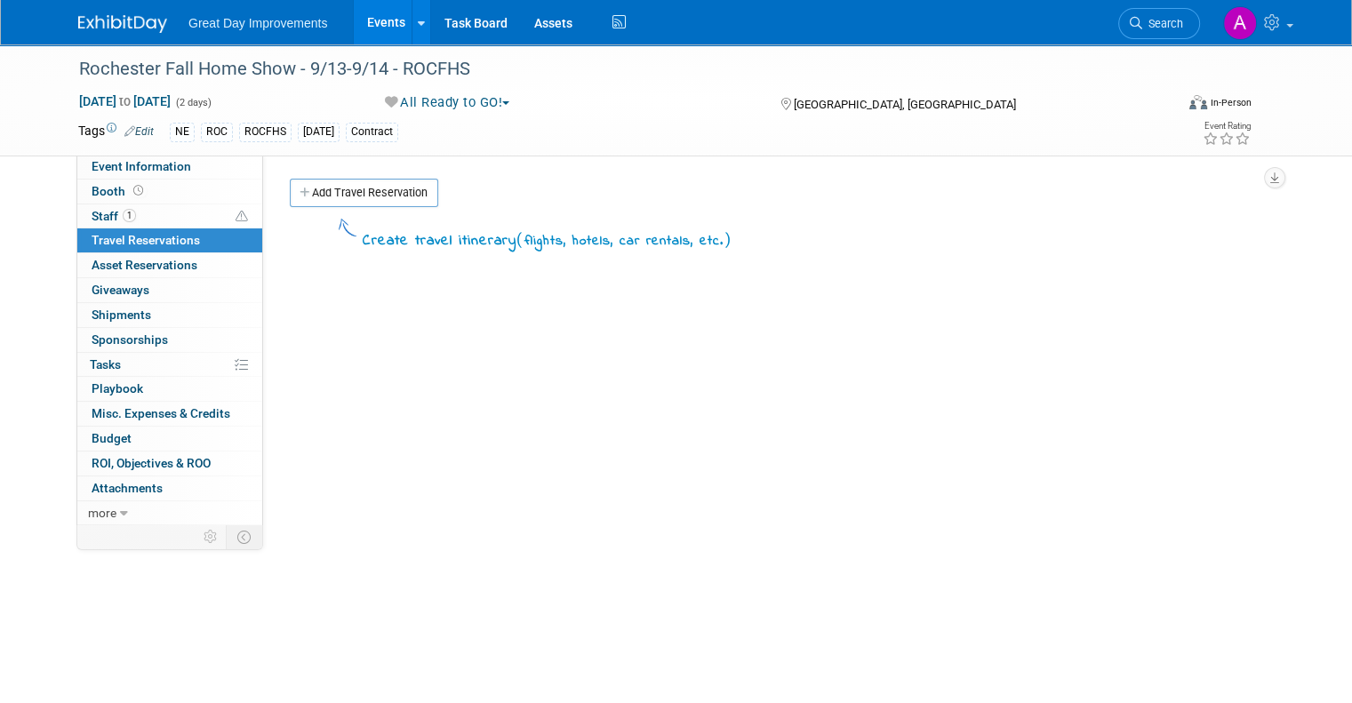
click at [418, 399] on div "Create travel itinerary ( flights, hotels, car rentals, etc. )" at bounding box center [775, 481] width 971 height 533
click at [93, 212] on span "Staff 1" at bounding box center [114, 216] width 44 height 14
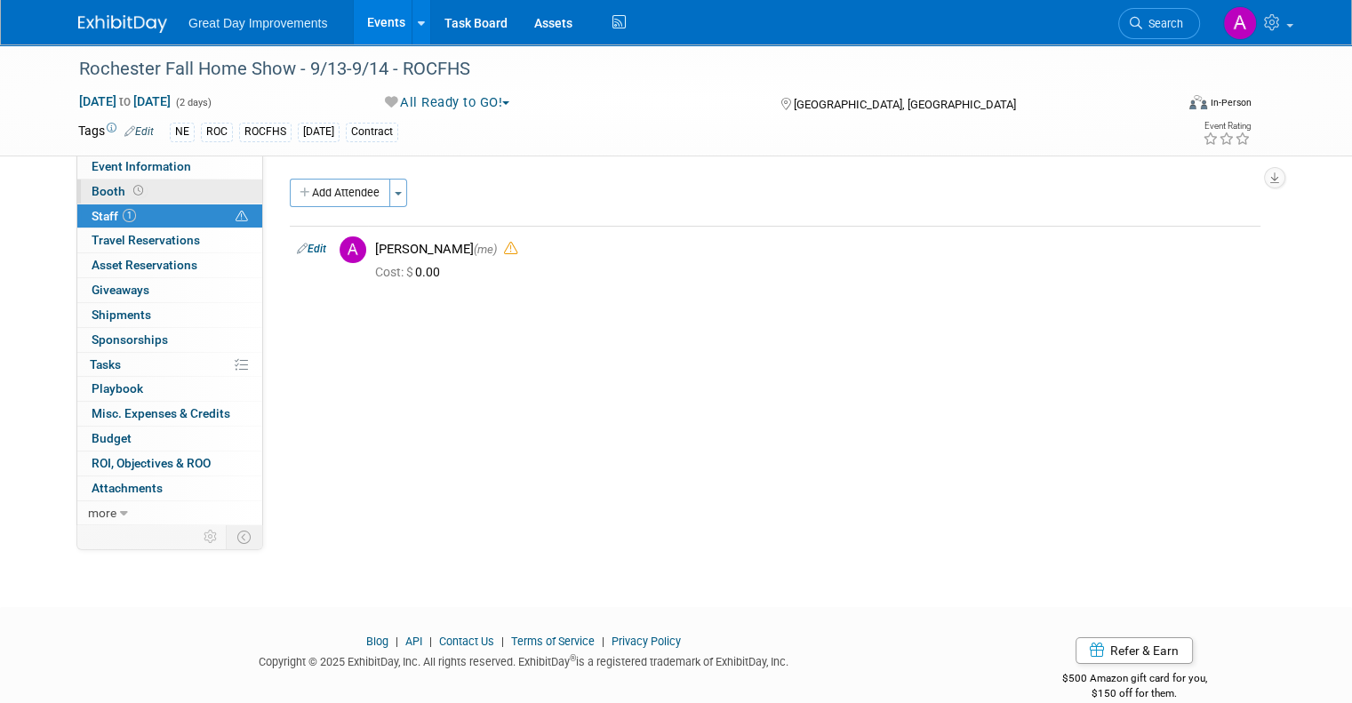
click at [92, 186] on span "Booth" at bounding box center [119, 191] width 55 height 14
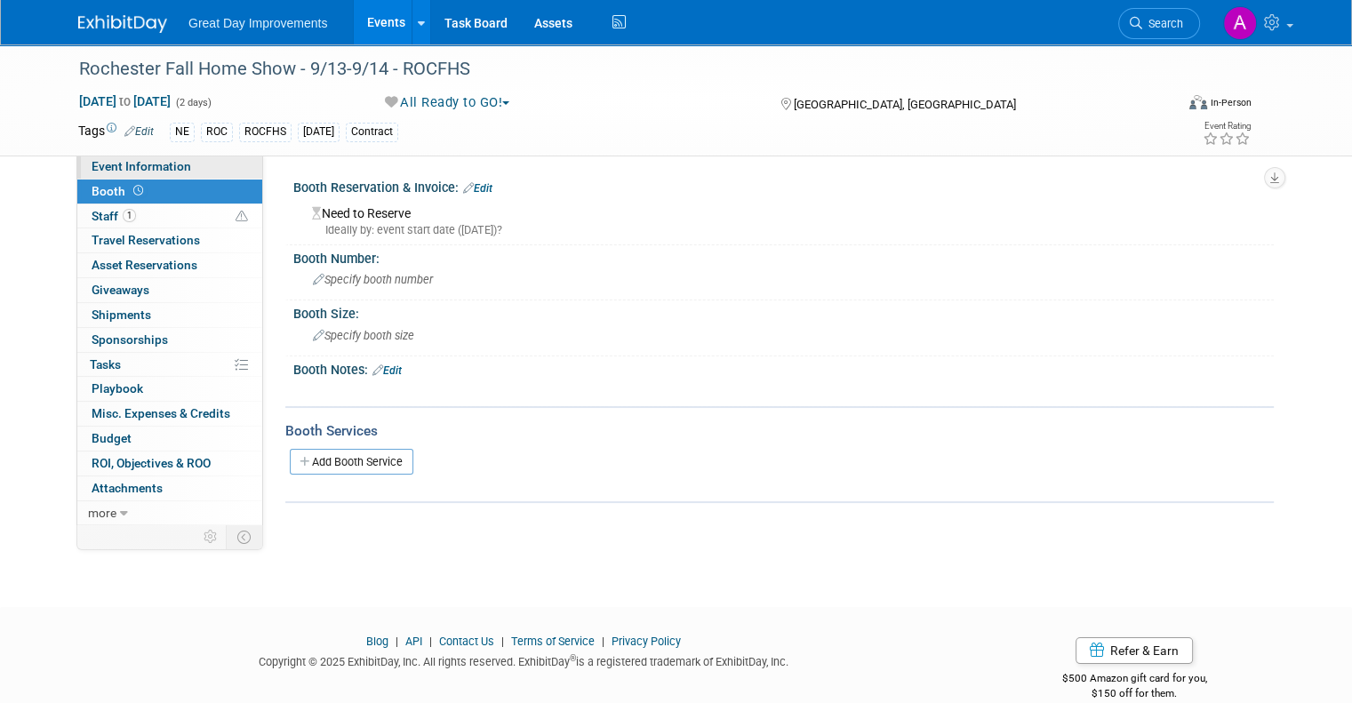
click at [140, 167] on span "Event Information" at bounding box center [142, 166] width 100 height 14
select select "NE"
select select "Paid via CC"
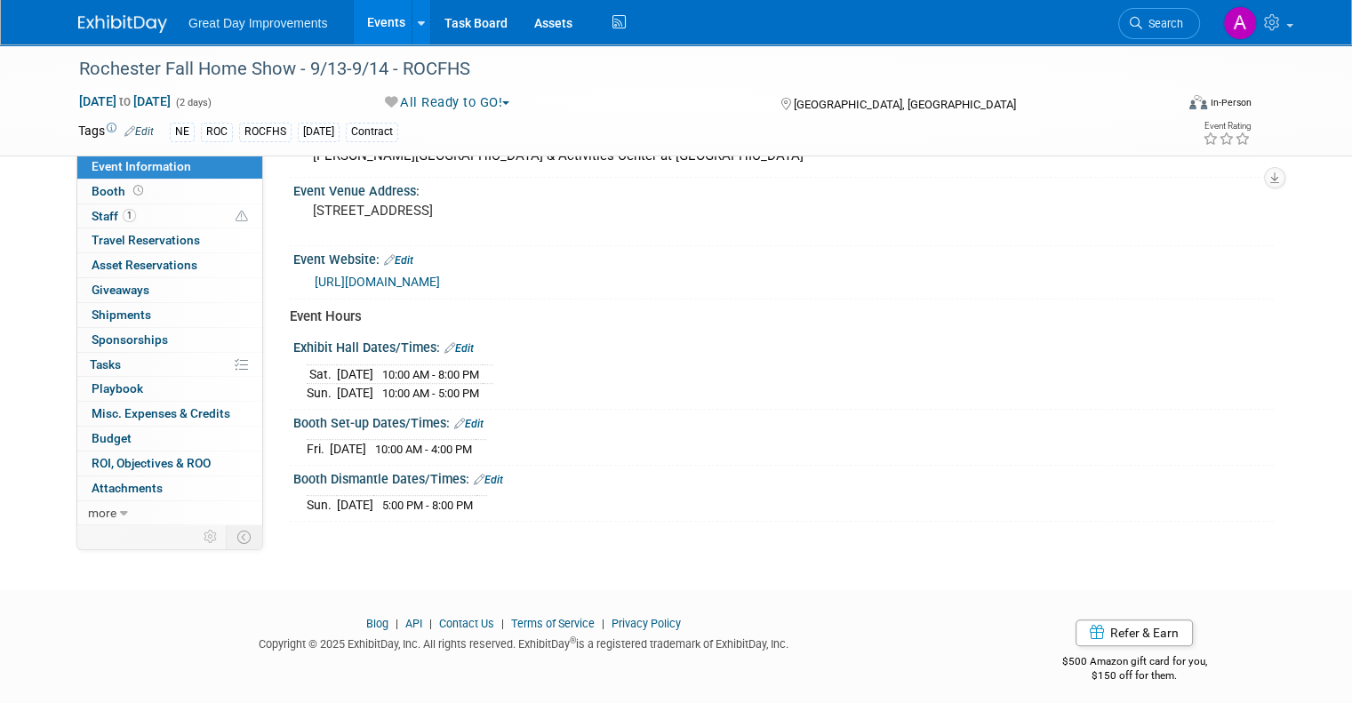
scroll to position [465, 0]
